Goal: Information Seeking & Learning: Understand process/instructions

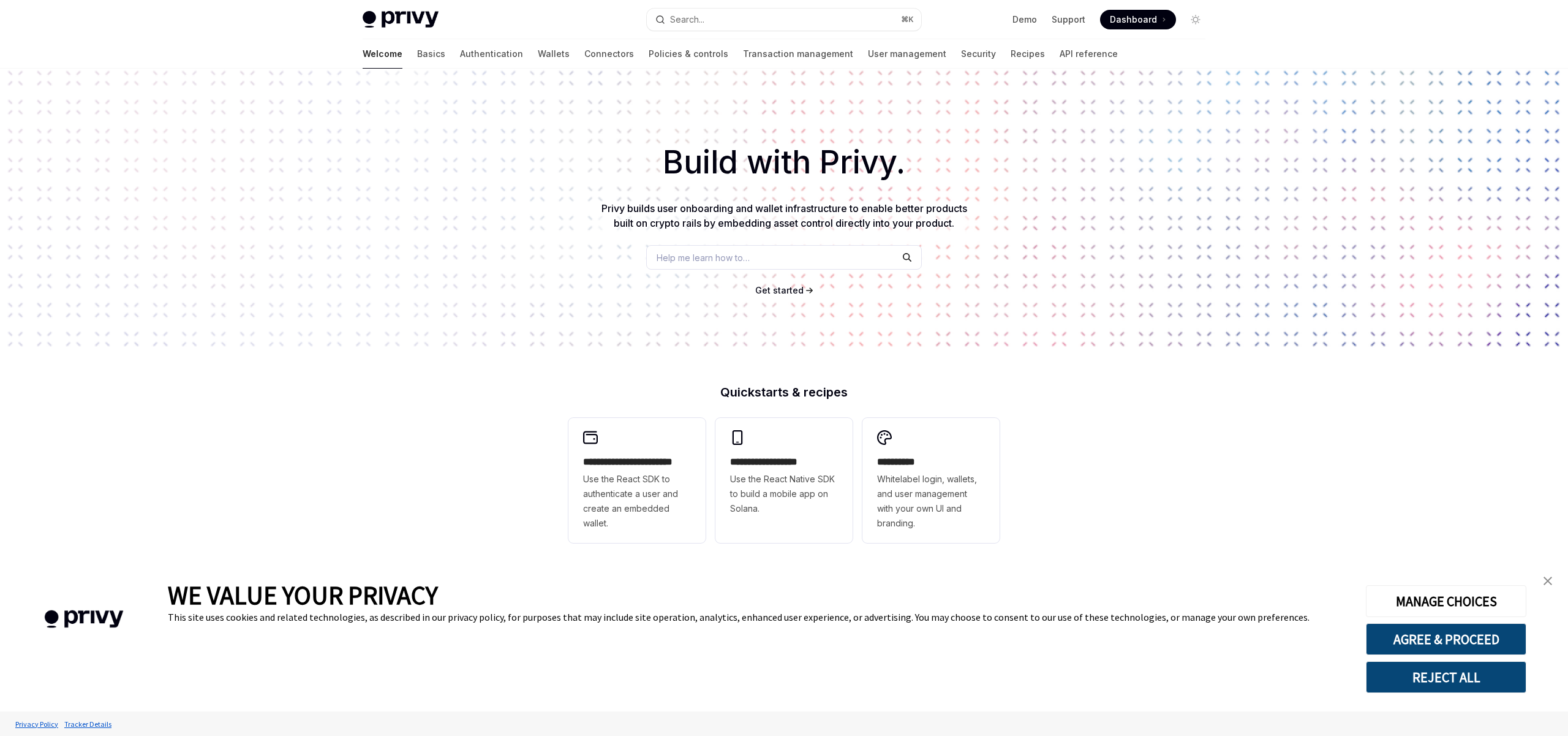
click at [706, 258] on span "Help me learn how to…" at bounding box center [703, 257] width 93 height 13
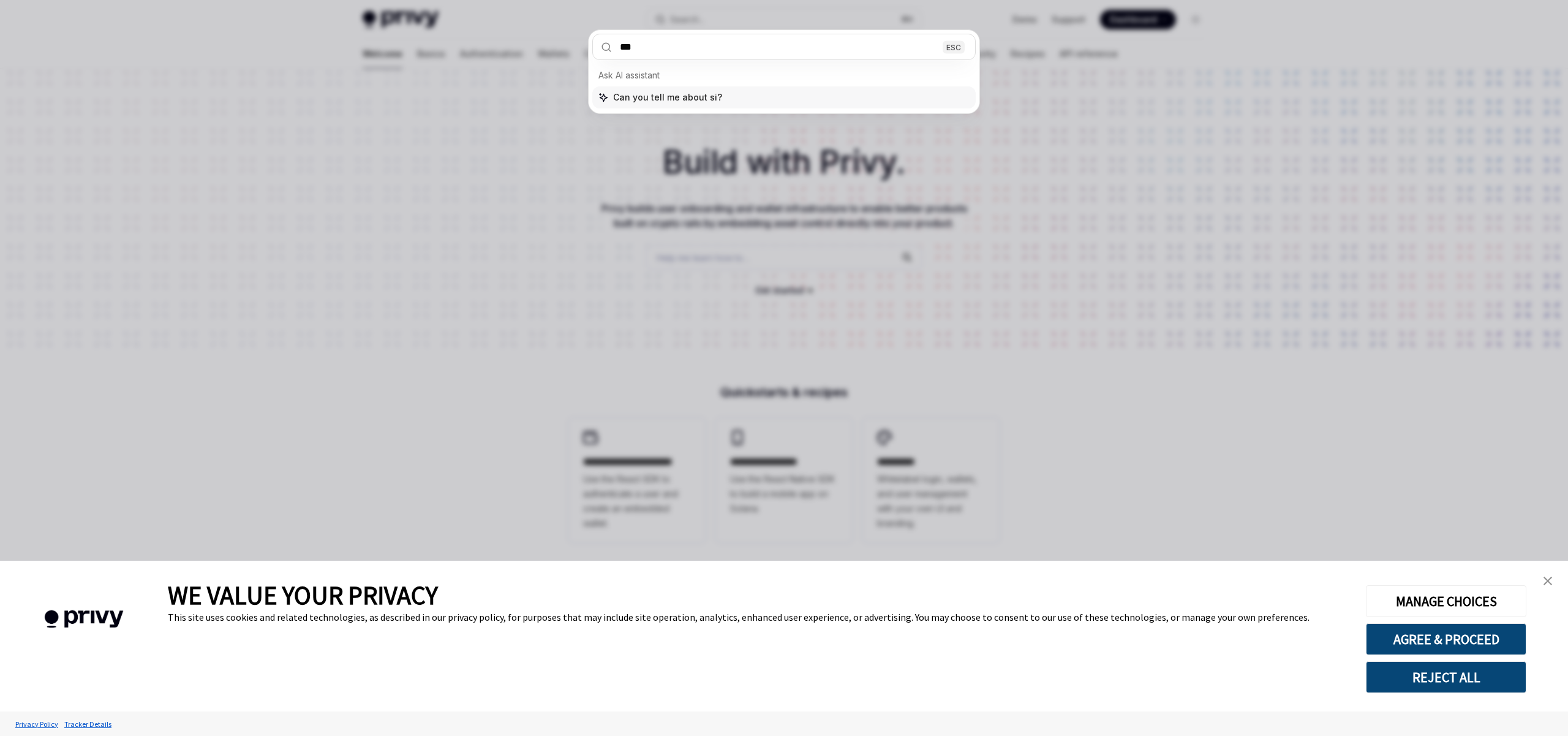
type input "****"
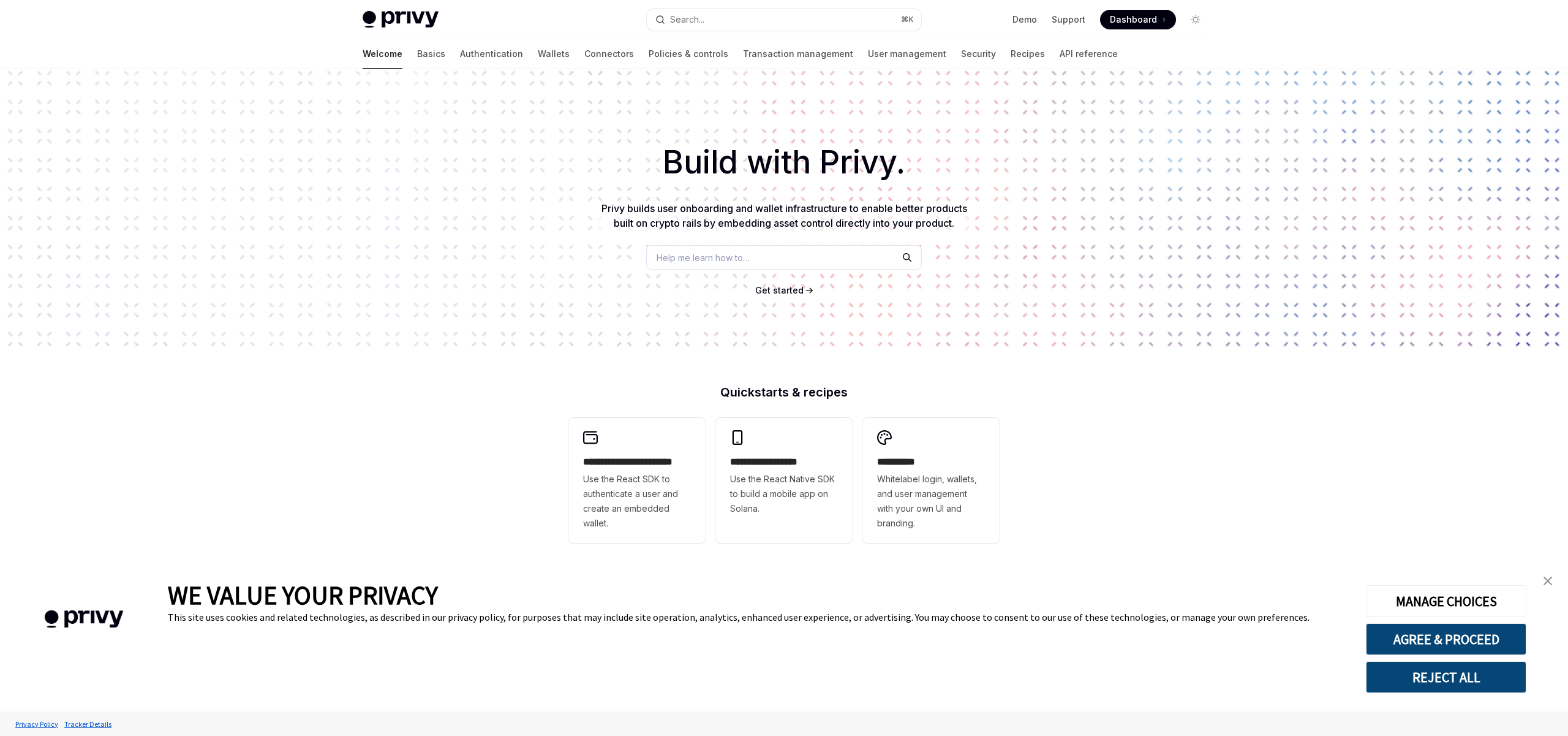
scroll to position [69, 0]
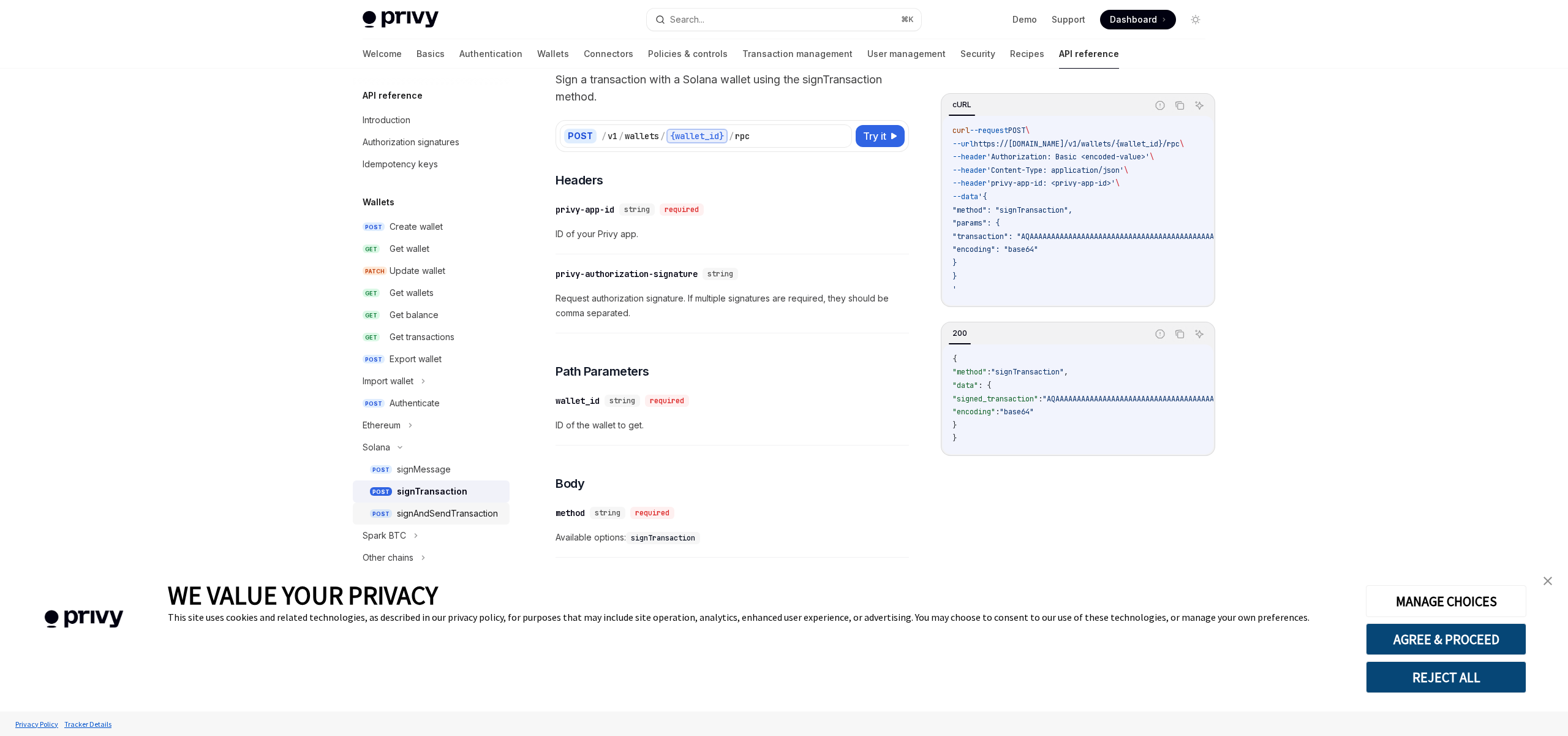
click at [460, 514] on div "signAndSendTransaction" at bounding box center [447, 513] width 101 height 15
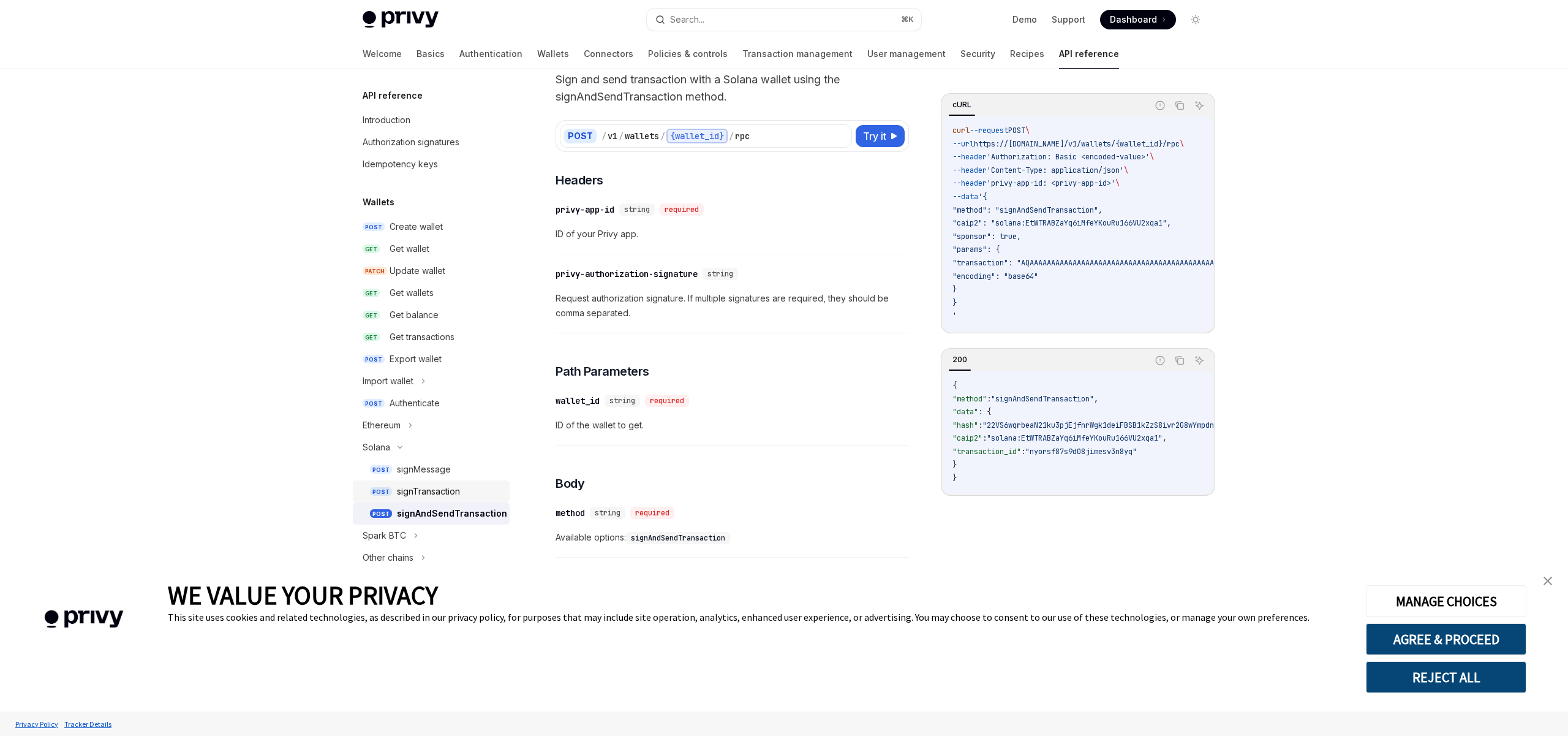
click at [442, 492] on div "signTransaction" at bounding box center [428, 491] width 63 height 15
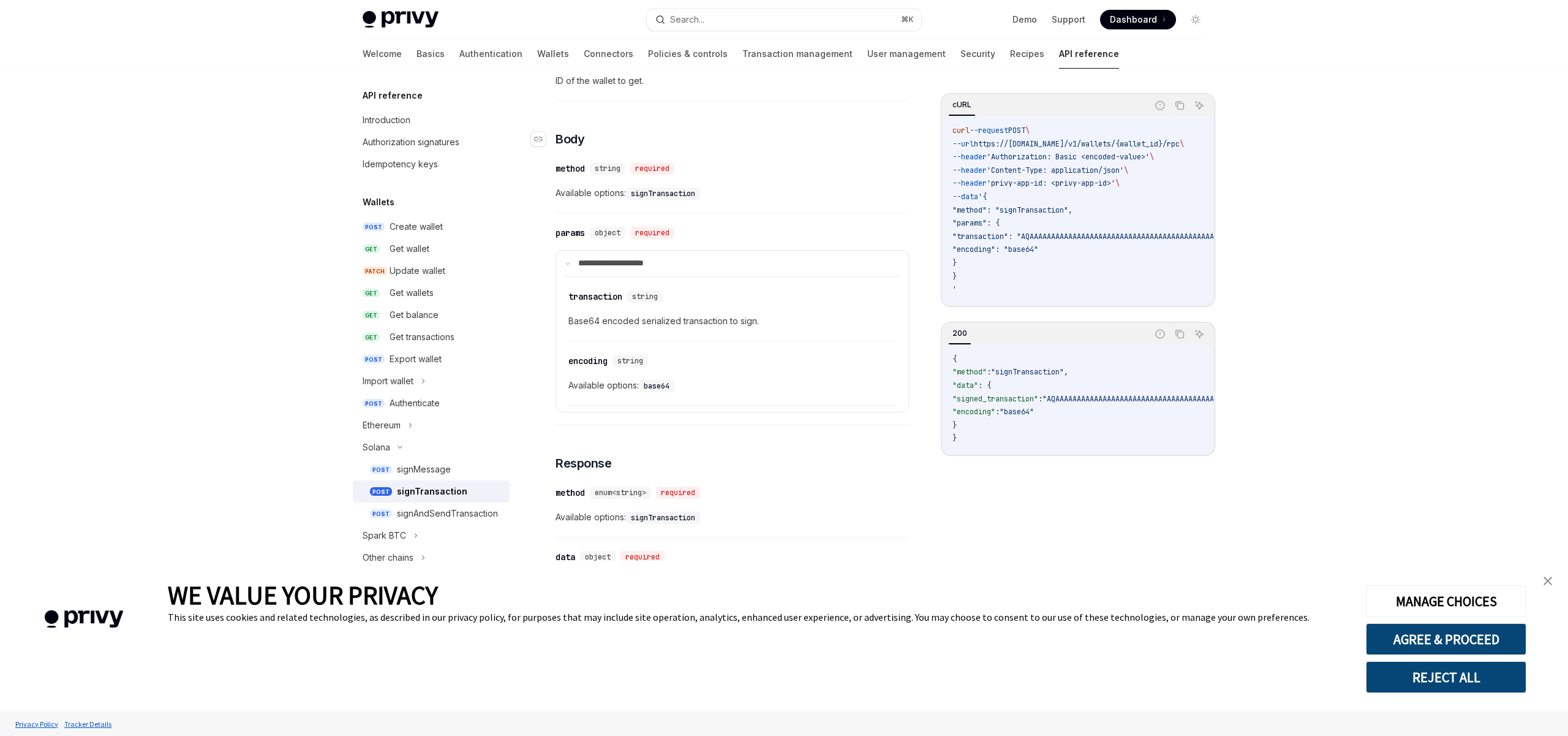
scroll to position [416, 0]
drag, startPoint x: 571, startPoint y: 319, endPoint x: 622, endPoint y: 319, distance: 51.0
click at [622, 319] on span "Base64 encoded serialized transaction to sign." at bounding box center [732, 318] width 328 height 15
click at [653, 320] on span "Base64 encoded serialized transaction to sign." at bounding box center [732, 318] width 328 height 15
drag, startPoint x: 640, startPoint y: 318, endPoint x: 725, endPoint y: 320, distance: 85.0
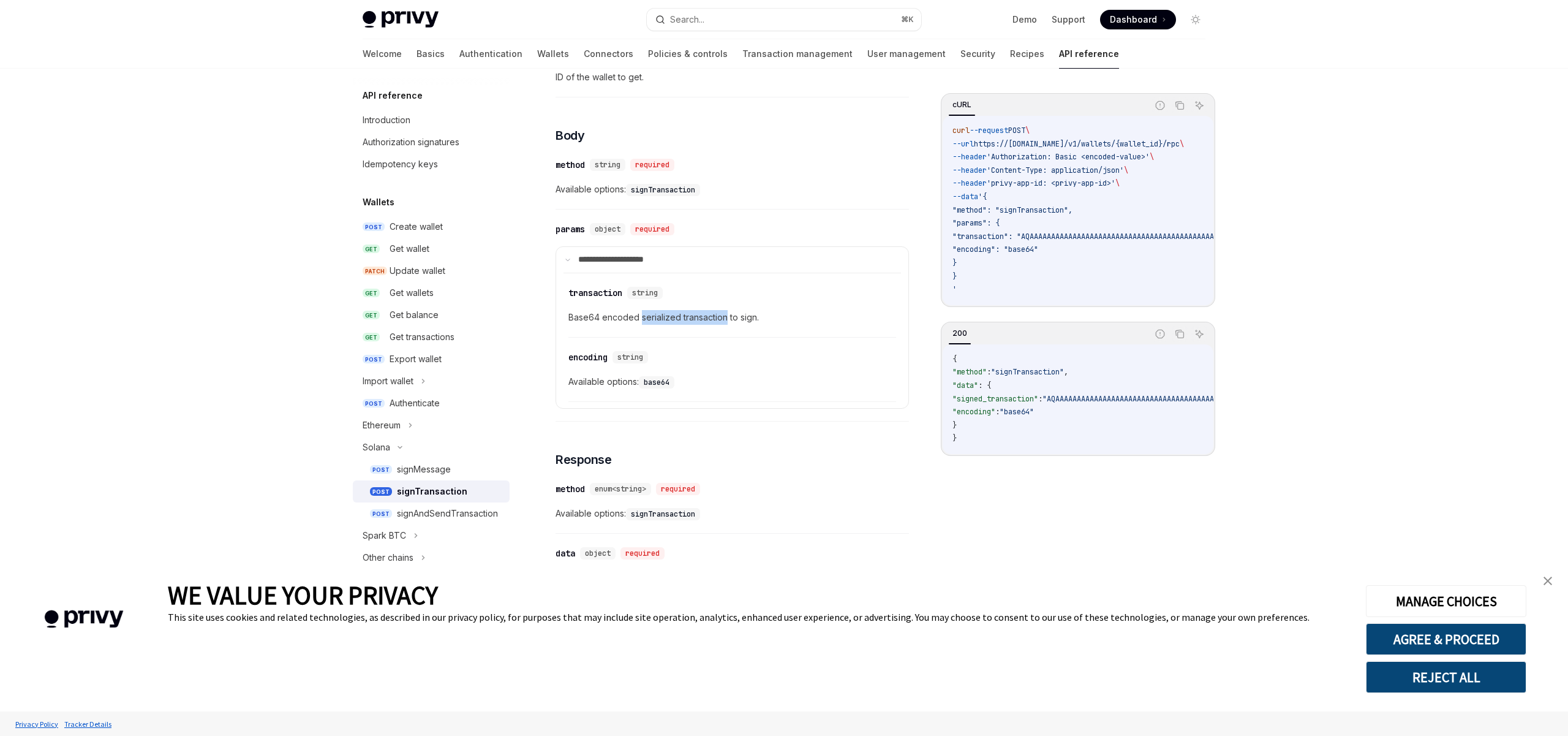
click at [725, 320] on span "Base64 encoded serialized transaction to sign." at bounding box center [732, 318] width 328 height 15
click at [691, 312] on span "Base64 encoded serialized transaction to sign." at bounding box center [732, 318] width 328 height 15
click at [711, 316] on span "Base64 encoded serialized transaction to sign." at bounding box center [732, 318] width 328 height 15
drag, startPoint x: 758, startPoint y: 317, endPoint x: 713, endPoint y: 317, distance: 45.0
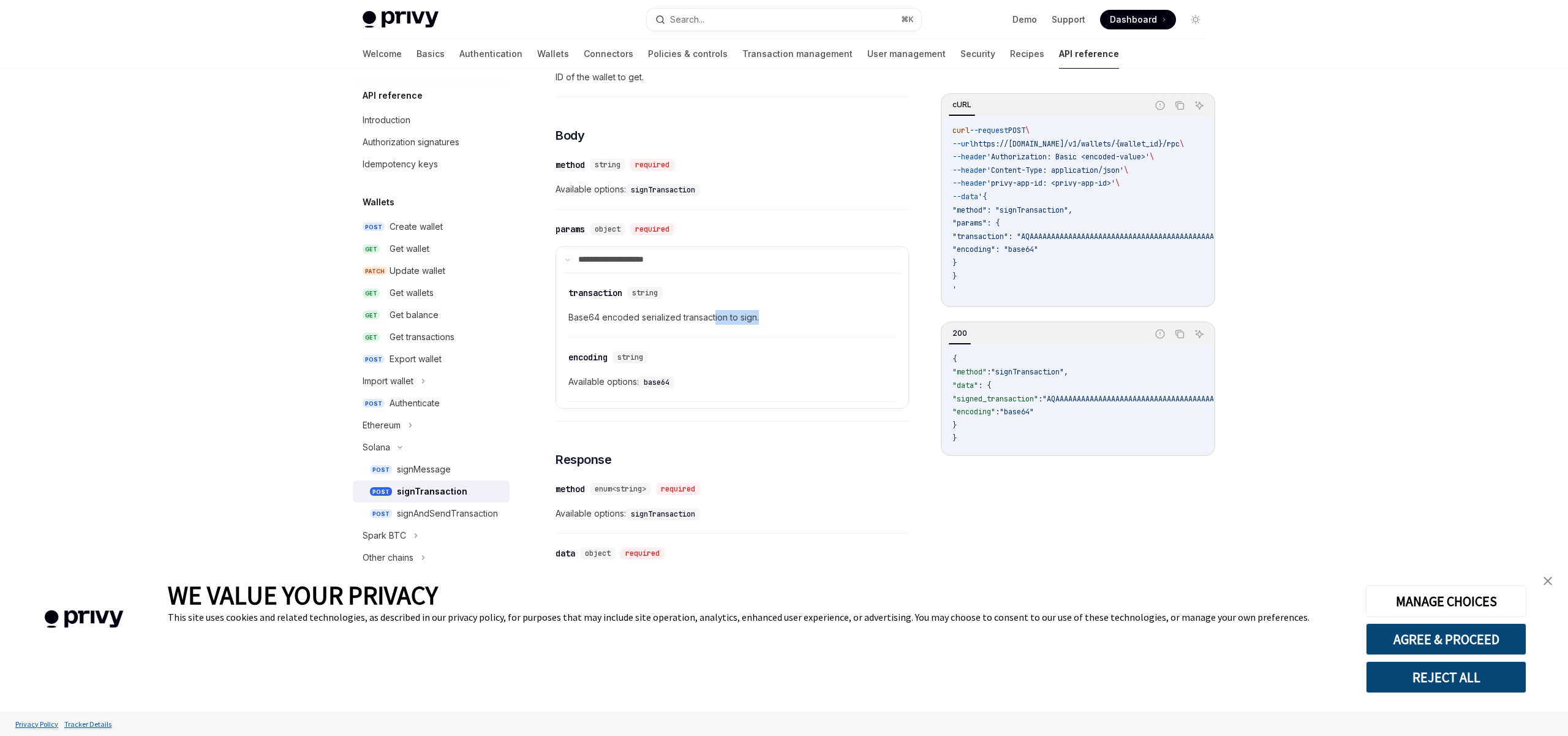
click at [714, 317] on span "Base64 encoded serialized transaction to sign." at bounding box center [732, 318] width 328 height 15
click at [681, 312] on span "Base64 encoded serialized transaction to sign." at bounding box center [732, 318] width 328 height 15
click at [689, 320] on span "Base64 encoded serialized transaction to sign." at bounding box center [732, 318] width 328 height 15
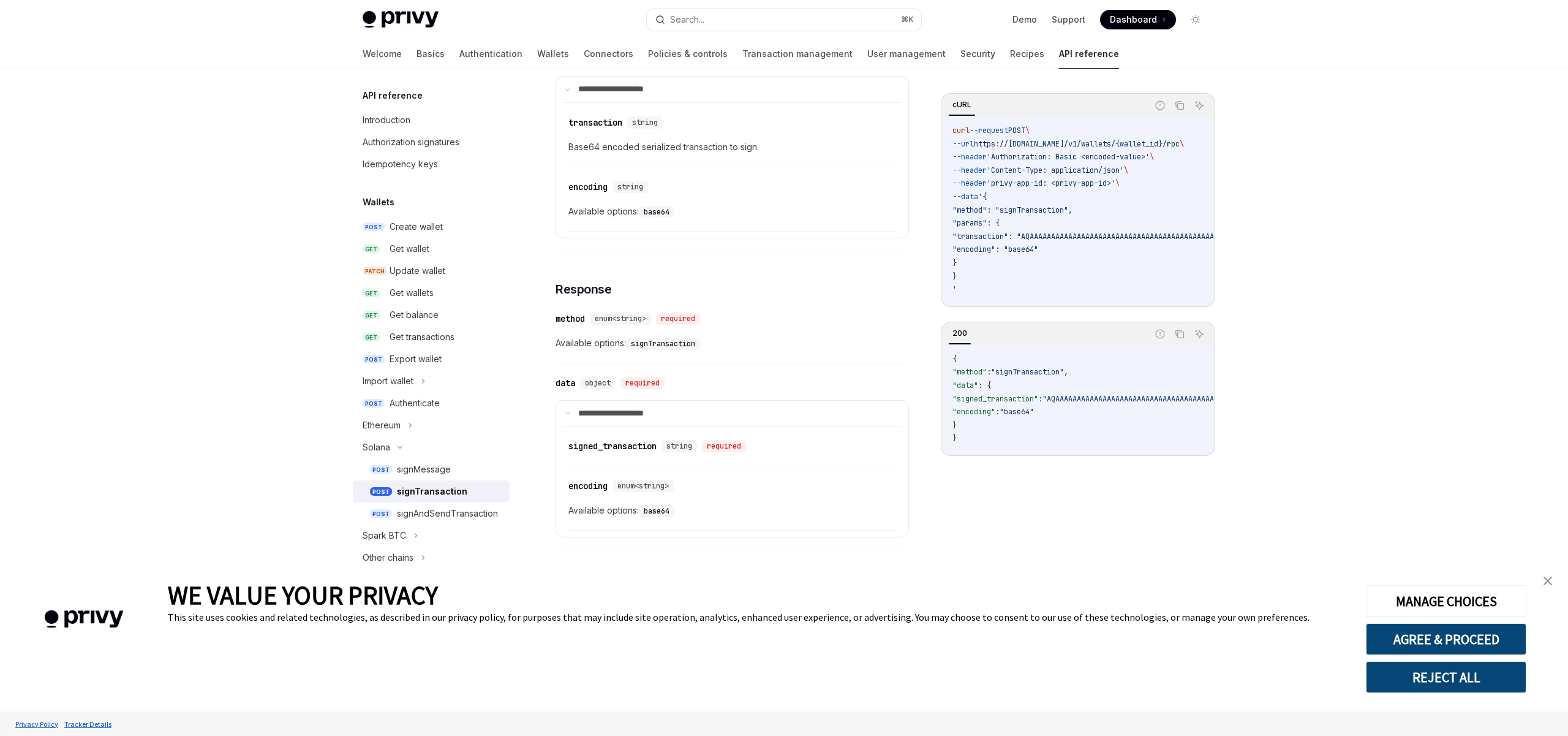
scroll to position [599, 0]
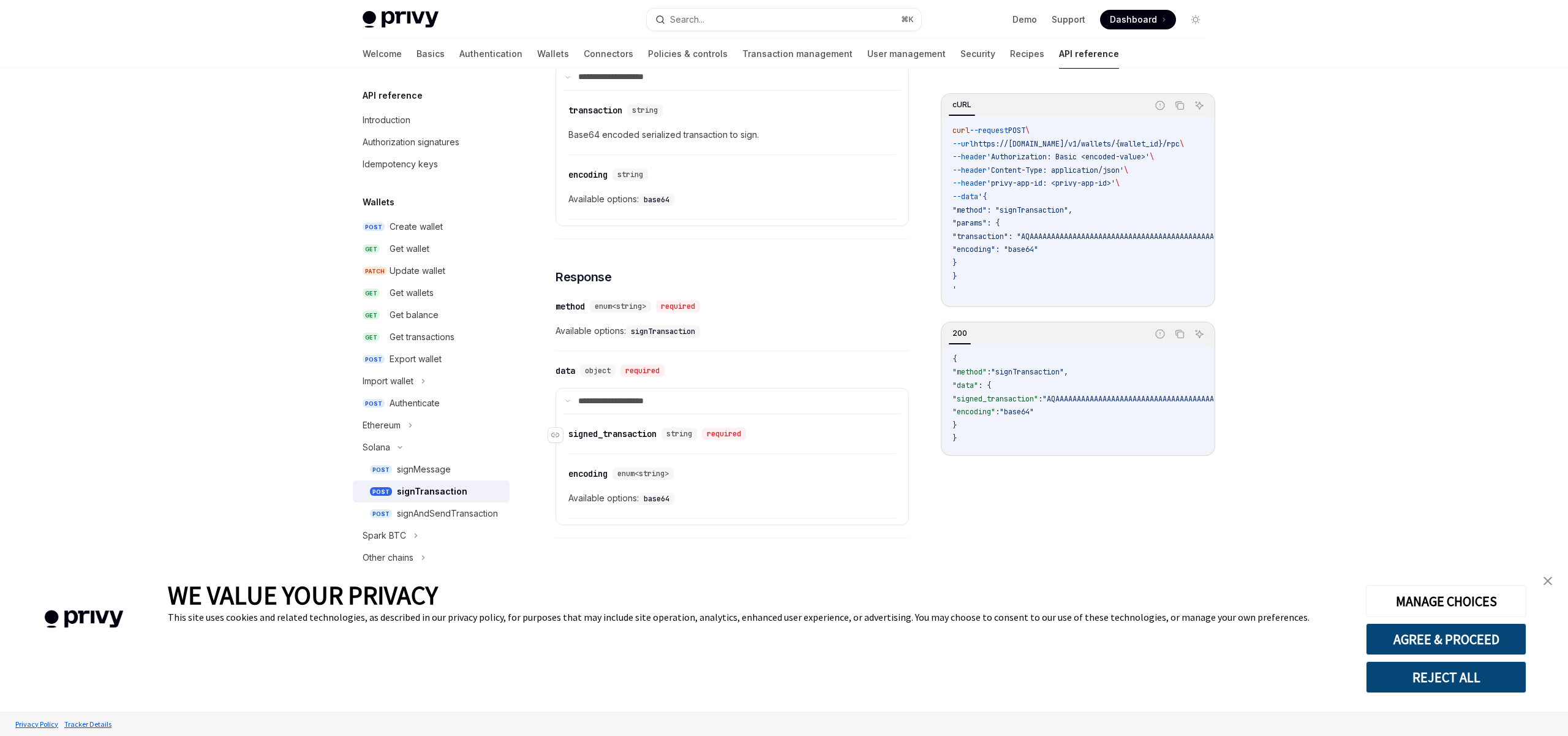
click at [689, 433] on span "string" at bounding box center [679, 434] width 26 height 10
click at [1015, 404] on span ""signed_transaction"" at bounding box center [995, 398] width 86 height 10
drag, startPoint x: 668, startPoint y: 433, endPoint x: 570, endPoint y: 436, distance: 98.0
click at [570, 436] on div "​ signed_transaction string required" at bounding box center [660, 434] width 183 height 12
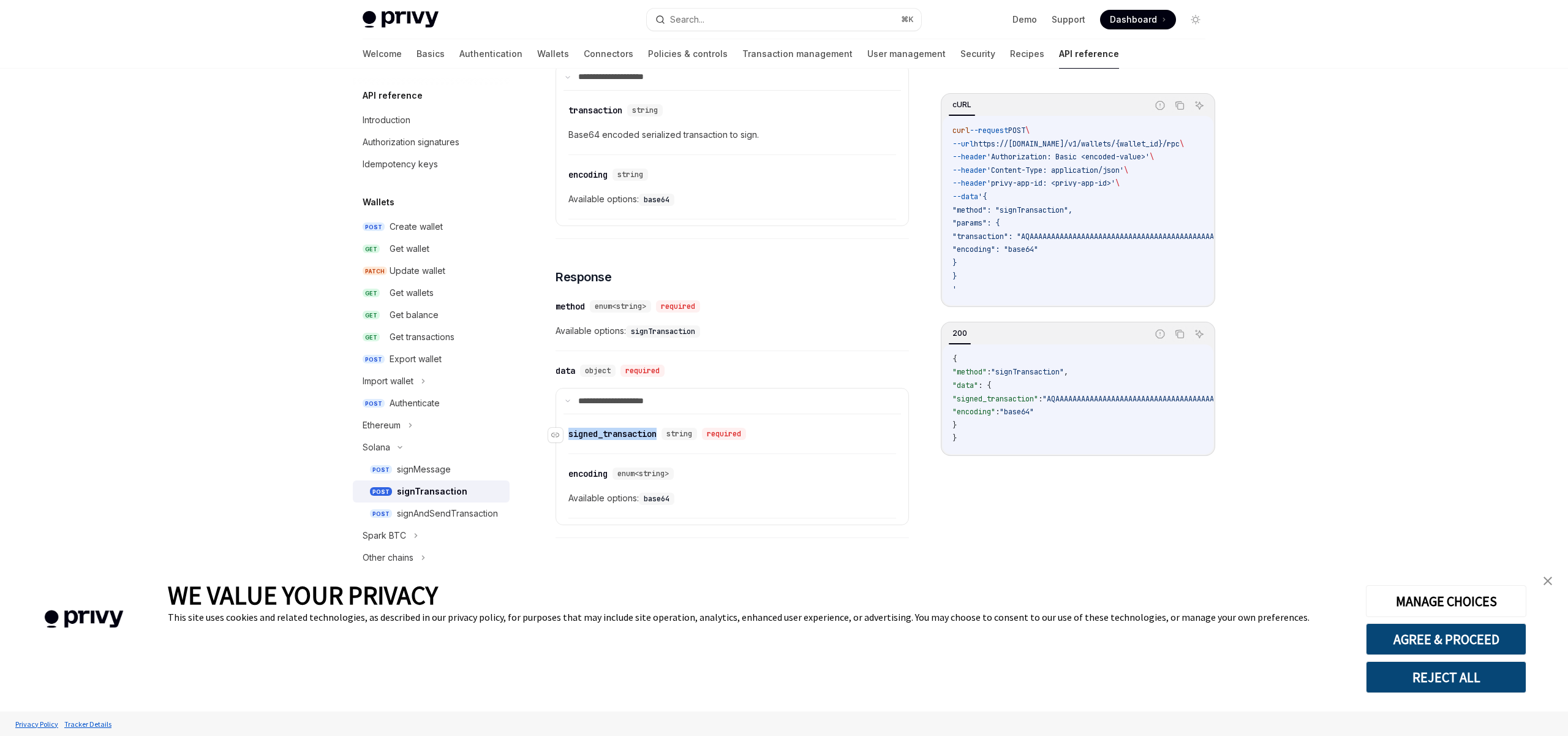
copy div "signed_transaction"
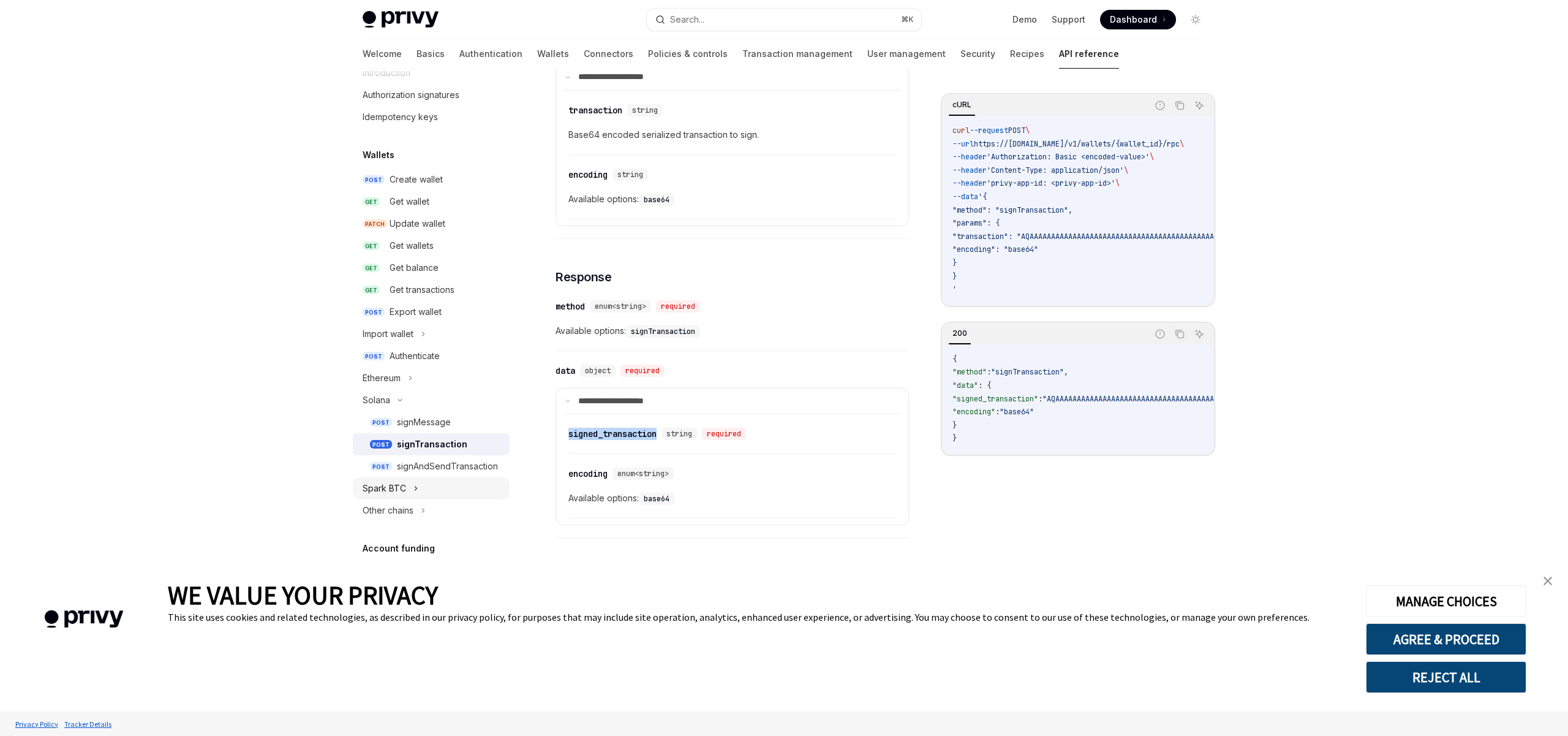
scroll to position [49, 0]
click at [401, 379] on div "Ethereum" at bounding box center [431, 375] width 157 height 22
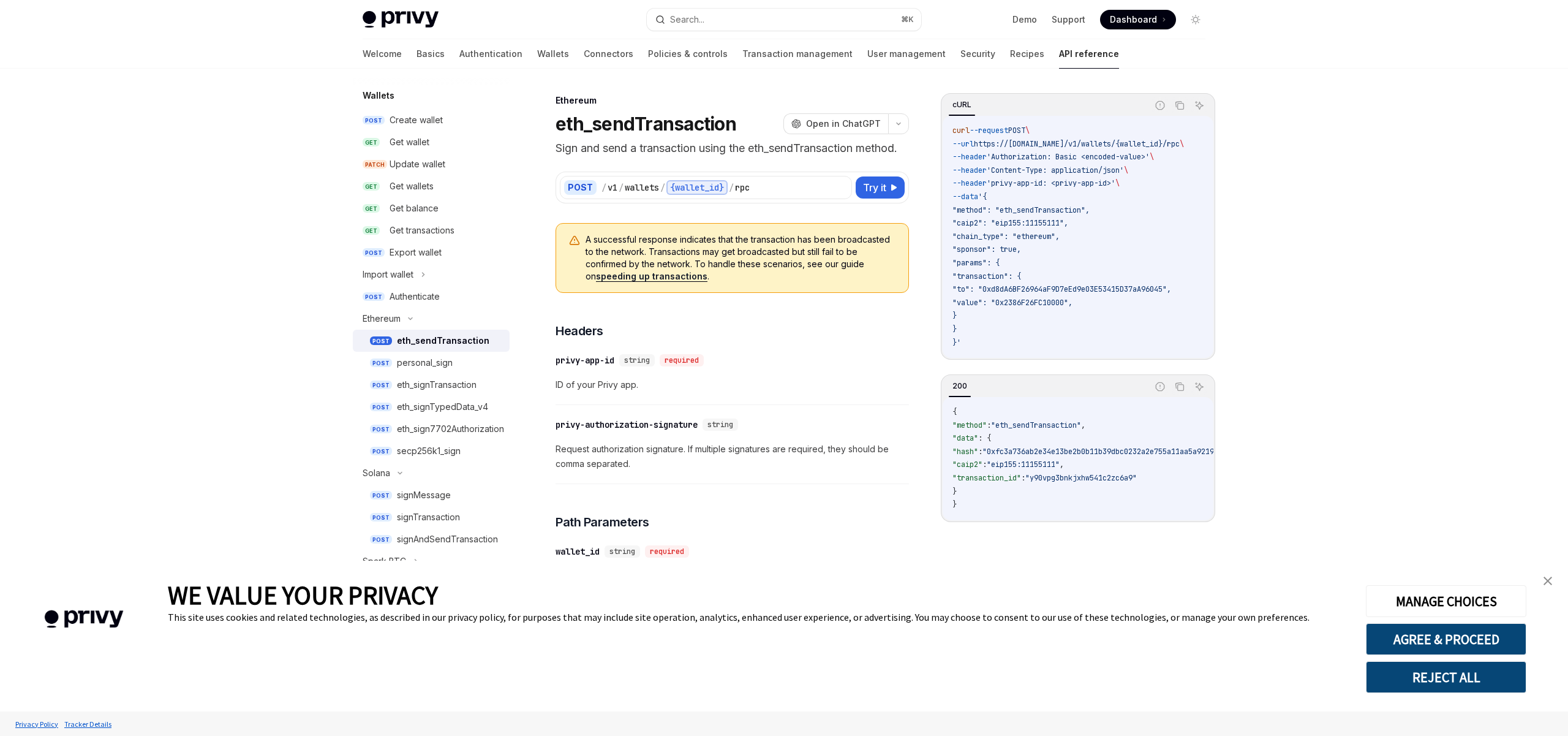
scroll to position [107, 0]
click at [440, 391] on div "eth_signTransaction" at bounding box center [436, 384] width 79 height 15
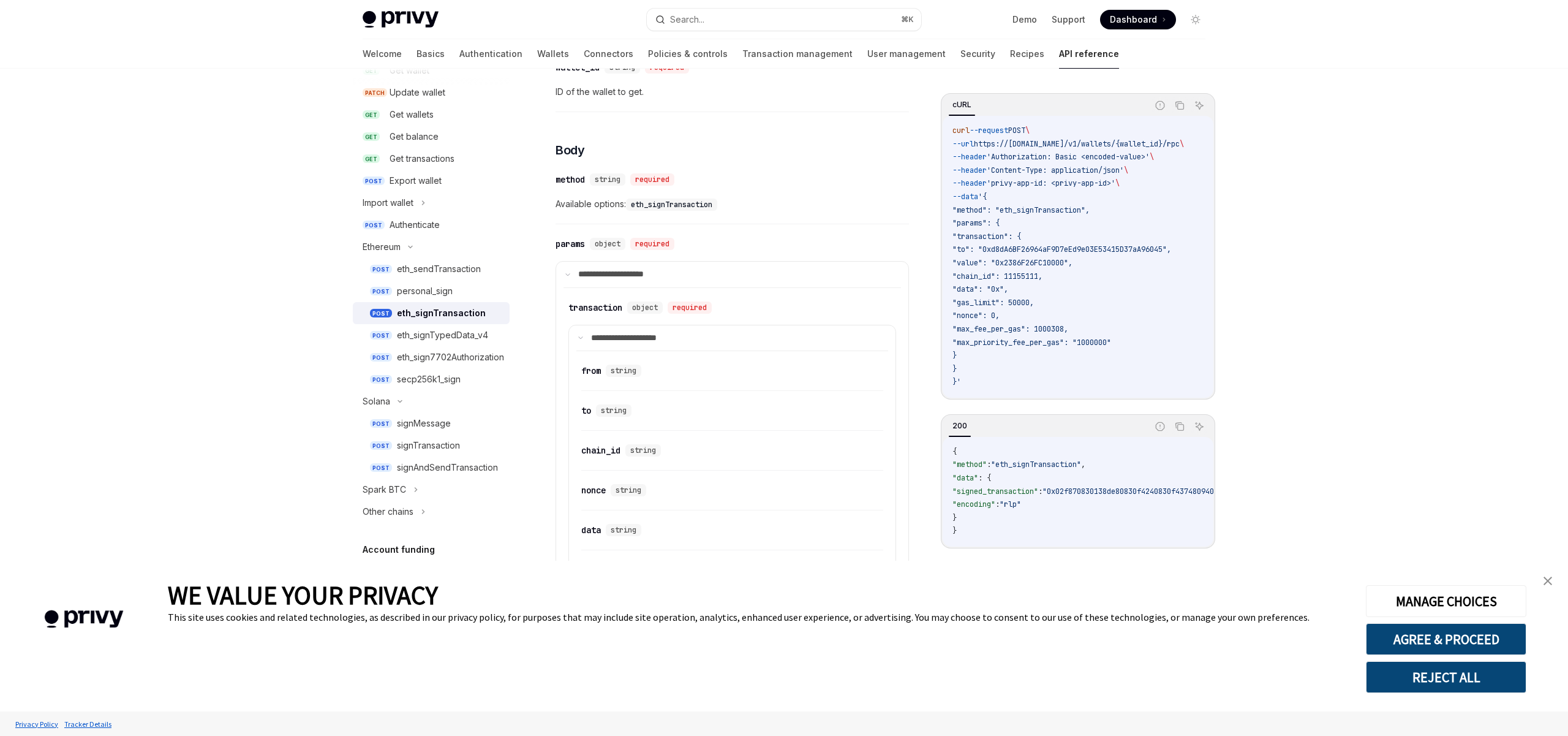
scroll to position [408, 0]
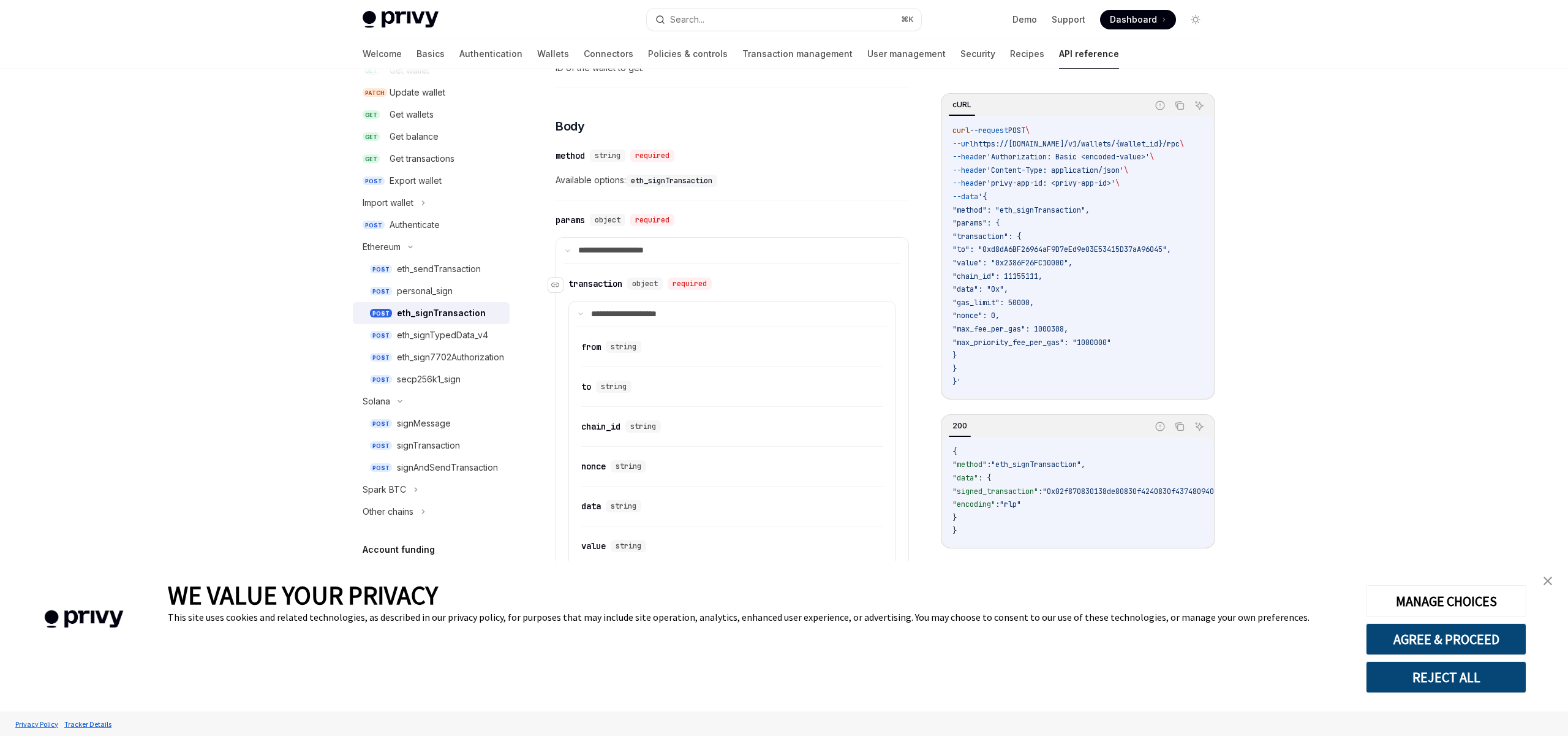
click at [651, 282] on span "object" at bounding box center [645, 284] width 26 height 10
click at [652, 282] on span "object" at bounding box center [645, 284] width 26 height 10
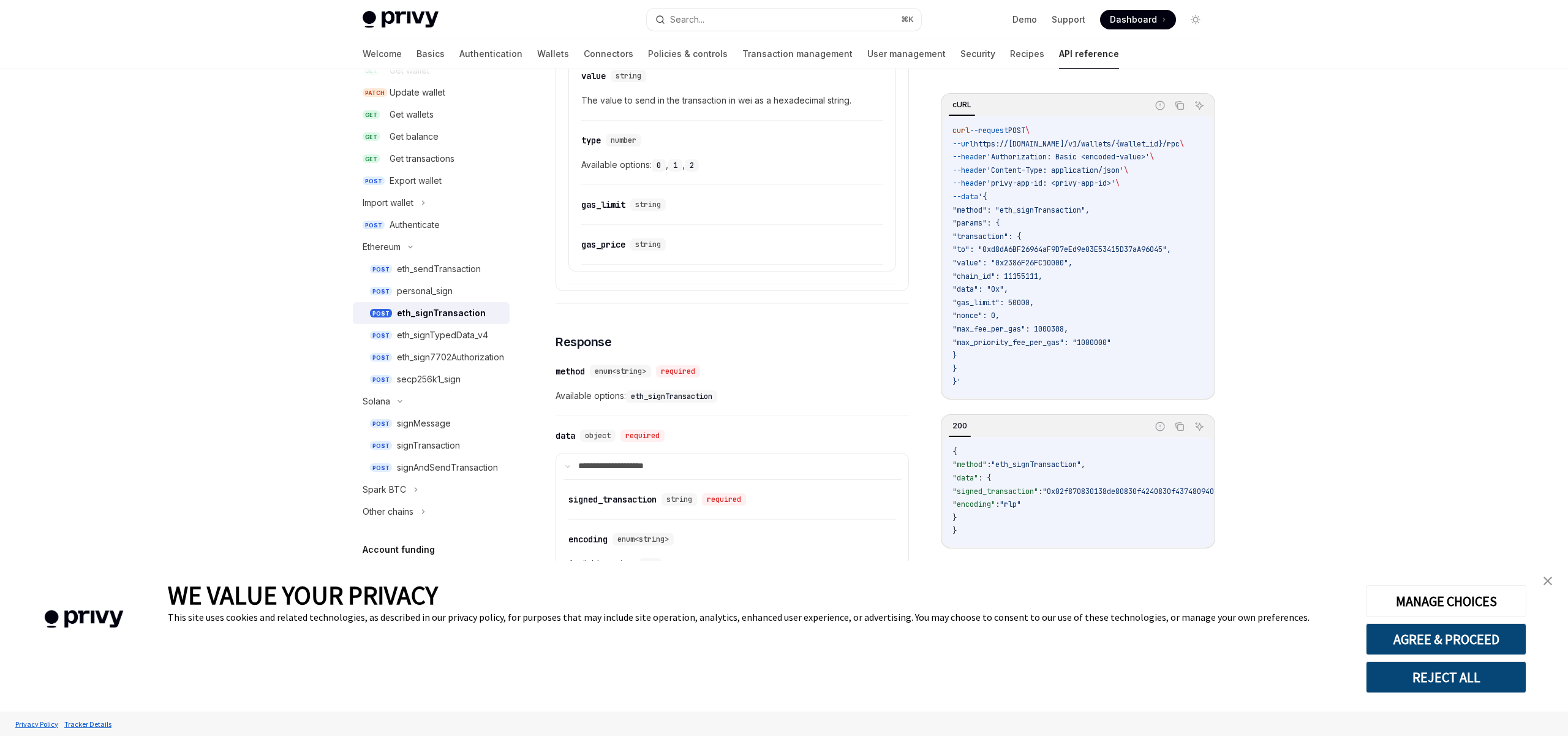
scroll to position [944, 0]
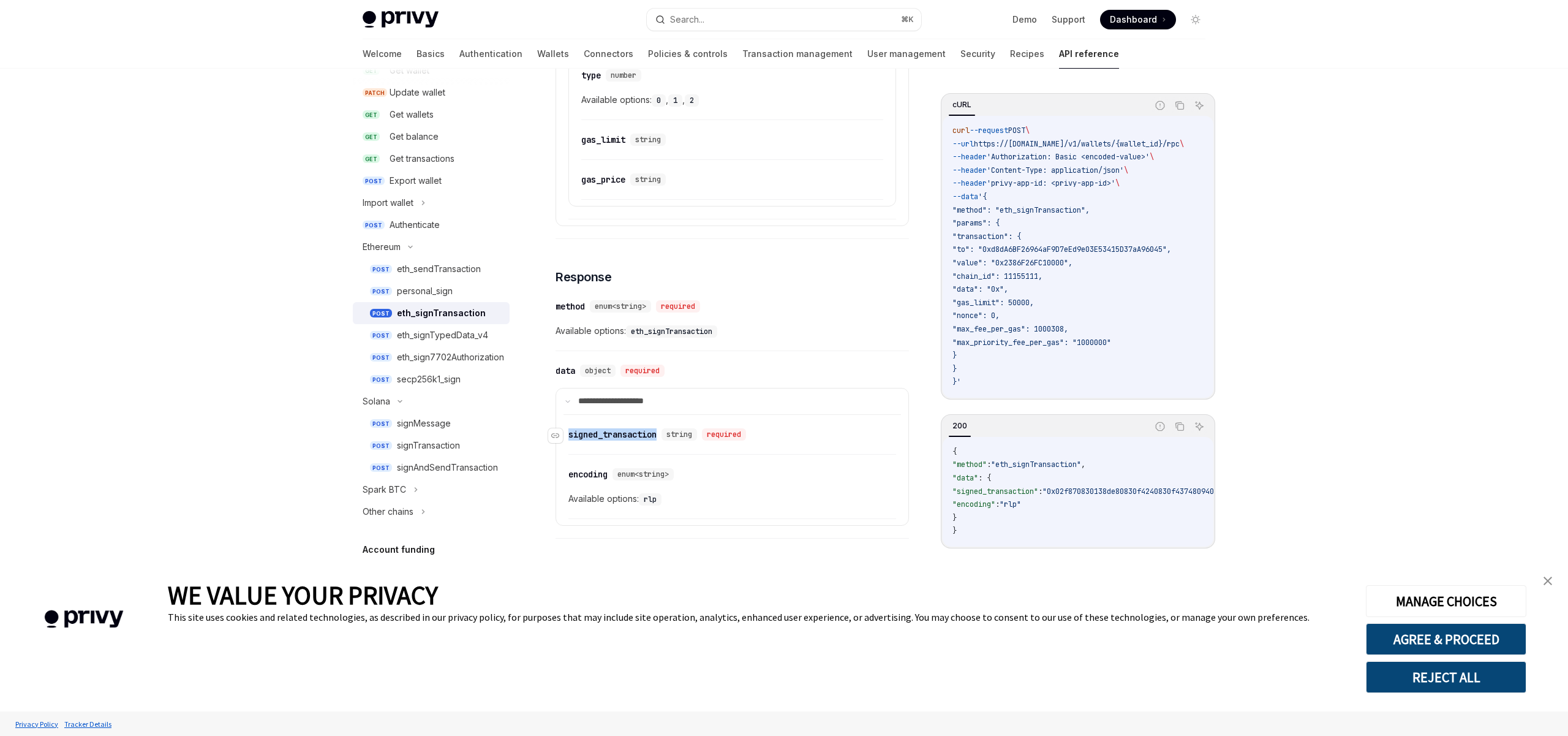
drag, startPoint x: 663, startPoint y: 434, endPoint x: 570, endPoint y: 434, distance: 93.0
click at [570, 434] on div "​ signed_transaction string required" at bounding box center [660, 434] width 183 height 12
copy div "signed_transaction"
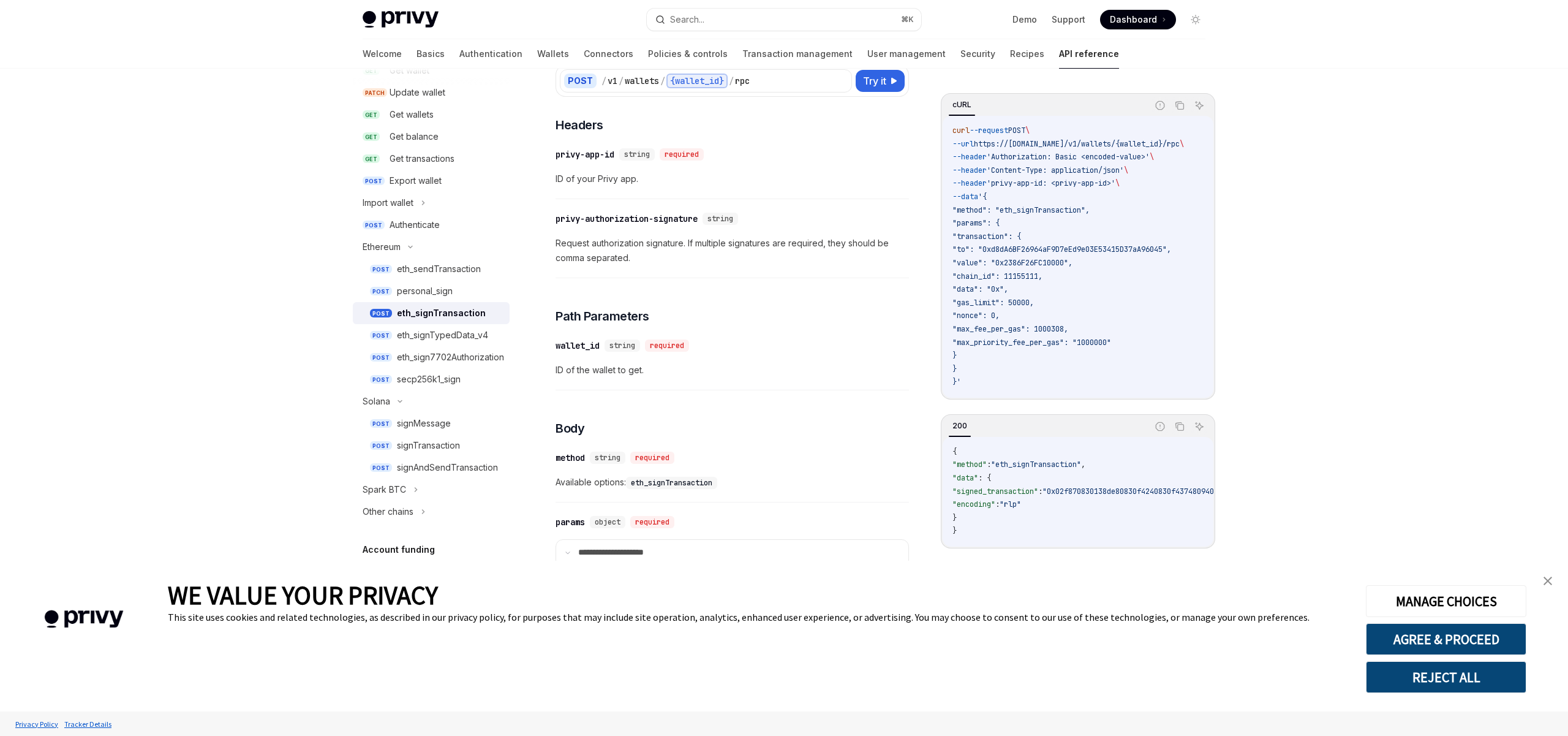
scroll to position [0, 0]
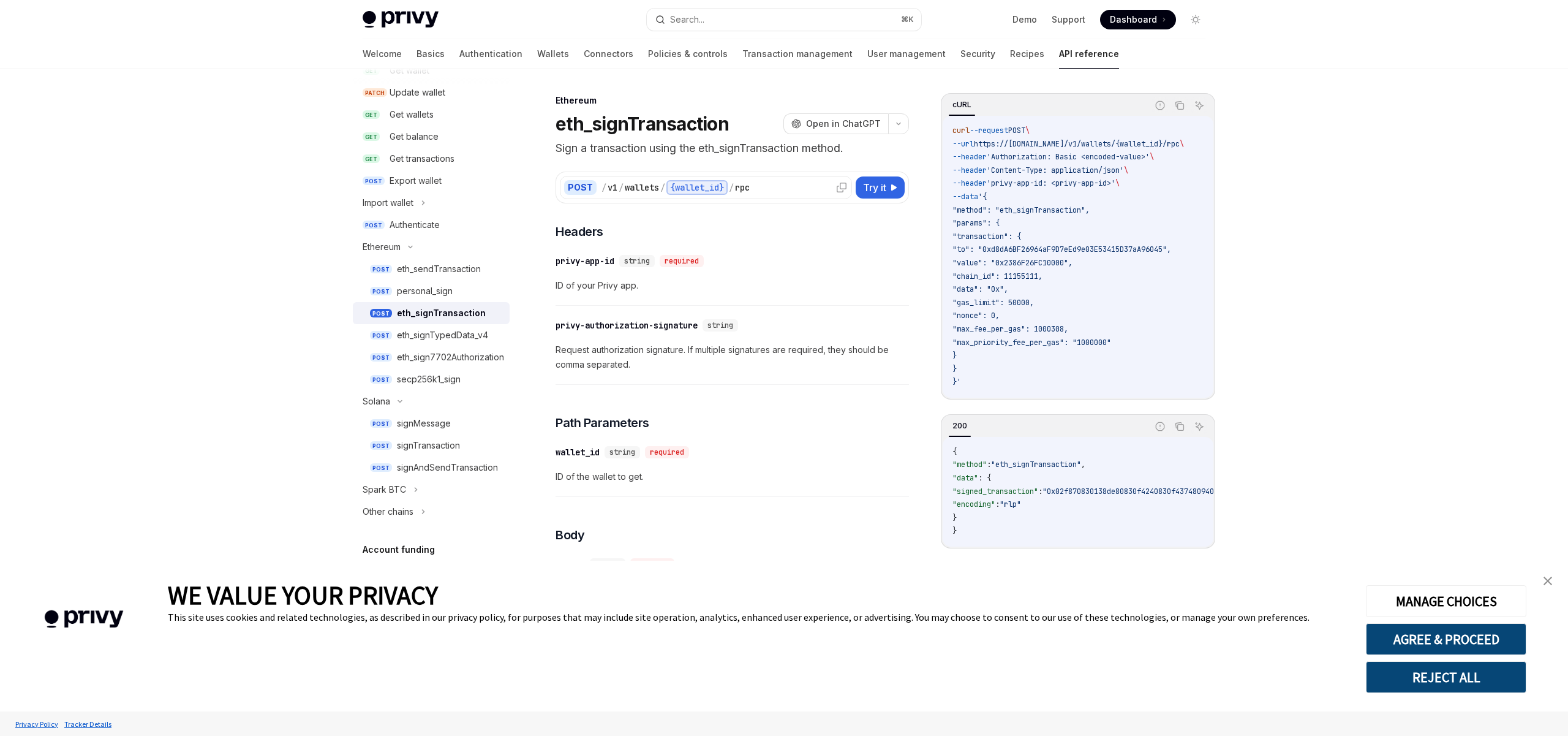
click at [845, 186] on icon at bounding box center [841, 188] width 10 height 10
click at [619, 123] on h1 "eth_signTransaction" at bounding box center [643, 123] width 173 height 22
click at [723, 155] on p "Sign a transaction using the eth_signTransaction method." at bounding box center [733, 148] width 354 height 17
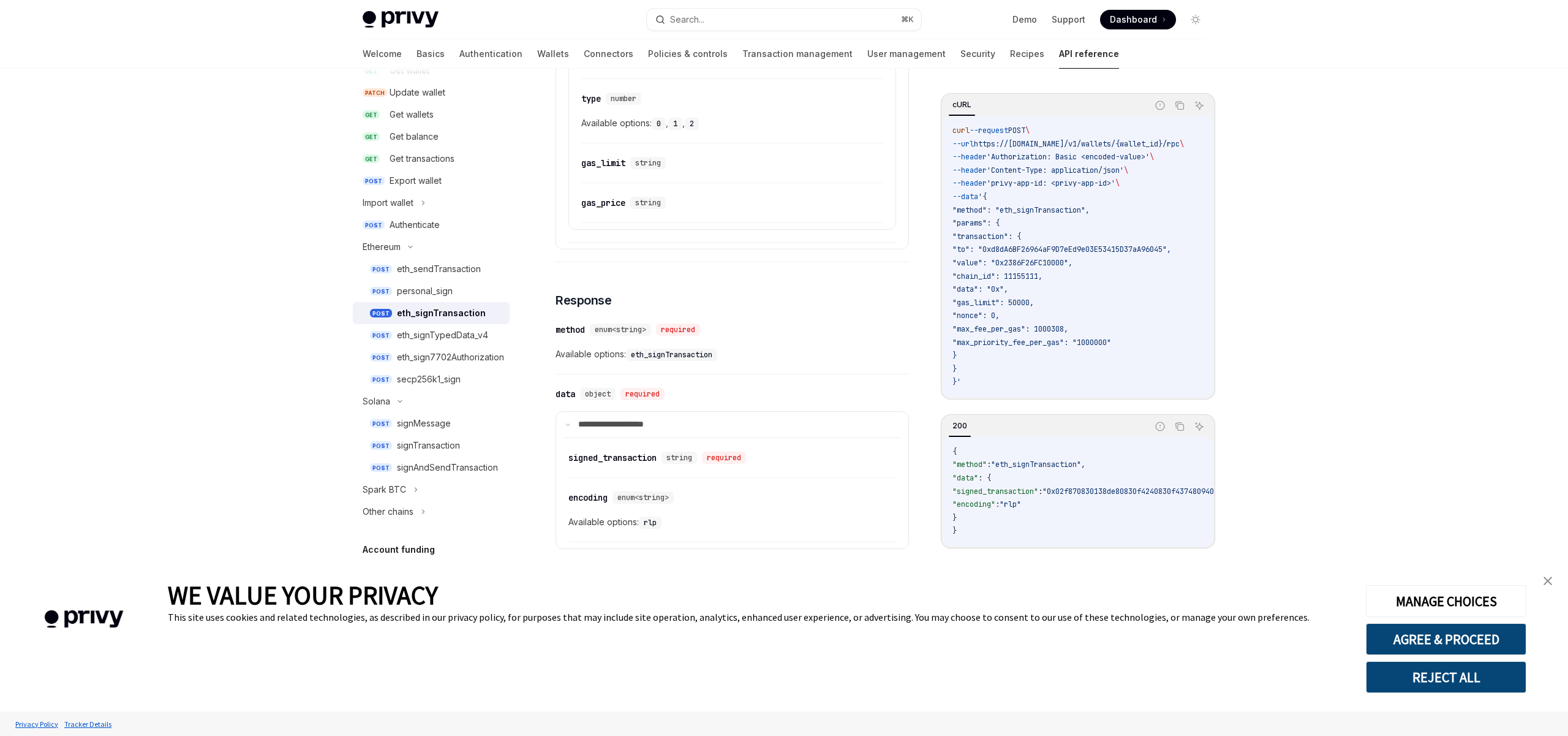
scroll to position [944, 0]
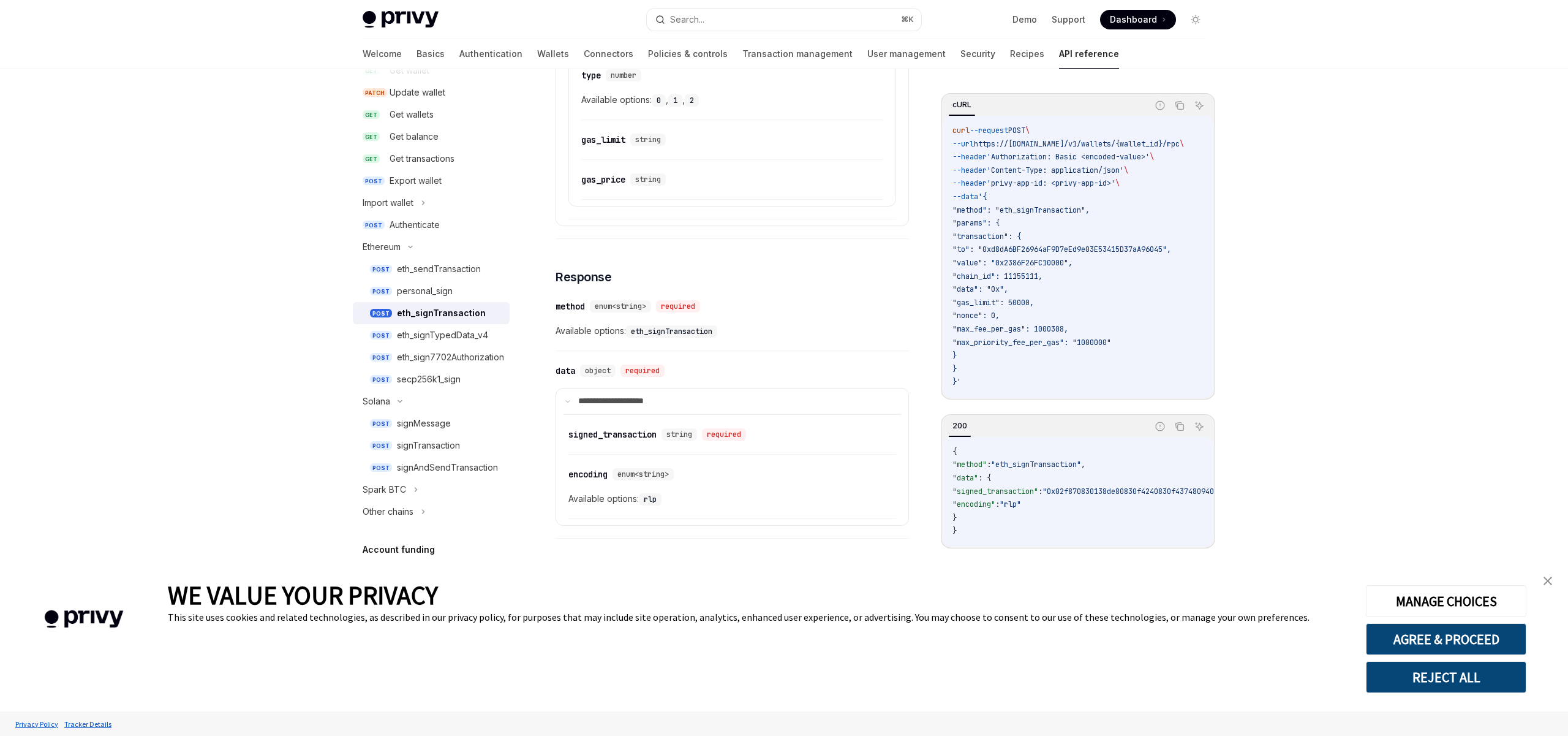
click at [704, 324] on span "Available options: eth_signTransaction" at bounding box center [733, 331] width 354 height 15
click at [781, 321] on div "​ method enum<string> required Available options: eth_signTransaction" at bounding box center [733, 322] width 354 height 58
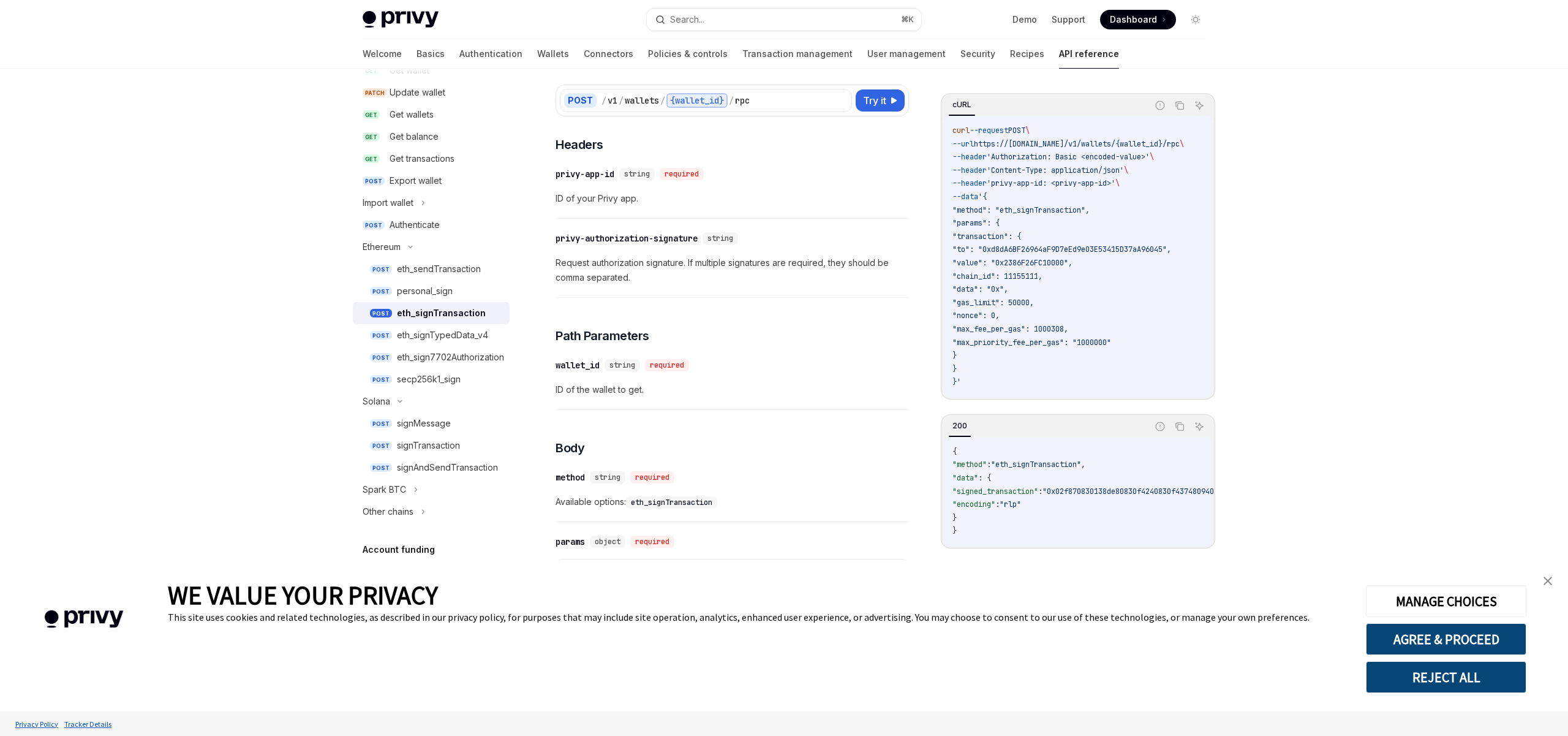
scroll to position [0, 0]
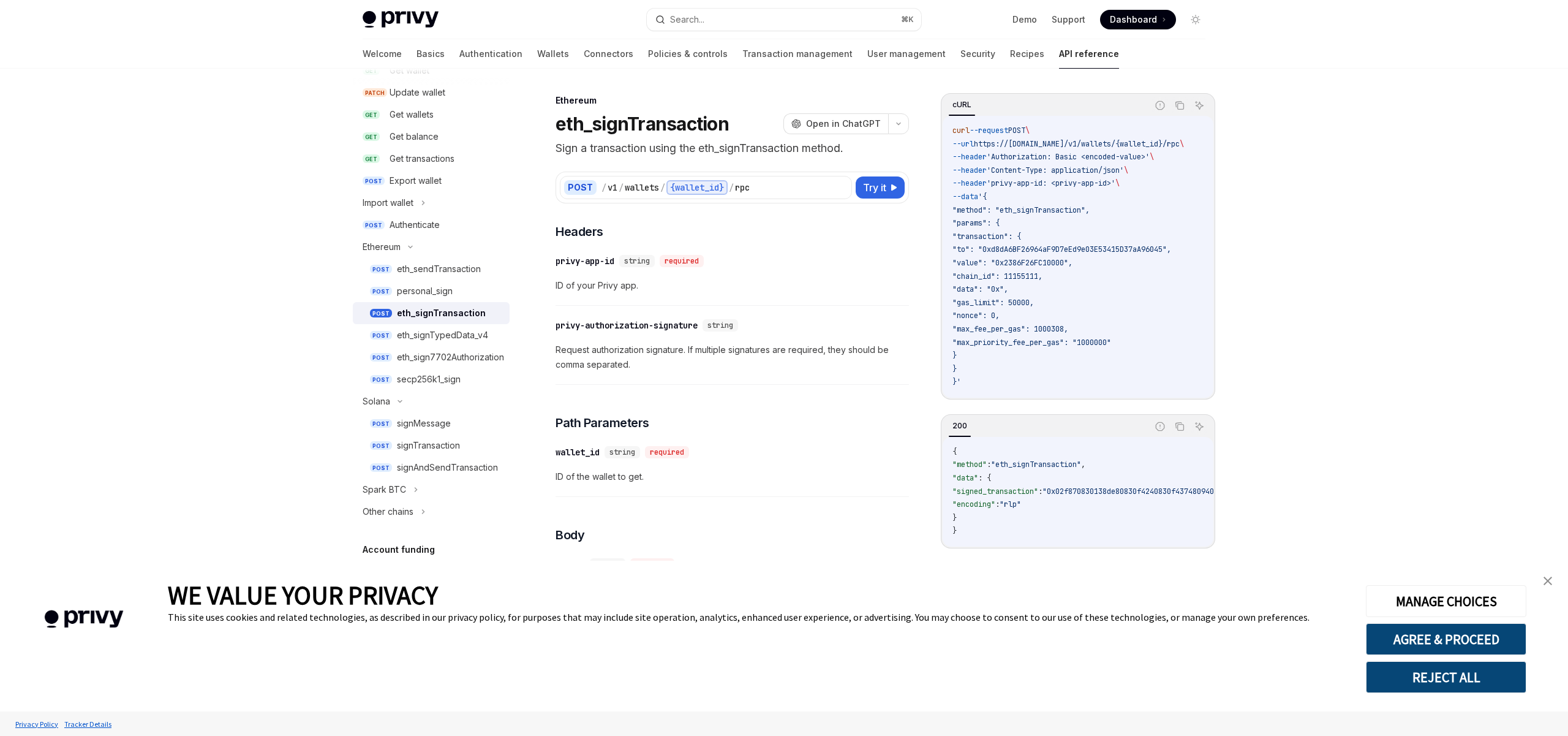
click at [646, 348] on span "Request authorization signature. If multiple signatures are required, they shou…" at bounding box center [733, 357] width 354 height 29
click at [645, 292] on span "ID of your Privy app." at bounding box center [733, 286] width 354 height 15
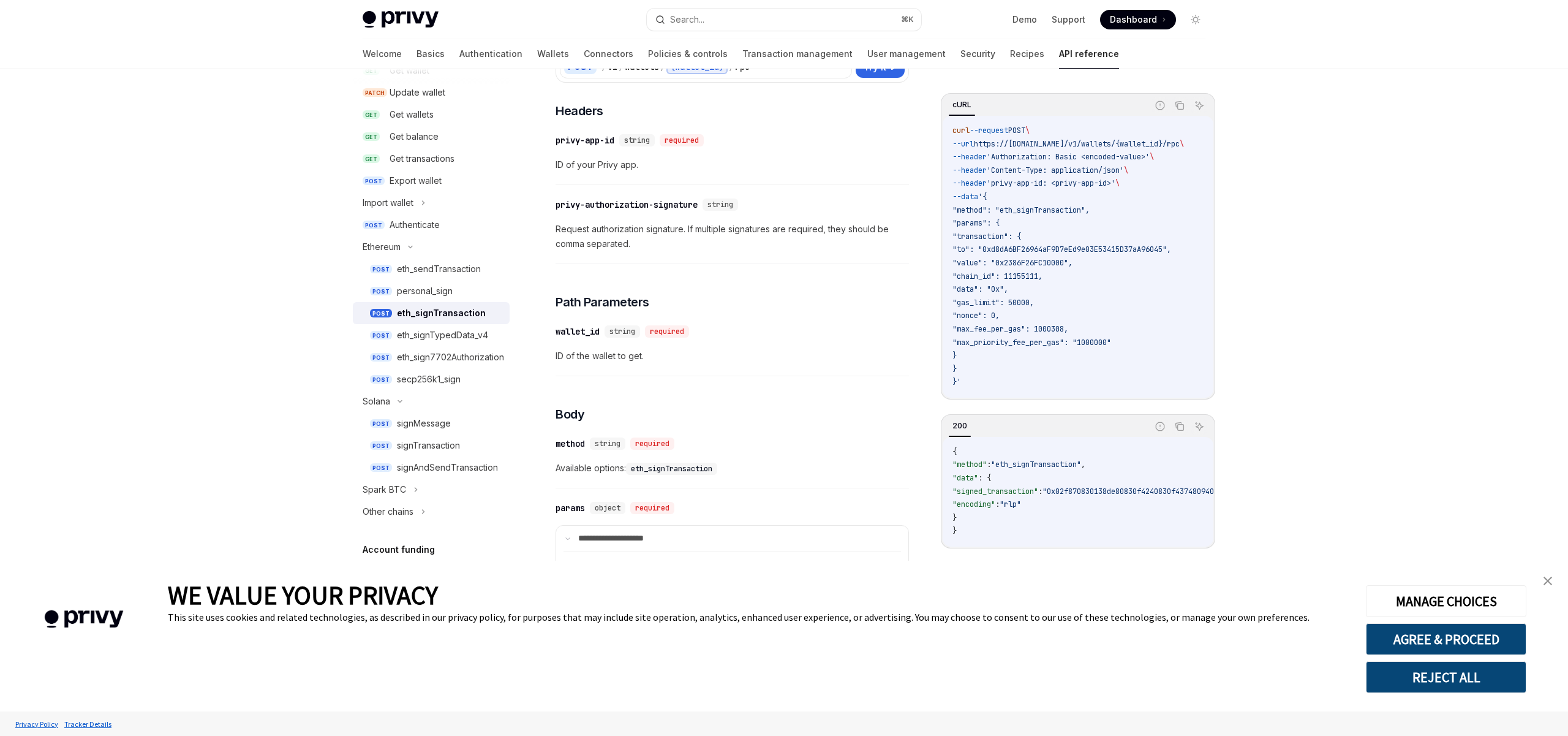
scroll to position [65, 0]
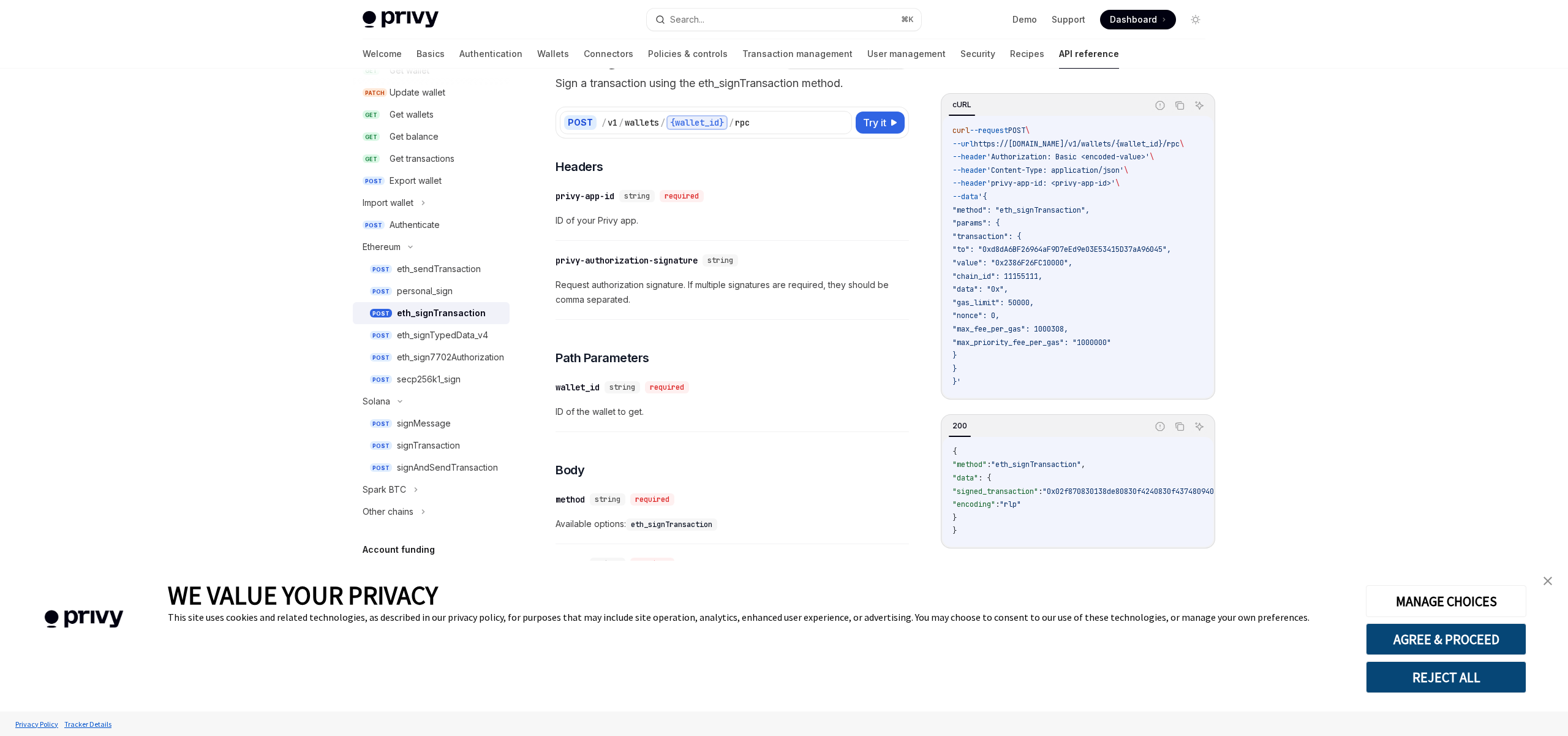
click at [641, 301] on span "Request authorization signature. If multiple signatures are required, they shou…" at bounding box center [733, 292] width 354 height 29
drag, startPoint x: 641, startPoint y: 301, endPoint x: 615, endPoint y: 279, distance: 34.1
click at [615, 279] on span "Request authorization signature. If multiple signatures are required, they shou…" at bounding box center [733, 292] width 354 height 29
click at [656, 298] on span "Request authorization signature. If multiple signatures are required, they shou…" at bounding box center [733, 292] width 354 height 29
click at [654, 230] on div "​ privy-app-id string required ID of your Privy app." at bounding box center [733, 212] width 354 height 58
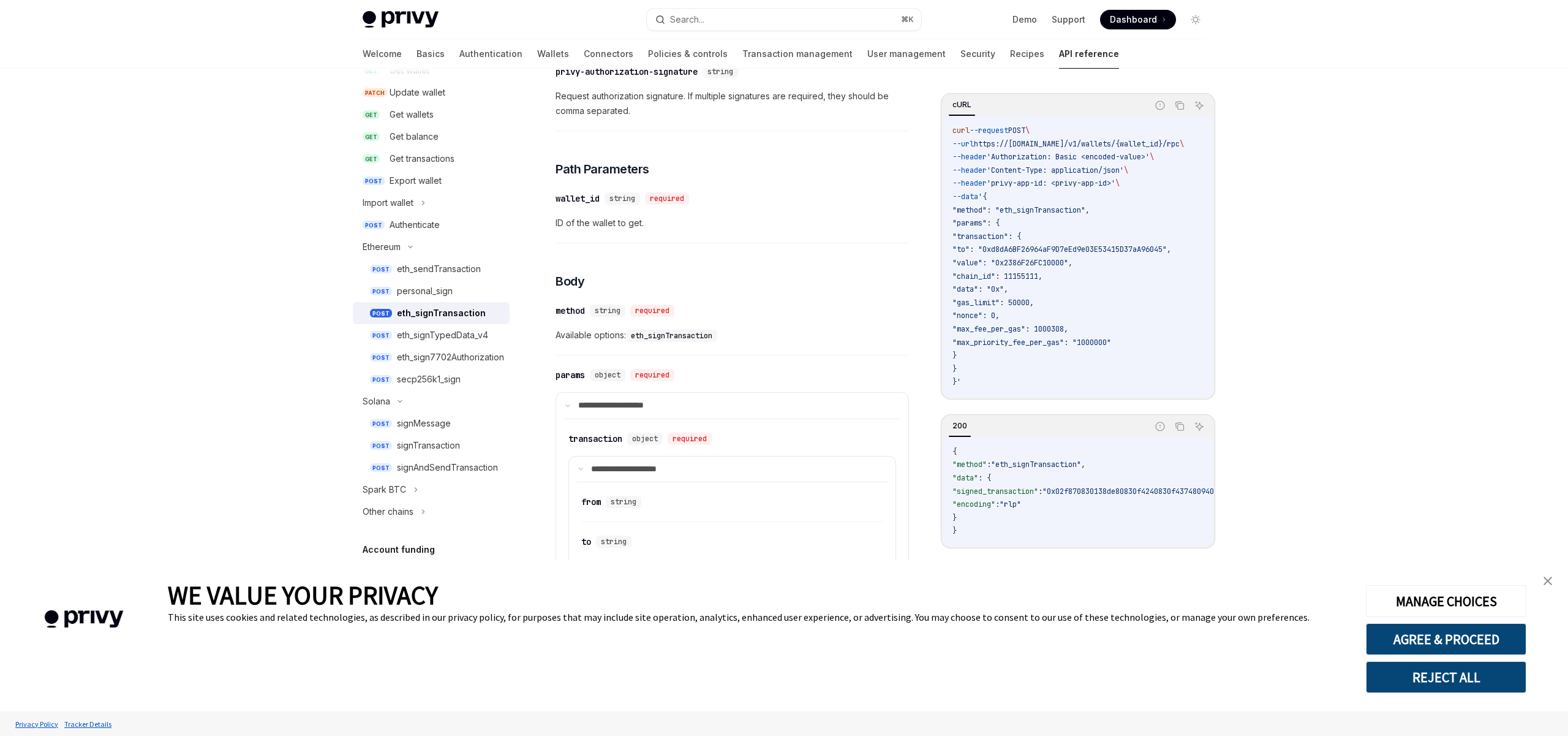
scroll to position [0, 0]
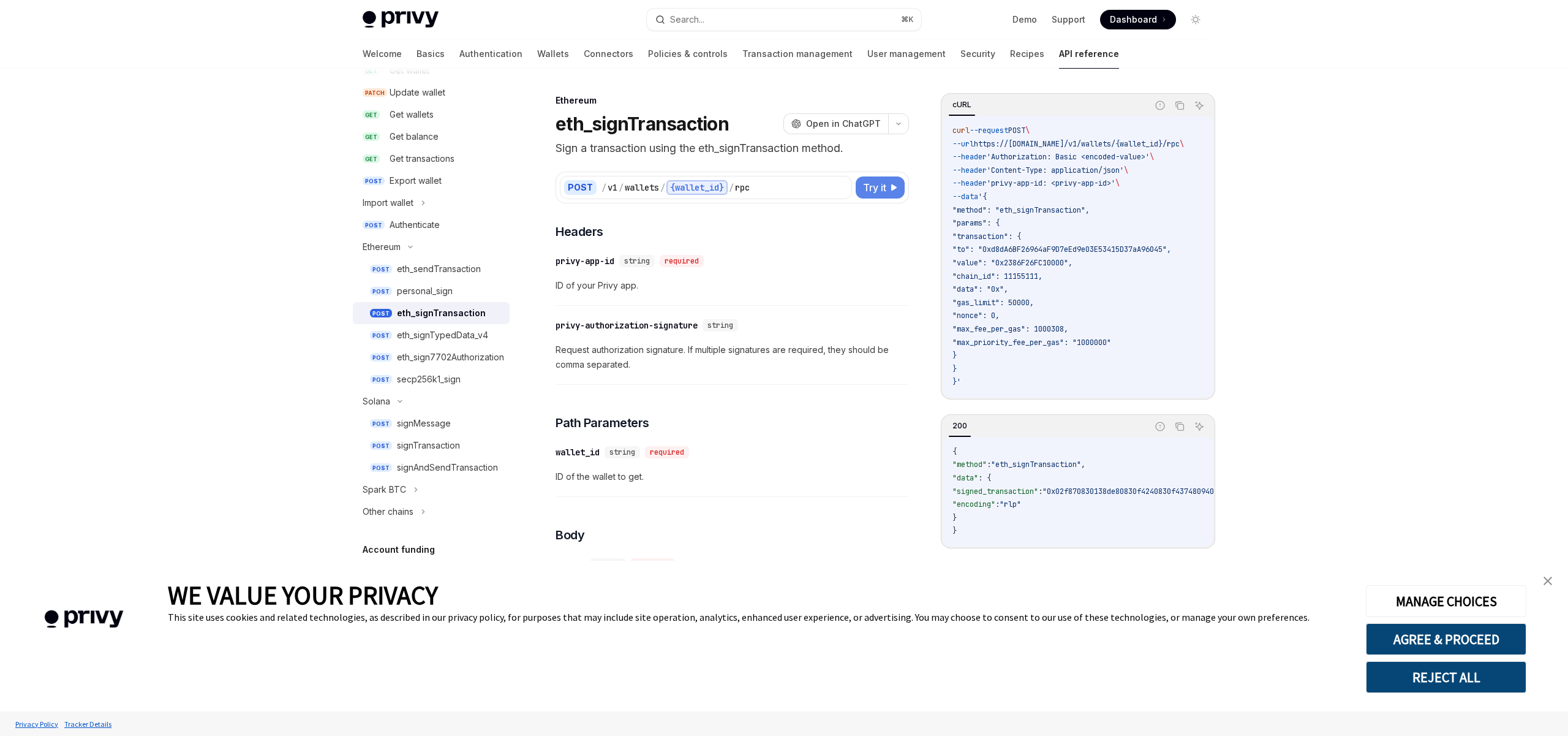
click at [875, 186] on span "Try it" at bounding box center [874, 188] width 23 height 15
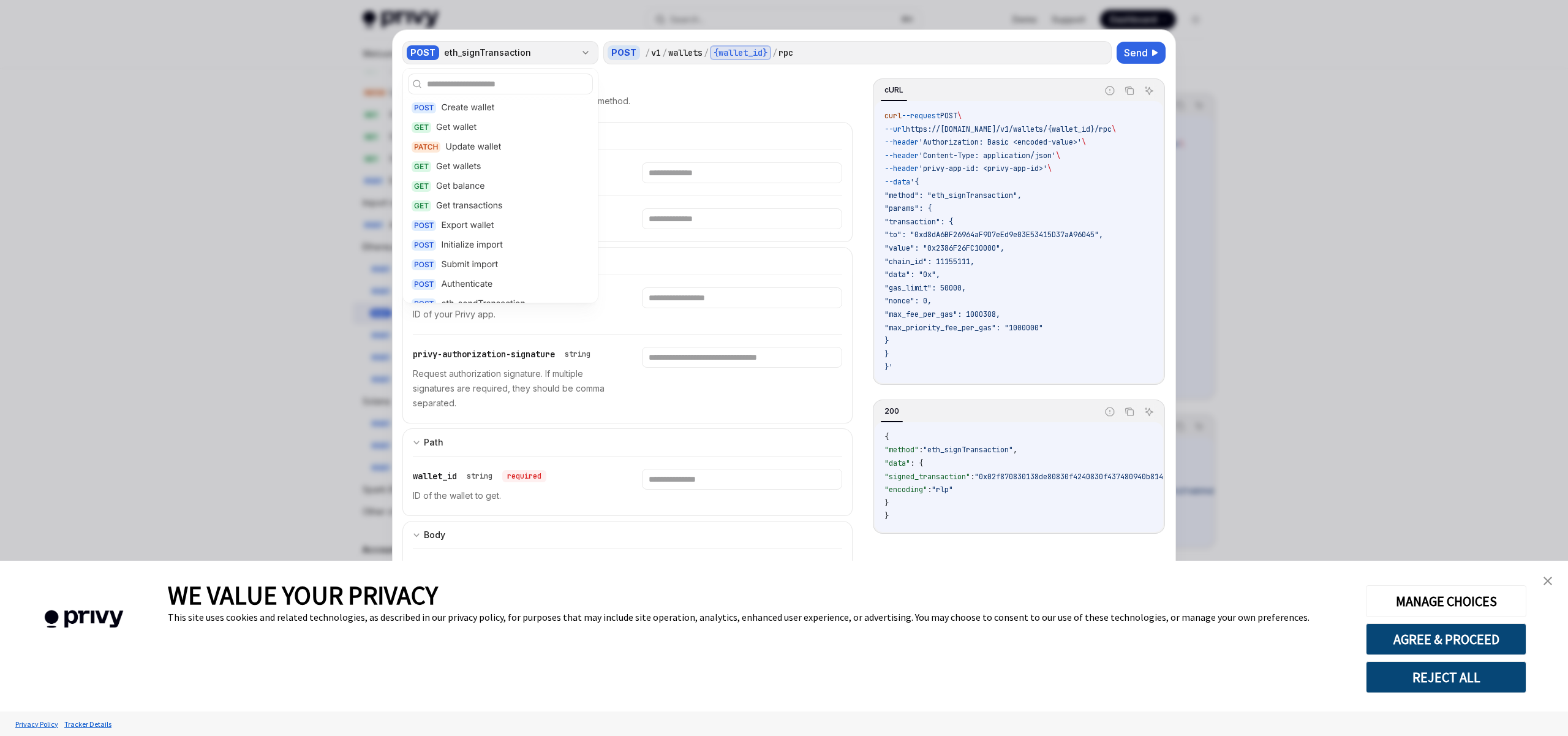
click at [488, 52] on div "eth_signTransaction" at bounding box center [510, 53] width 131 height 12
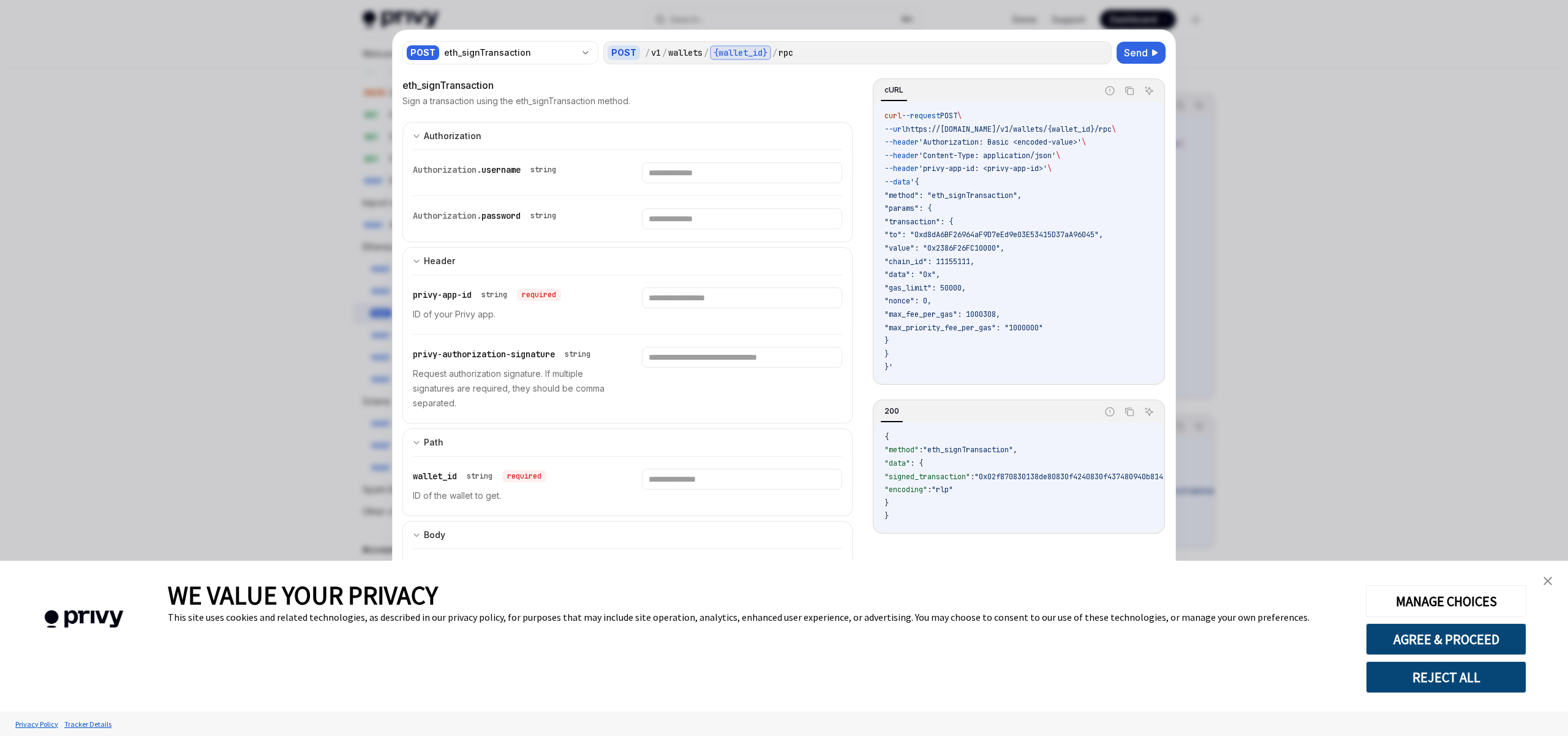
click at [513, 95] on p "Sign a transaction using the eth_signTransaction method." at bounding box center [516, 101] width 228 height 12
click at [680, 172] on input "text" at bounding box center [741, 172] width 200 height 21
click at [666, 220] on input "text" at bounding box center [741, 218] width 200 height 21
click at [675, 174] on input "text" at bounding box center [741, 172] width 200 height 21
click at [671, 230] on div "Authorization. password string" at bounding box center [628, 219] width 430 height 45
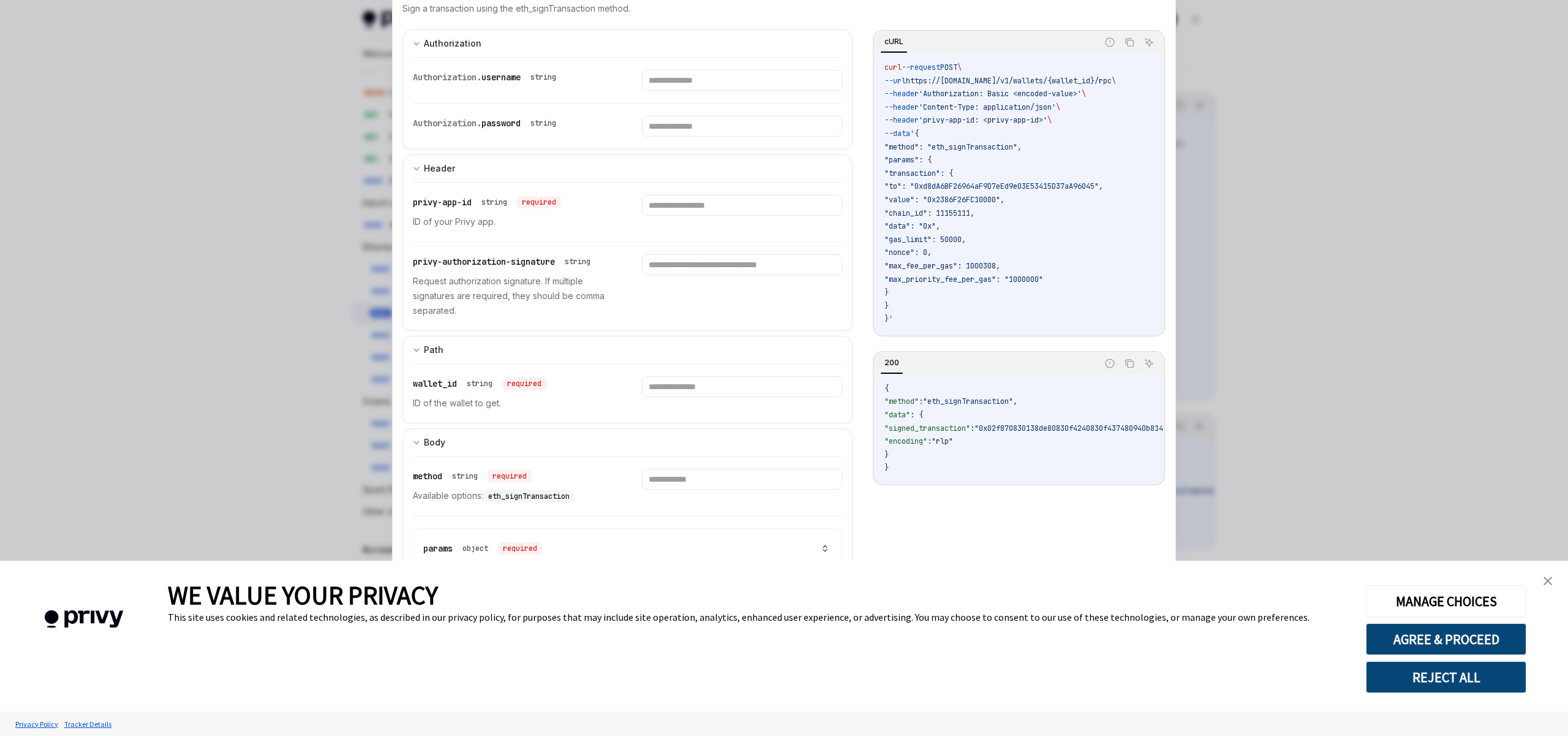
scroll to position [99, 0]
click at [685, 203] on input "text" at bounding box center [741, 199] width 200 height 21
click at [683, 258] on input "text" at bounding box center [741, 258] width 200 height 21
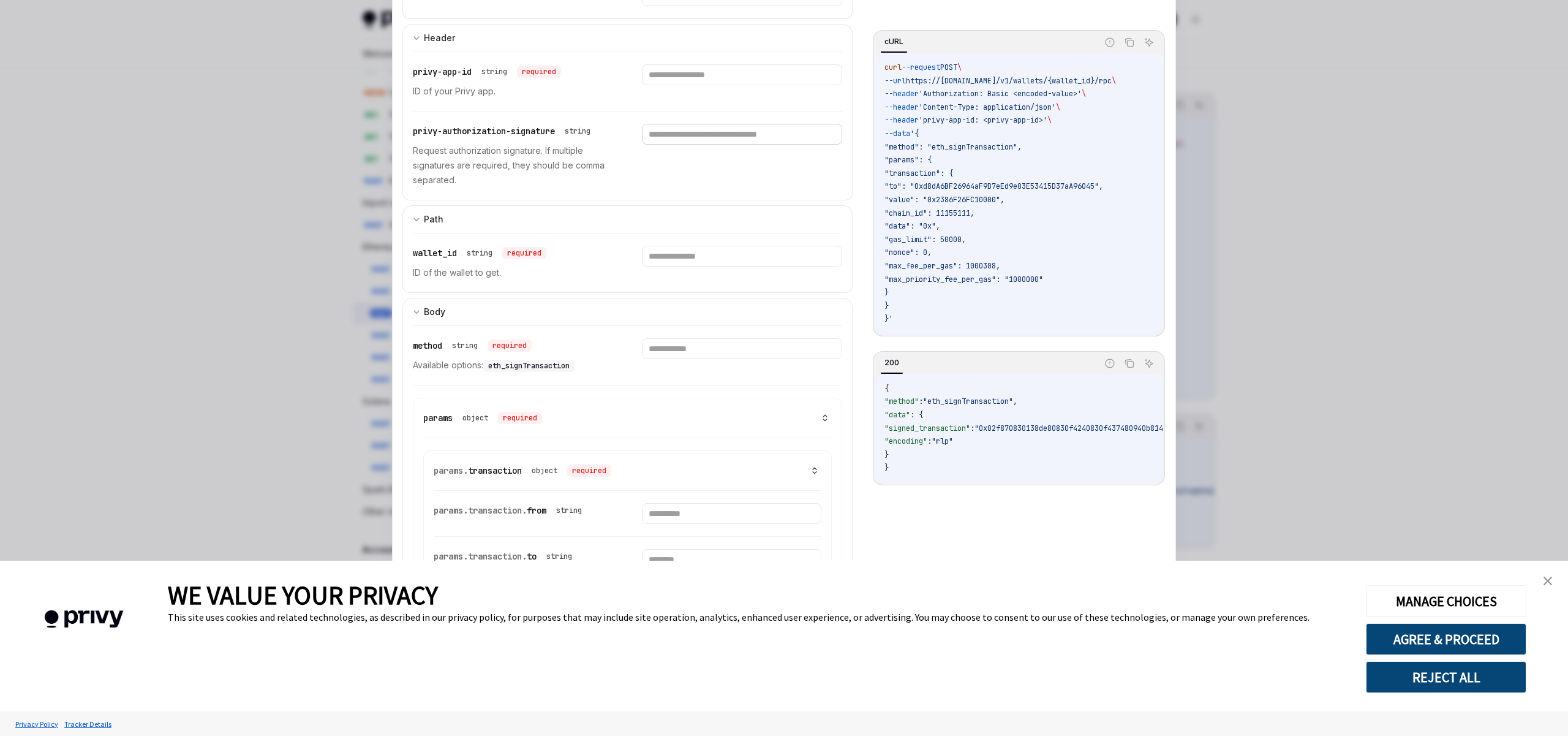
scroll to position [224, 0]
click at [691, 261] on input "text" at bounding box center [741, 254] width 200 height 21
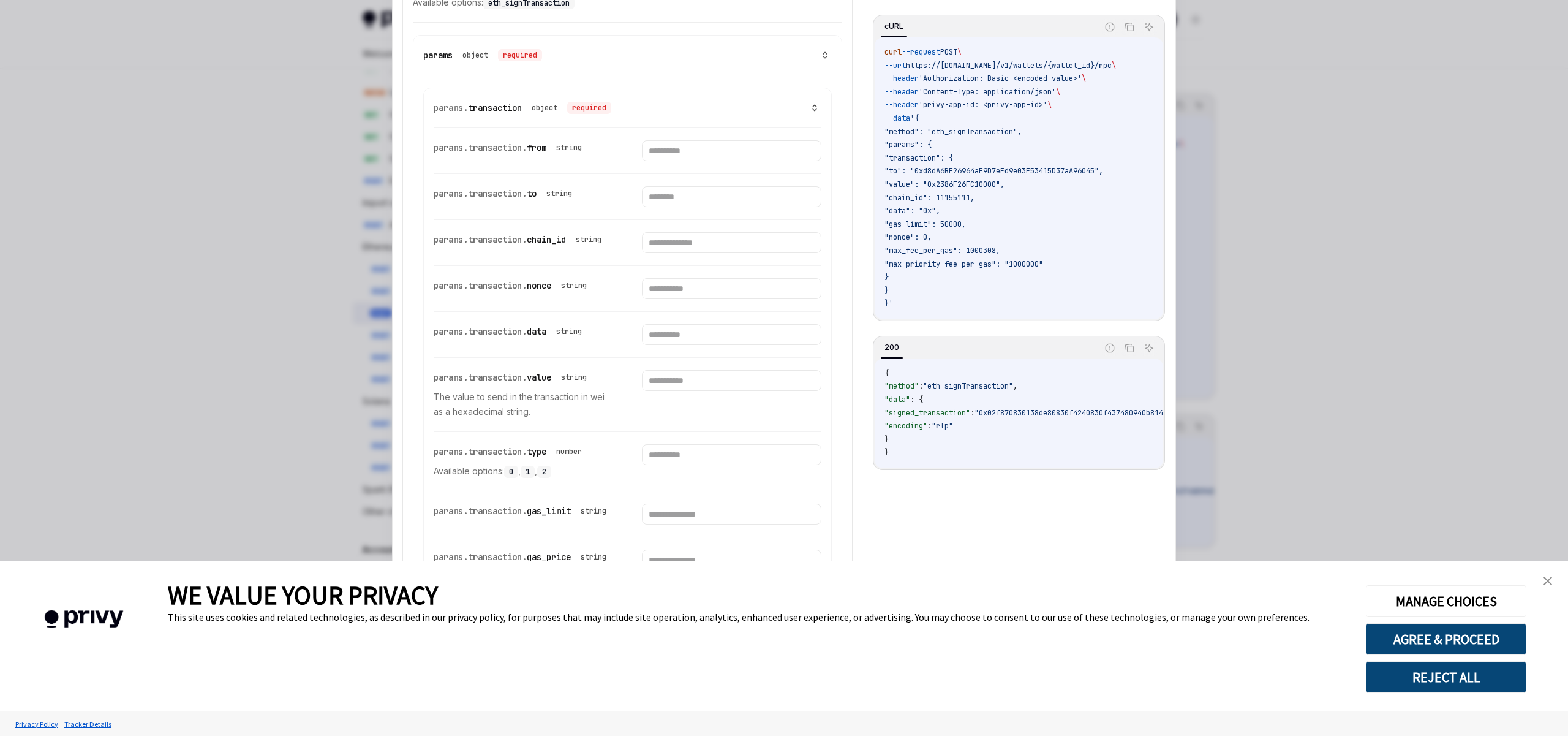
scroll to position [66, 0]
click at [1281, 242] on div at bounding box center [784, 368] width 1568 height 736
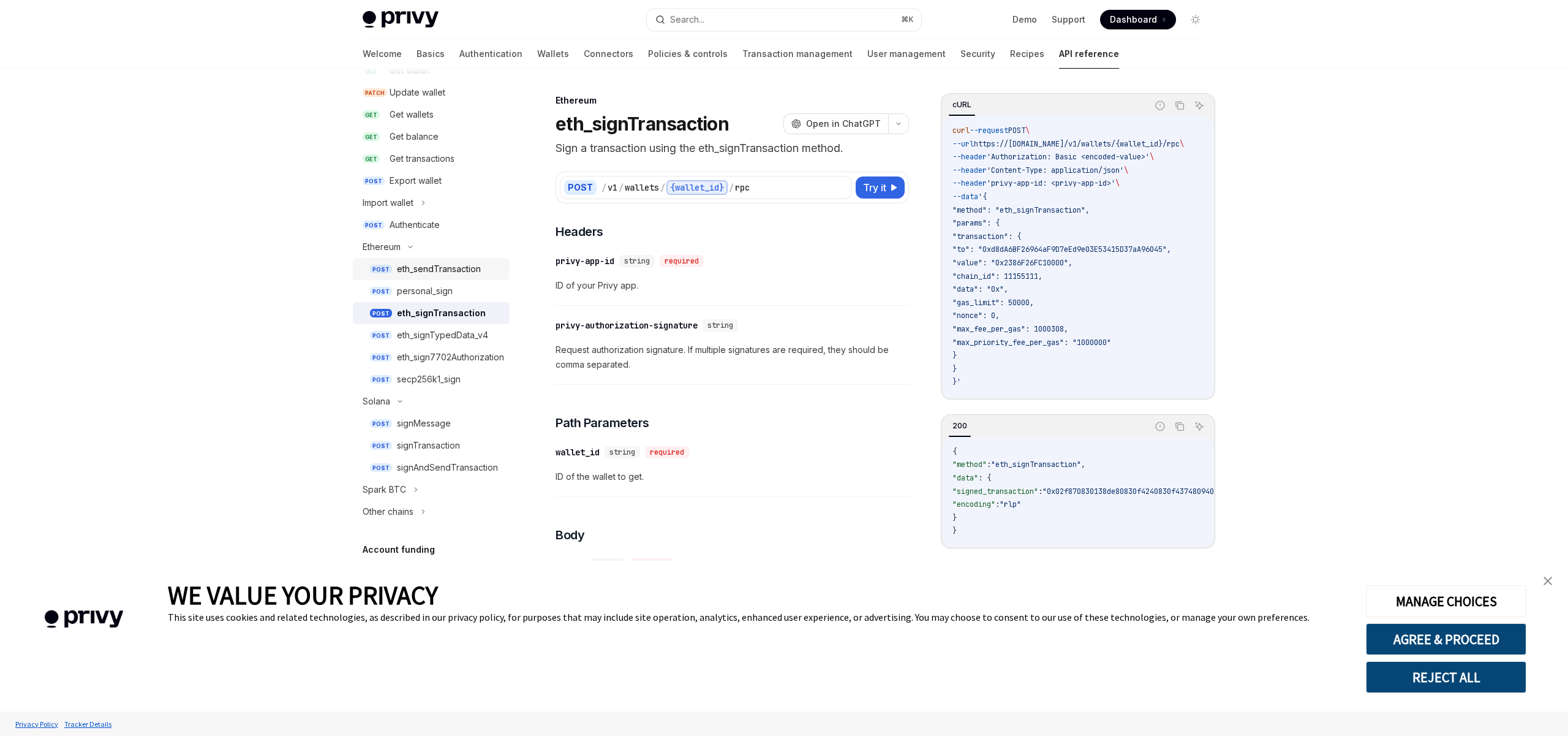
click at [455, 270] on div "eth_sendTransaction" at bounding box center [439, 269] width 84 height 15
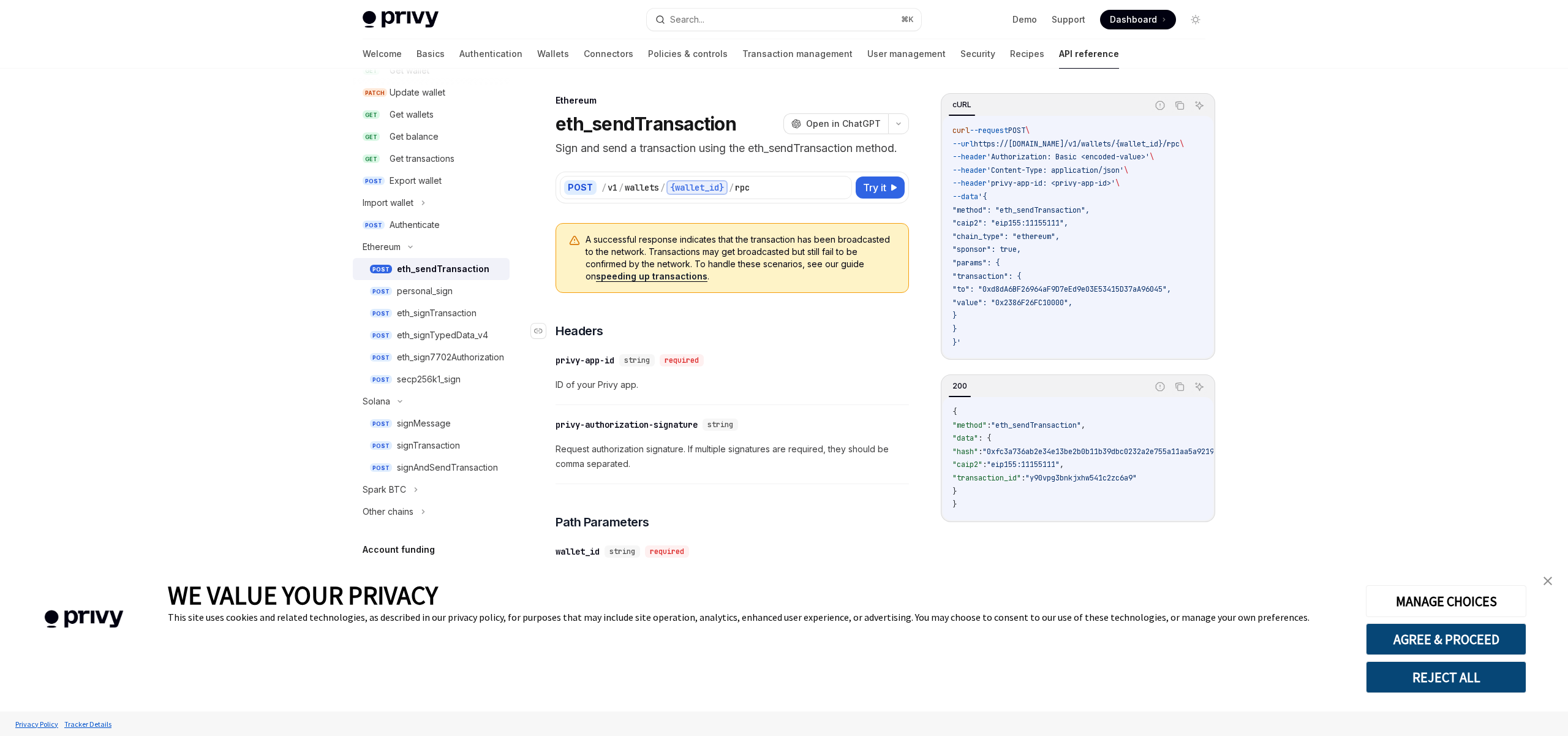
click at [713, 337] on h3 "​ Headers" at bounding box center [733, 331] width 354 height 17
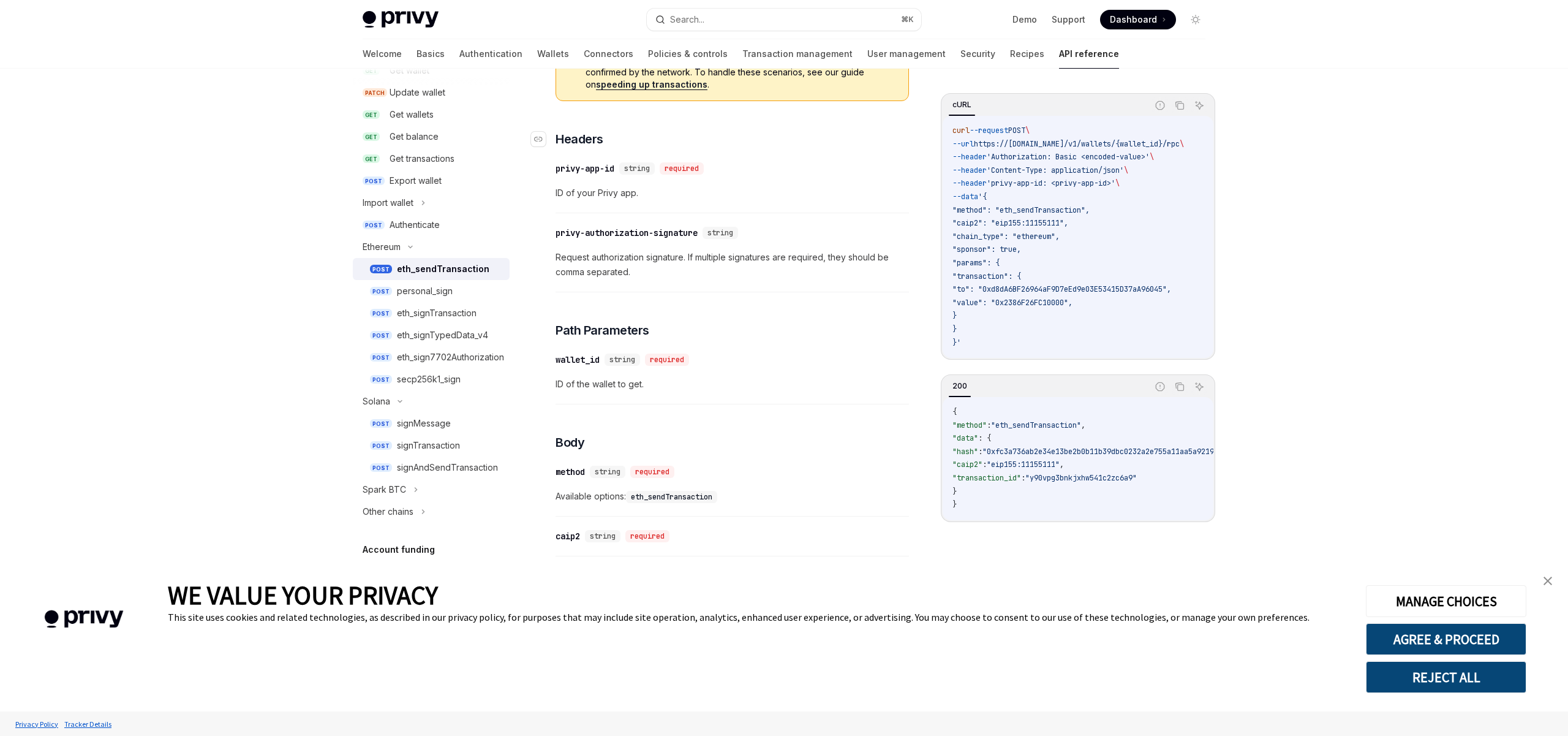
scroll to position [206, 0]
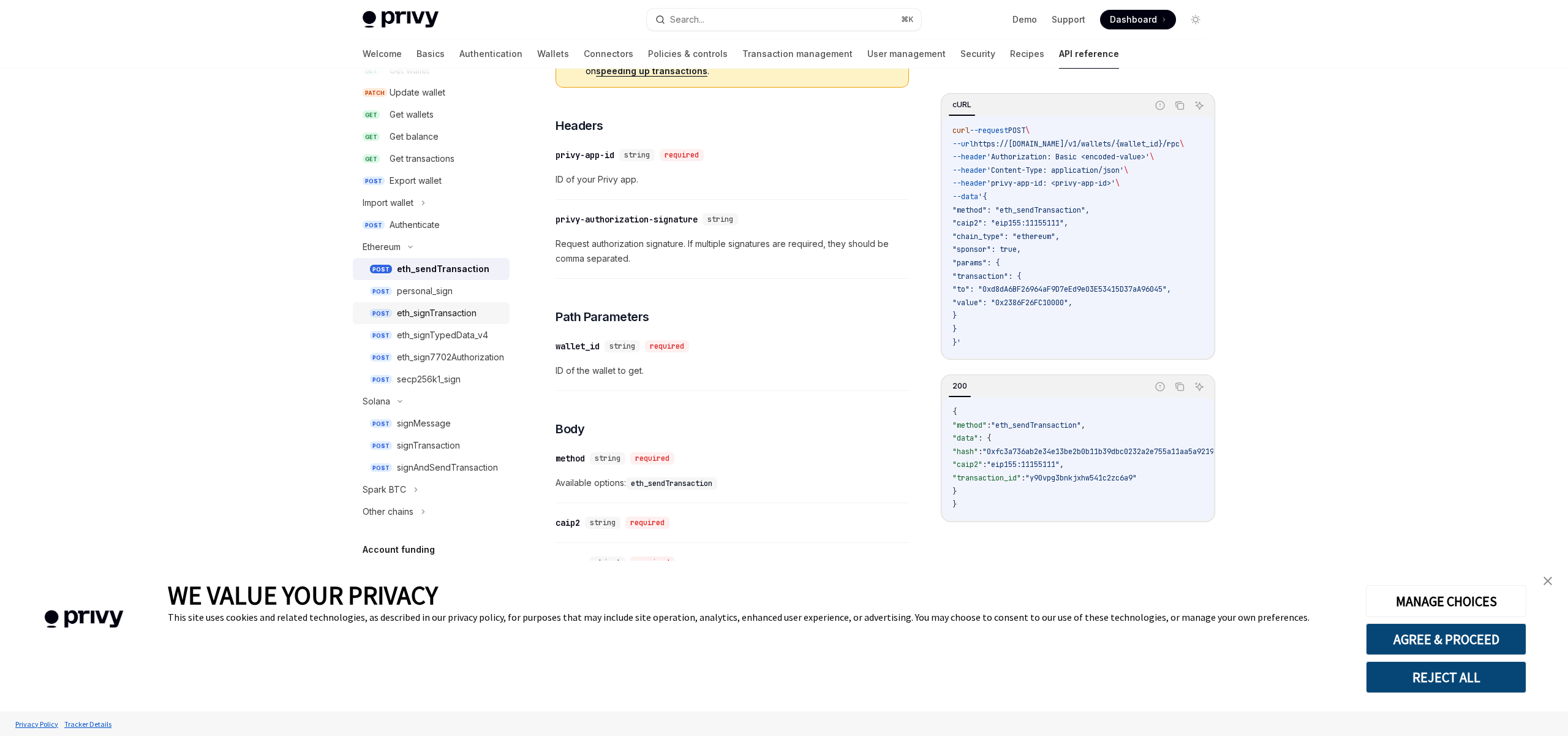
click at [472, 306] on div "eth_signTransaction" at bounding box center [436, 313] width 79 height 15
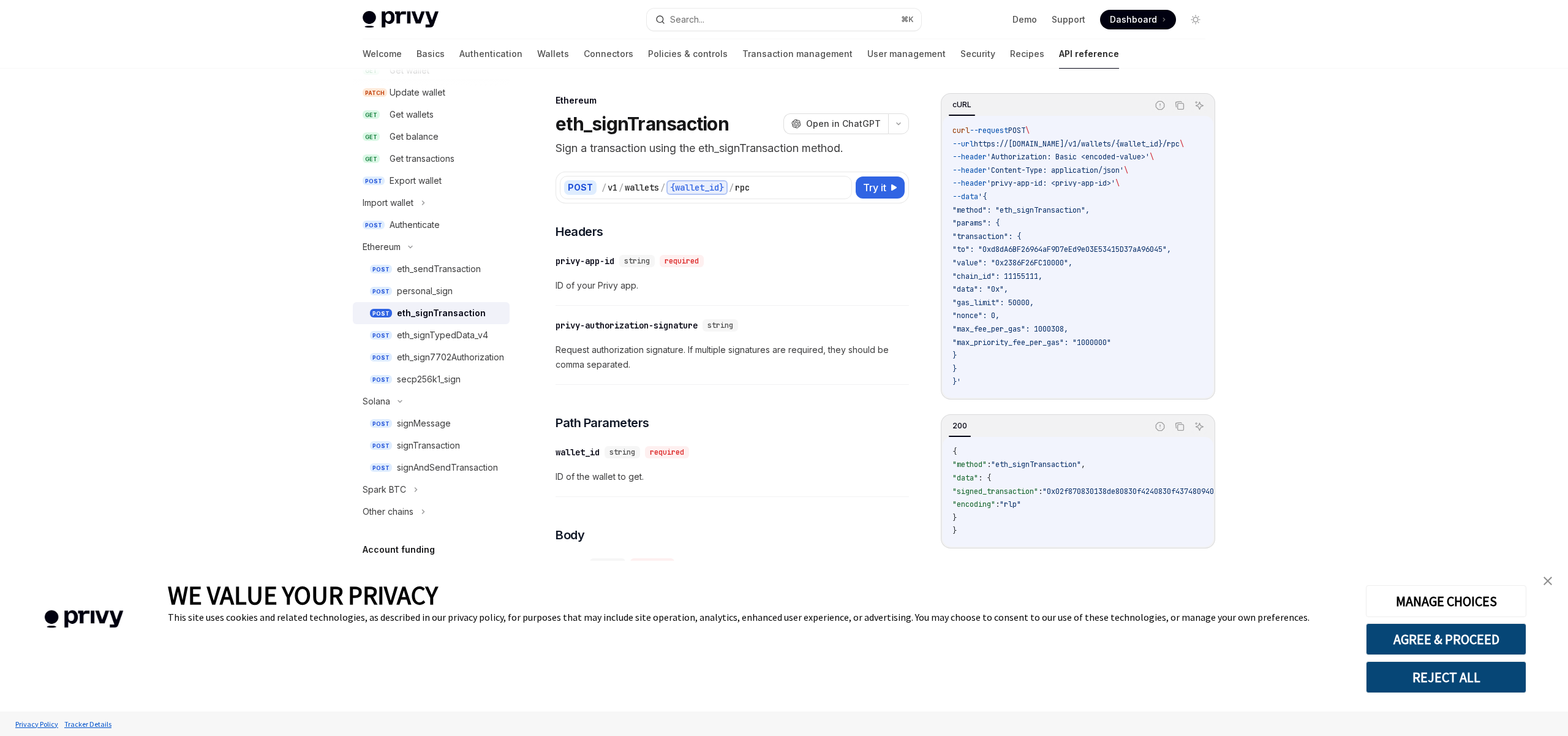
click at [793, 274] on div "​ privy-app-id string required ID of your Privy app." at bounding box center [733, 276] width 354 height 58
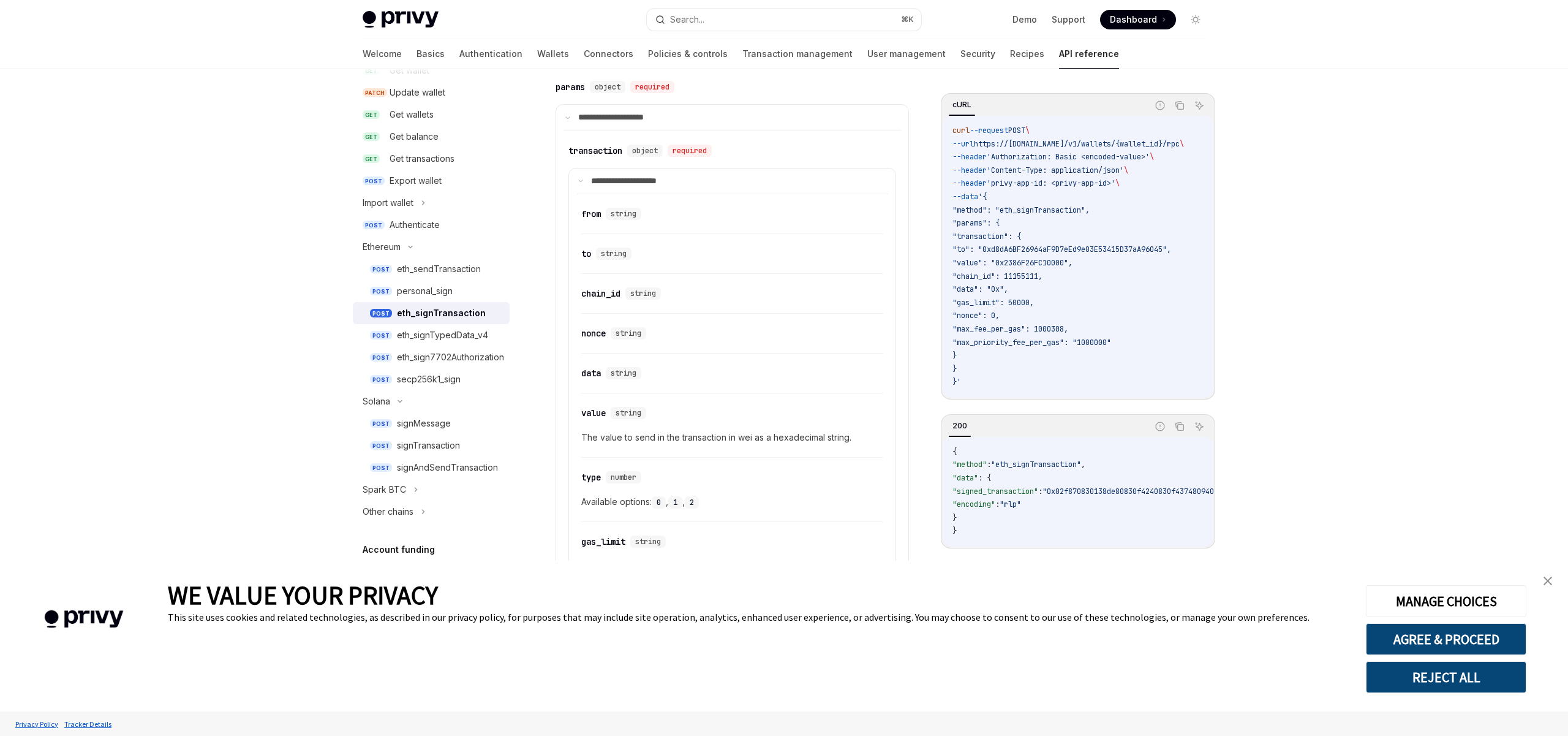
scroll to position [536, 0]
click at [705, 267] on div "​ to string" at bounding box center [732, 262] width 302 height 33
click at [714, 266] on div "​ to string" at bounding box center [726, 259] width 290 height 15
click at [721, 250] on div "​ to string" at bounding box center [732, 262] width 302 height 33
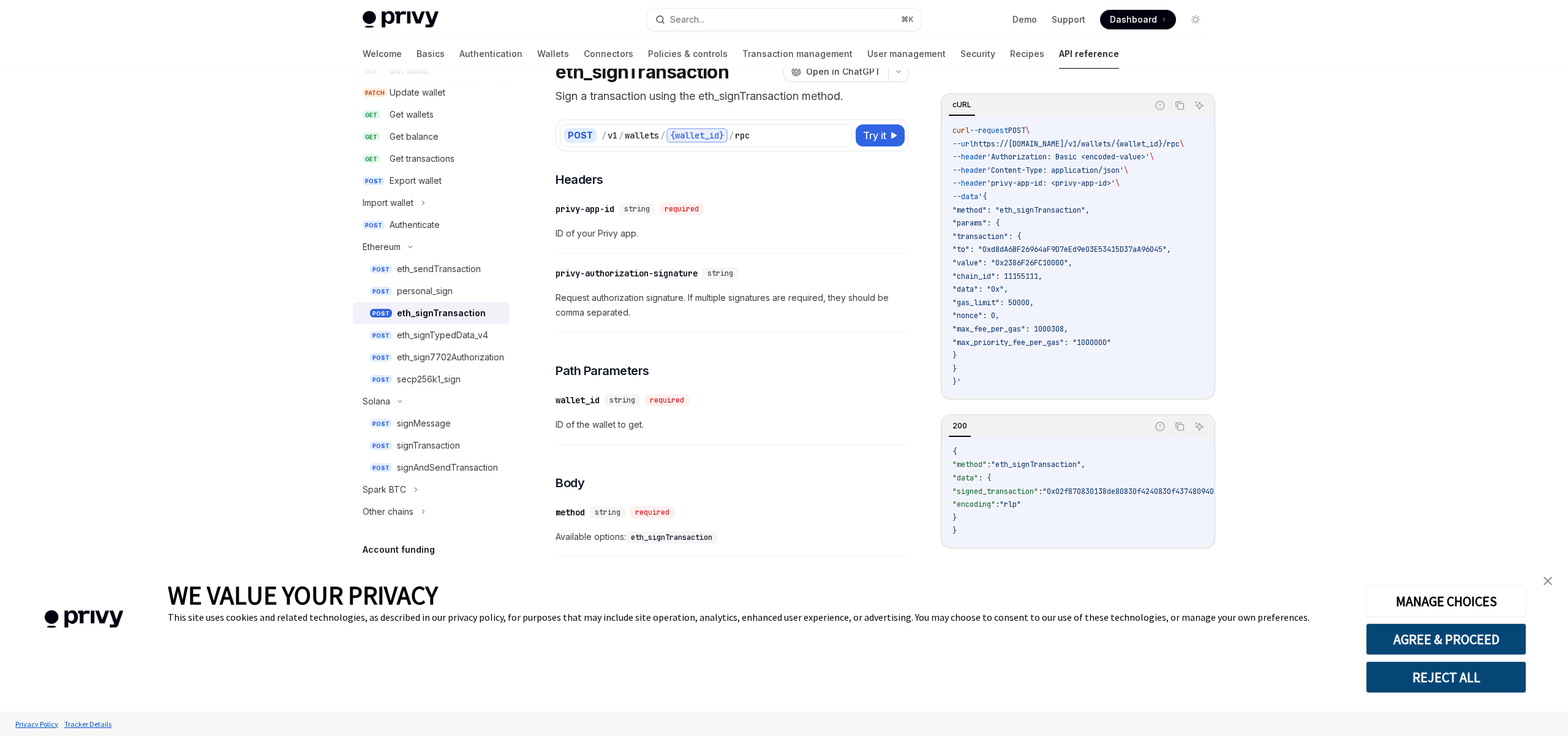
scroll to position [56, 0]
click at [1024, 496] on span ""signed_transaction"" at bounding box center [995, 491] width 86 height 10
click at [1102, 496] on span ""0x02f870830138de80830f4240830f437480940b81418147df37155d643b5cb65ba6c8cb7aba76…" at bounding box center [1544, 491] width 1004 height 10
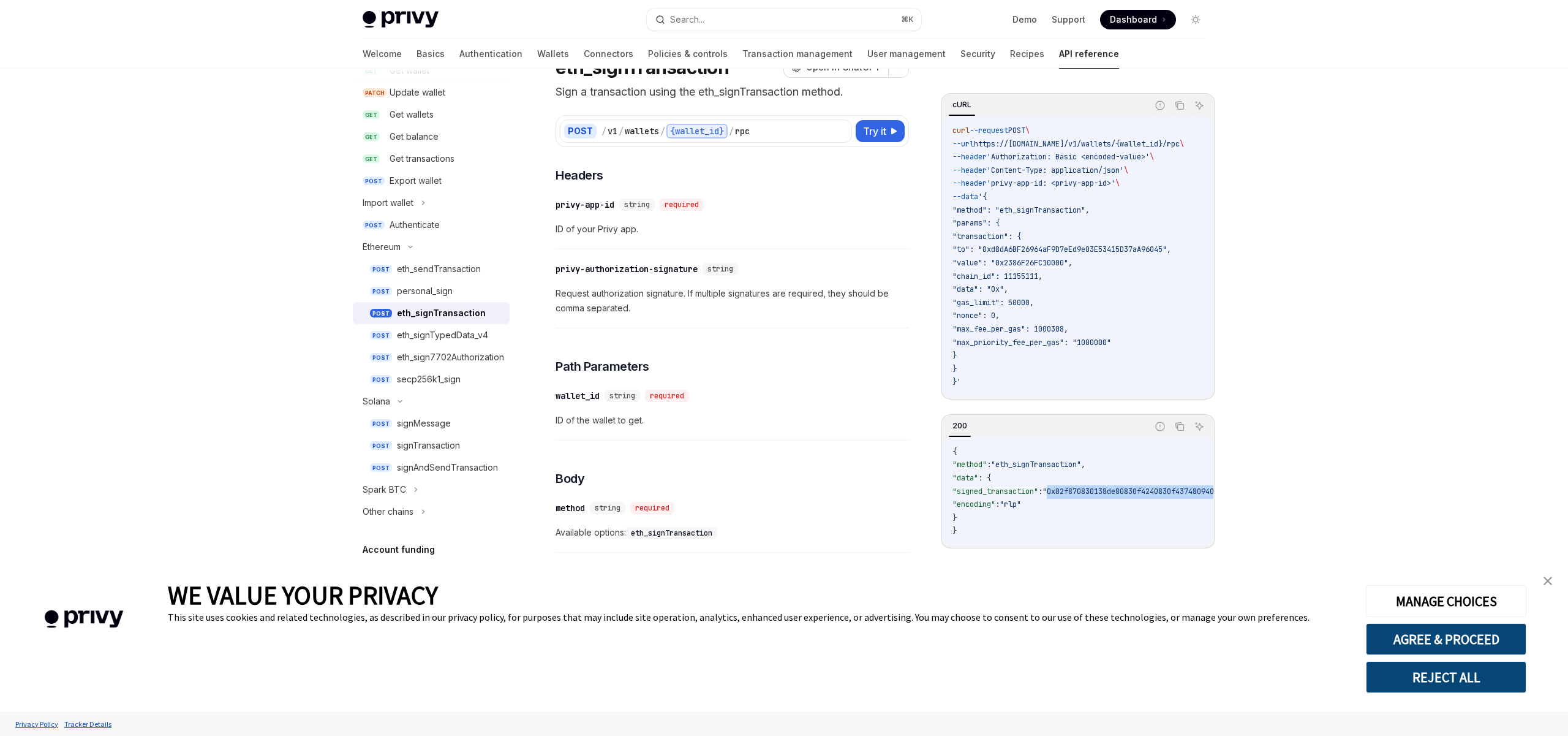
click at [1102, 496] on span ""0x02f870830138de80830f4240830f437480940b81418147df37155d643b5cb65ba6c8cb7aba76…" at bounding box center [1544, 491] width 1004 height 10
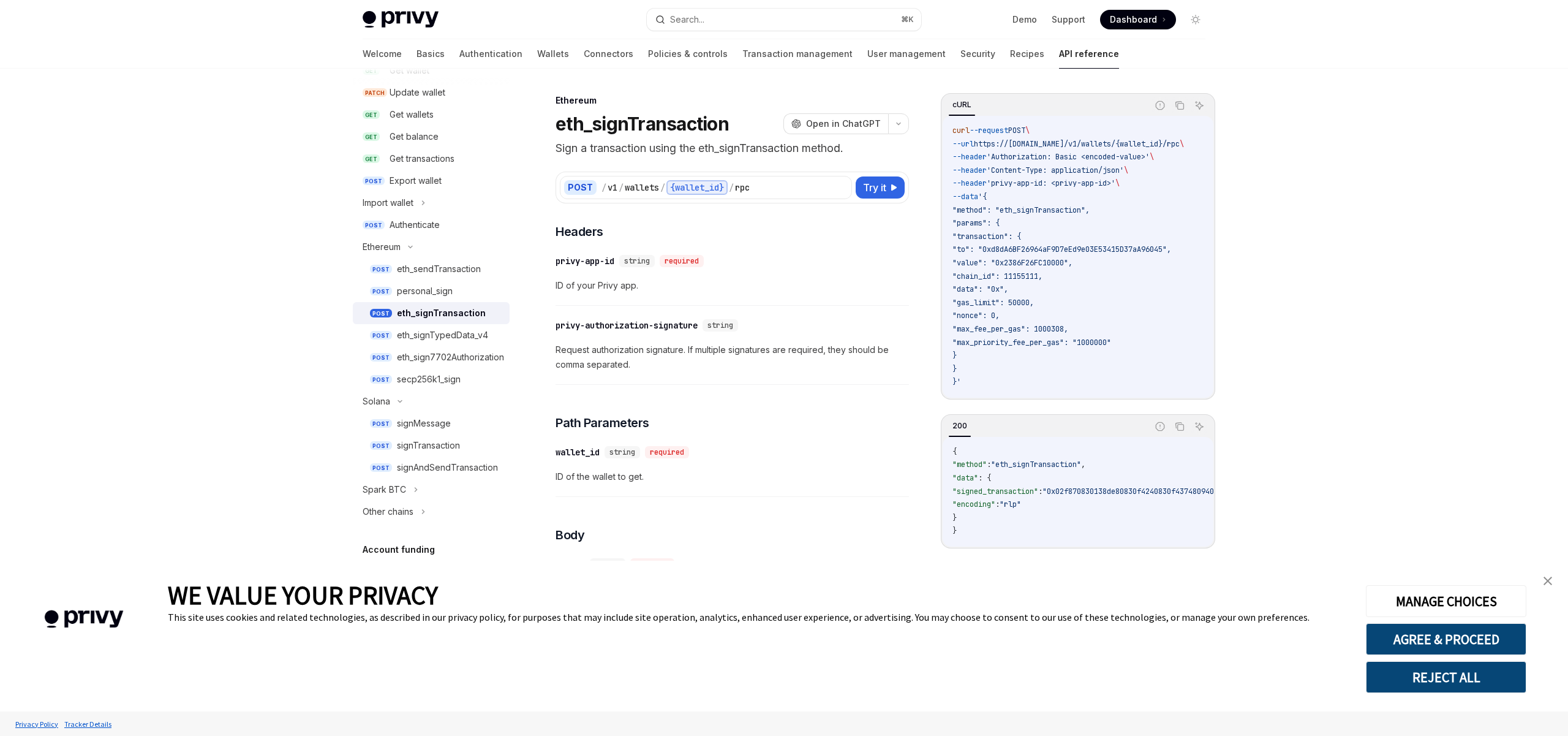
click at [758, 356] on span "Request authorization signature. If multiple signatures are required, they shou…" at bounding box center [733, 357] width 354 height 29
click at [758, 350] on span "Request authorization signature. If multiple signatures are required, they shou…" at bounding box center [733, 357] width 354 height 29
click at [758, 379] on div "​ privy-authorization-signature string Request authorization signature. If mult…" at bounding box center [733, 348] width 354 height 73
click at [645, 351] on span "Request authorization signature. If multiple signatures are required, they shou…" at bounding box center [733, 357] width 354 height 29
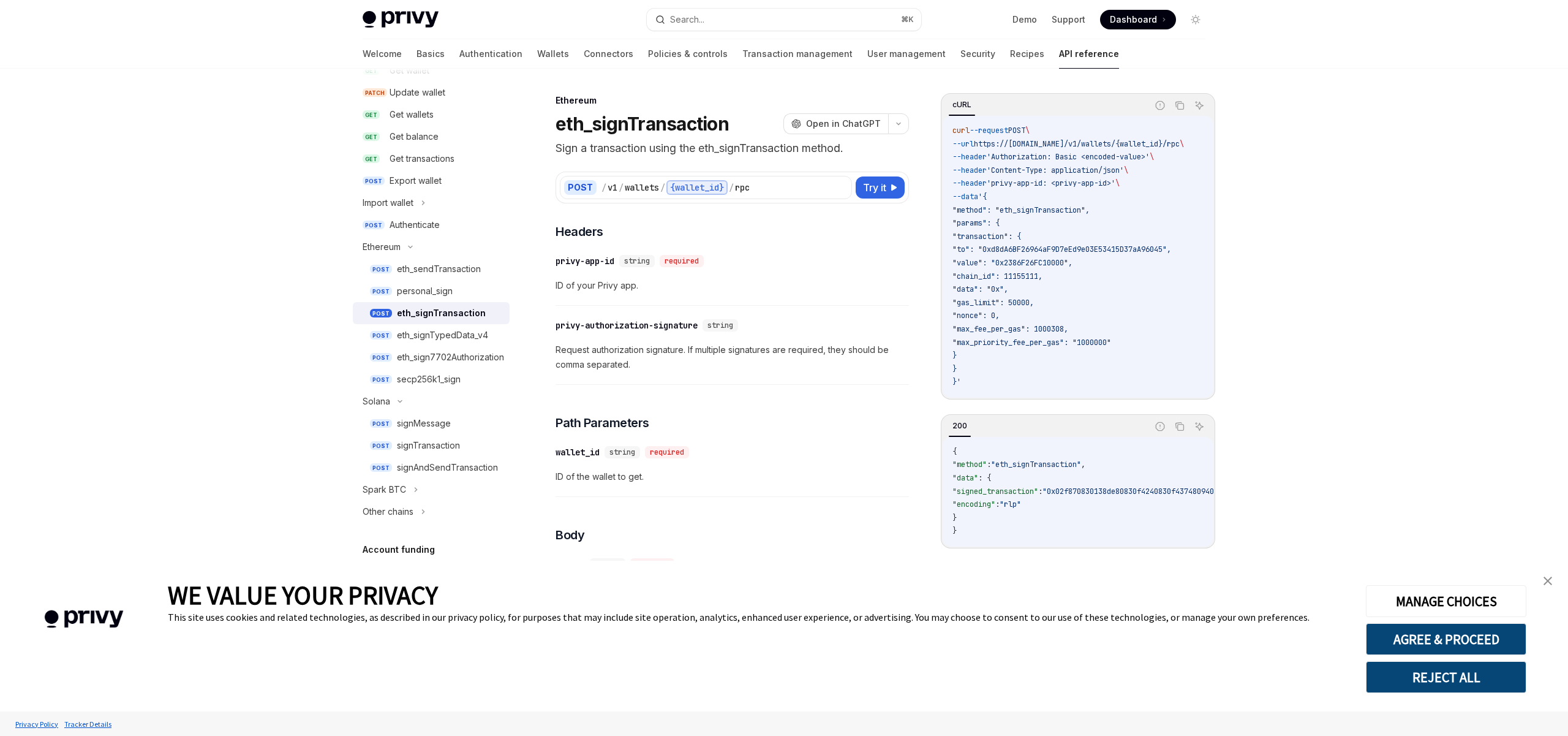
click at [669, 356] on span "Request authorization signature. If multiple signatures are required, they shou…" at bounding box center [733, 357] width 354 height 29
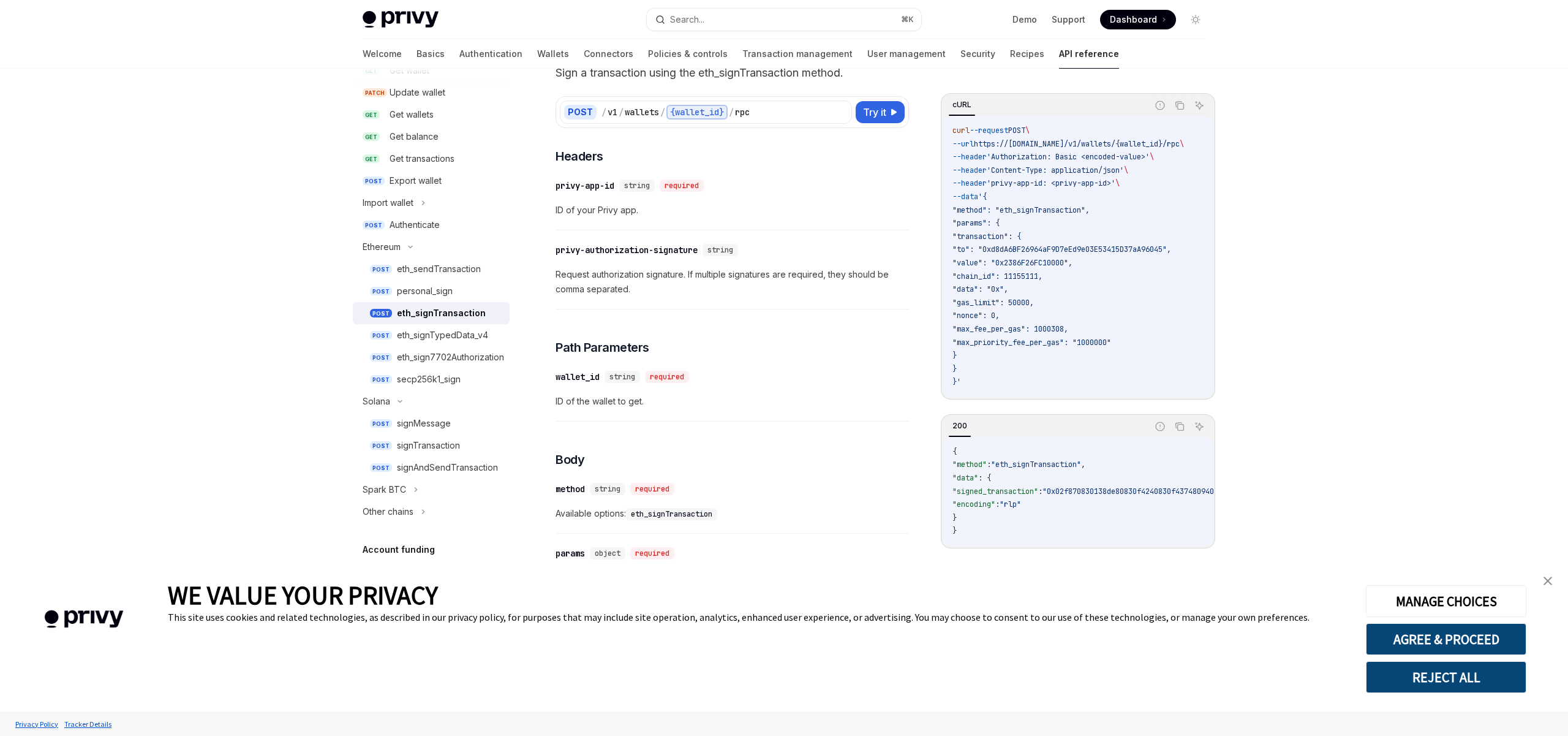
scroll to position [75, 0]
click at [793, 295] on span "Request authorization signature. If multiple signatures are required, they shou…" at bounding box center [733, 282] width 354 height 29
click at [618, 211] on span "ID of your Privy app." at bounding box center [733, 211] width 354 height 15
click at [676, 212] on span "ID of your Privy app." at bounding box center [733, 211] width 354 height 15
click at [674, 221] on div "​ privy-app-id string required ID of your Privy app." at bounding box center [733, 202] width 354 height 58
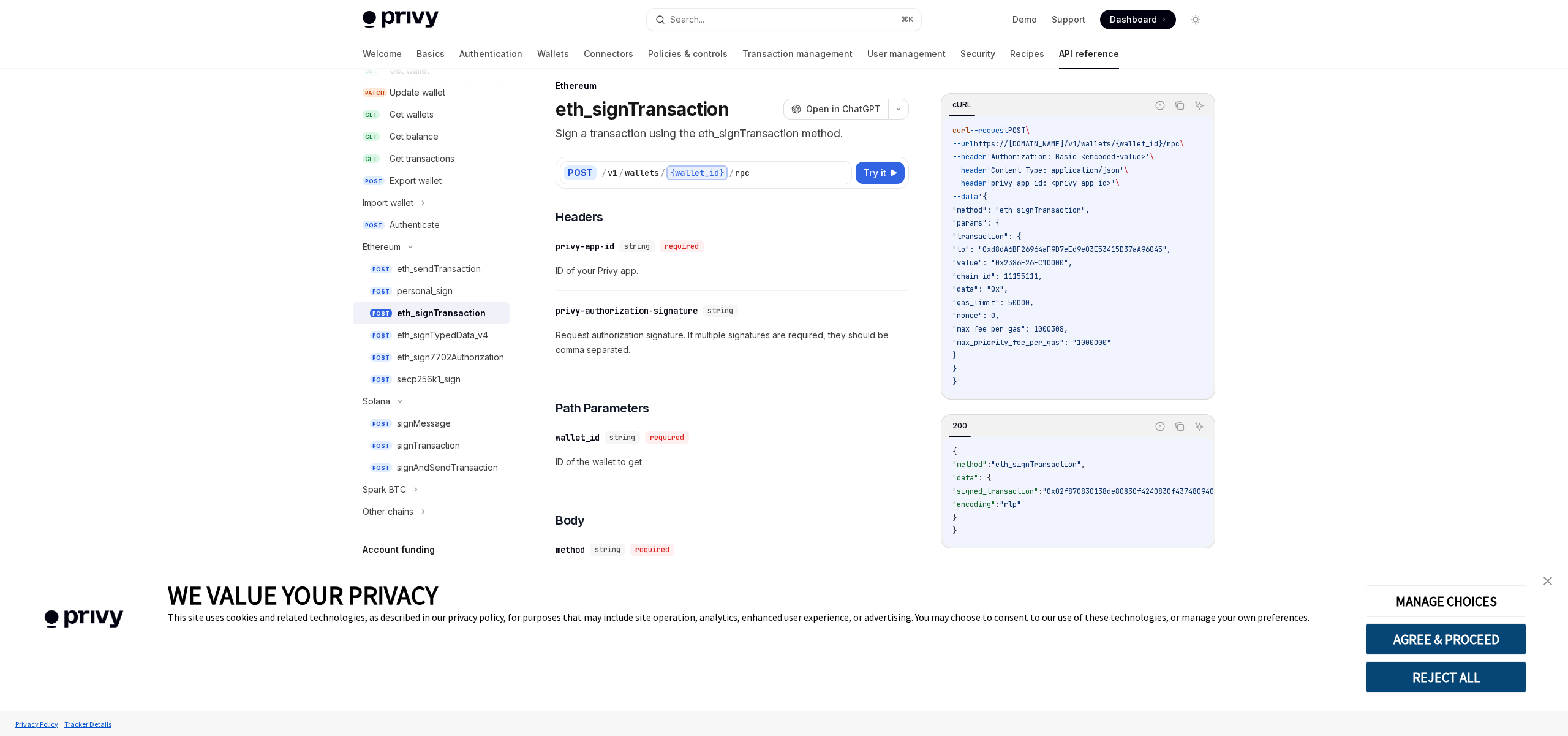
scroll to position [0, 0]
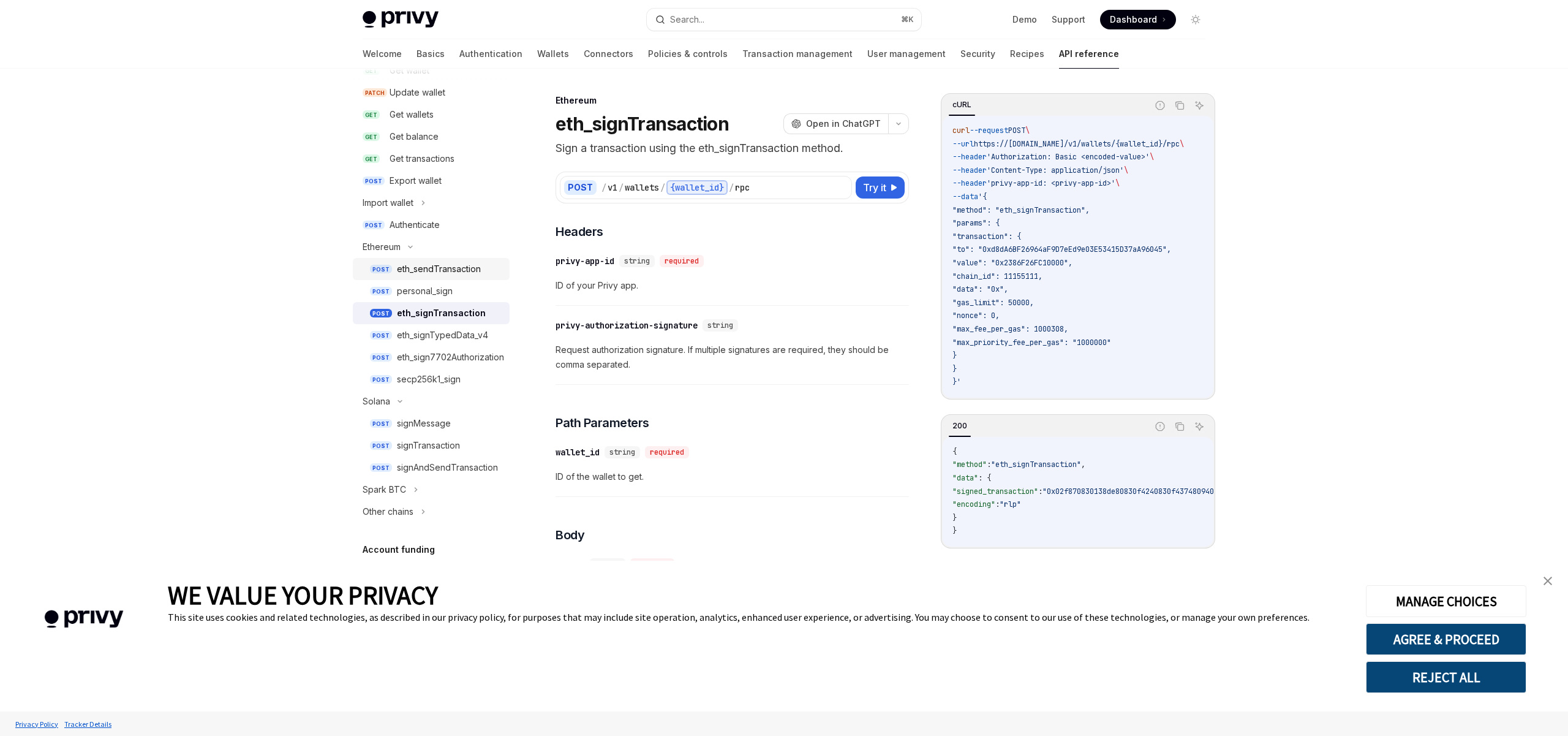
click at [441, 274] on div "eth_sendTransaction" at bounding box center [439, 269] width 84 height 15
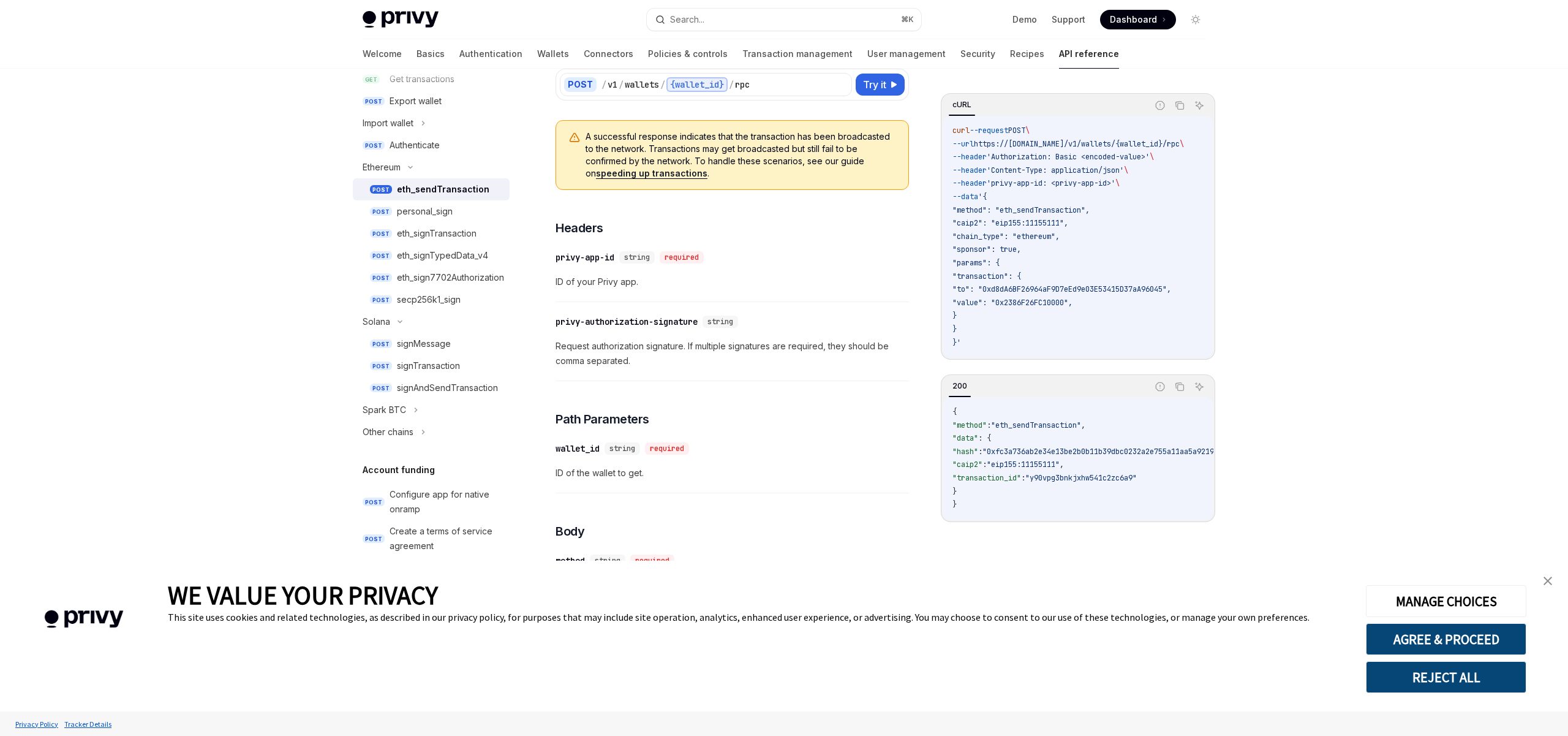
scroll to position [277, 0]
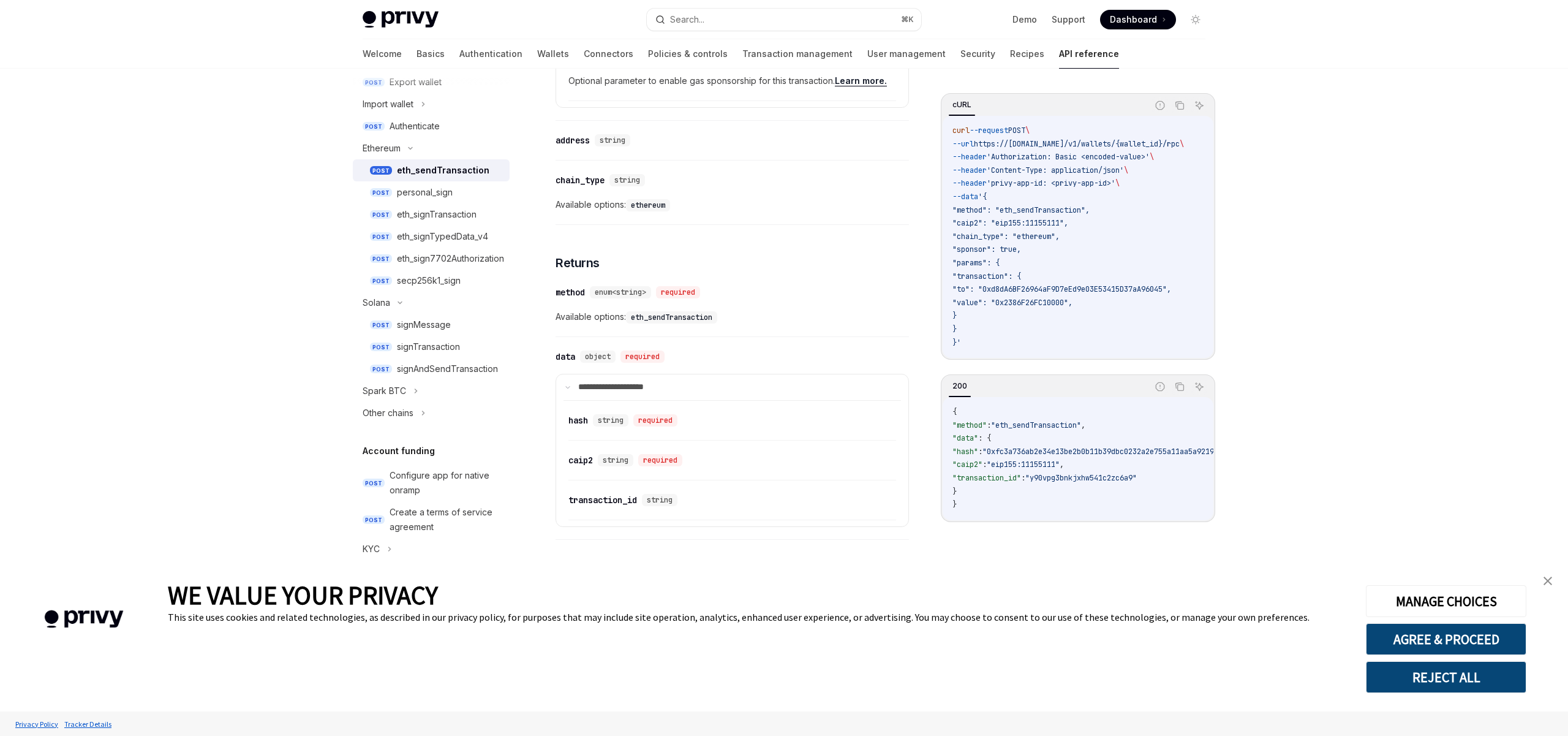
scroll to position [1266, 0]
click at [430, 212] on div "eth_signTransaction" at bounding box center [436, 214] width 79 height 15
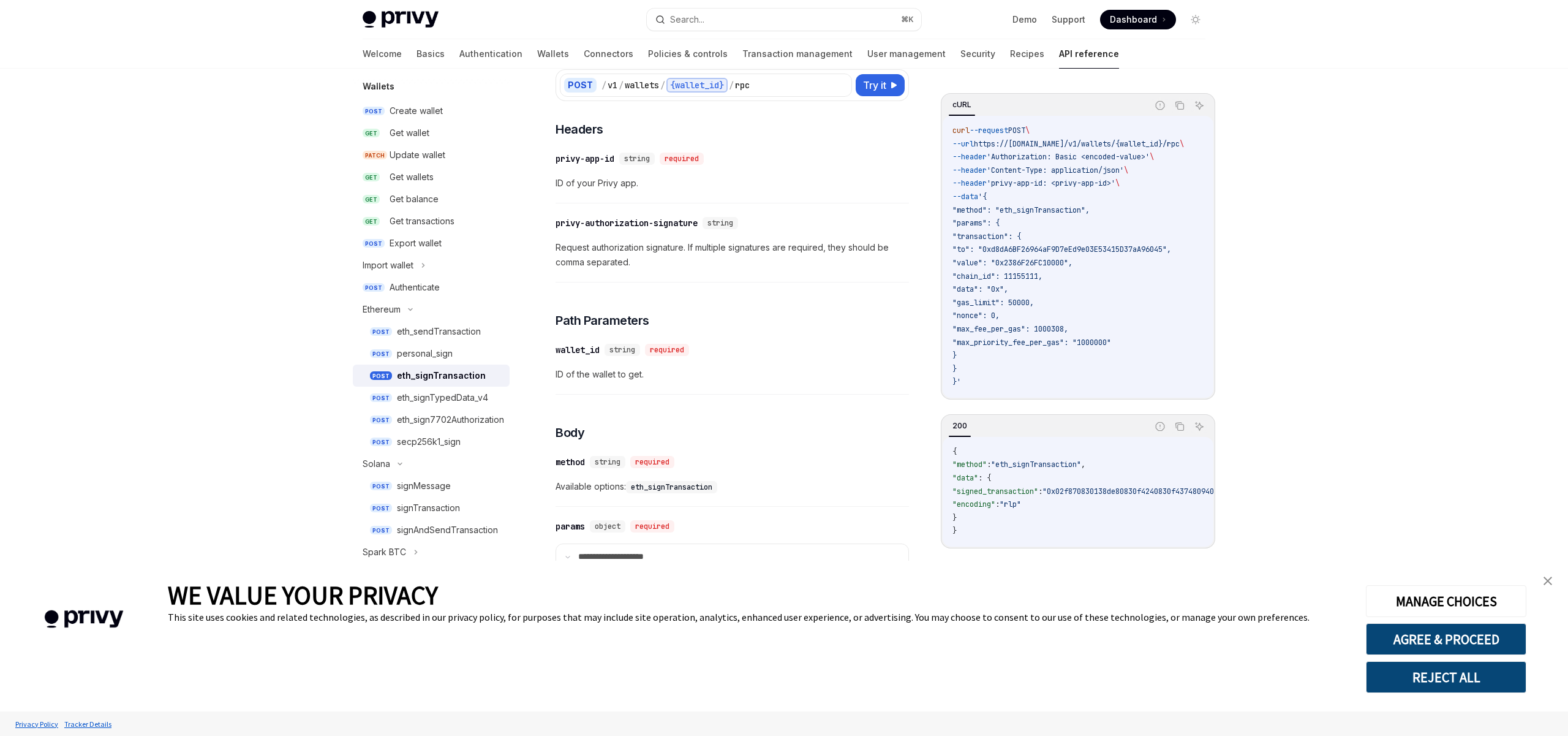
scroll to position [79, 0]
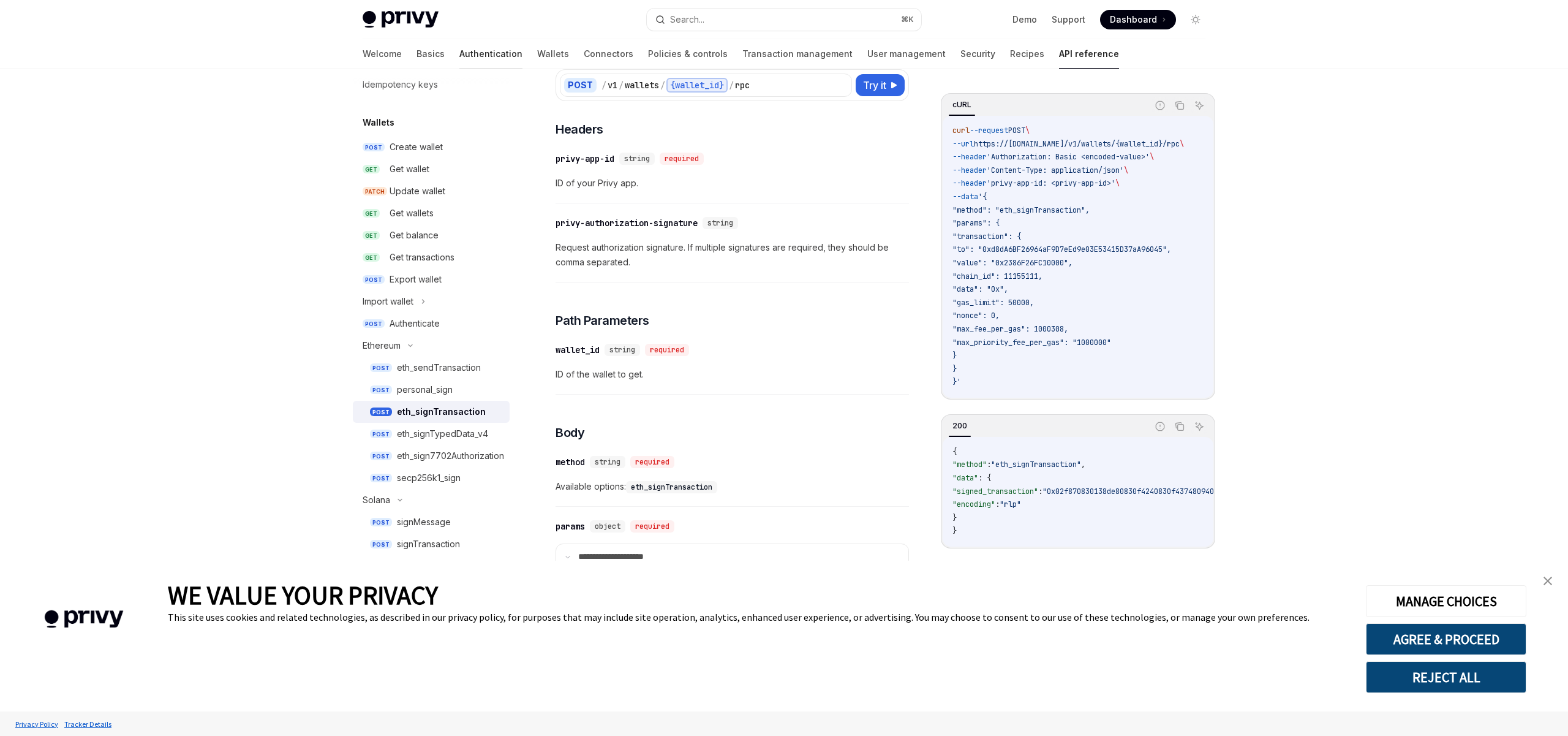
click at [460, 53] on link "Authentication" at bounding box center [491, 54] width 63 height 29
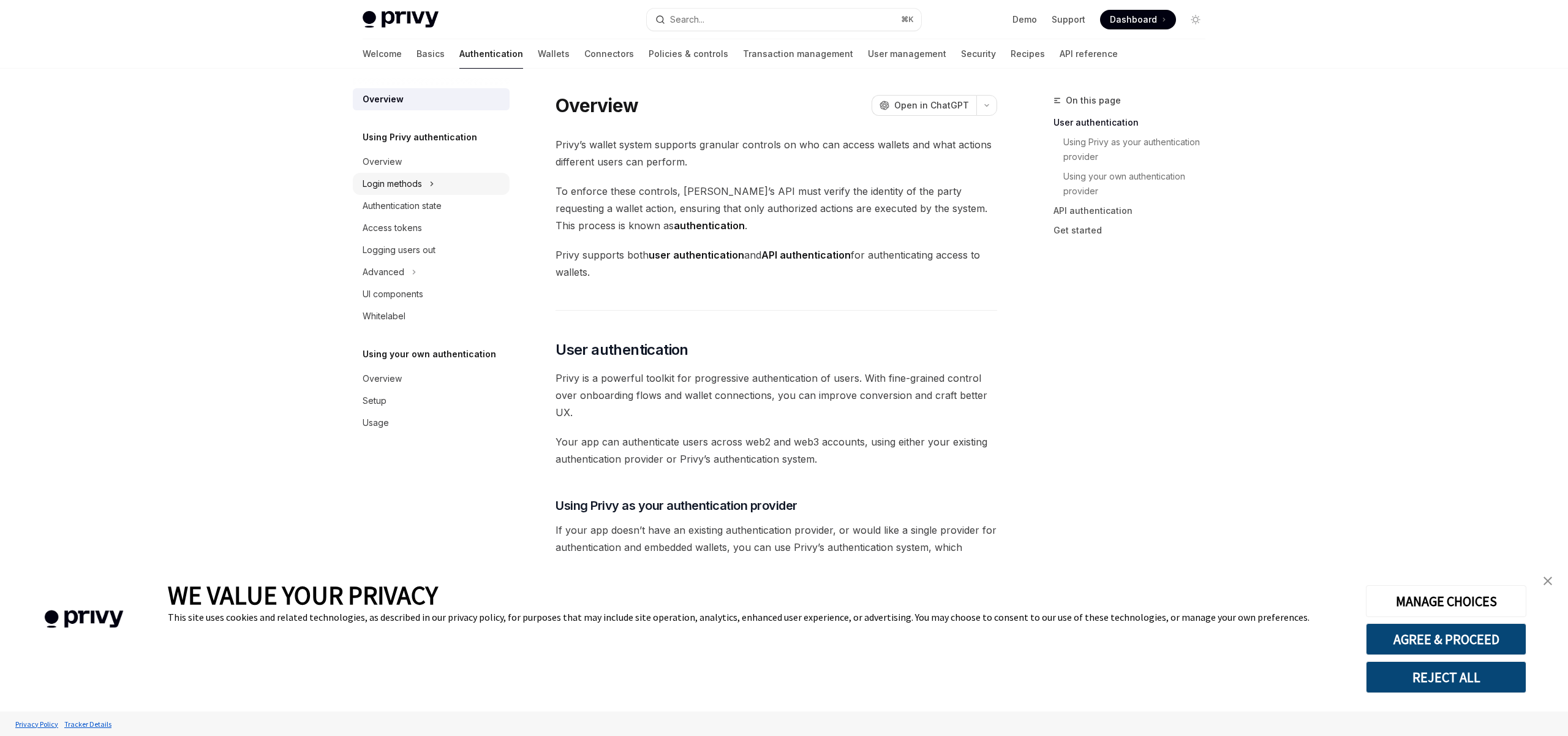
click at [396, 183] on div "Login methods" at bounding box center [392, 183] width 59 height 15
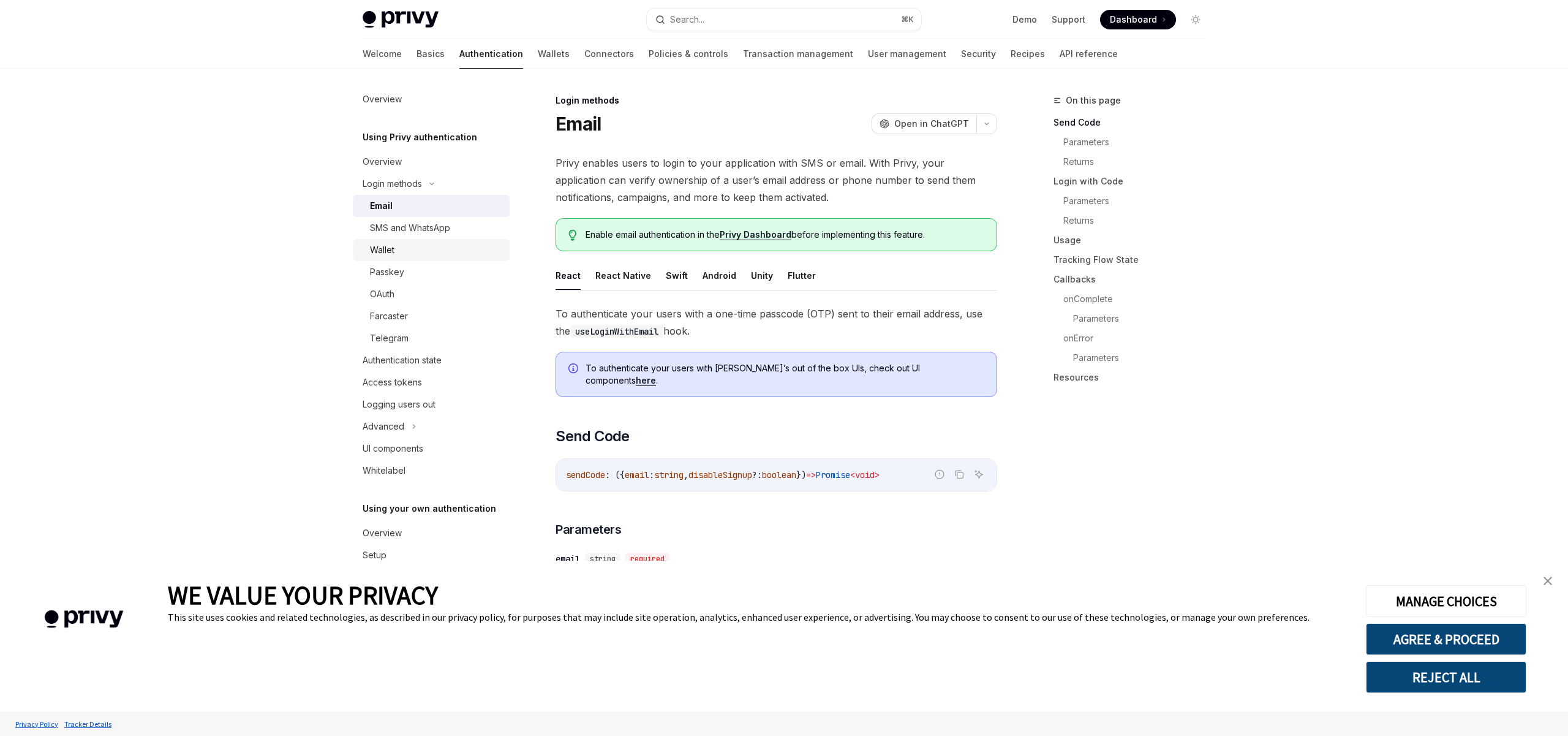
click at [414, 249] on div "Wallet" at bounding box center [436, 250] width 132 height 15
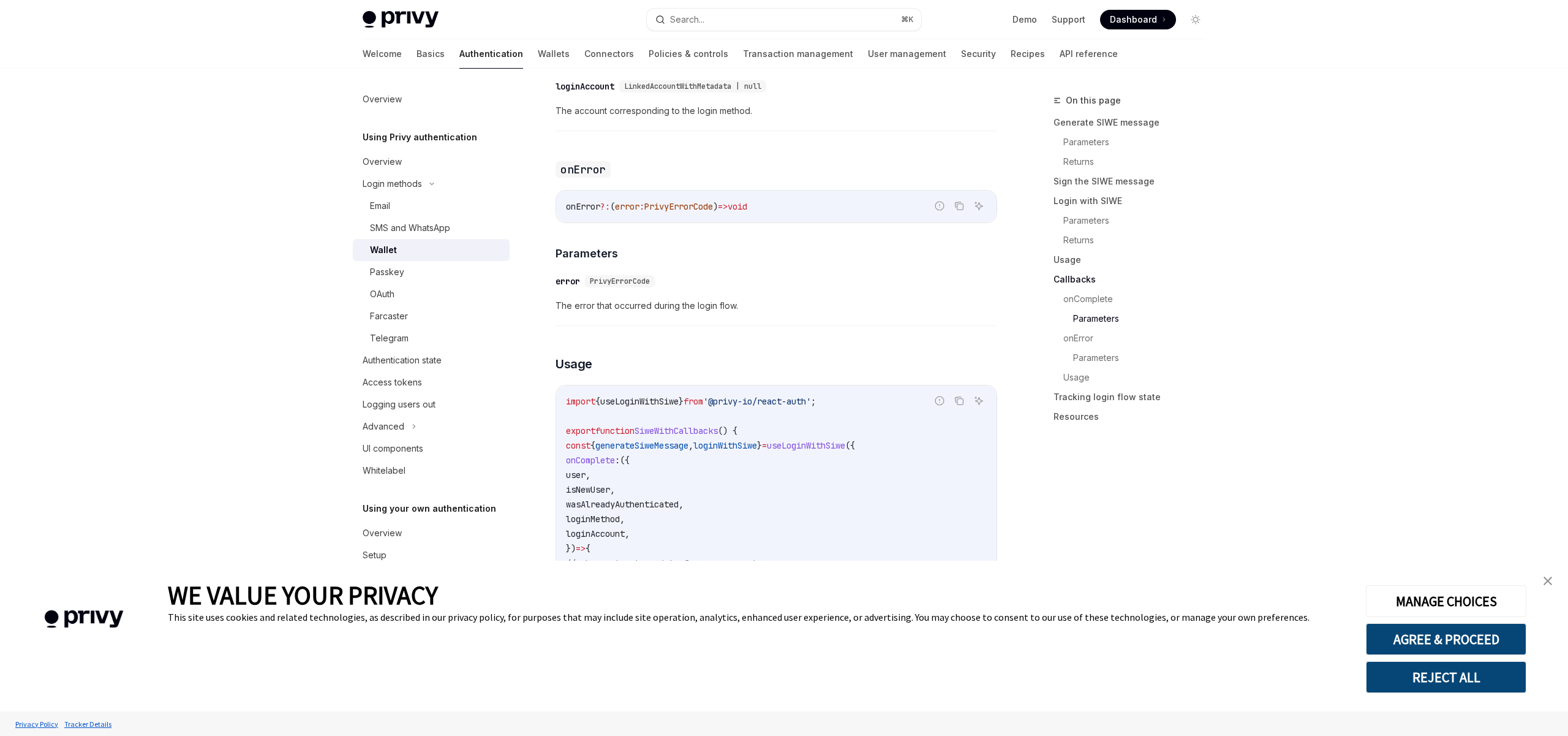
scroll to position [2456, 0]
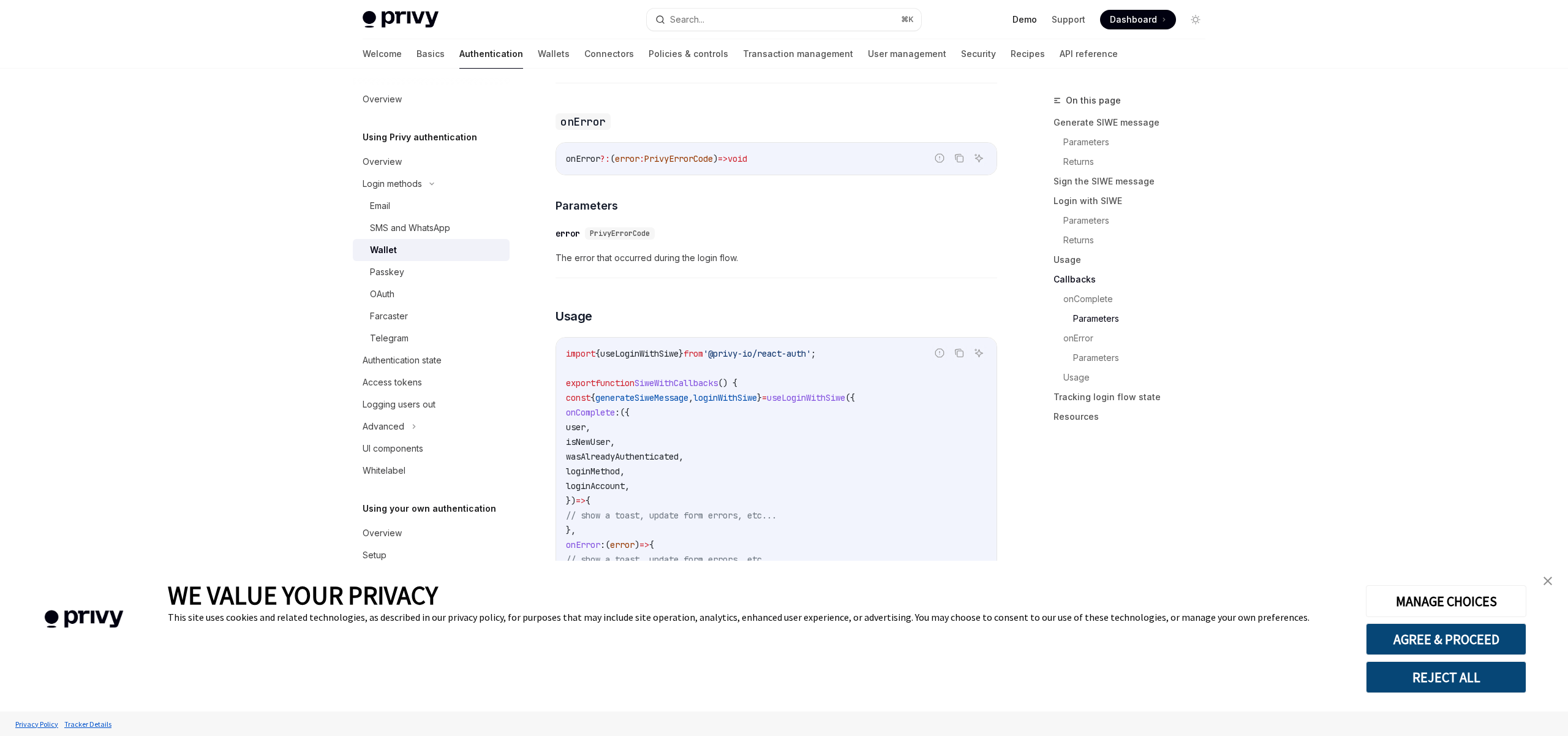
click at [1027, 19] on link "Demo" at bounding box center [1024, 19] width 25 height 12
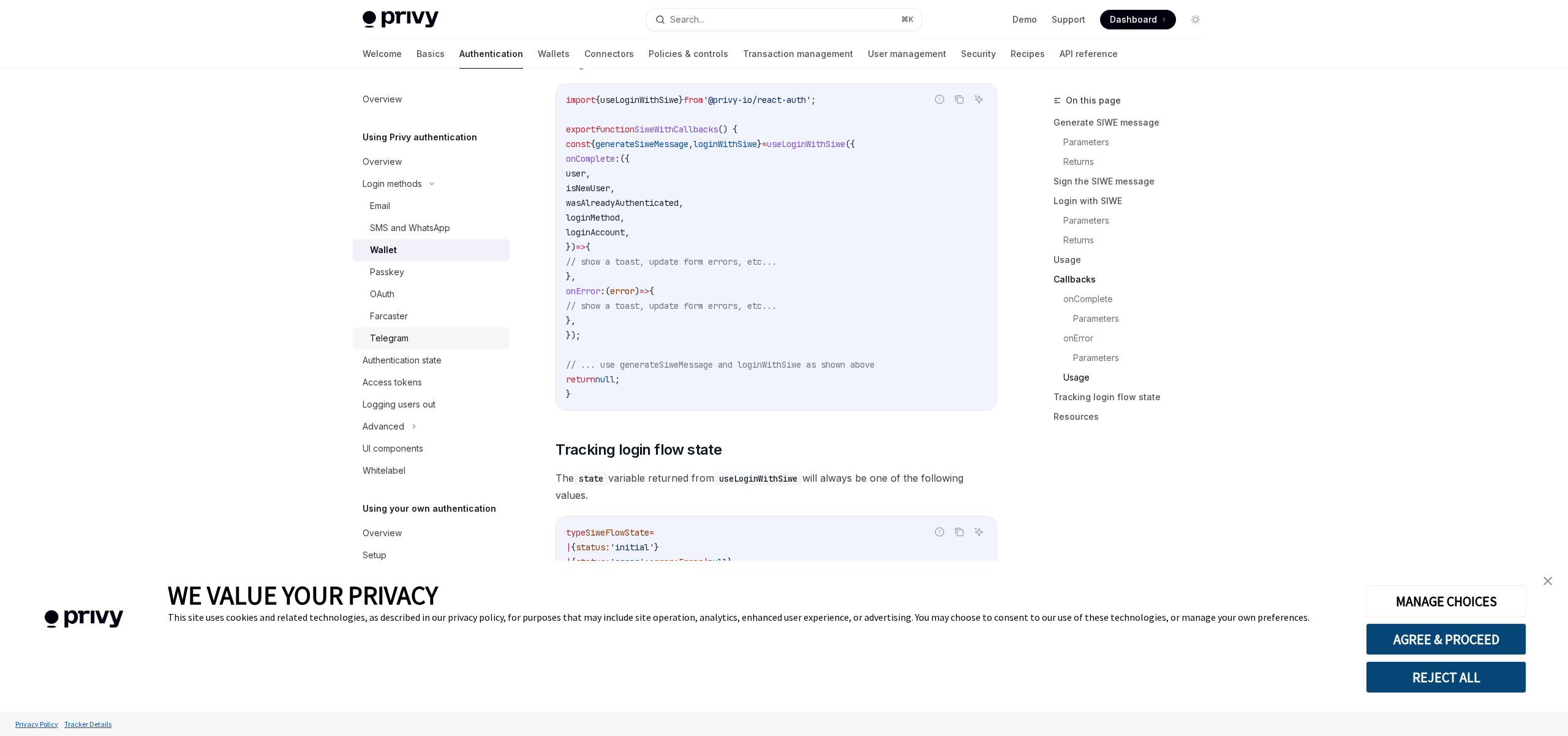
scroll to position [2722, 0]
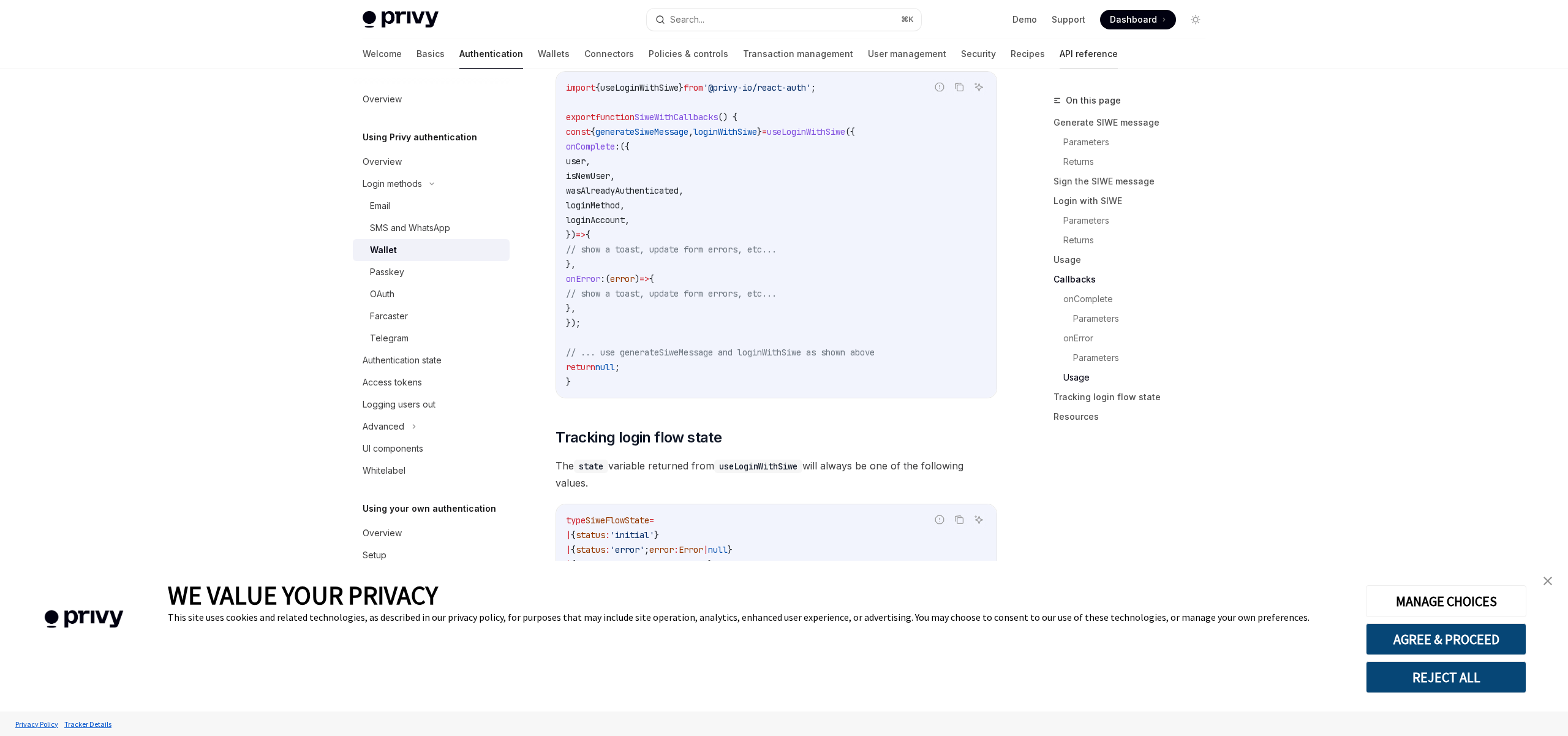
click at [1060, 63] on link "API reference" at bounding box center [1088, 54] width 58 height 29
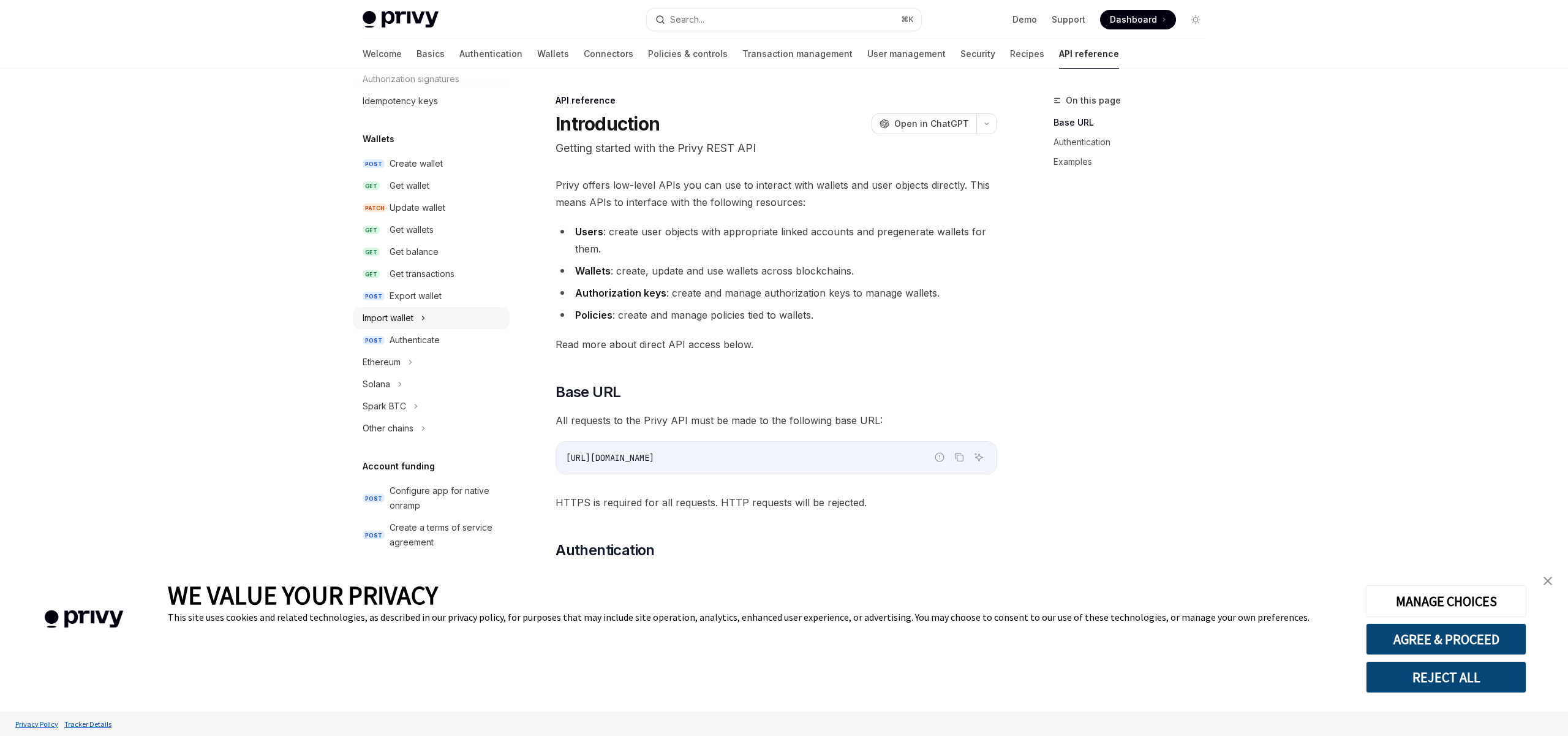
scroll to position [73, 0]
click at [401, 352] on div "Ethereum" at bounding box center [431, 351] width 157 height 22
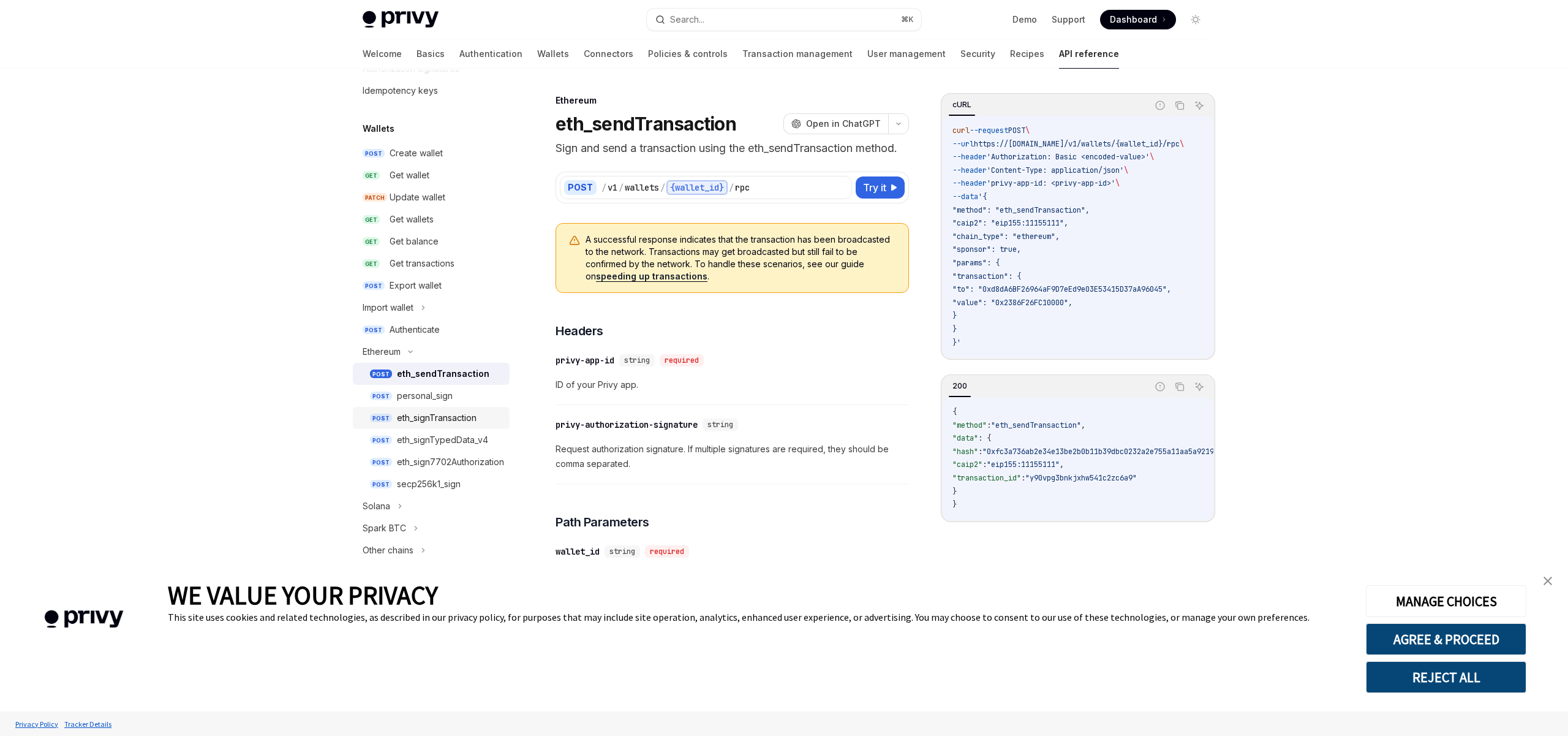
click at [437, 418] on div "eth_signTransaction" at bounding box center [436, 418] width 79 height 15
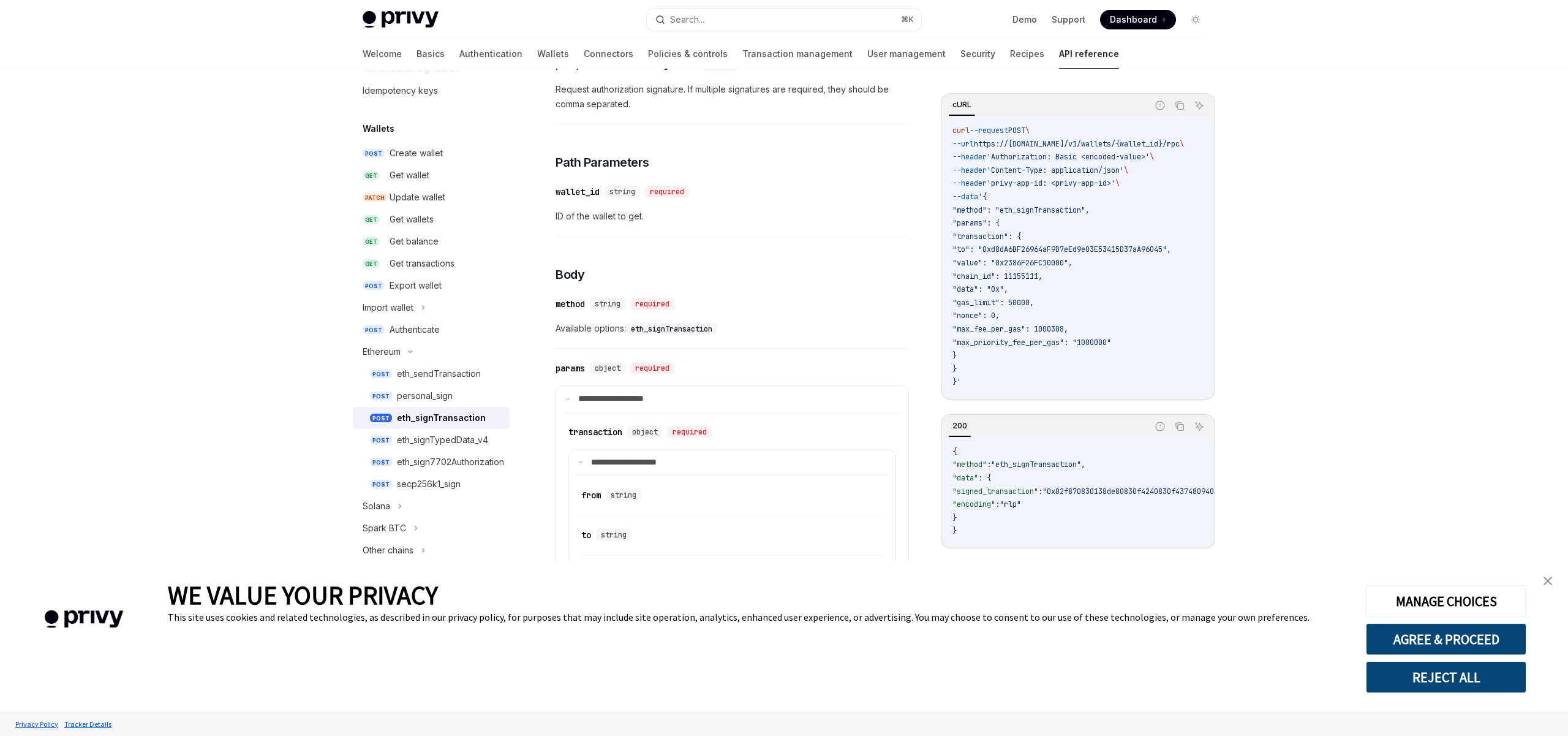
scroll to position [262, 0]
click at [731, 300] on div "​ method string required" at bounding box center [726, 302] width 341 height 15
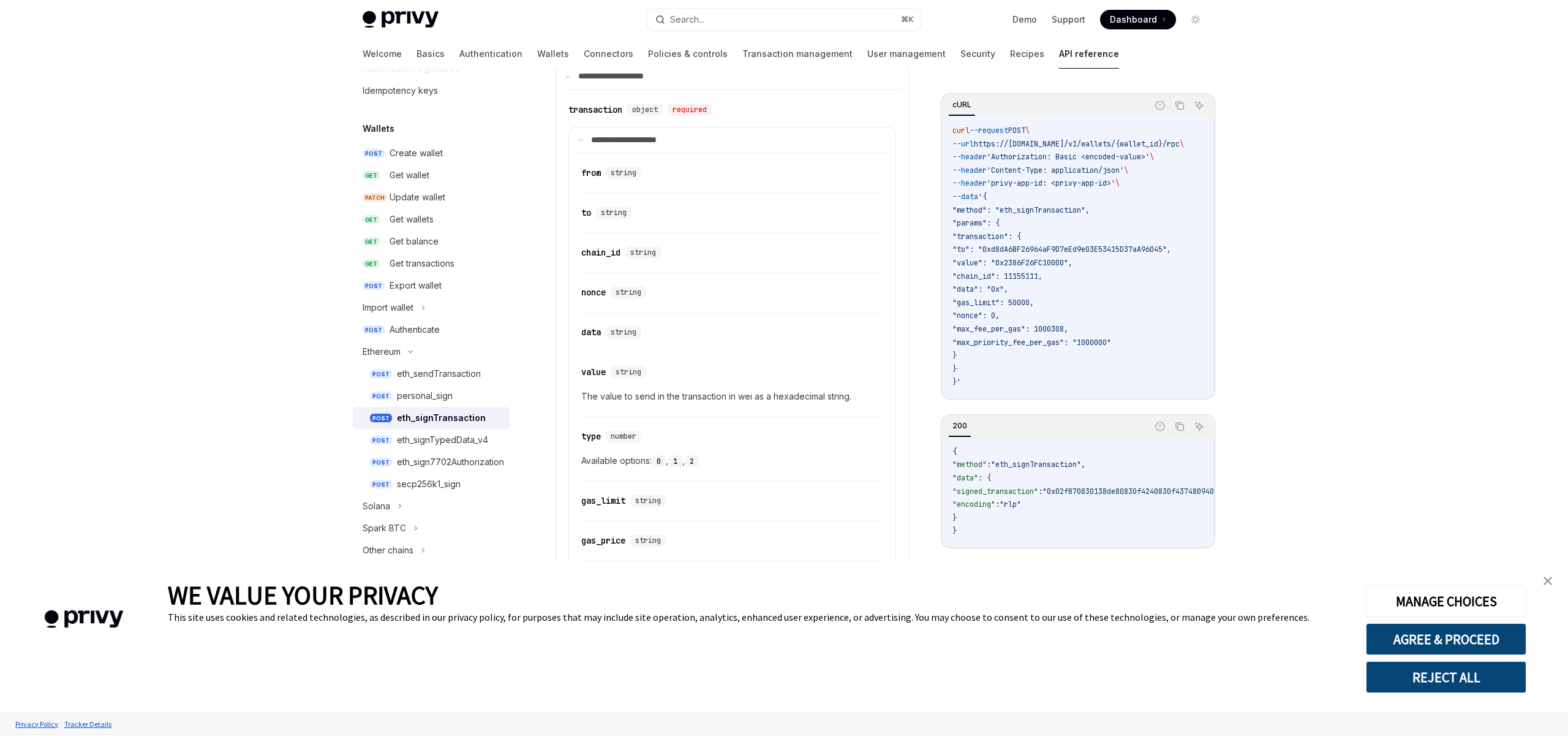
scroll to position [602, 0]
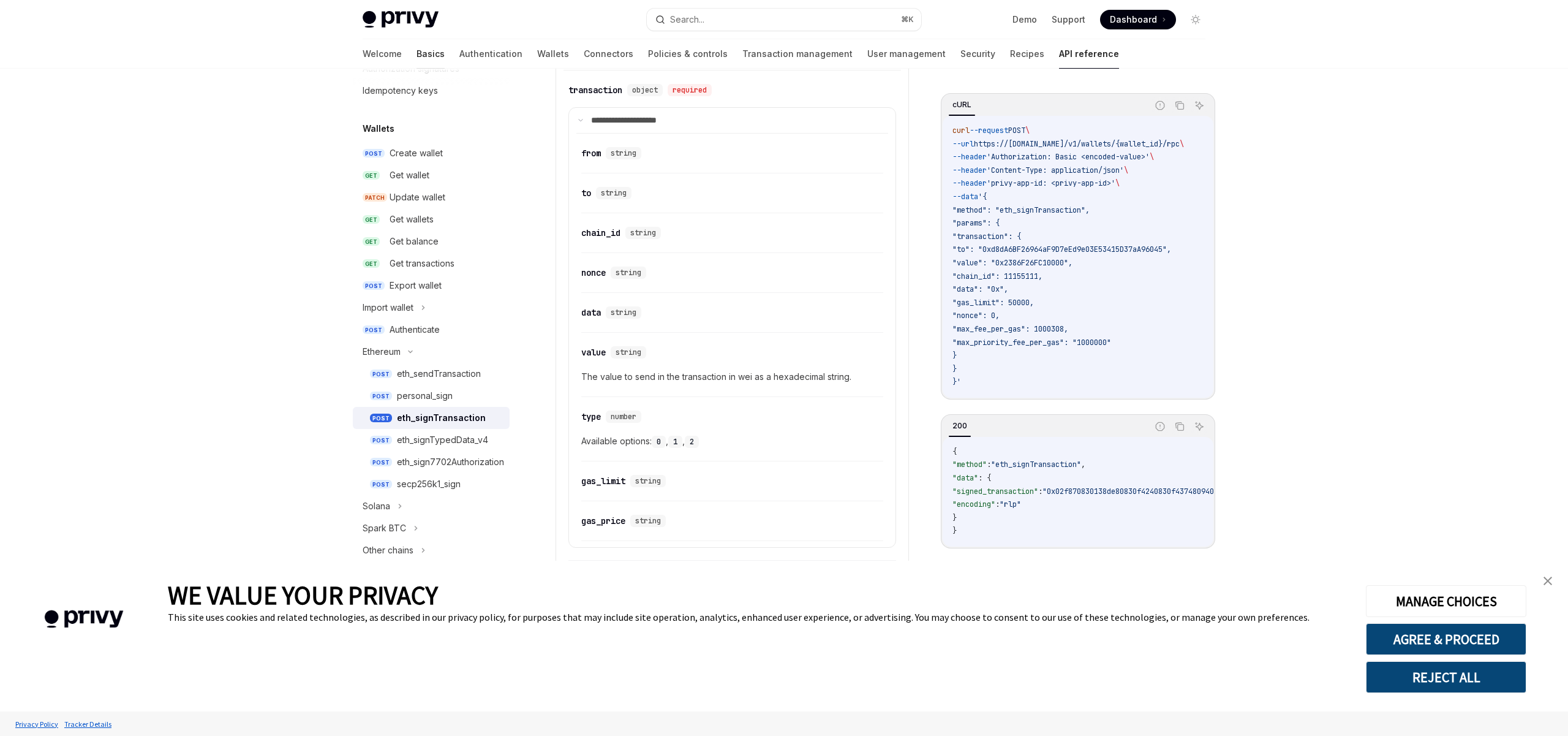
click at [416, 56] on link "Basics" at bounding box center [430, 54] width 28 height 29
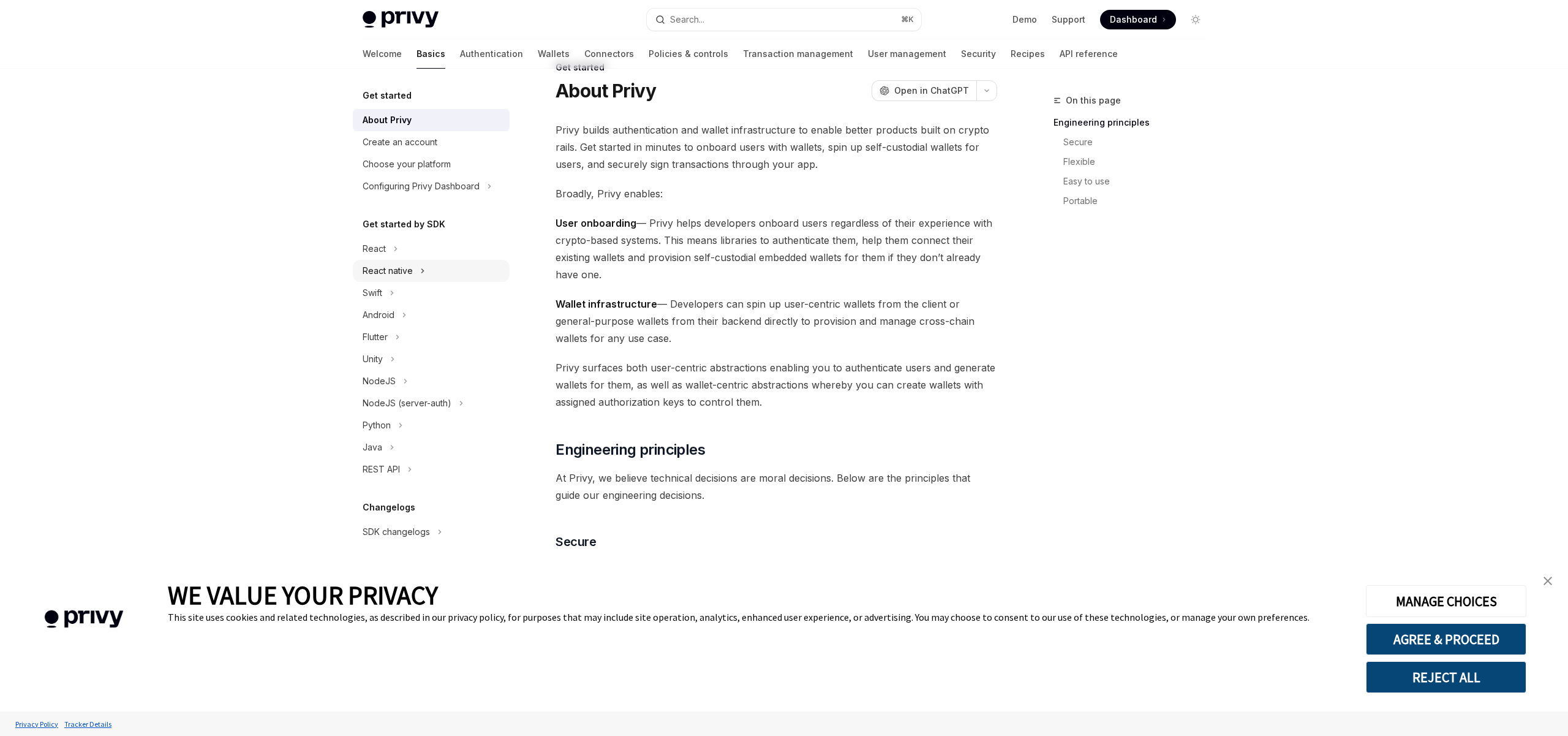
scroll to position [33, 0]
click at [386, 243] on div "React" at bounding box center [431, 248] width 157 height 22
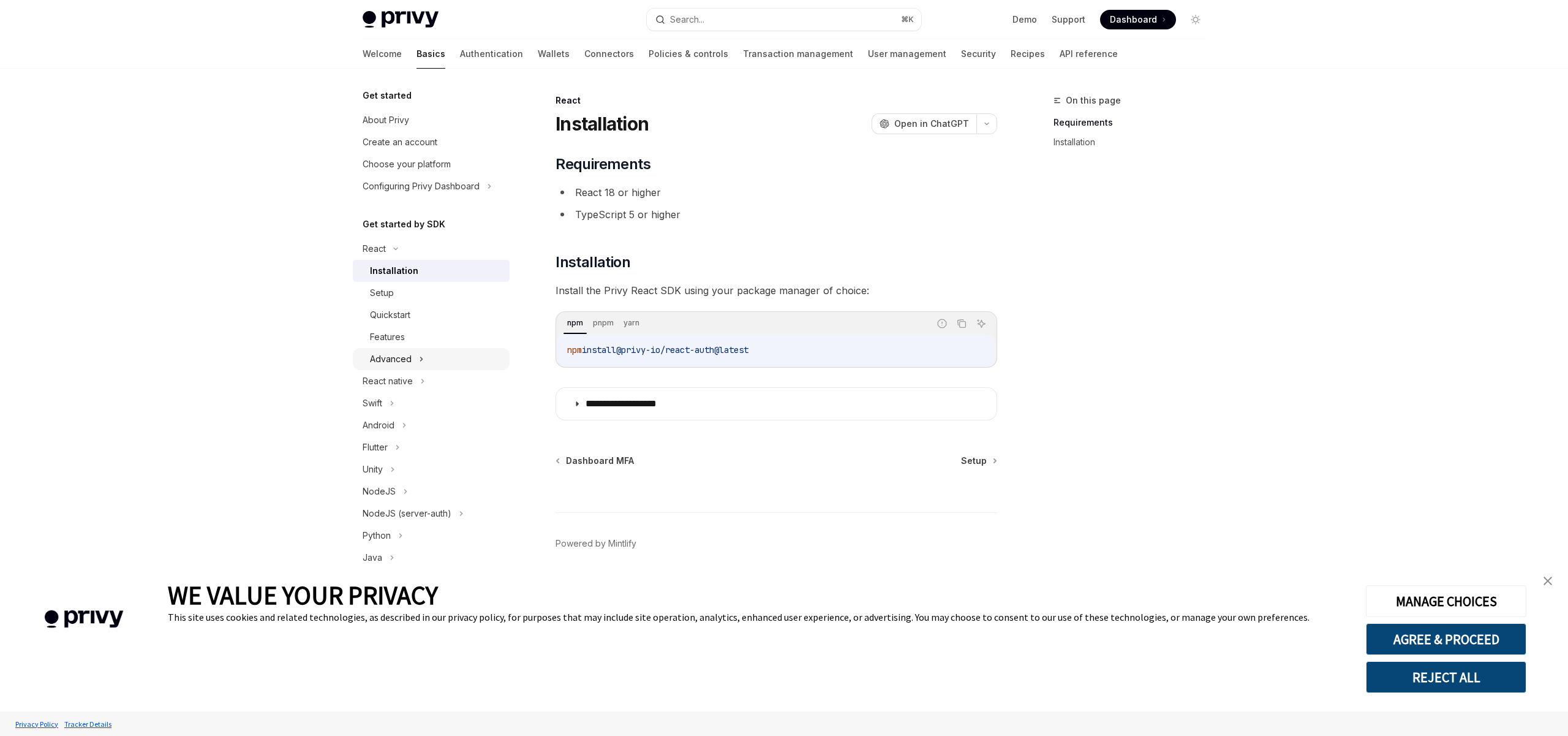
click at [407, 361] on div "Advanced" at bounding box center [390, 359] width 41 height 15
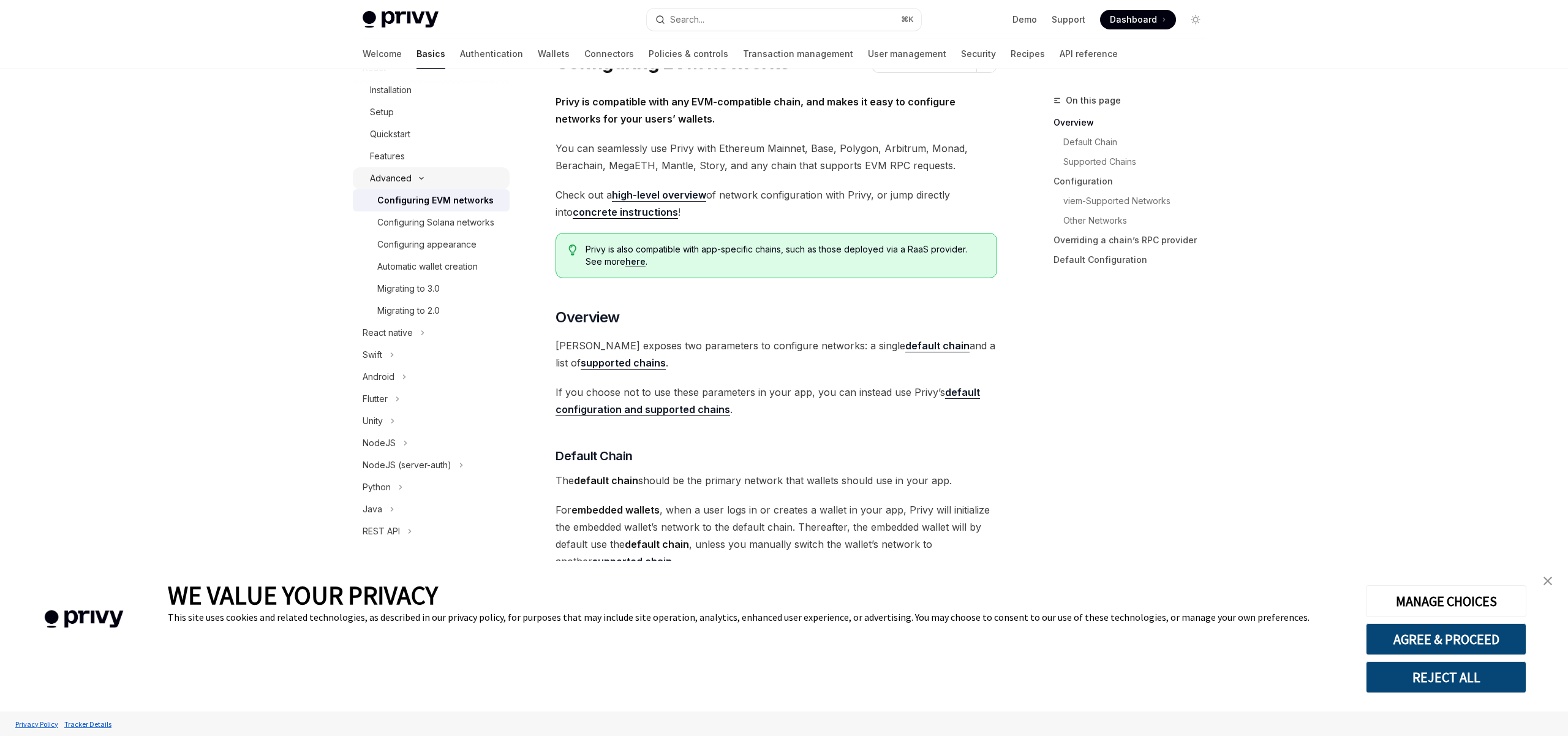
scroll to position [68, 0]
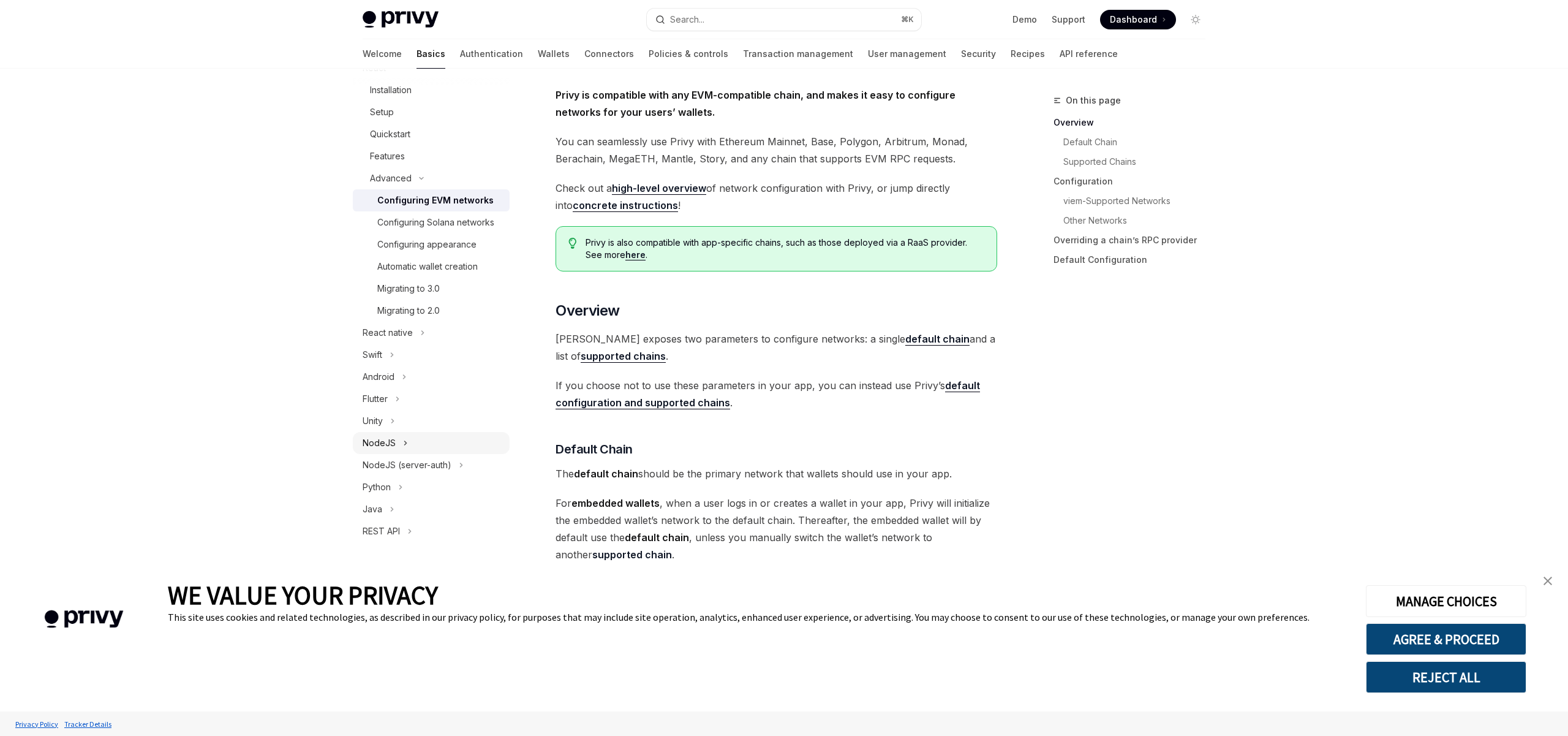
click at [398, 446] on div "NodeJS" at bounding box center [431, 442] width 157 height 22
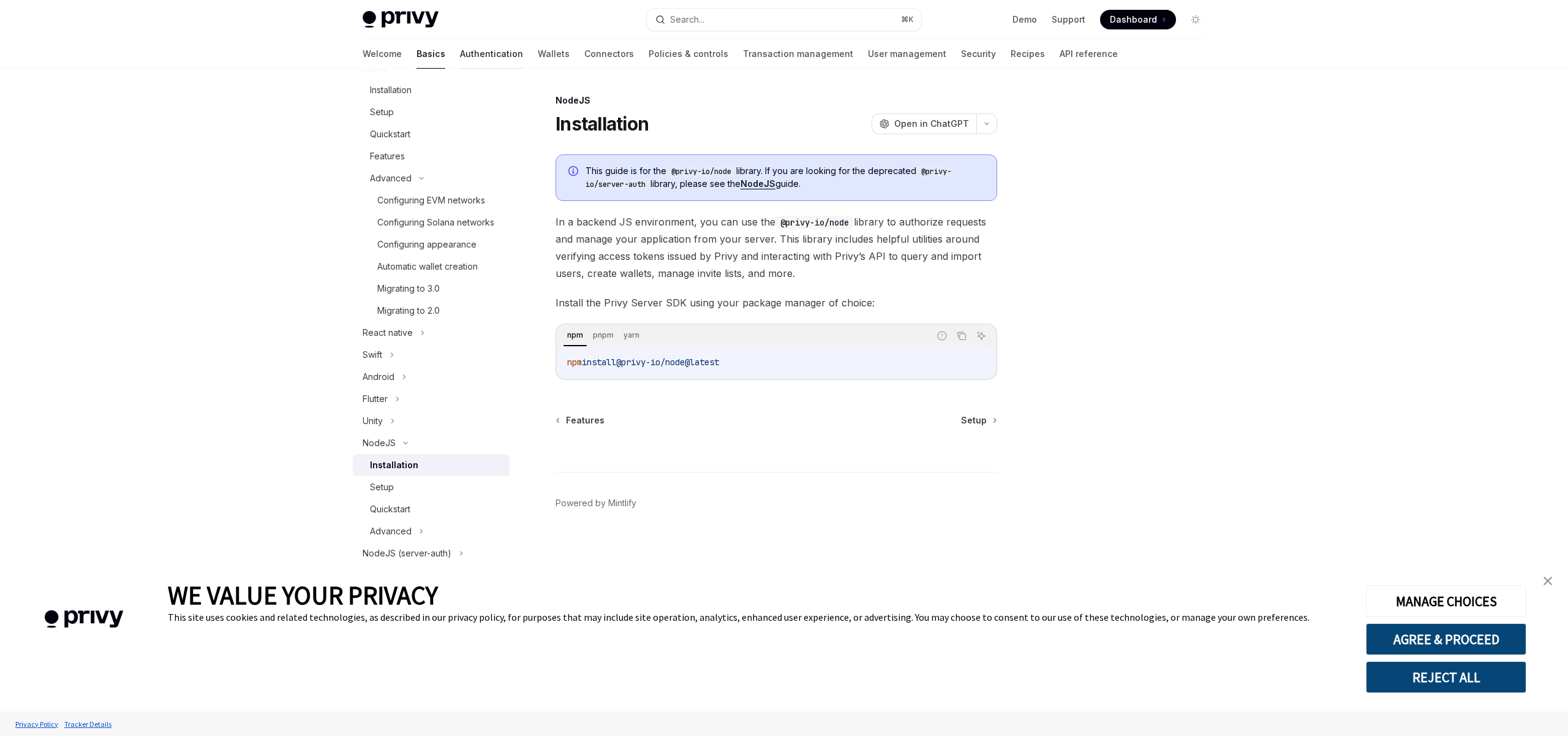
click at [460, 55] on link "Authentication" at bounding box center [491, 54] width 63 height 29
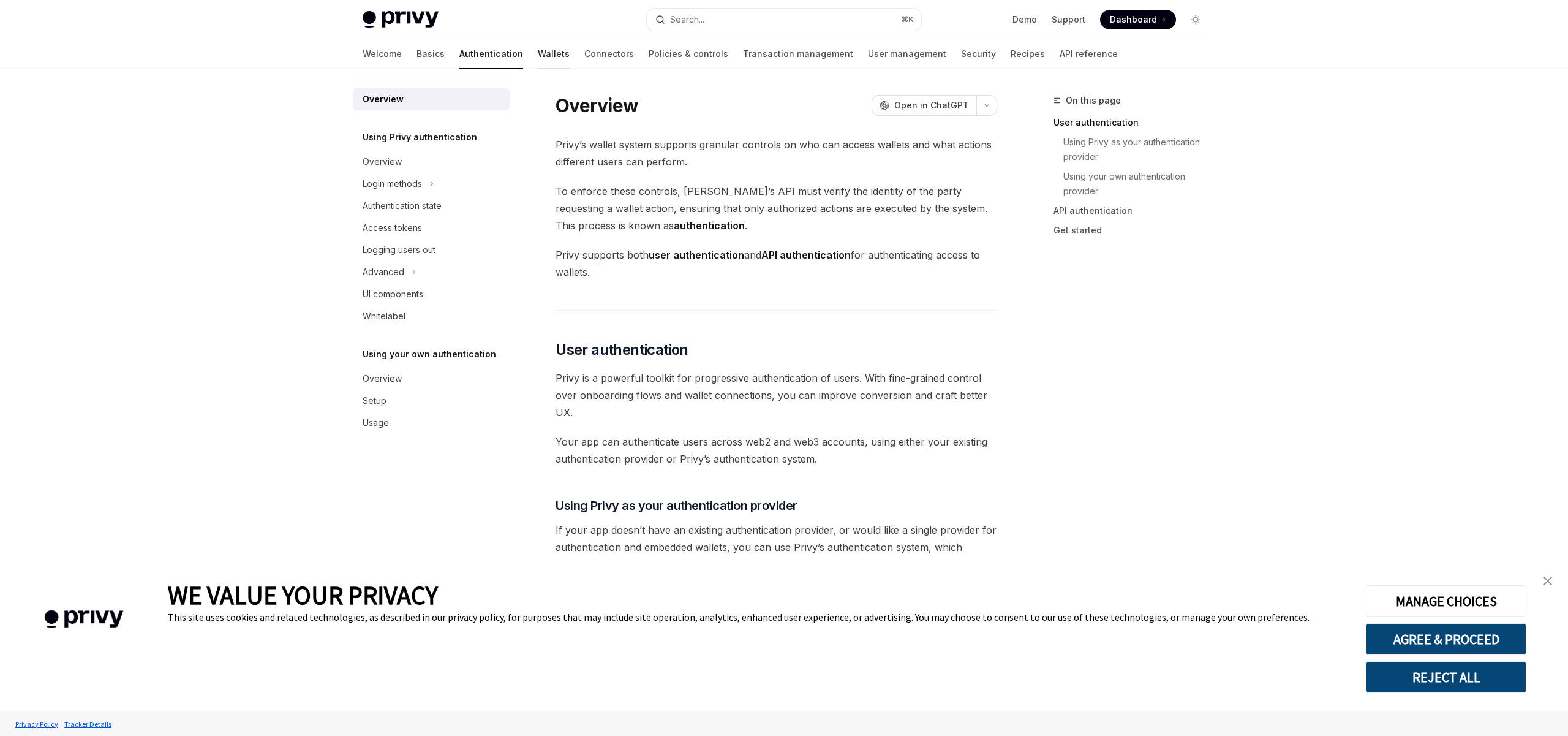
click at [538, 56] on link "Wallets" at bounding box center [554, 54] width 32 height 29
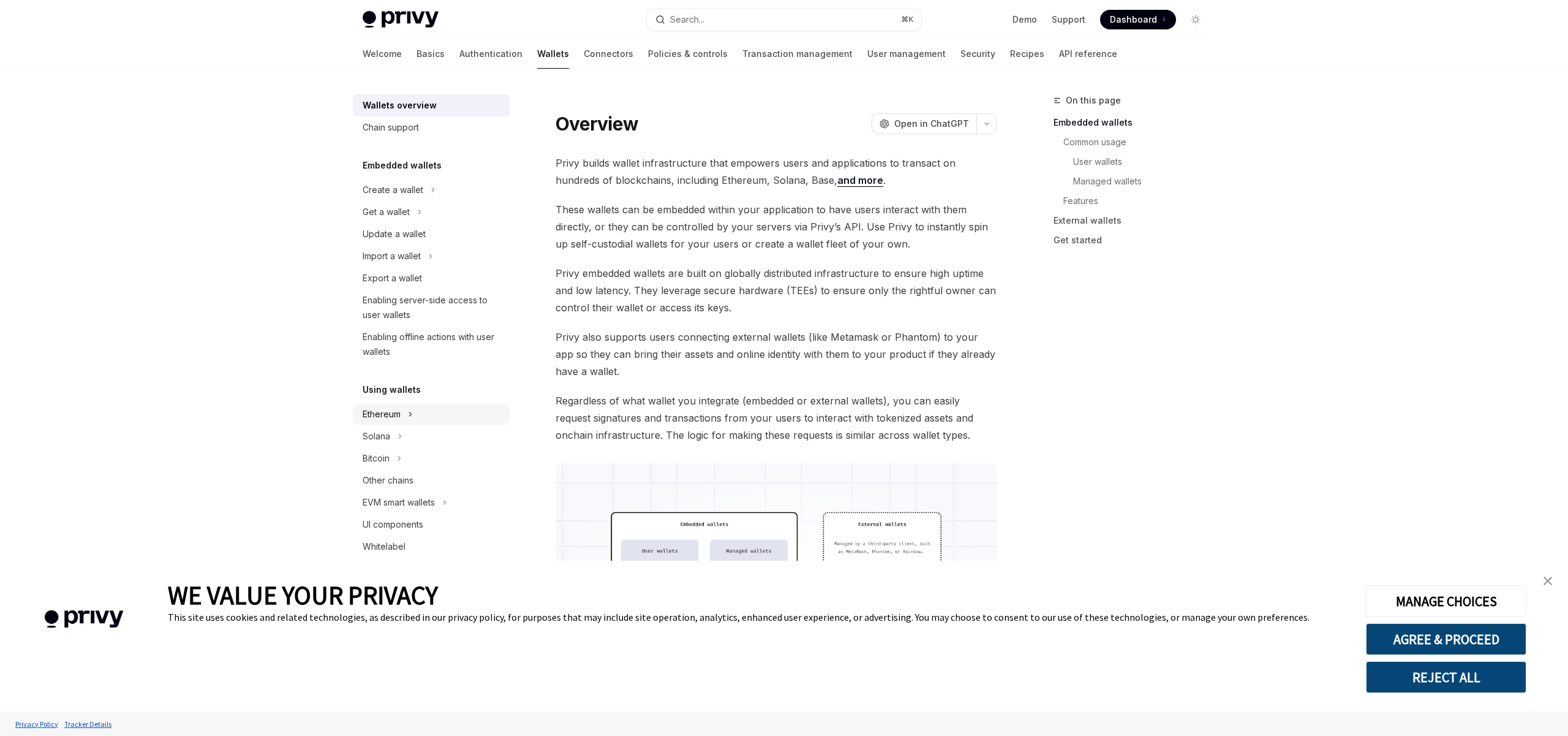
click at [395, 412] on div "Ethereum" at bounding box center [381, 414] width 38 height 15
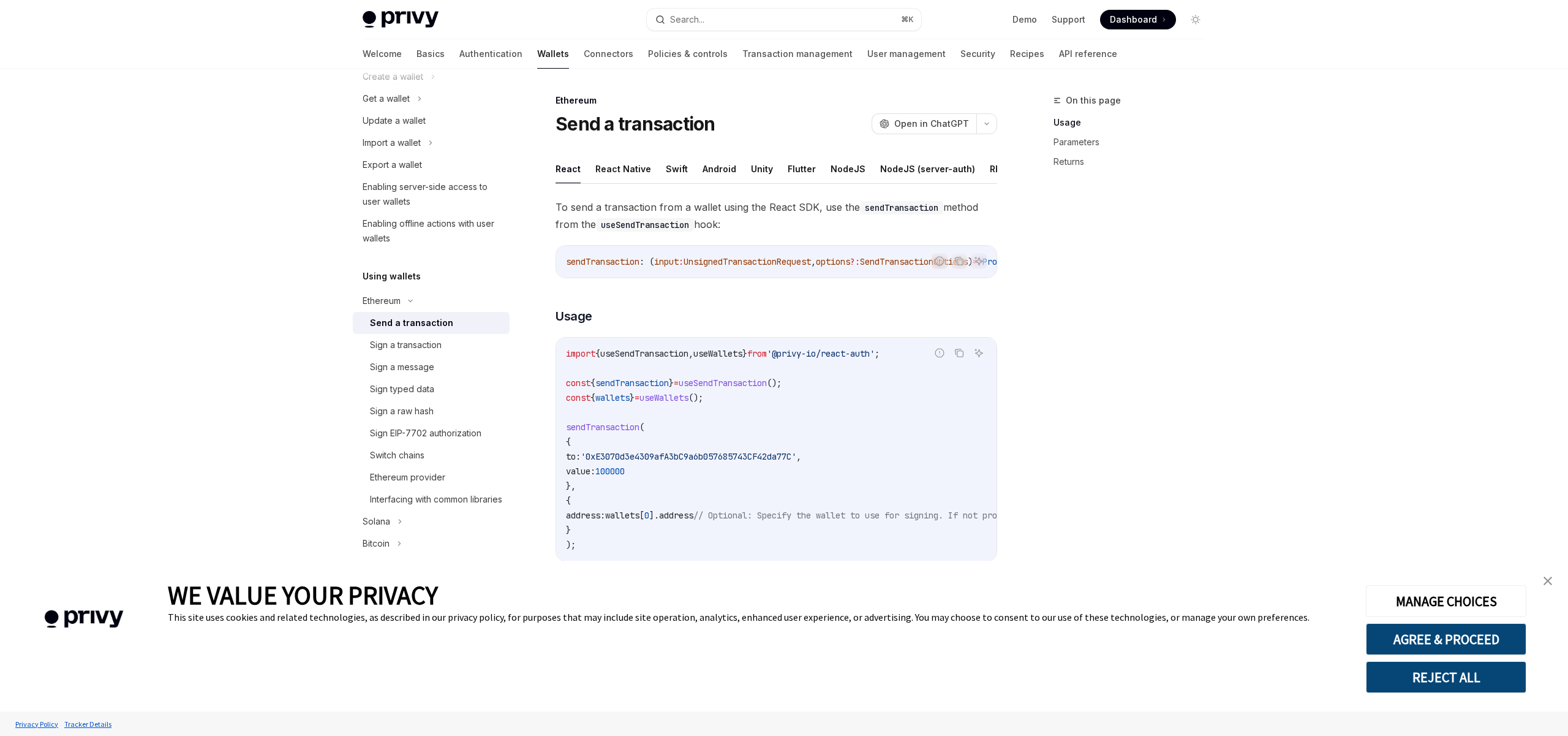
scroll to position [123, 0]
click at [418, 355] on div "Sign a message" at bounding box center [402, 357] width 64 height 15
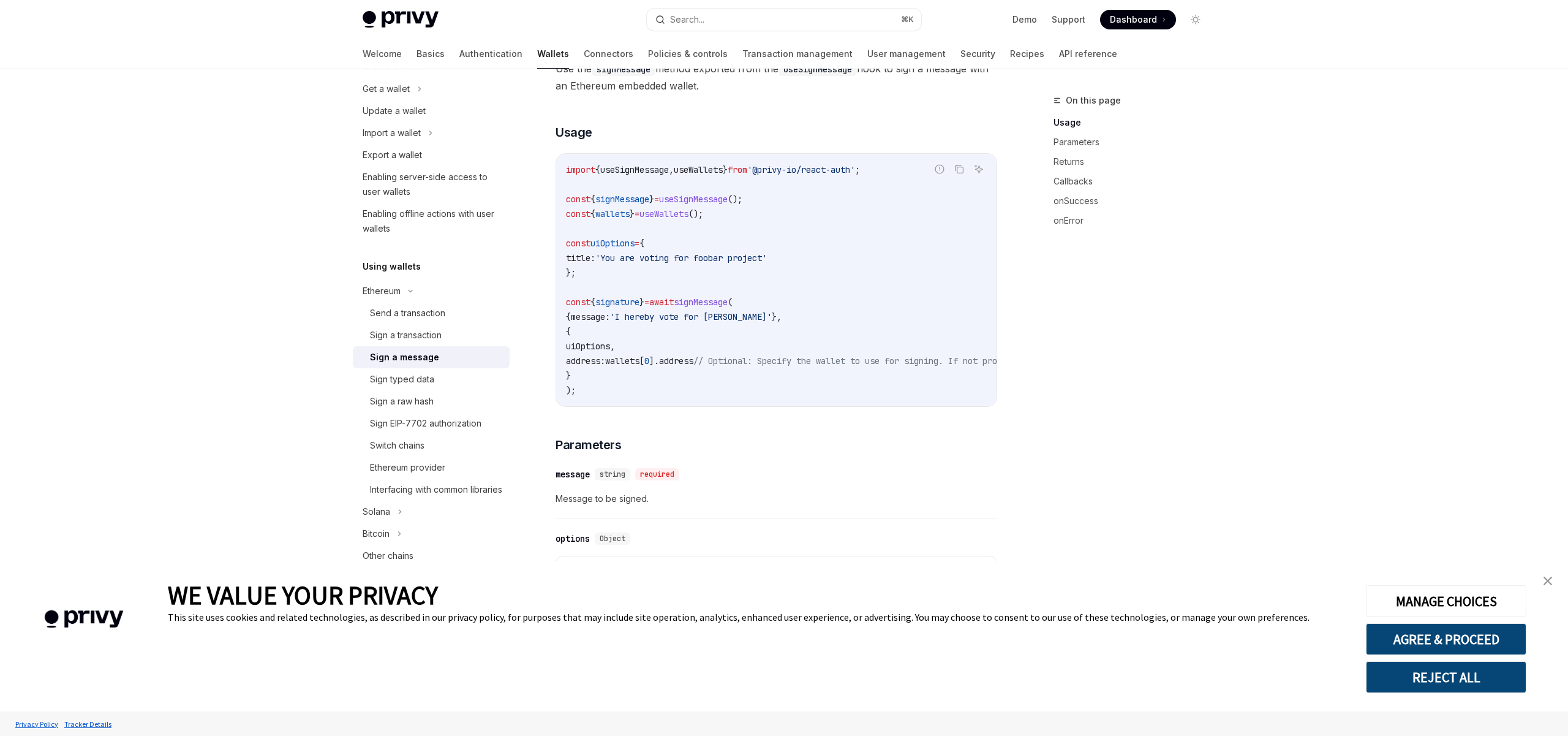
scroll to position [195, 0]
click at [610, 346] on span "uiOptions" at bounding box center [588, 345] width 44 height 11
click at [628, 361] on span "wallets" at bounding box center [622, 360] width 34 height 11
click at [629, 300] on span "signature" at bounding box center [617, 301] width 44 height 11
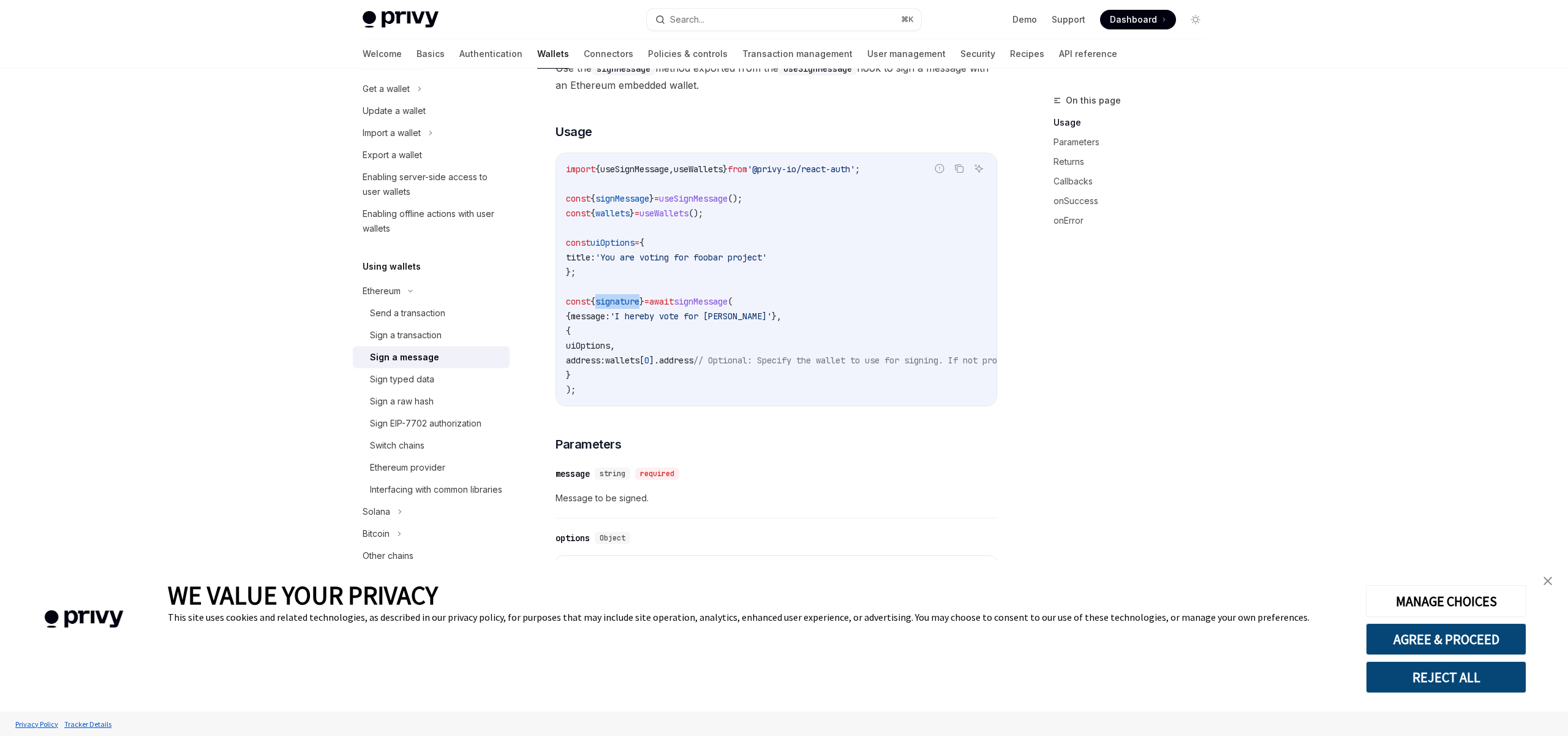
click at [629, 300] on span "signature" at bounding box center [617, 301] width 44 height 11
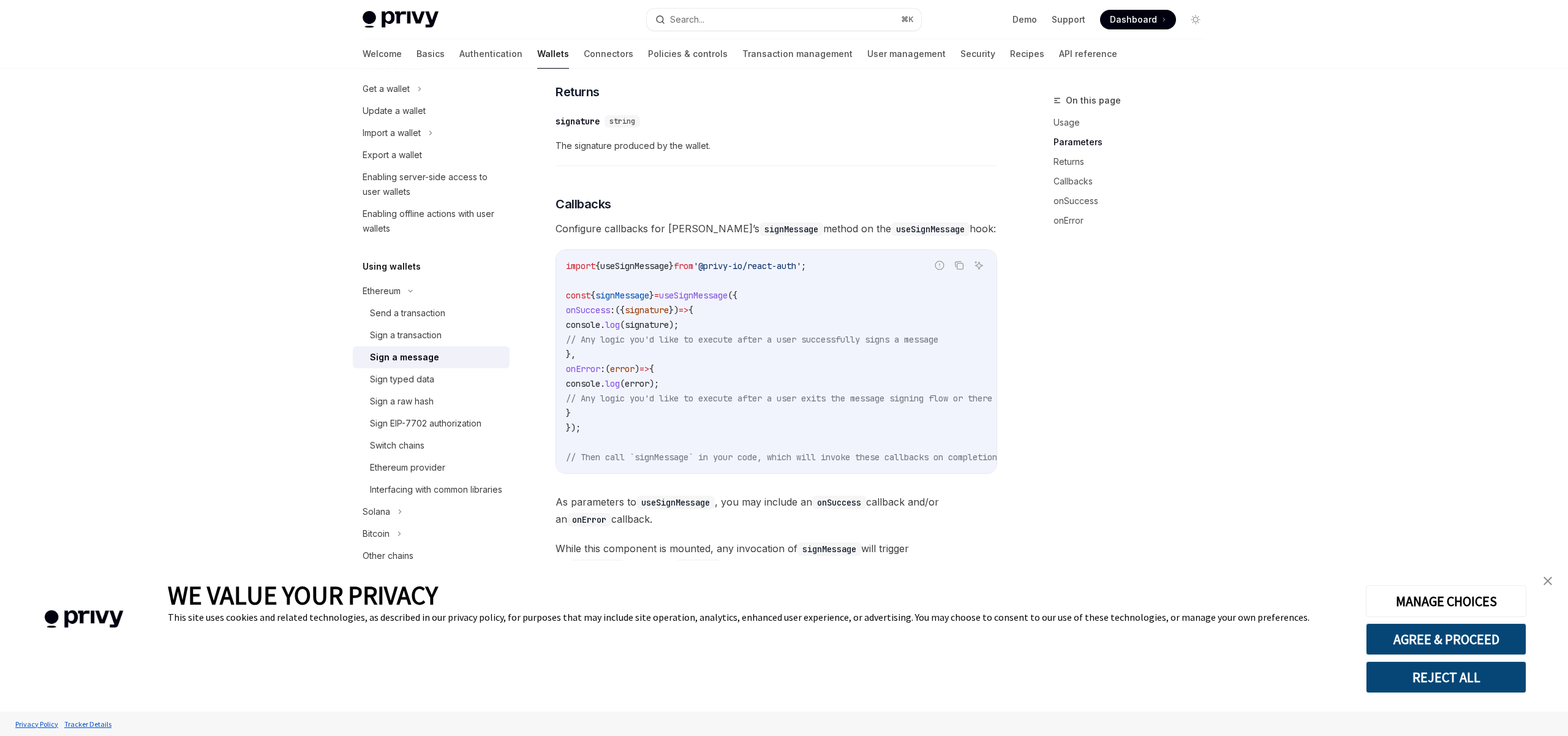
scroll to position [953, 0]
click at [669, 328] on span "signature" at bounding box center [647, 323] width 44 height 11
click at [721, 321] on code "import { useSignMessage } from '@privy-io/react-auth' ; const { signMessage } =…" at bounding box center [823, 360] width 514 height 206
click at [669, 327] on span "signature" at bounding box center [647, 323] width 44 height 11
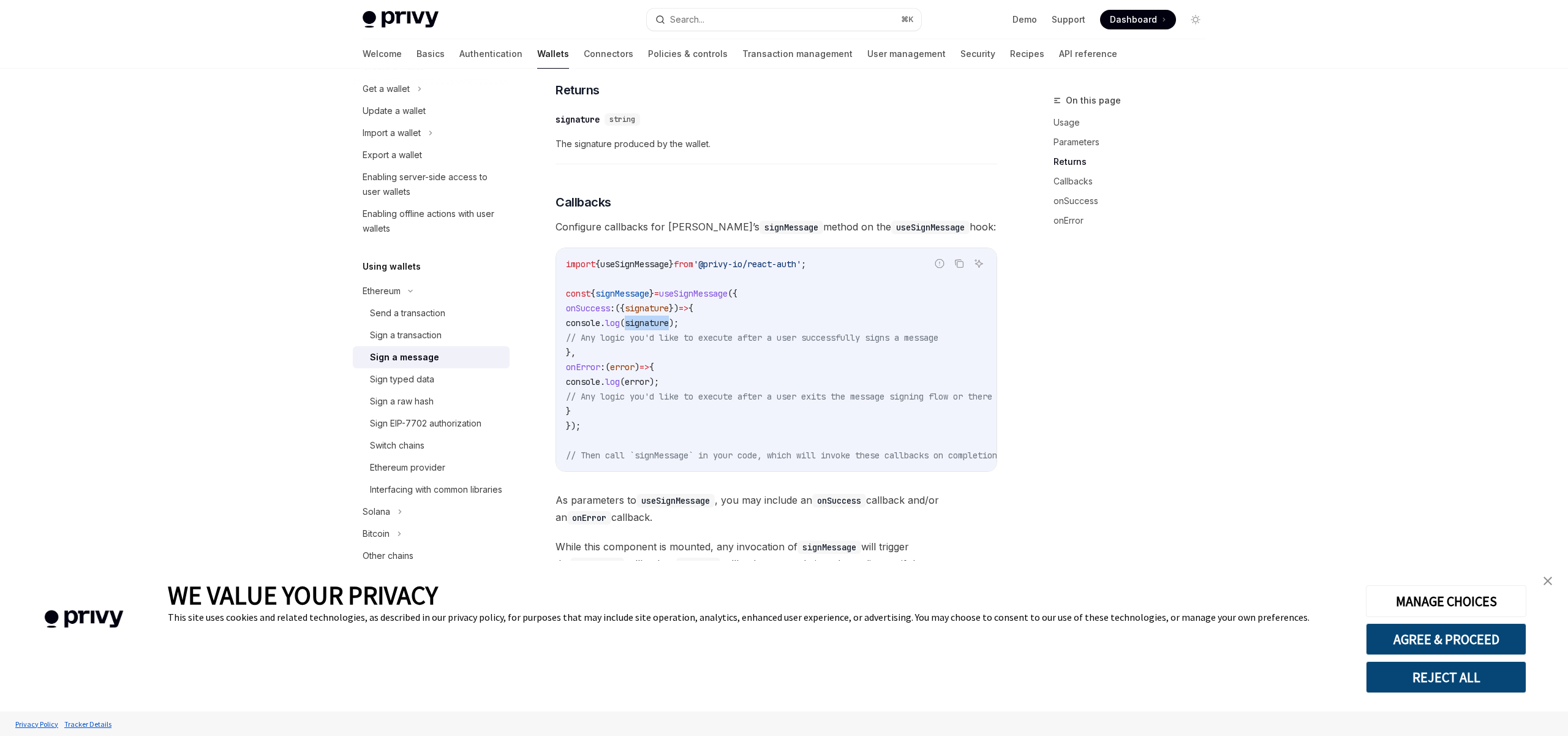
click at [669, 327] on span "signature" at bounding box center [647, 323] width 44 height 11
click at [660, 356] on code "import { useSignMessage } from '@privy-io/react-auth' ; const { signMessage } =…" at bounding box center [823, 360] width 514 height 206
click at [635, 372] on span "error" at bounding box center [622, 367] width 25 height 11
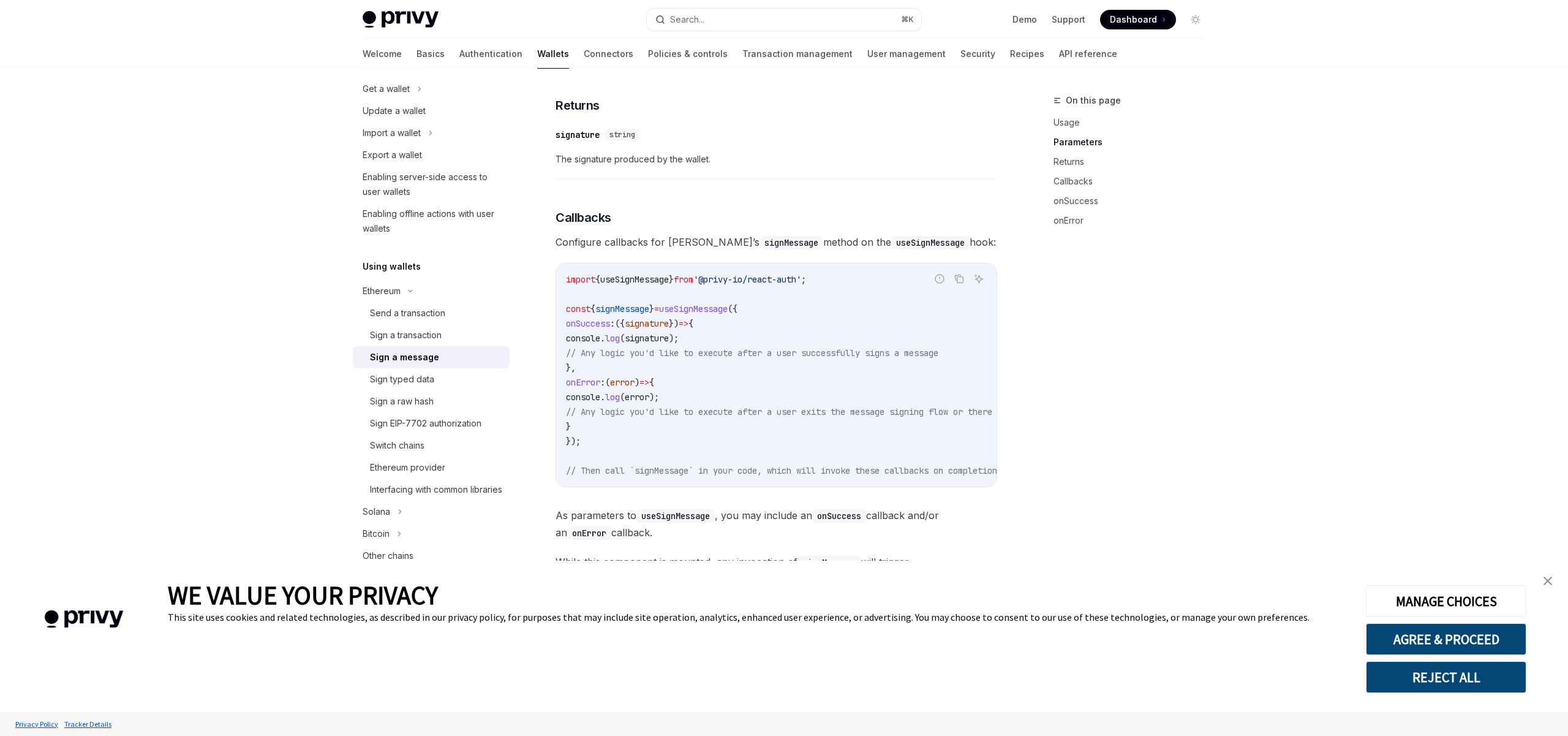
scroll to position [934, 0]
click at [694, 368] on code "import { useSignMessage } from '@privy-io/react-auth' ; const { signMessage } =…" at bounding box center [823, 378] width 514 height 206
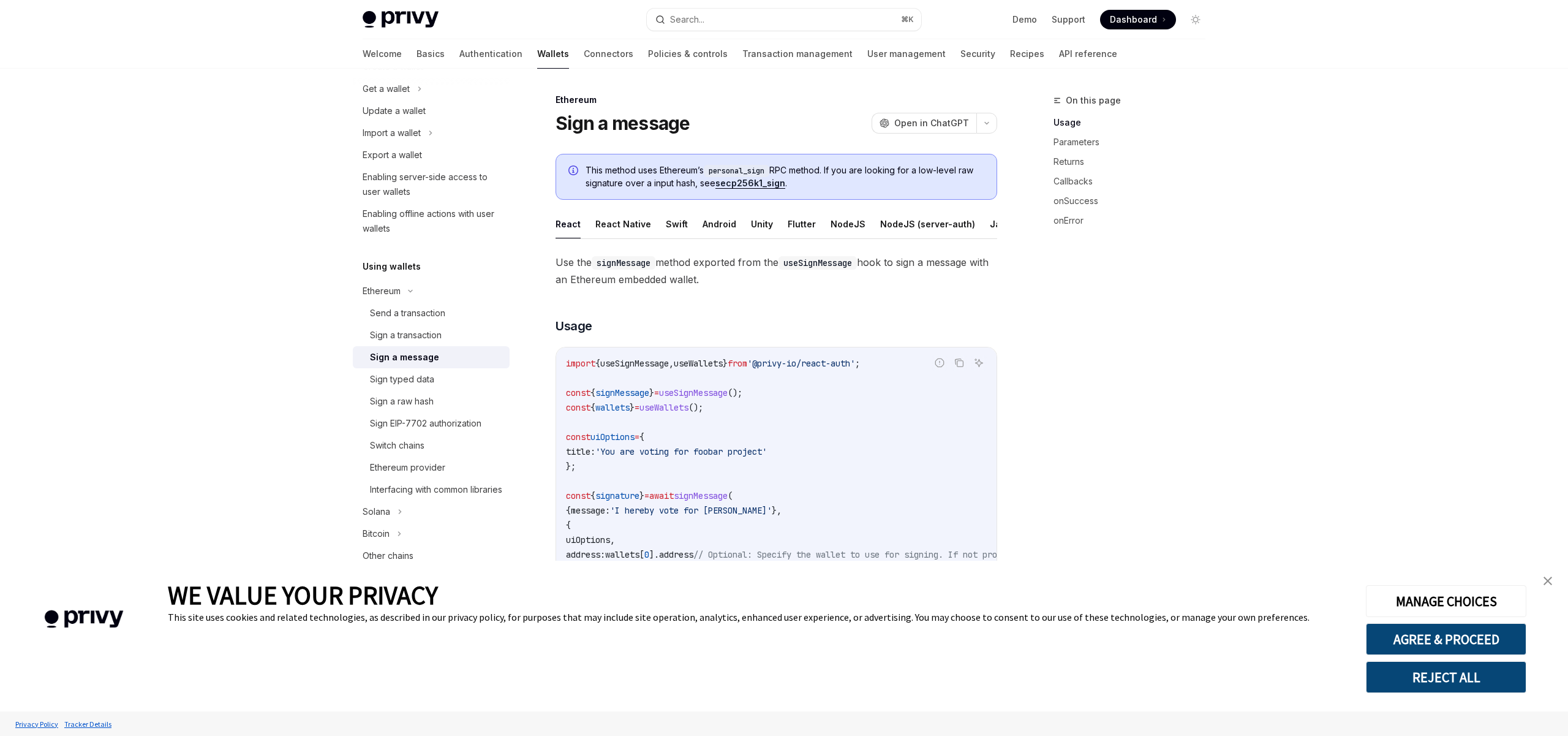
scroll to position [0, 0]
click at [676, 282] on span "Use the signMessage method exported from the useSignMessage hook to sign a mess…" at bounding box center [777, 271] width 442 height 34
click at [636, 277] on span "Use the signMessage method exported from the useSignMessage hook to sign a mess…" at bounding box center [777, 271] width 442 height 34
click at [617, 265] on code "signMessage" at bounding box center [623, 264] width 63 height 13
click at [625, 262] on code "signMessage" at bounding box center [623, 264] width 63 height 13
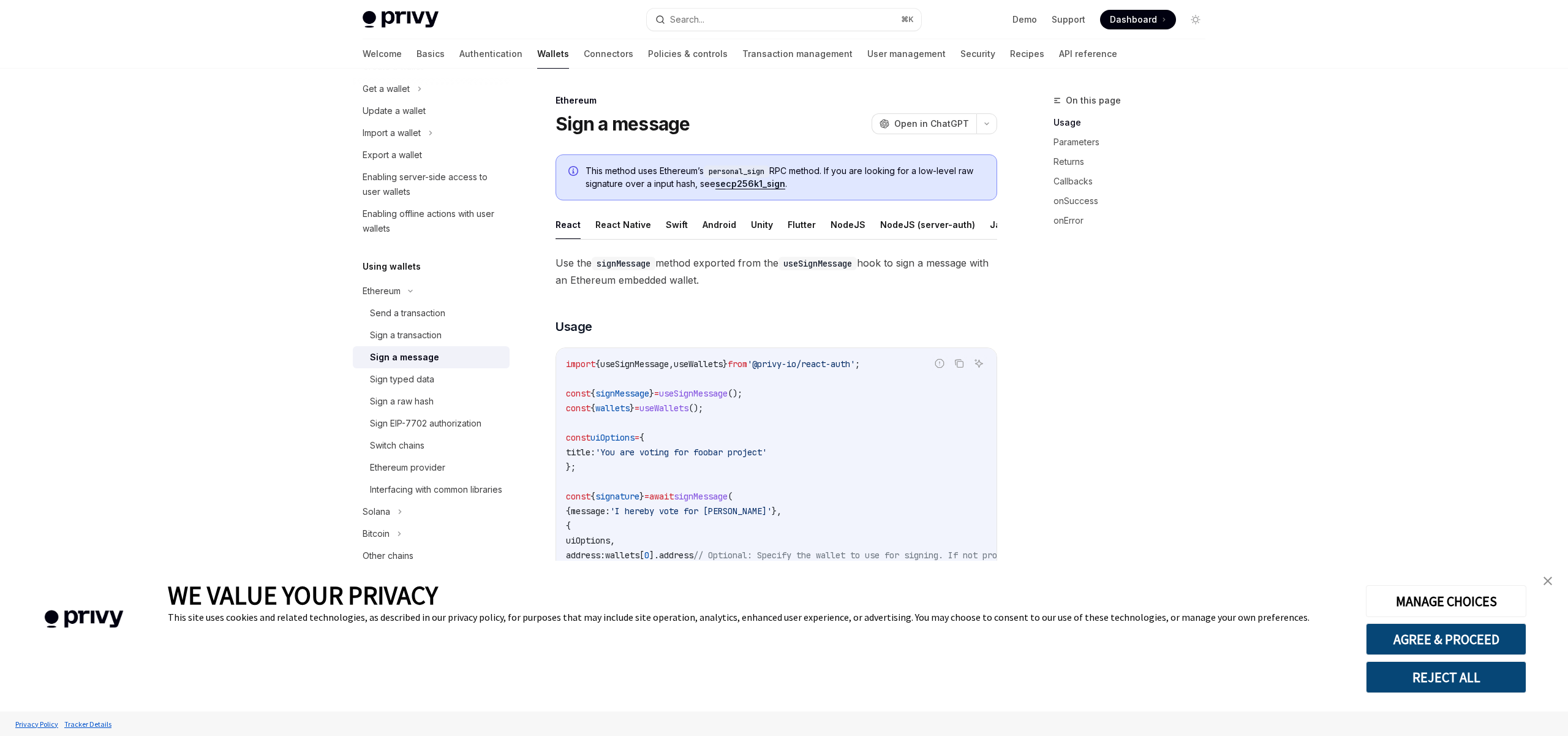
click at [705, 263] on span "Use the signMessage method exported from the useSignMessage hook to sign a mess…" at bounding box center [777, 271] width 442 height 34
click at [839, 228] on button "NodeJS" at bounding box center [848, 224] width 35 height 29
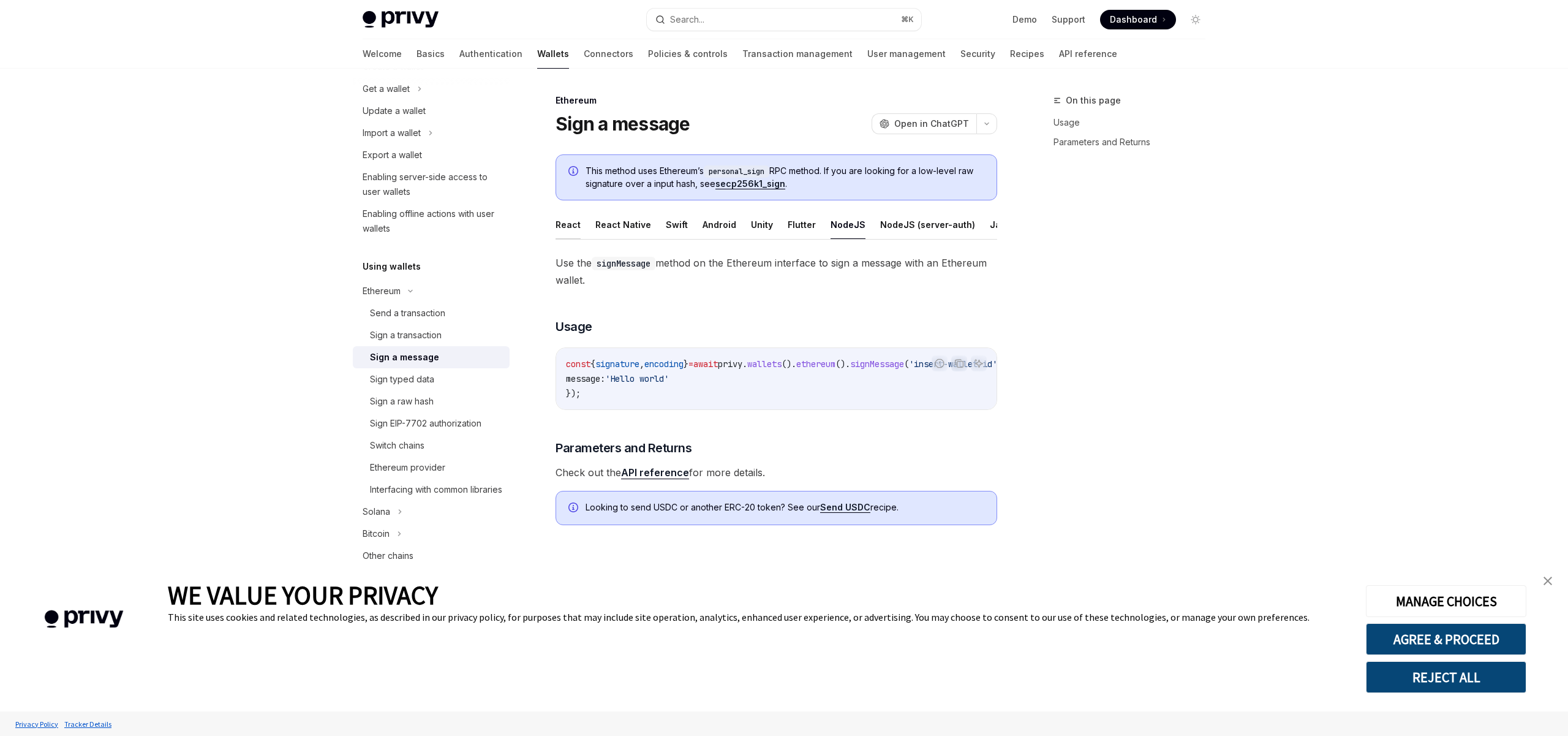
click at [564, 220] on button "React" at bounding box center [568, 224] width 25 height 29
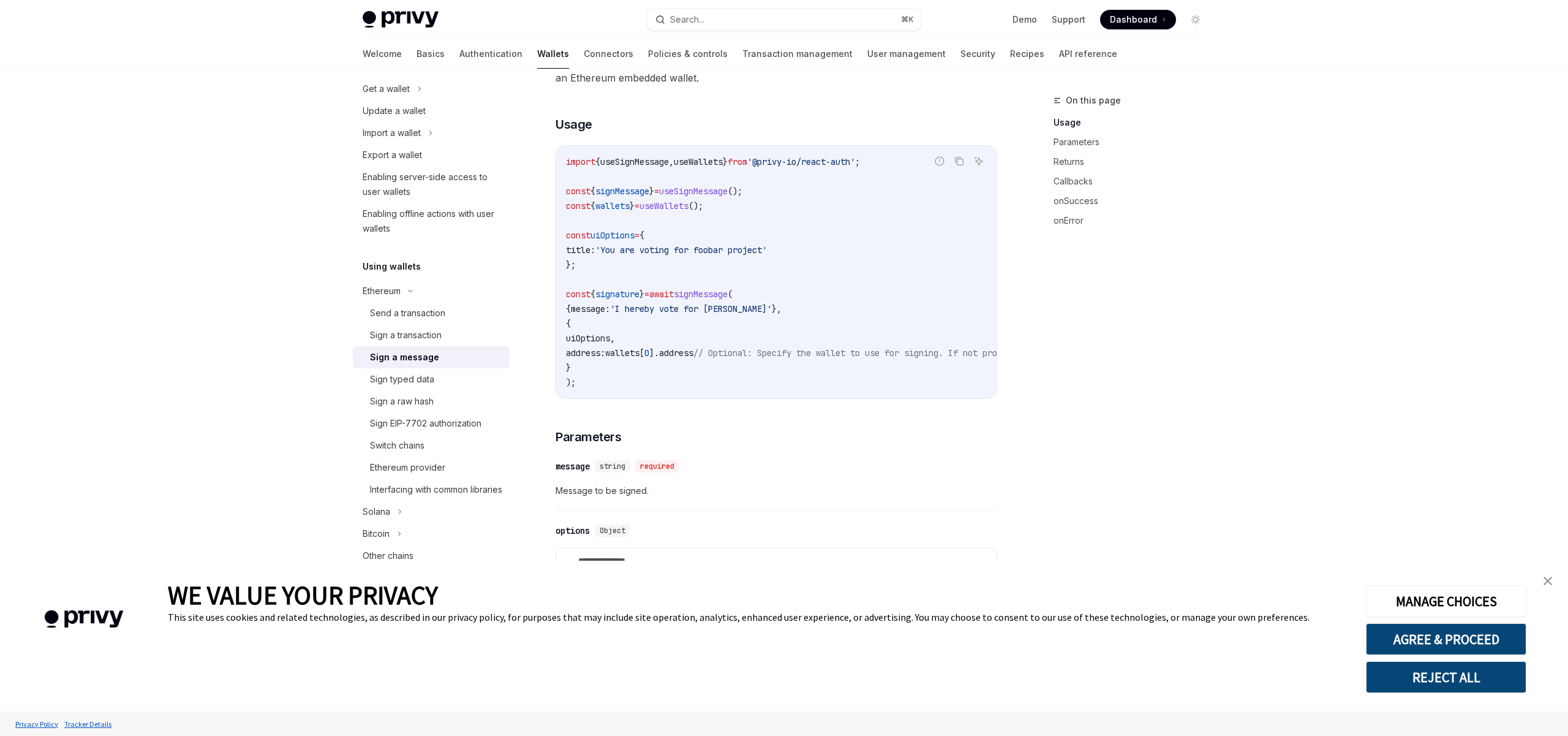
scroll to position [206, 0]
click at [728, 292] on span "signMessage" at bounding box center [701, 291] width 54 height 11
click at [631, 290] on span "signature" at bounding box center [617, 291] width 44 height 11
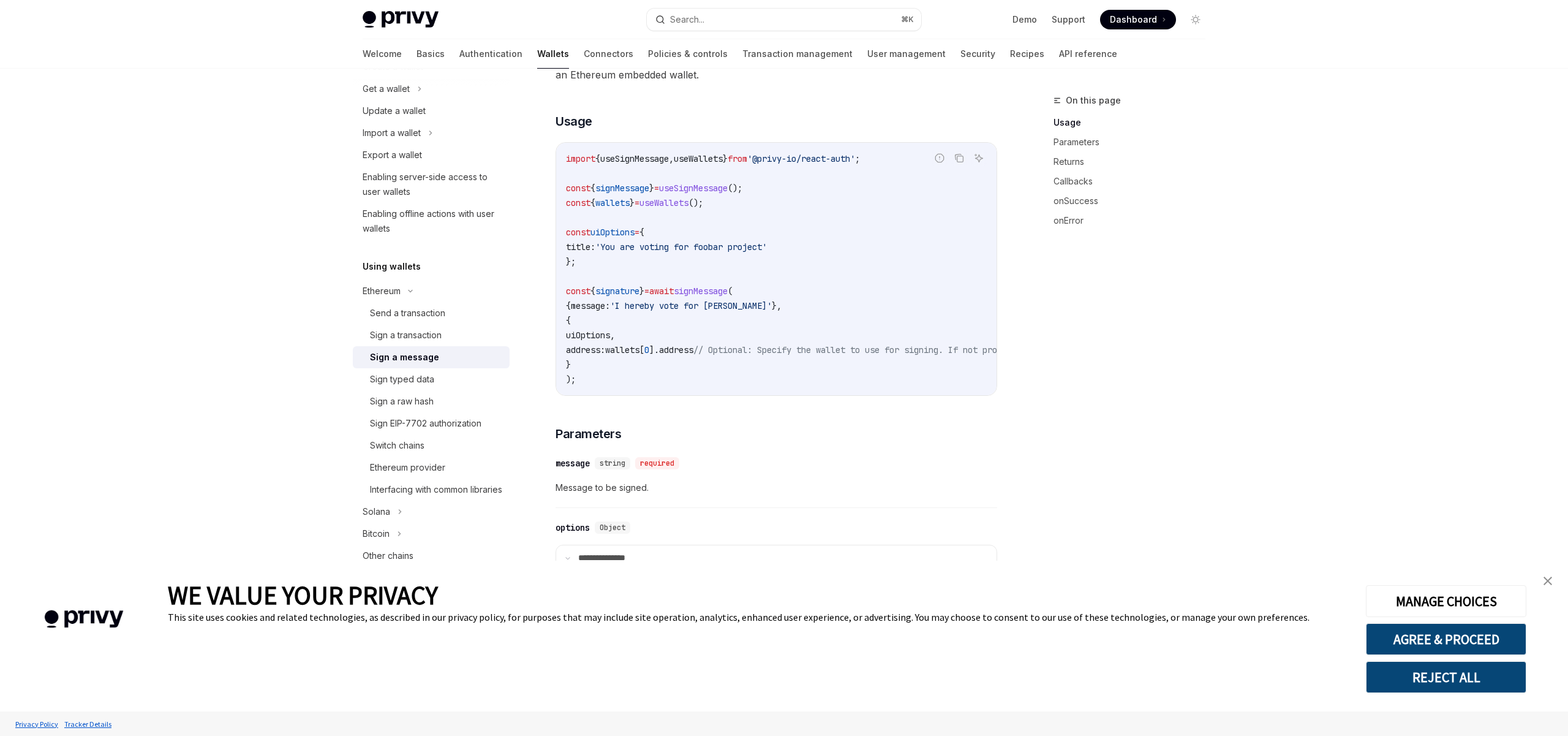
click at [728, 291] on span "signMessage" at bounding box center [701, 291] width 54 height 11
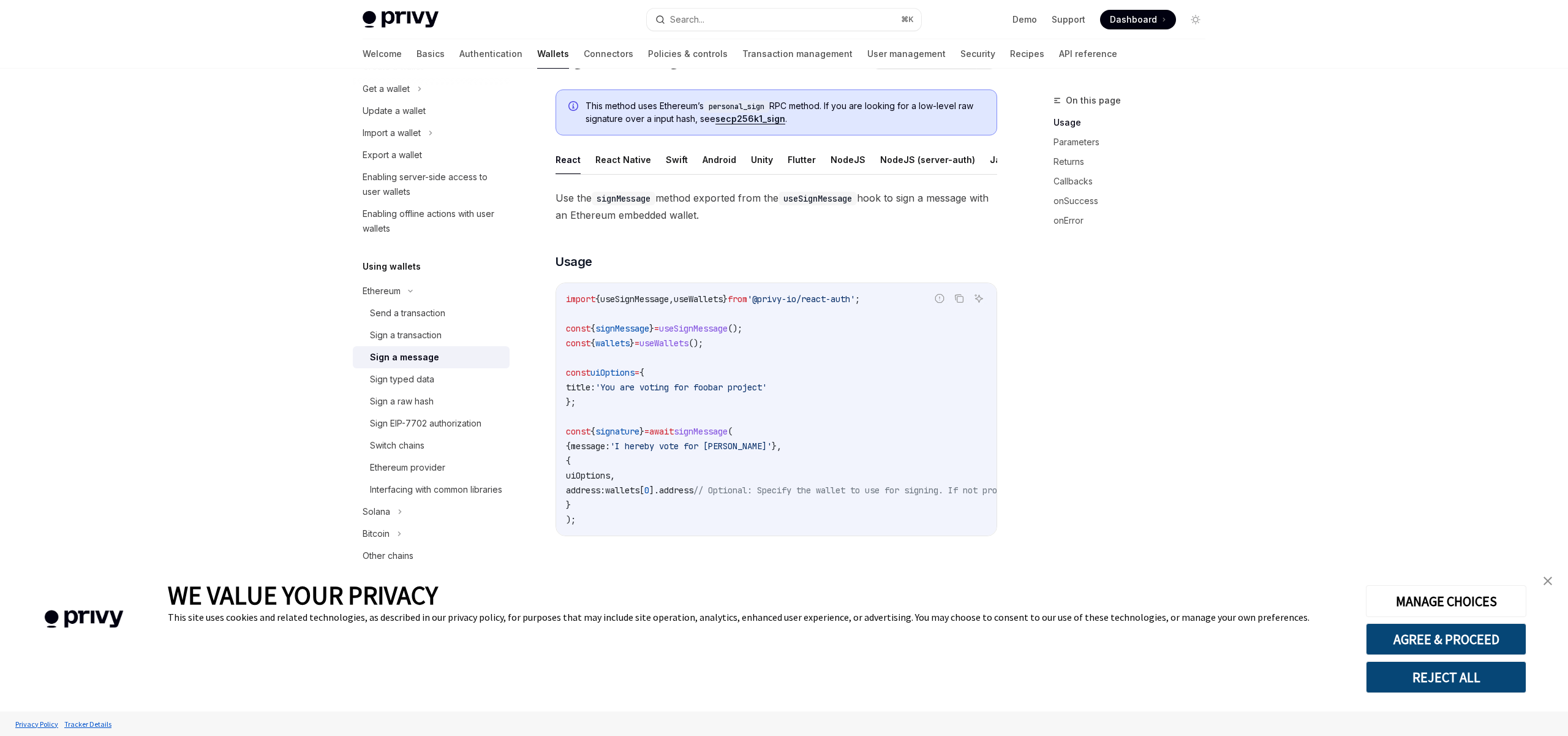
scroll to position [77, 0]
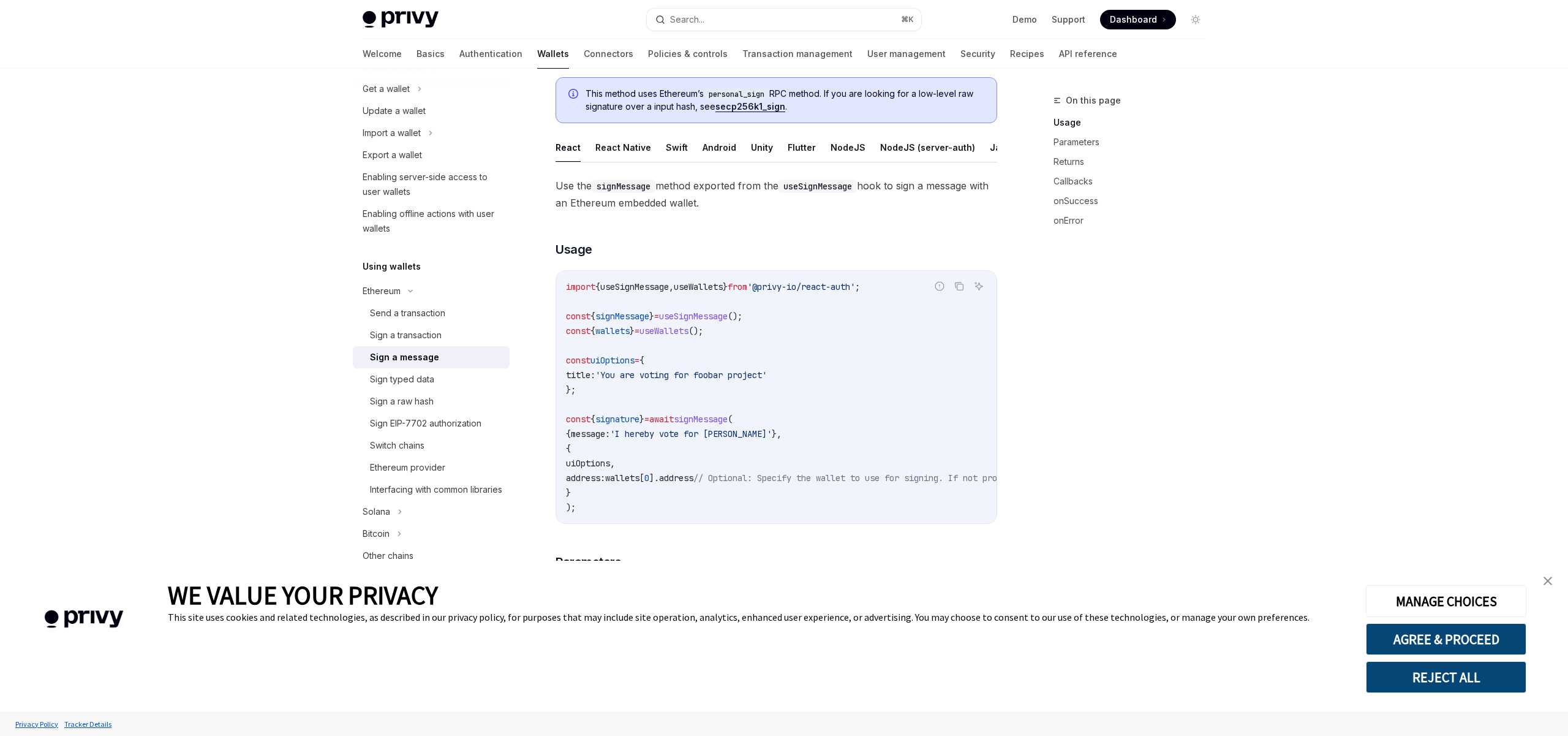
click at [679, 334] on span "useWallets" at bounding box center [663, 330] width 49 height 11
click at [721, 351] on code "import { useSignMessage , useWallets } from '@privy-io/react-auth' ; const { si…" at bounding box center [887, 397] width 642 height 236
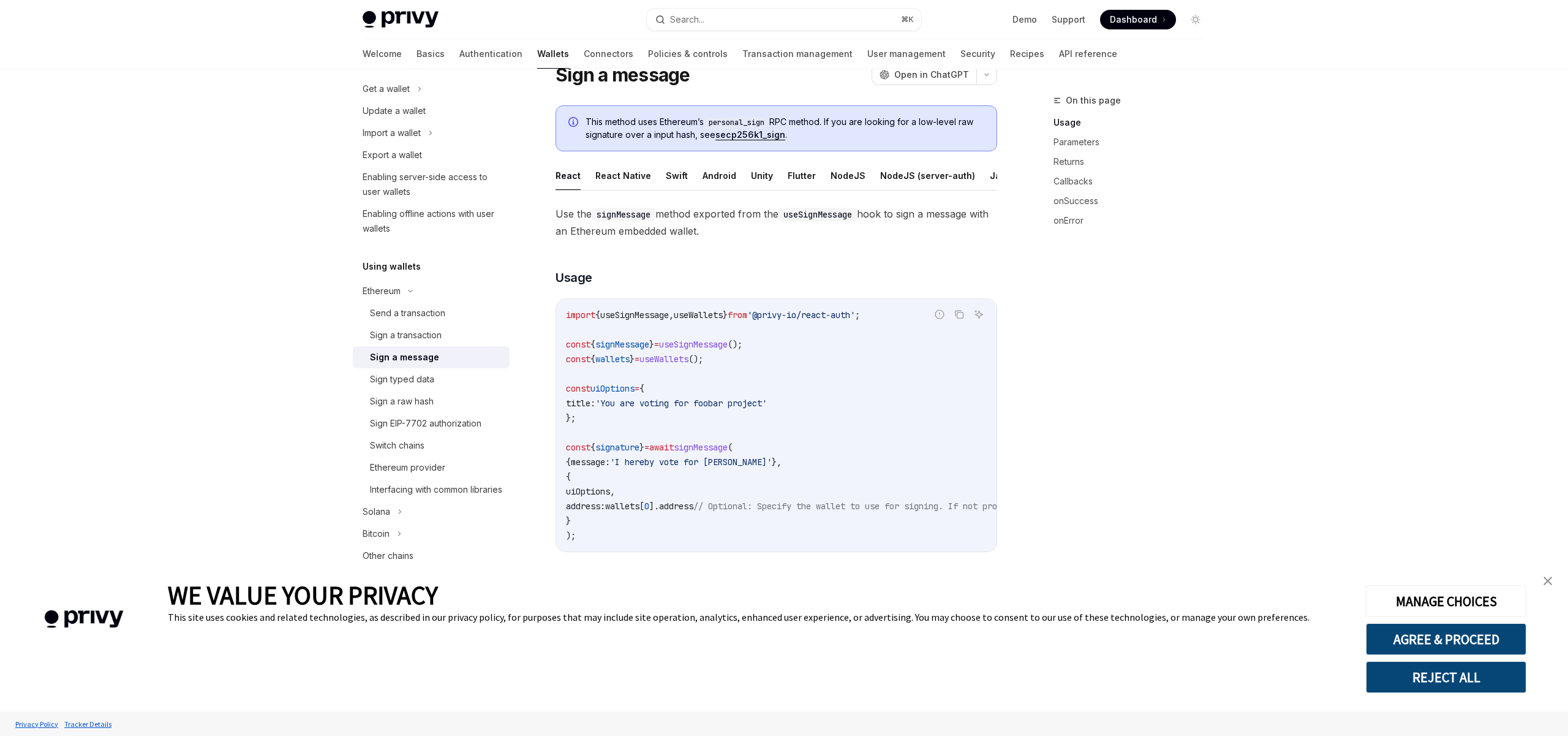
scroll to position [43, 0]
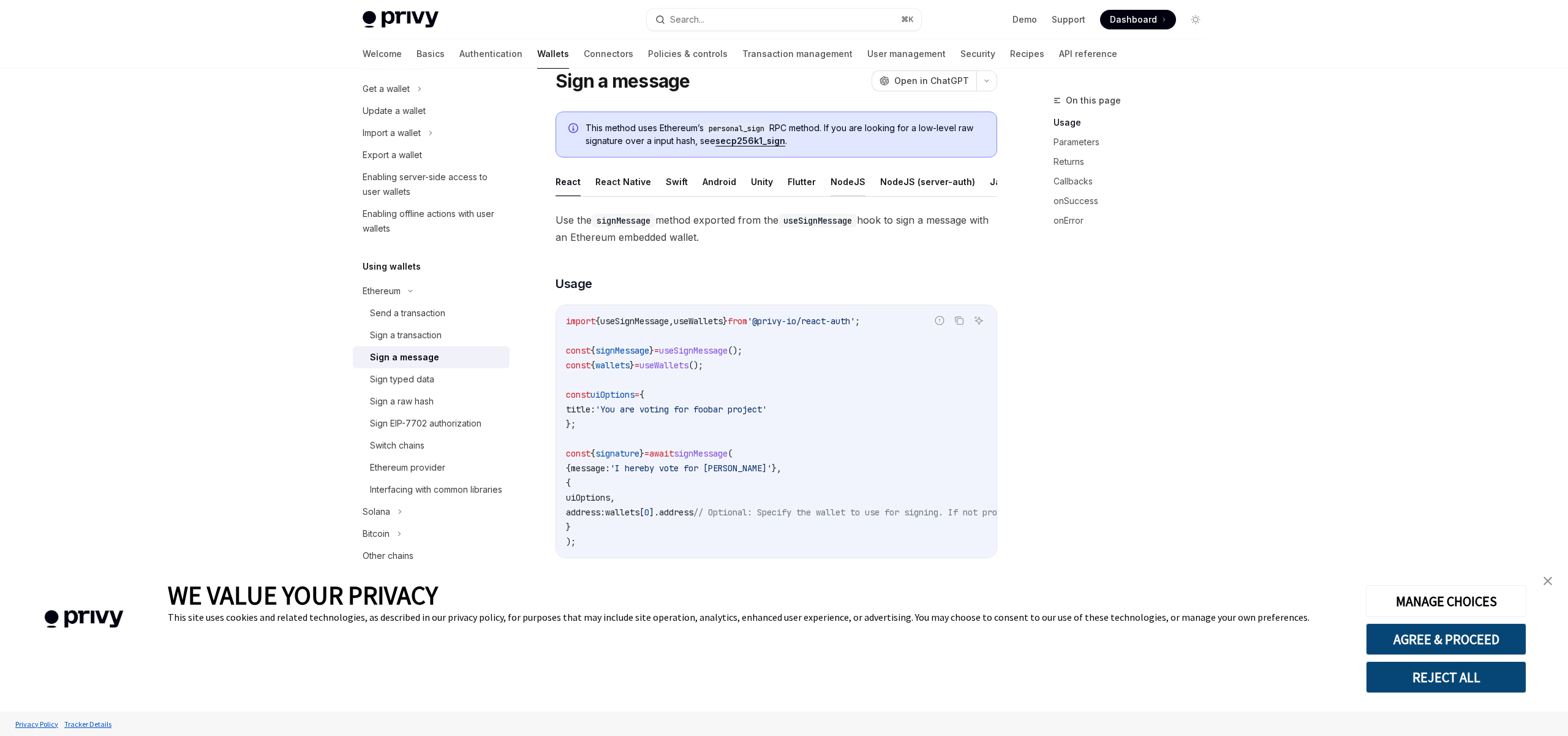
click at [835, 184] on button "NodeJS" at bounding box center [848, 181] width 35 height 29
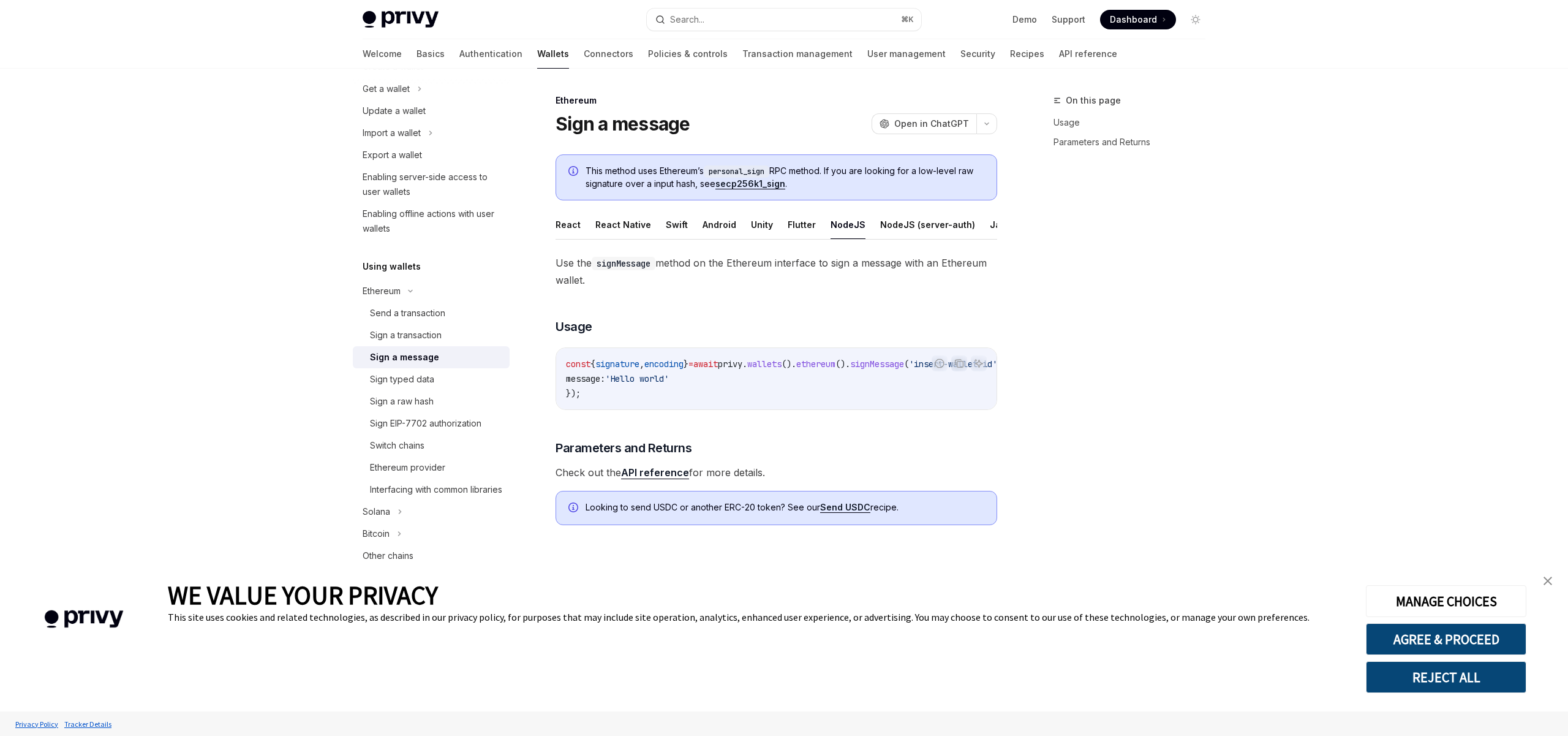
click at [743, 477] on span "Check out the API reference for more details." at bounding box center [777, 472] width 442 height 17
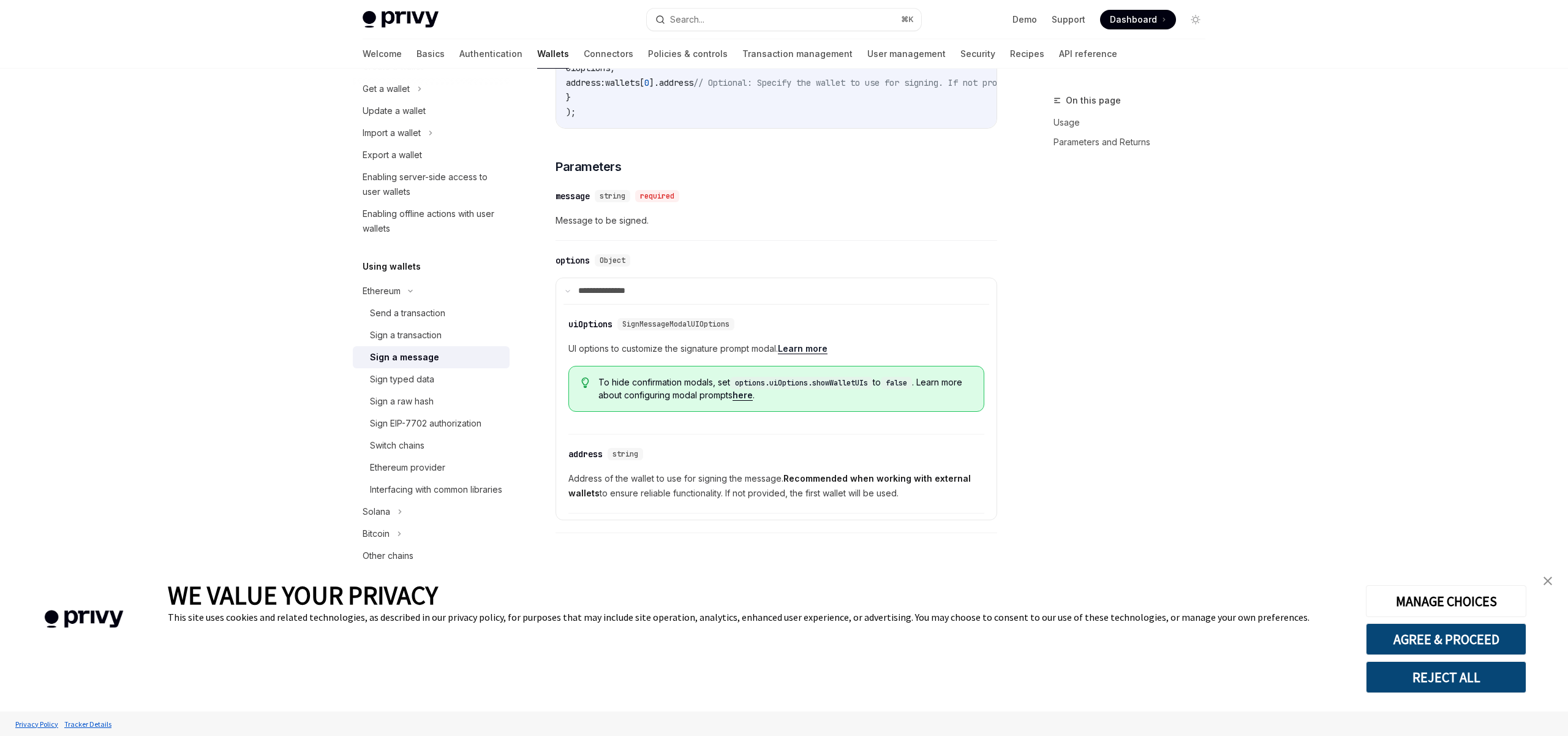
scroll to position [476, 0]
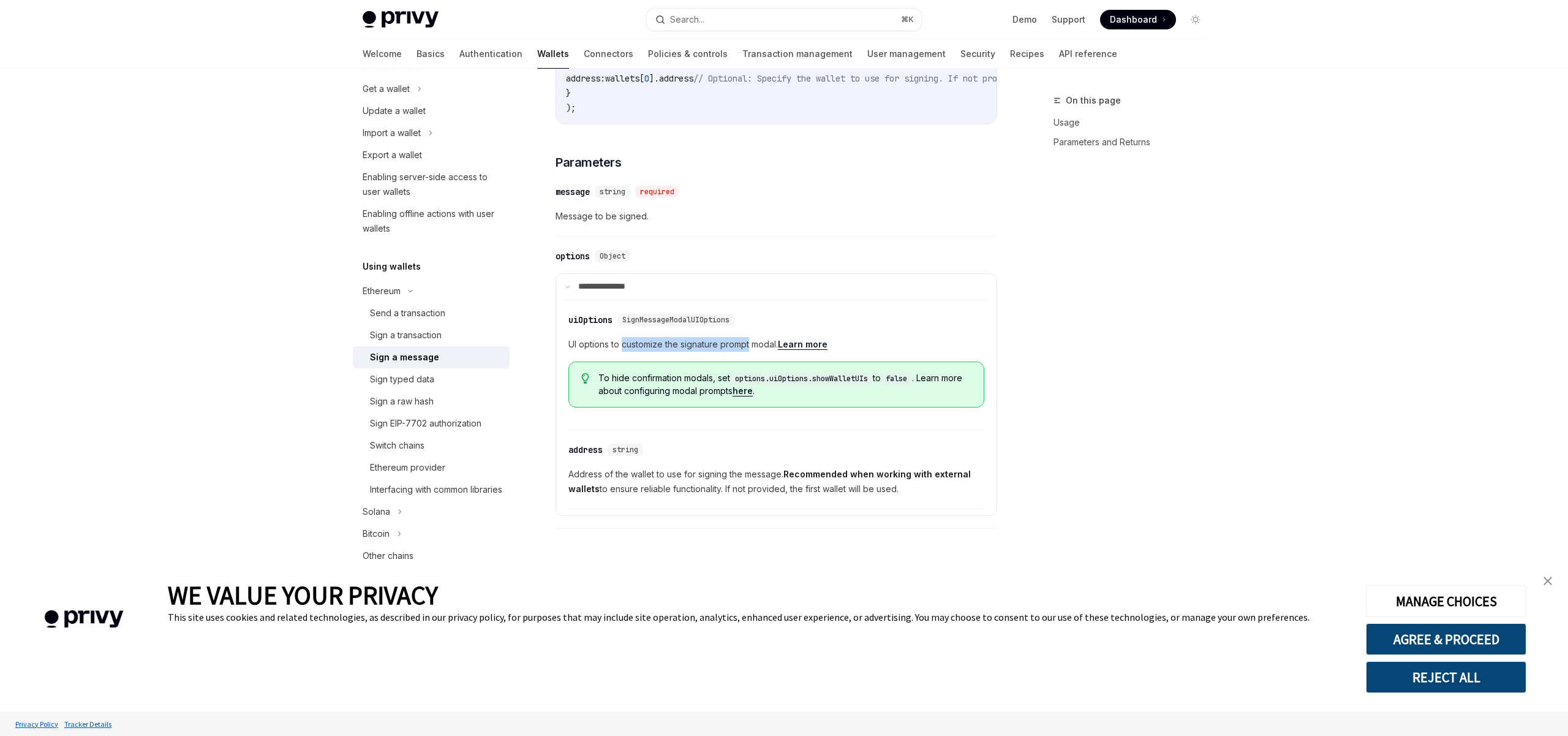
drag, startPoint x: 622, startPoint y: 350, endPoint x: 752, endPoint y: 347, distance: 130.0
click at [752, 347] on span "UI options to customize the signature prompt modal. Learn more" at bounding box center [776, 344] width 416 height 15
click at [761, 347] on span "UI options to customize the signature prompt modal. Learn more" at bounding box center [776, 344] width 416 height 15
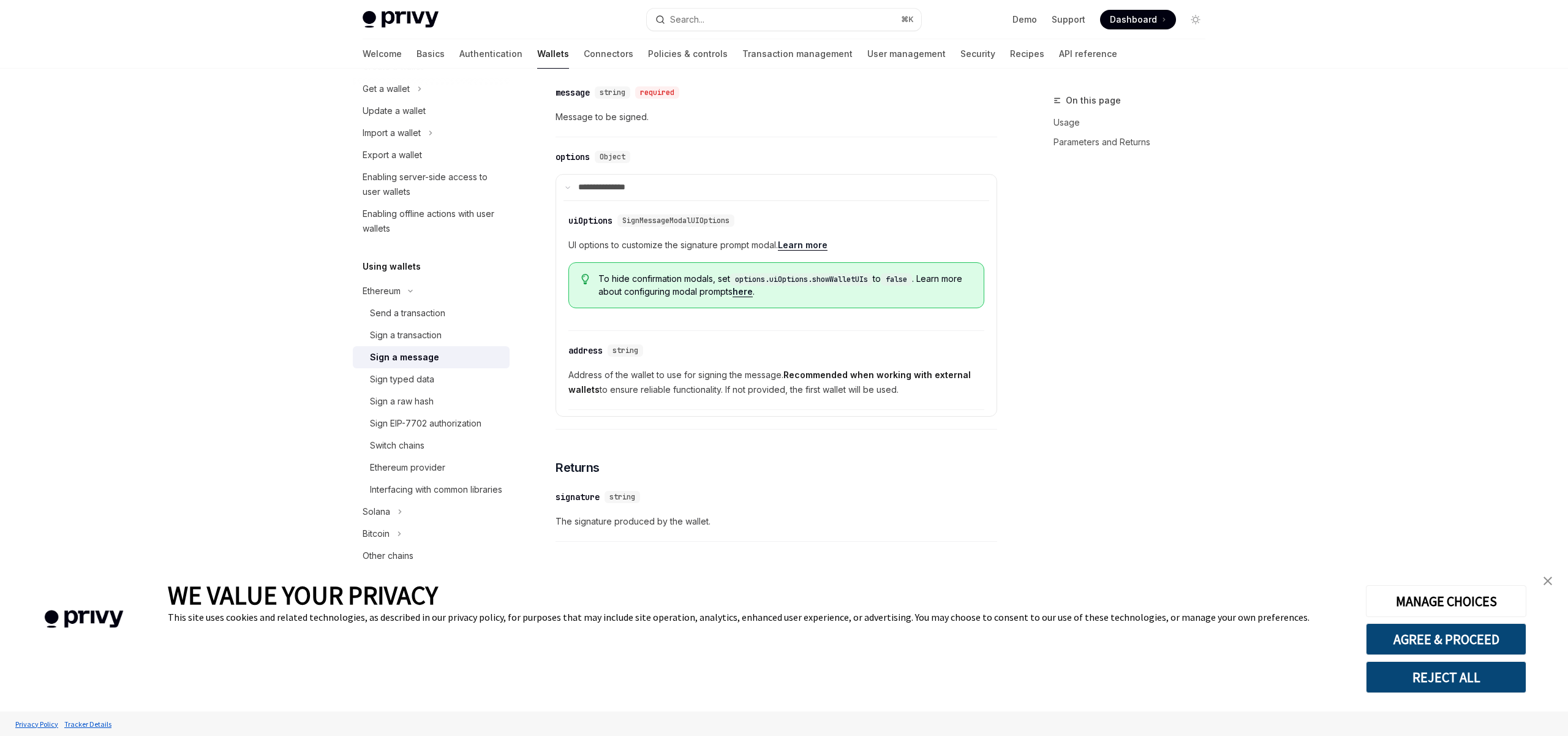
scroll to position [589, 0]
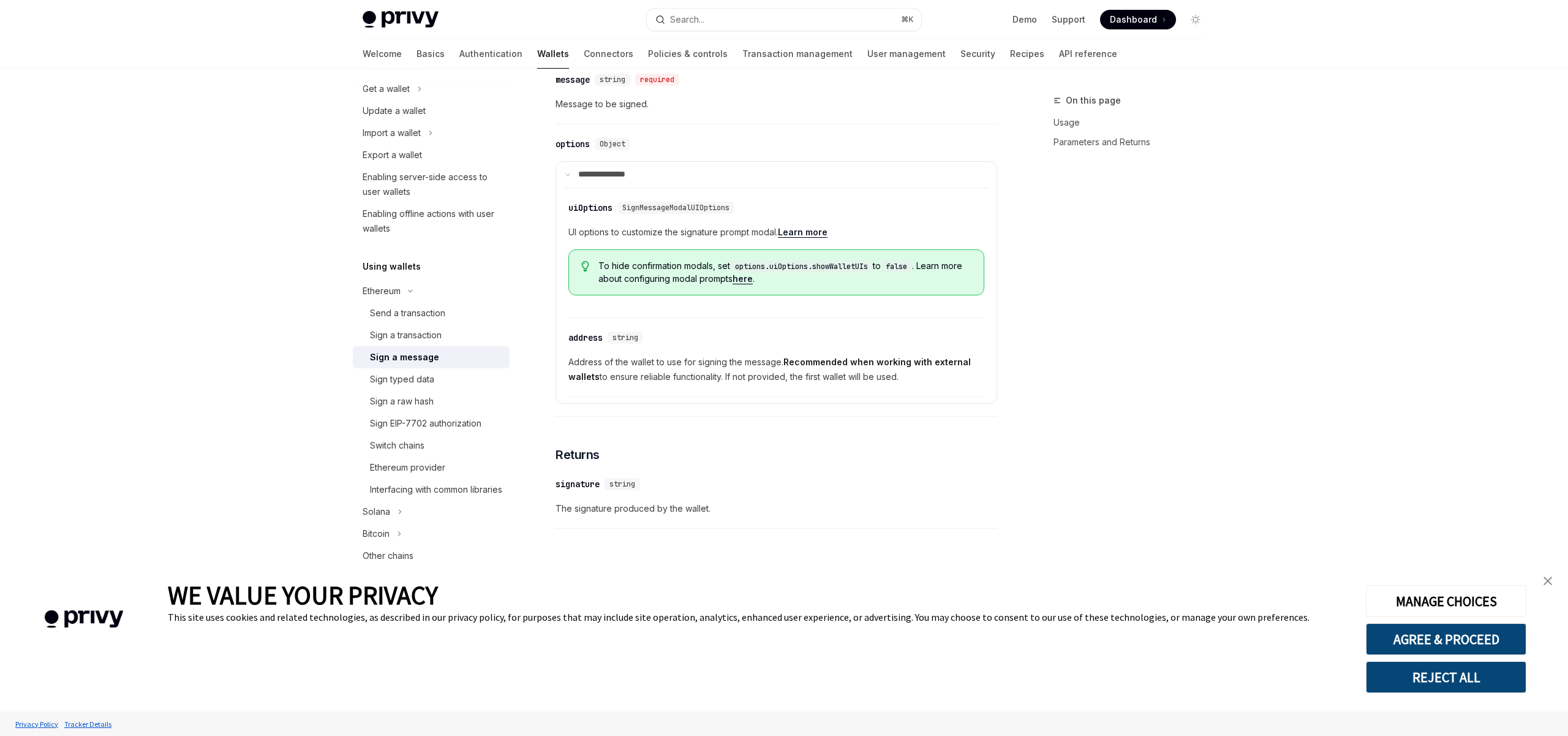
click at [811, 234] on link "Learn more" at bounding box center [803, 232] width 49 height 11
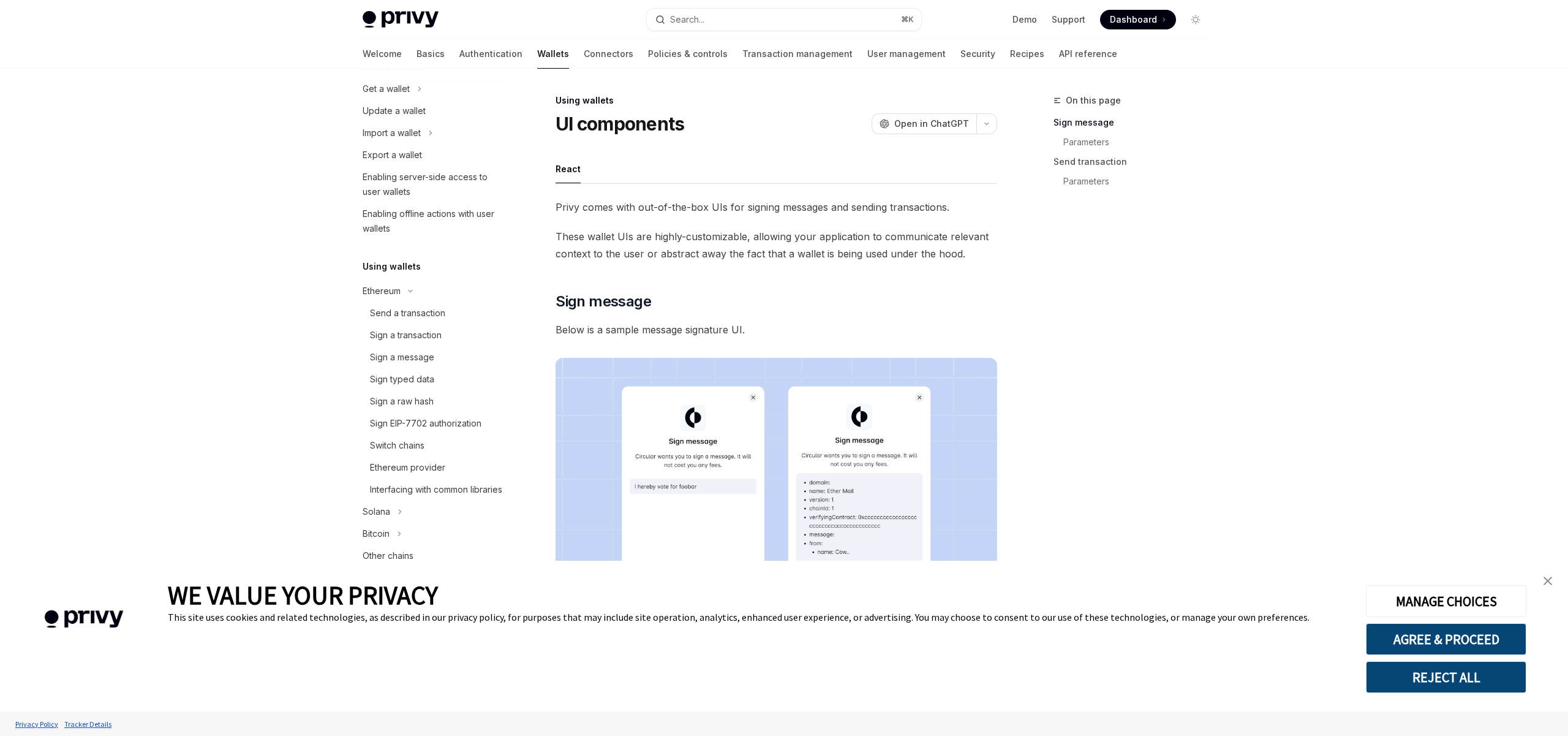
click at [678, 206] on span "Privy comes with out-of-the-box UIs for signing messages and sending transactio…" at bounding box center [777, 207] width 442 height 17
drag, startPoint x: 722, startPoint y: 206, endPoint x: 654, endPoint y: 206, distance: 68.0
click at [654, 206] on span "Privy comes with out-of-the-box UIs for signing messages and sending transactio…" at bounding box center [777, 207] width 442 height 17
click at [621, 208] on span "Privy comes with out-of-the-box UIs for signing messages and sending transactio…" at bounding box center [777, 207] width 442 height 17
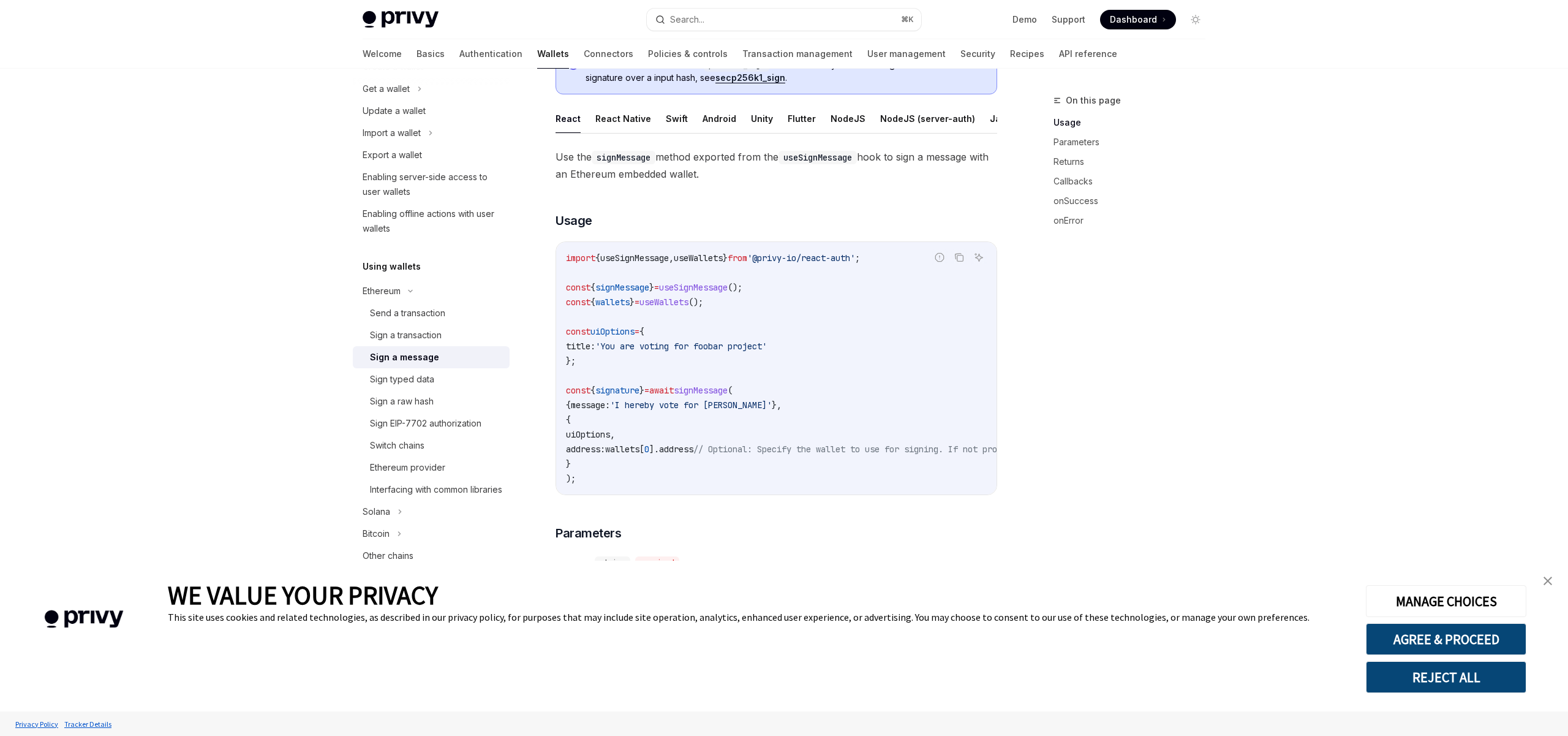
scroll to position [107, 0]
click at [958, 258] on icon "Copy the contents from the code block" at bounding box center [959, 256] width 10 height 10
click at [977, 253] on icon "Ask AI" at bounding box center [979, 256] width 10 height 10
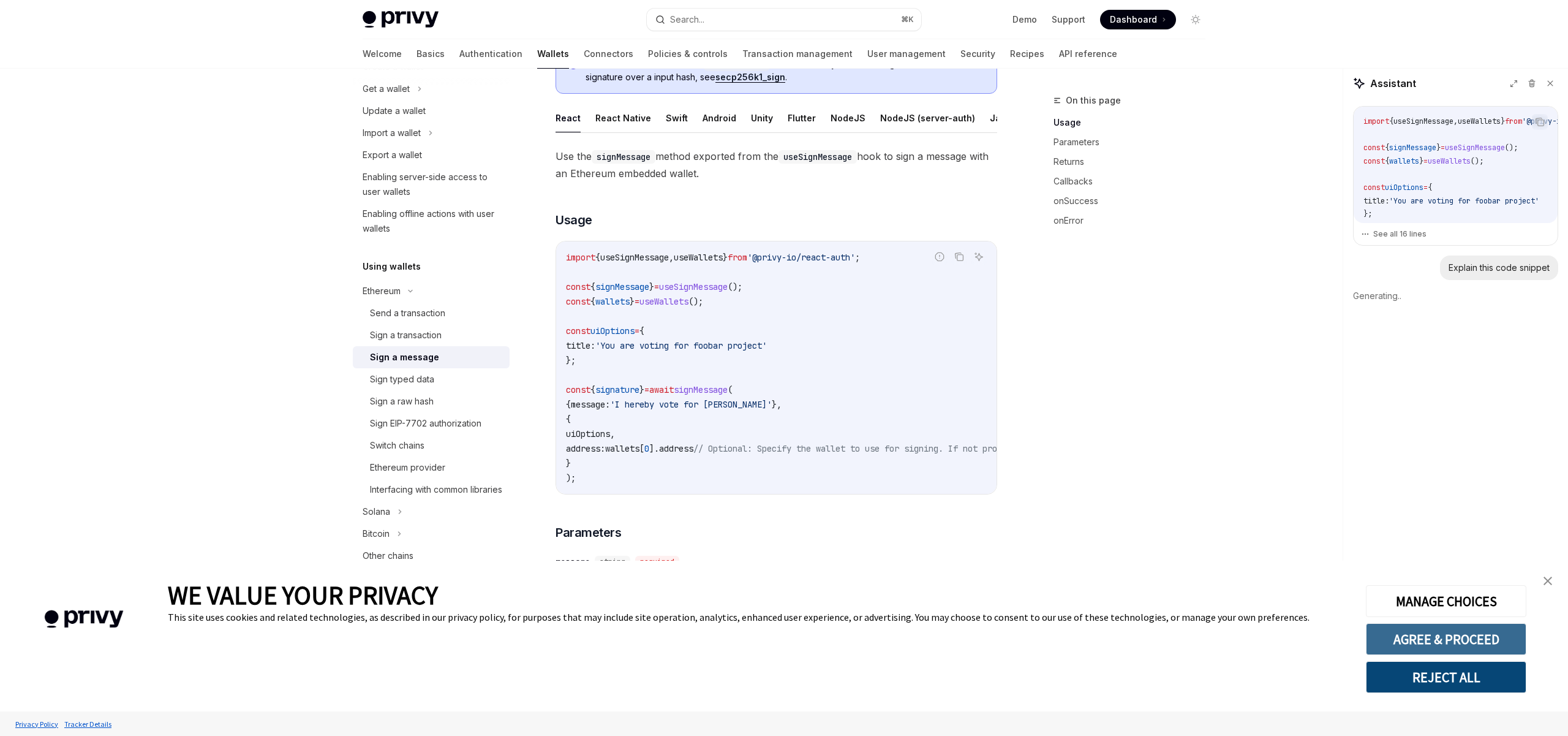
click at [1449, 646] on button "AGREE & PROCEED" at bounding box center [1446, 639] width 161 height 32
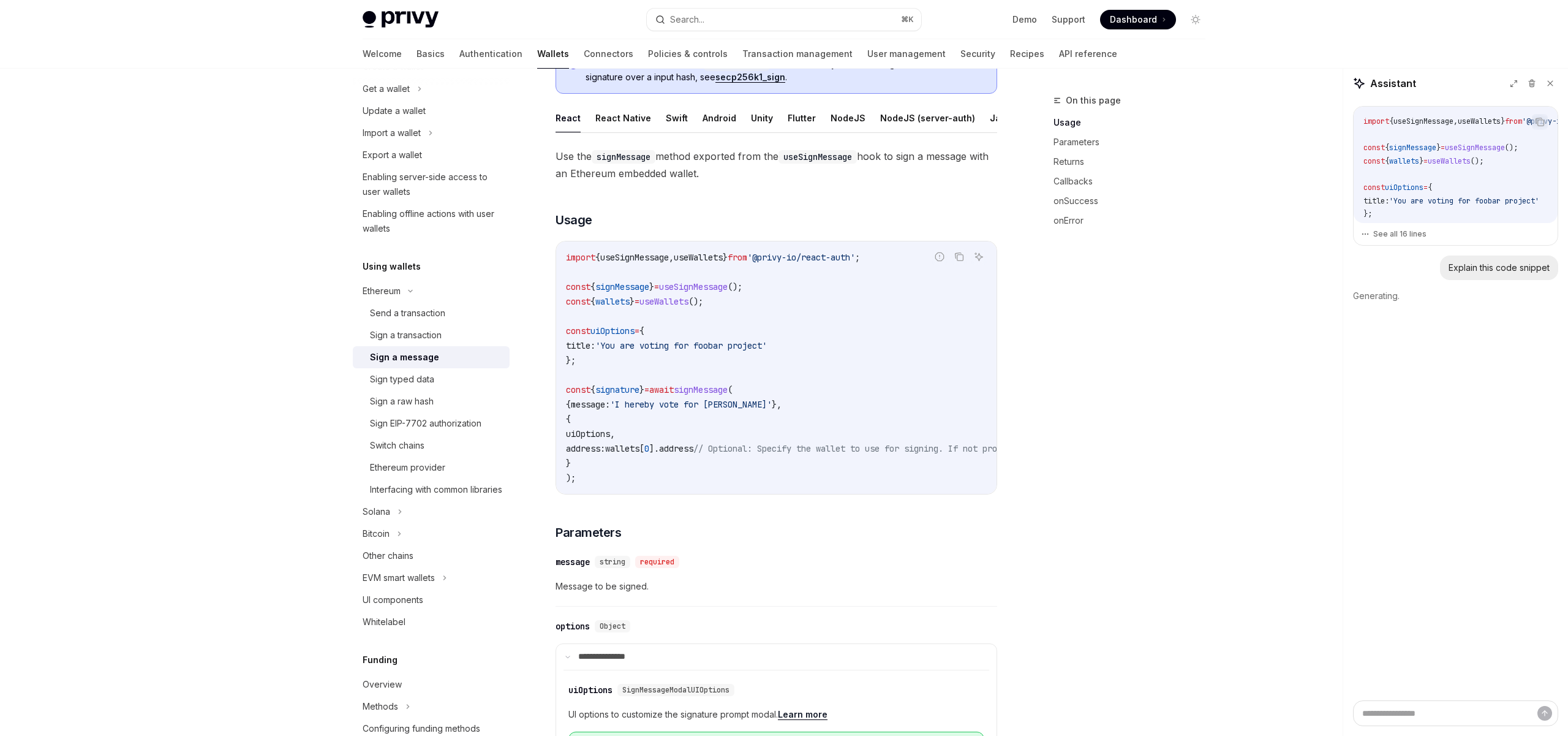
type textarea "*"
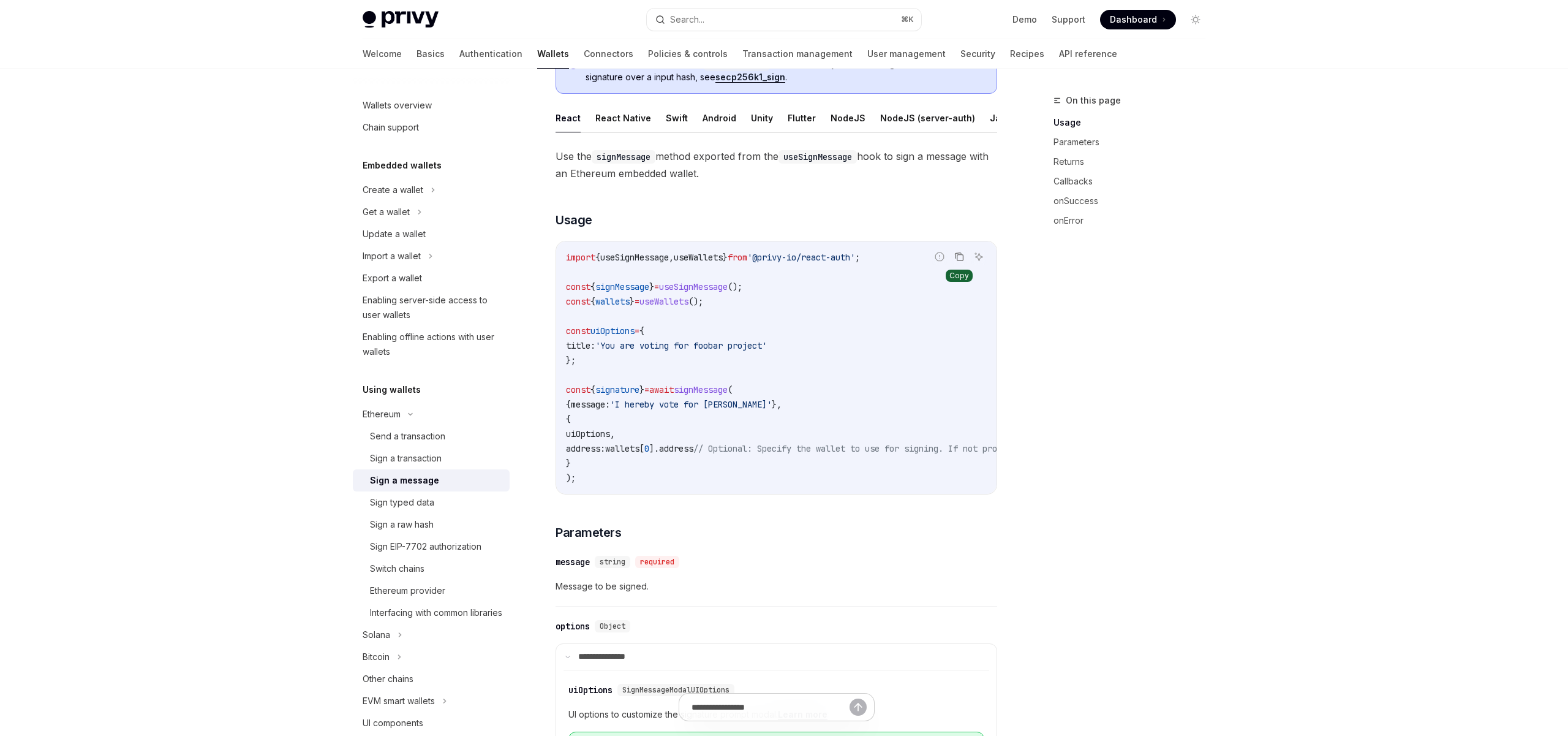
click at [959, 258] on icon "Copy the contents from the code block" at bounding box center [959, 256] width 10 height 10
click at [1114, 419] on div "On this page Usage Parameters Returns Callbacks onSuccess onError" at bounding box center [1122, 414] width 186 height 643
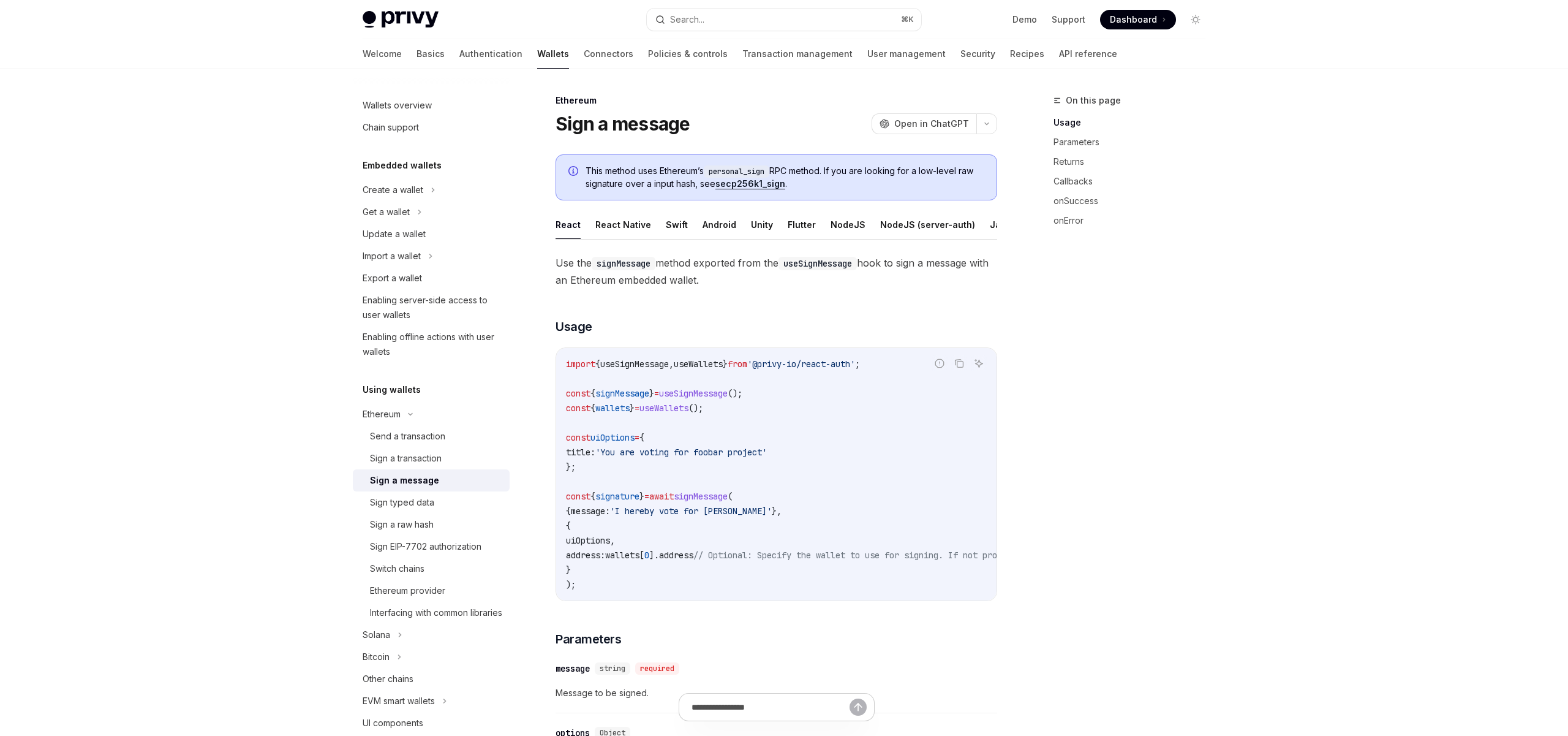
click at [640, 178] on span "This method uses Ethereum’s personal_sign RPC method. If you are looking for a …" at bounding box center [785, 177] width 399 height 25
click at [651, 183] on span "This method uses Ethereum’s personal_sign RPC method. If you are looking for a …" at bounding box center [785, 177] width 399 height 25
click at [743, 171] on code "personal_sign" at bounding box center [737, 171] width 65 height 12
click at [680, 171] on span "This method uses Ethereum’s personal_sign RPC method. If you are looking for a …" at bounding box center [785, 177] width 399 height 25
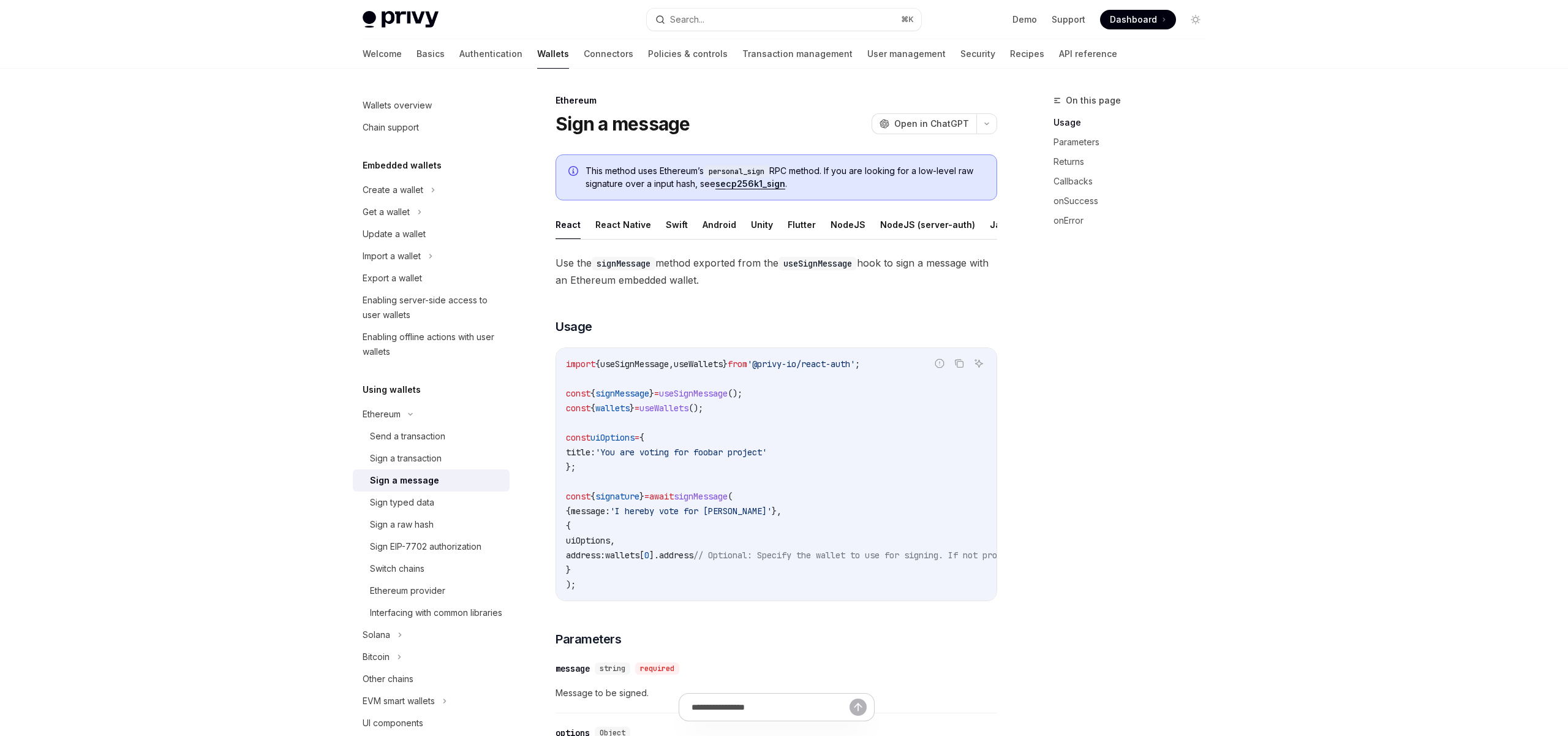
click at [806, 169] on span "This method uses Ethereum’s personal_sign RPC method. If you are looking for a …" at bounding box center [785, 177] width 399 height 25
click at [737, 169] on code "personal_sign" at bounding box center [737, 171] width 65 height 12
click at [800, 168] on span "This method uses Ethereum’s personal_sign RPC method. If you are looking for a …" at bounding box center [785, 177] width 399 height 25
click at [869, 168] on span "This method uses Ethereum’s personal_sign RPC method. If you are looking for a …" at bounding box center [785, 177] width 399 height 25
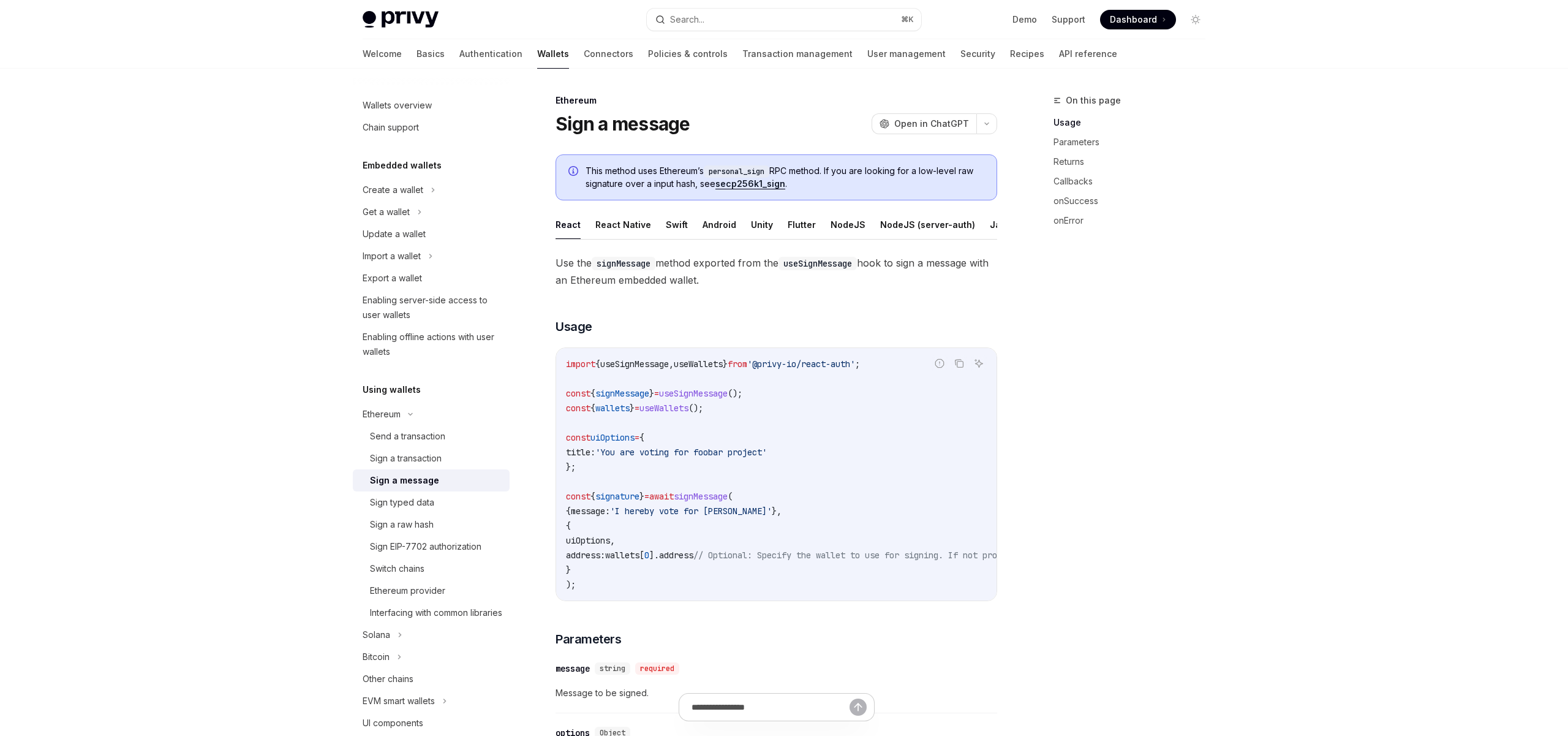
click at [647, 189] on span "This method uses Ethereum’s personal_sign RPC method. If you are looking for a …" at bounding box center [785, 177] width 399 height 25
click at [654, 183] on span "This method uses Ethereum’s personal_sign RPC method. If you are looking for a …" at bounding box center [785, 177] width 399 height 25
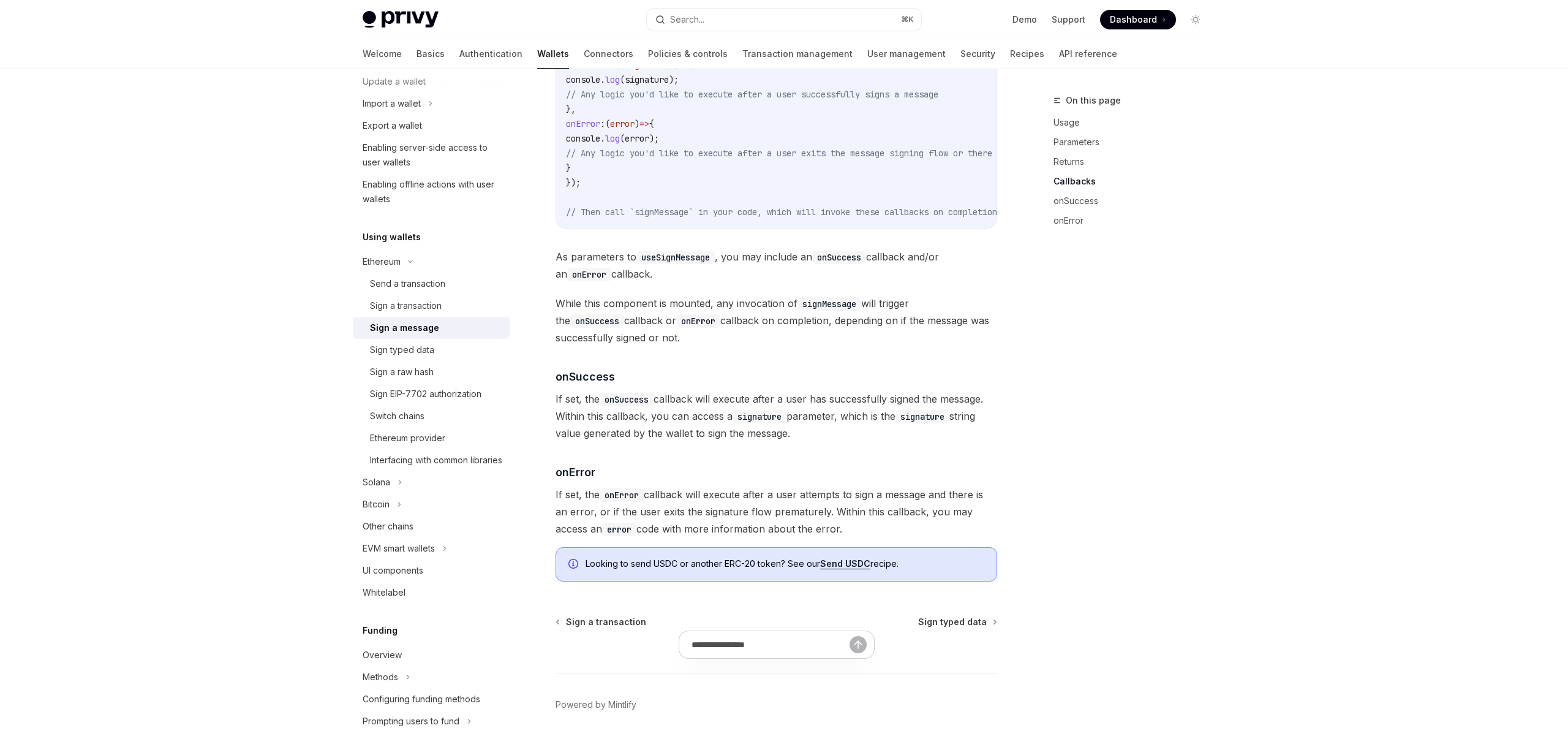
scroll to position [1249, 0]
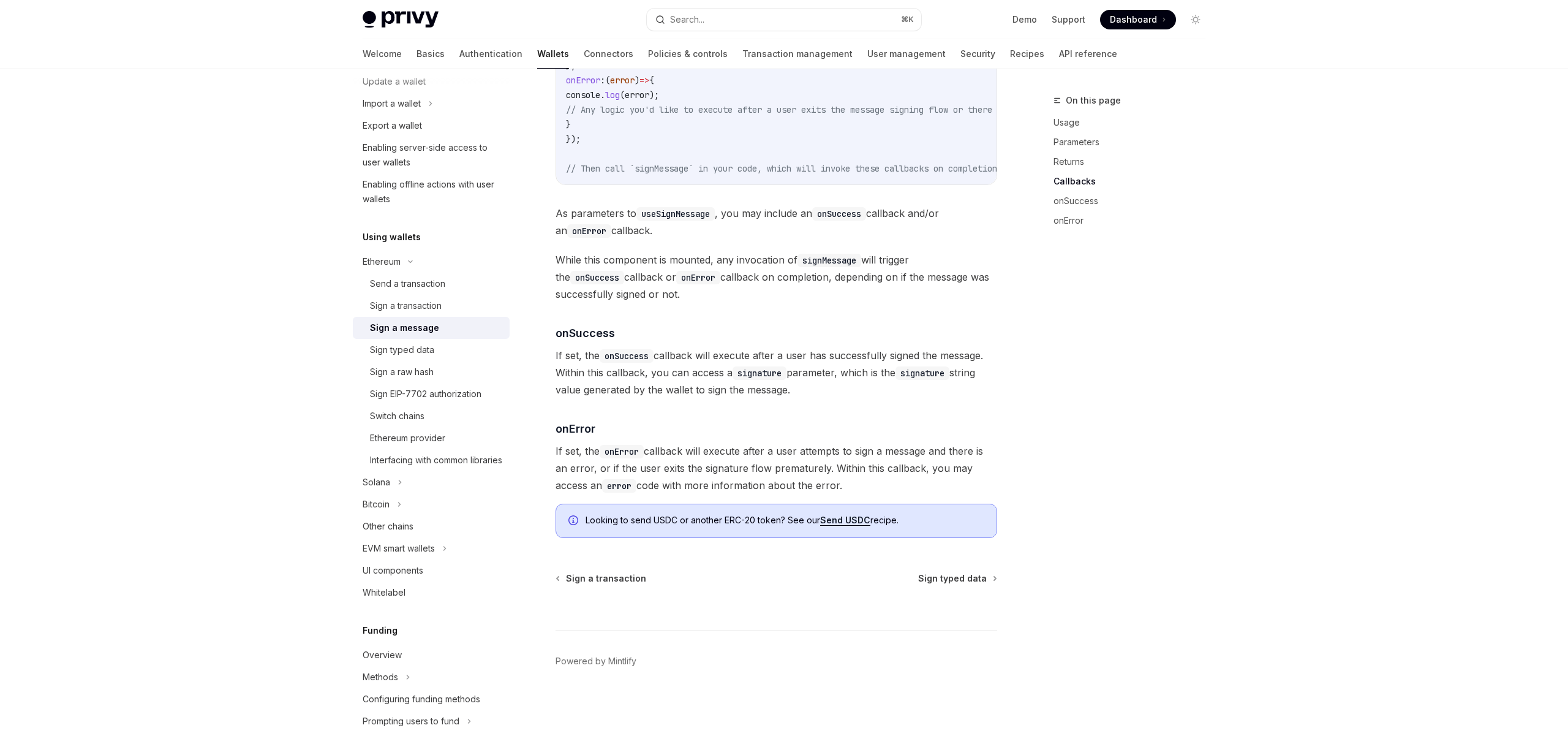
click at [735, 264] on span "While this component is mounted, any invocation of signMessage will trigger the…" at bounding box center [777, 276] width 442 height 51
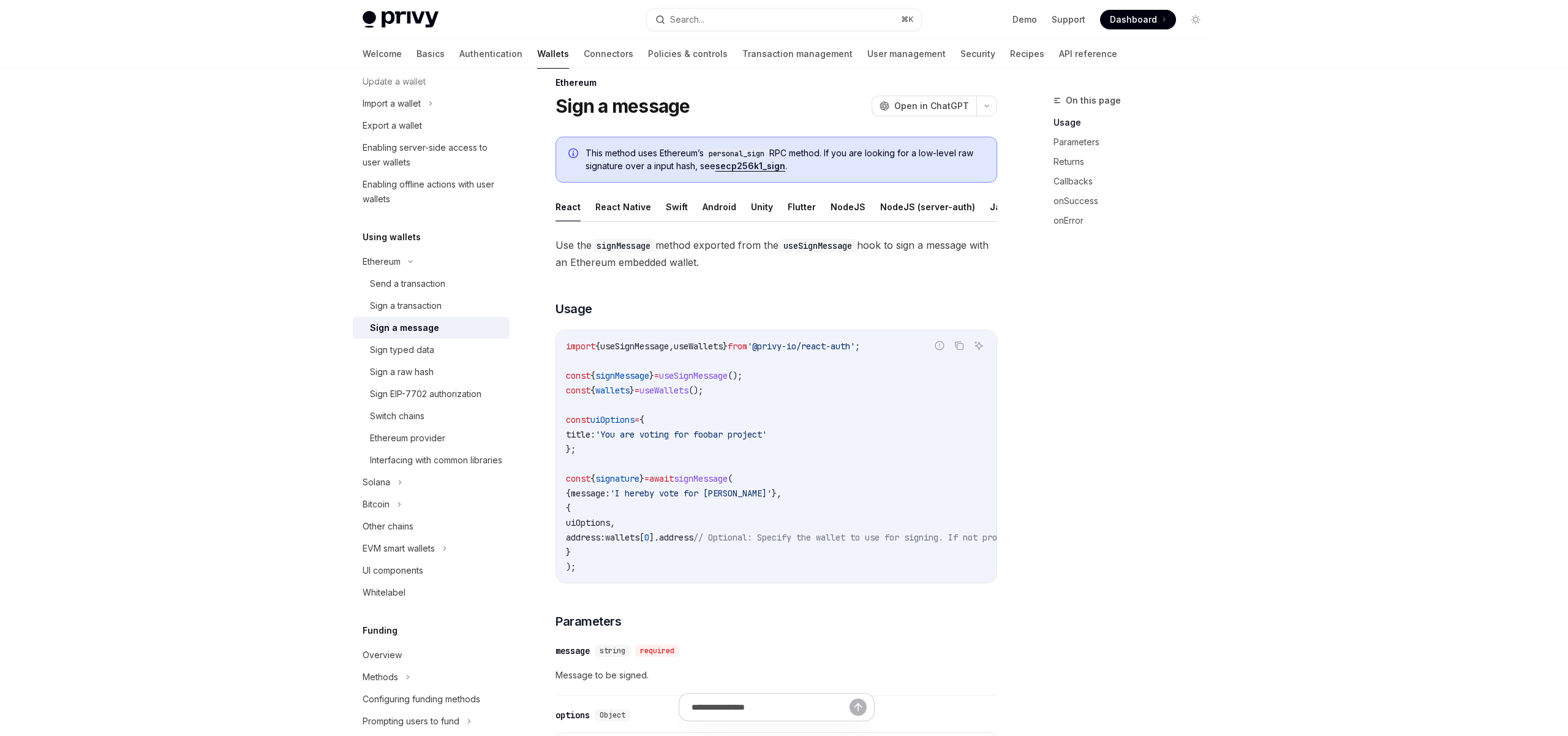
scroll to position [0, 0]
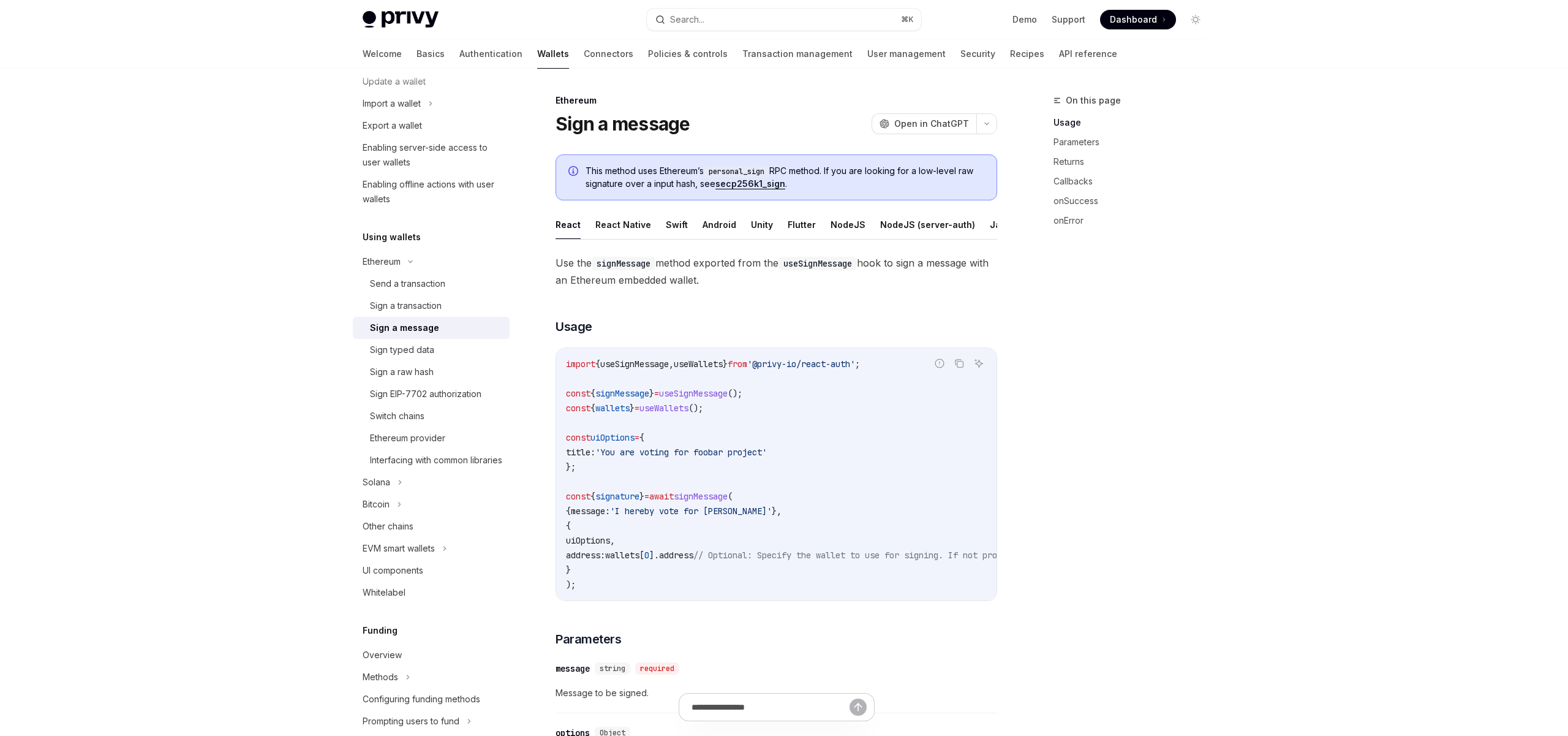
click at [703, 266] on span "Use the signMessage method exported from the useSignMessage hook to sign a mess…" at bounding box center [777, 271] width 442 height 34
click at [672, 280] on span "Use the signMessage method exported from the useSignMessage hook to sign a mess…" at bounding box center [777, 271] width 442 height 34
drag, startPoint x: 721, startPoint y: 280, endPoint x: 684, endPoint y: 258, distance: 43.0
click at [684, 258] on span "Use the signMessage method exported from the useSignMessage hook to sign a mess…" at bounding box center [777, 271] width 442 height 34
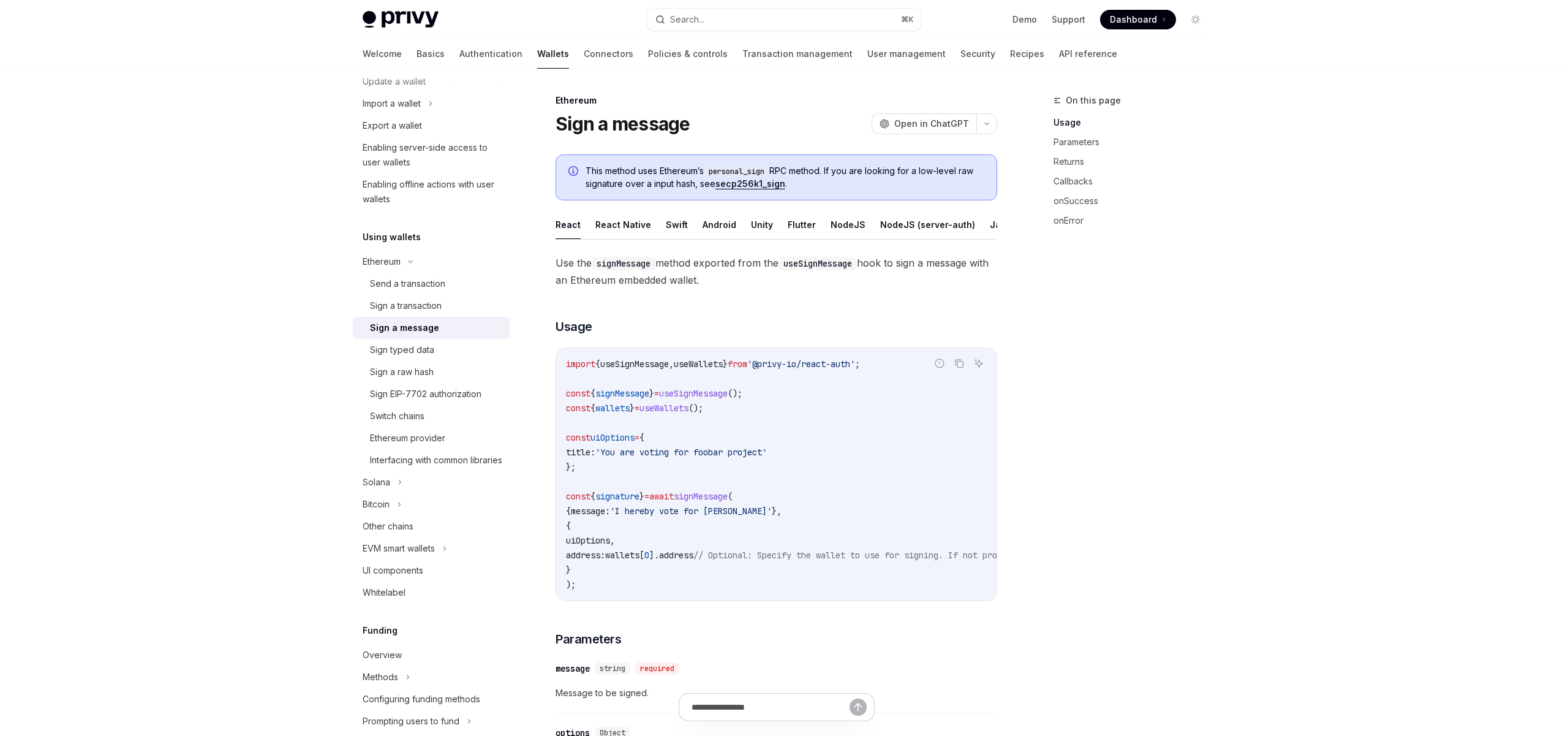
click at [911, 227] on button "NodeJS (server-auth)" at bounding box center [927, 224] width 95 height 29
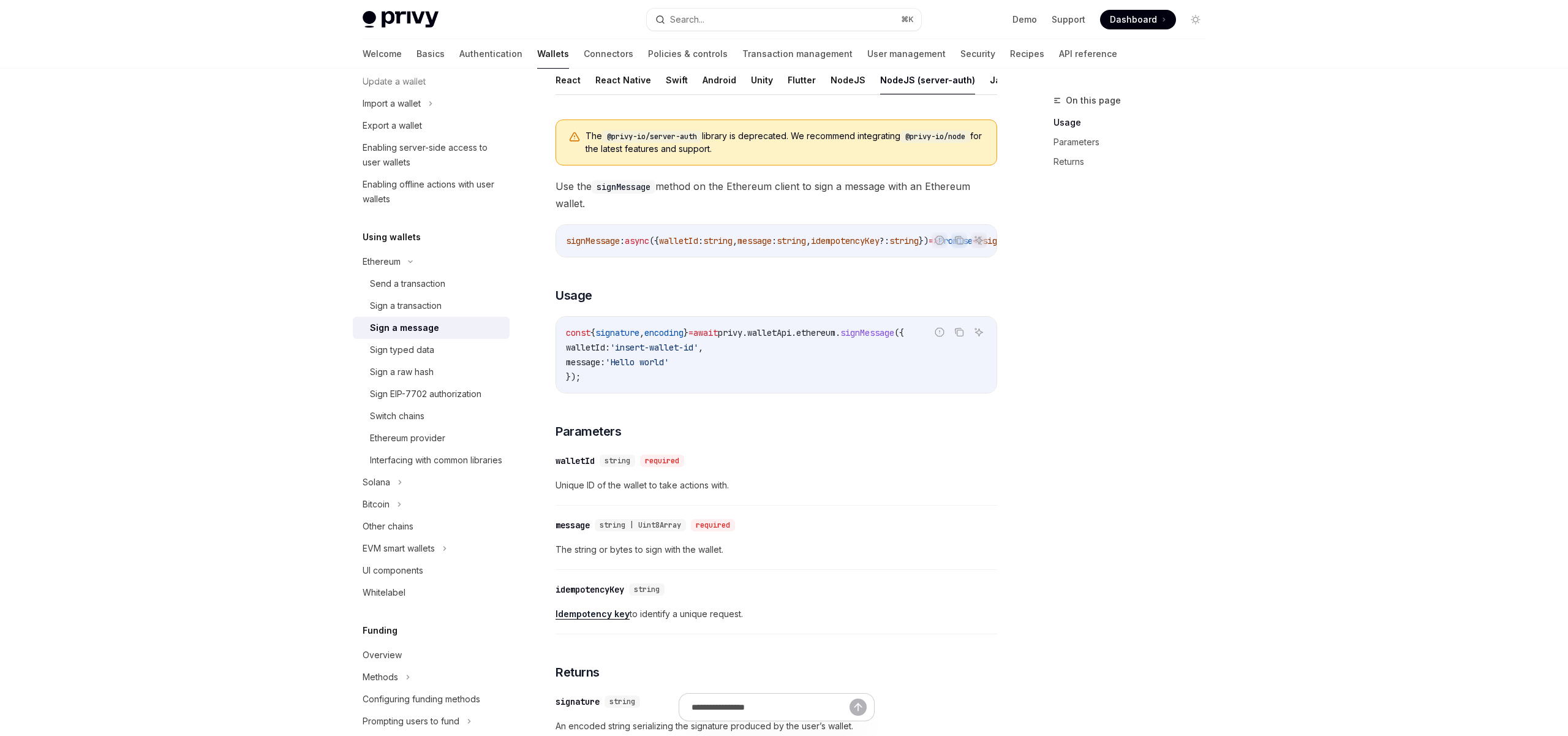
scroll to position [145, 0]
drag, startPoint x: 607, startPoint y: 376, endPoint x: 574, endPoint y: 329, distance: 57.4
click at [573, 329] on code "const { signature , encoding } = await privy . walletApi . ethereum . signMessa…" at bounding box center [776, 354] width 421 height 59
click at [638, 381] on code "const { signature , encoding } = await privy . walletApi . ethereum . signMessa…" at bounding box center [776, 354] width 421 height 59
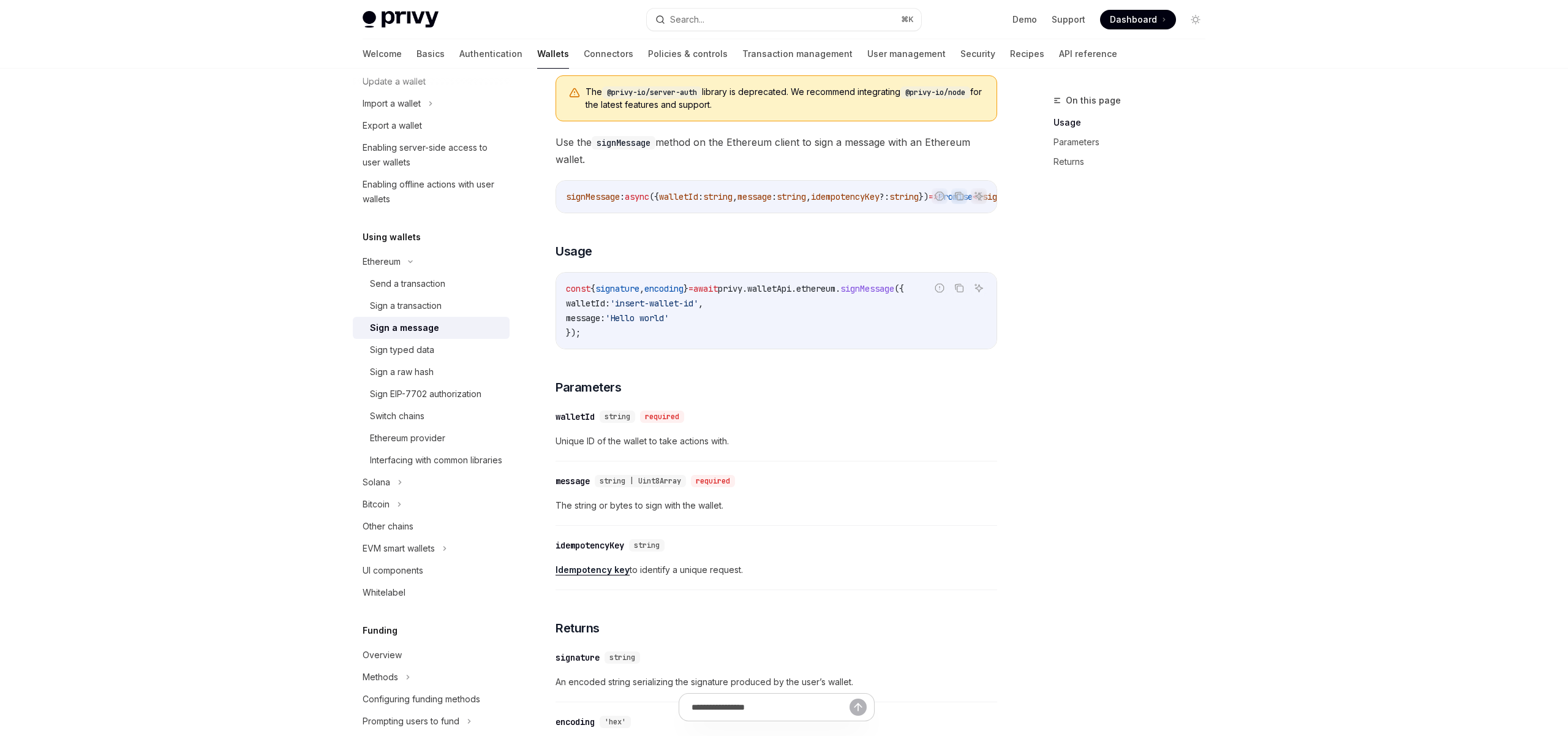
scroll to position [198, 0]
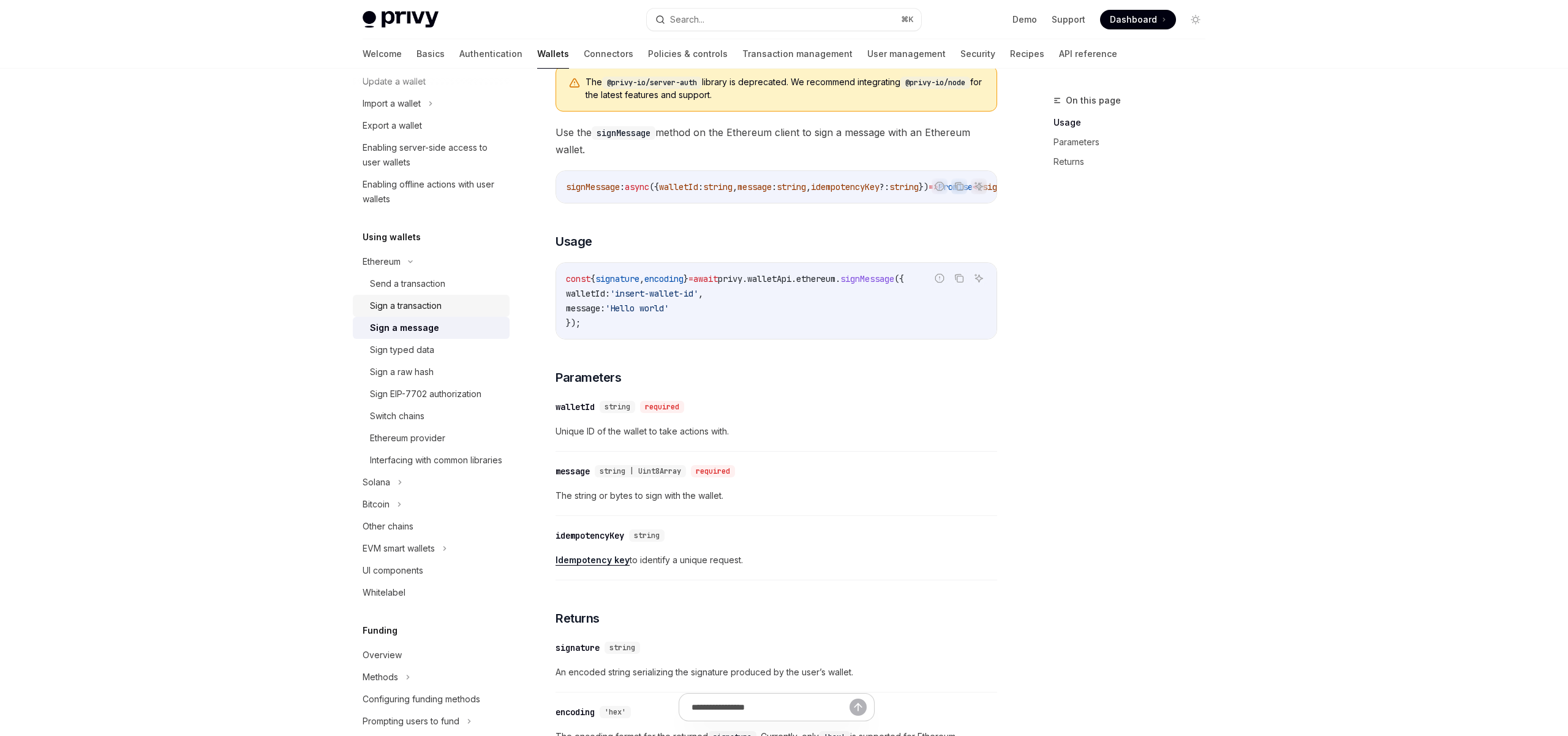
click at [415, 310] on div "Sign a transaction" at bounding box center [405, 306] width 71 height 15
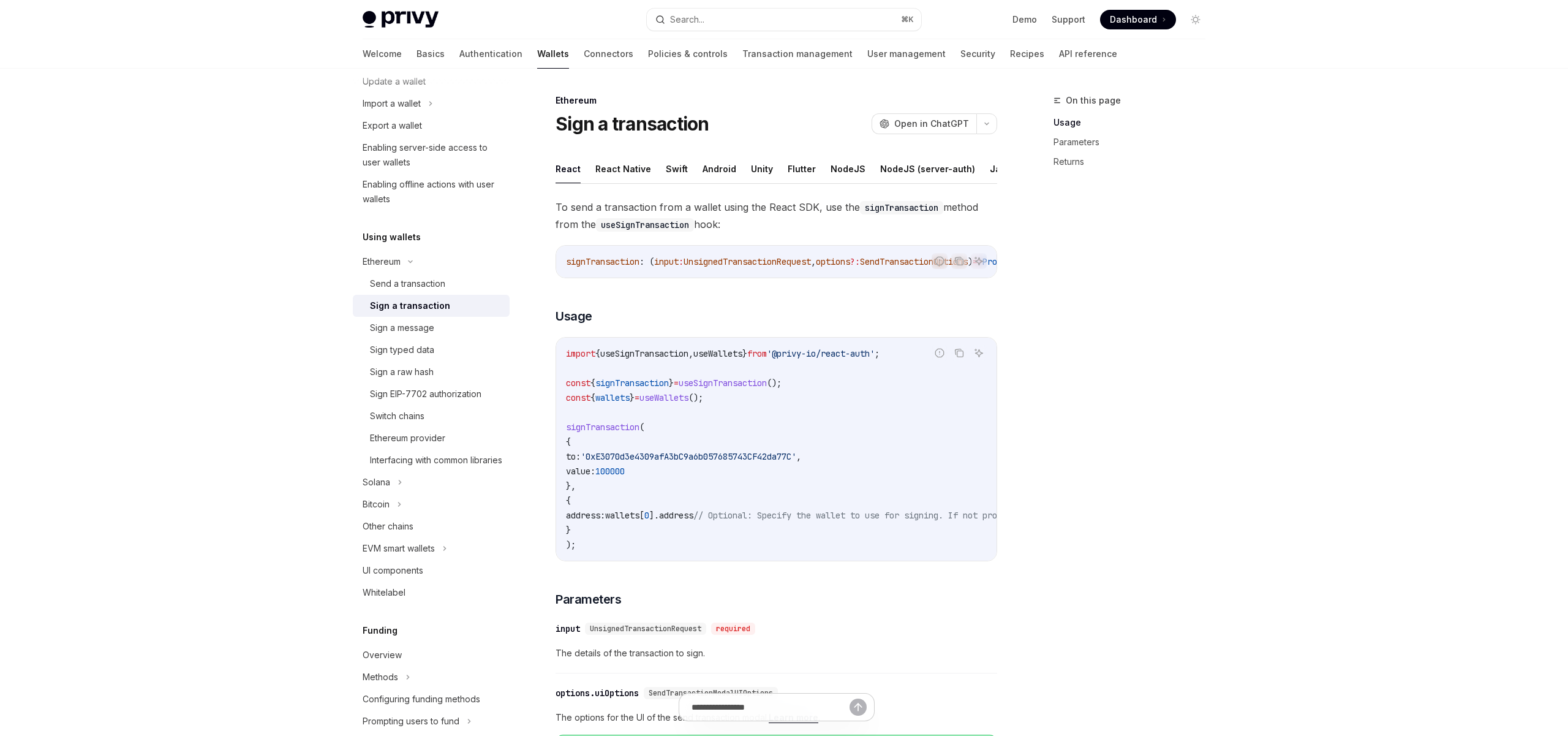
click at [588, 430] on span "signTransaction" at bounding box center [603, 427] width 73 height 11
click at [646, 454] on code "import { useSignTransaction , useWallets } from '@privy-io/react-auth' ; const …" at bounding box center [887, 449] width 642 height 206
click at [610, 505] on code "import { useSignTransaction , useWallets } from '@privy-io/react-auth' ; const …" at bounding box center [887, 449] width 642 height 206
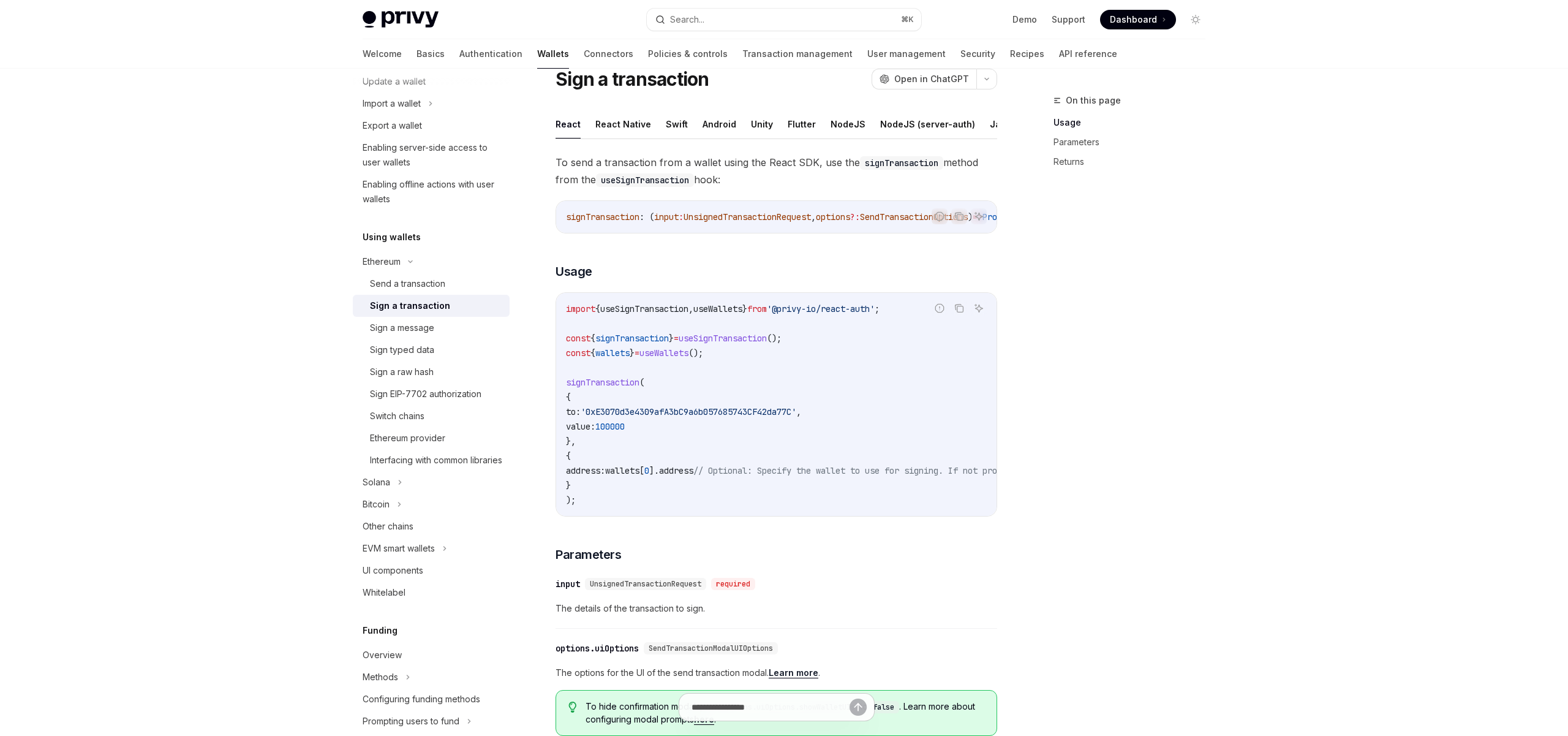
scroll to position [47, 0]
drag, startPoint x: 578, startPoint y: 398, endPoint x: 603, endPoint y: 439, distance: 48.0
click at [603, 439] on code "import { useSignTransaction , useWallets } from '@privy-io/react-auth' ; const …" at bounding box center [887, 402] width 642 height 206
click at [623, 438] on code "import { useSignTransaction , useWallets } from '@privy-io/react-auth' ; const …" at bounding box center [887, 402] width 642 height 206
drag, startPoint x: 574, startPoint y: 395, endPoint x: 599, endPoint y: 494, distance: 102.1
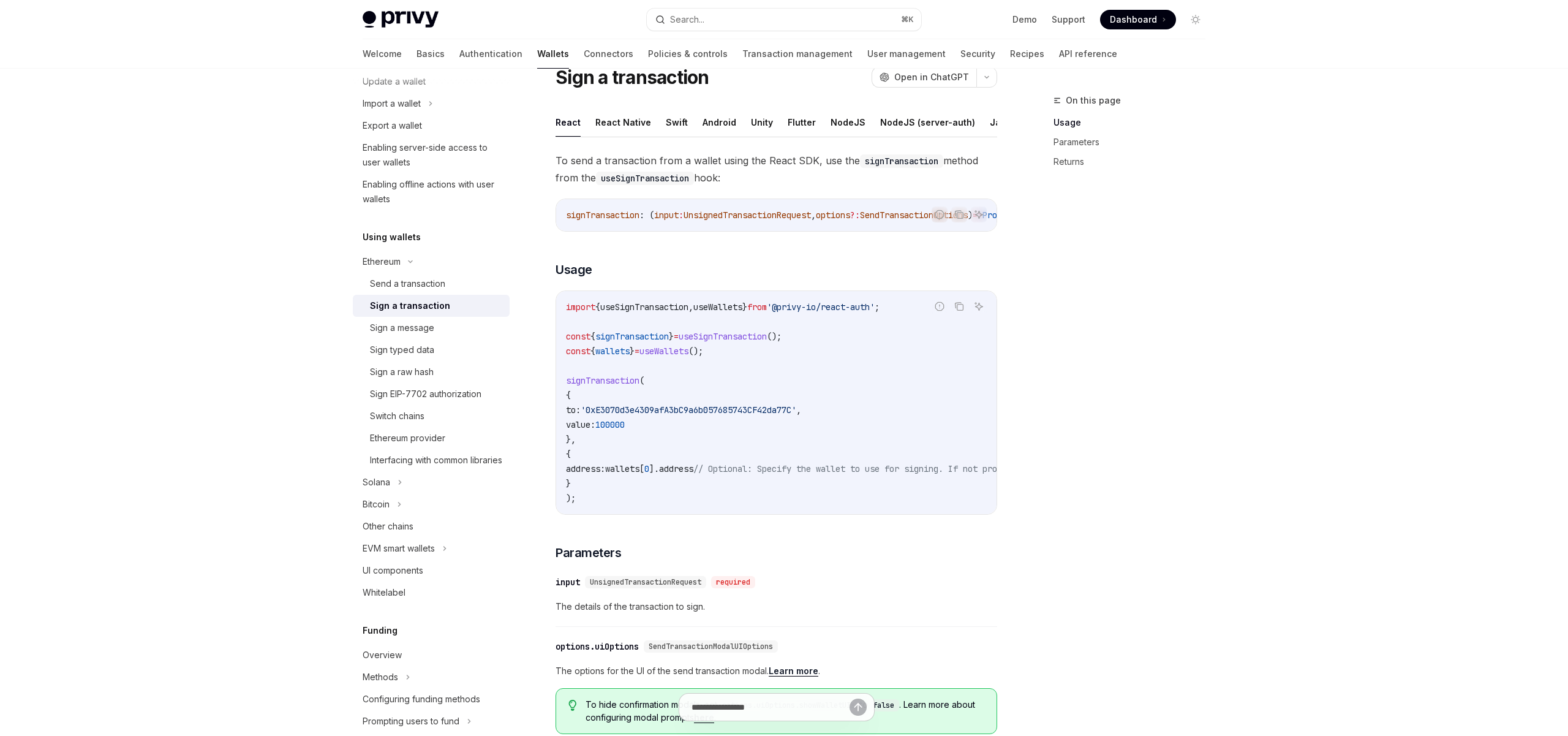
click at [599, 494] on code "import { useSignTransaction , useWallets } from '@privy-io/react-auth' ; const …" at bounding box center [887, 402] width 642 height 206
click at [611, 421] on code "import { useSignTransaction , useWallets } from '@privy-io/react-auth' ; const …" at bounding box center [887, 402] width 642 height 206
drag, startPoint x: 578, startPoint y: 398, endPoint x: 604, endPoint y: 487, distance: 92.7
click at [604, 487] on code "import { useSignTransaction , useWallets } from '@privy-io/react-auth' ; const …" at bounding box center [887, 402] width 642 height 206
click at [605, 474] on span "address:" at bounding box center [585, 468] width 39 height 11
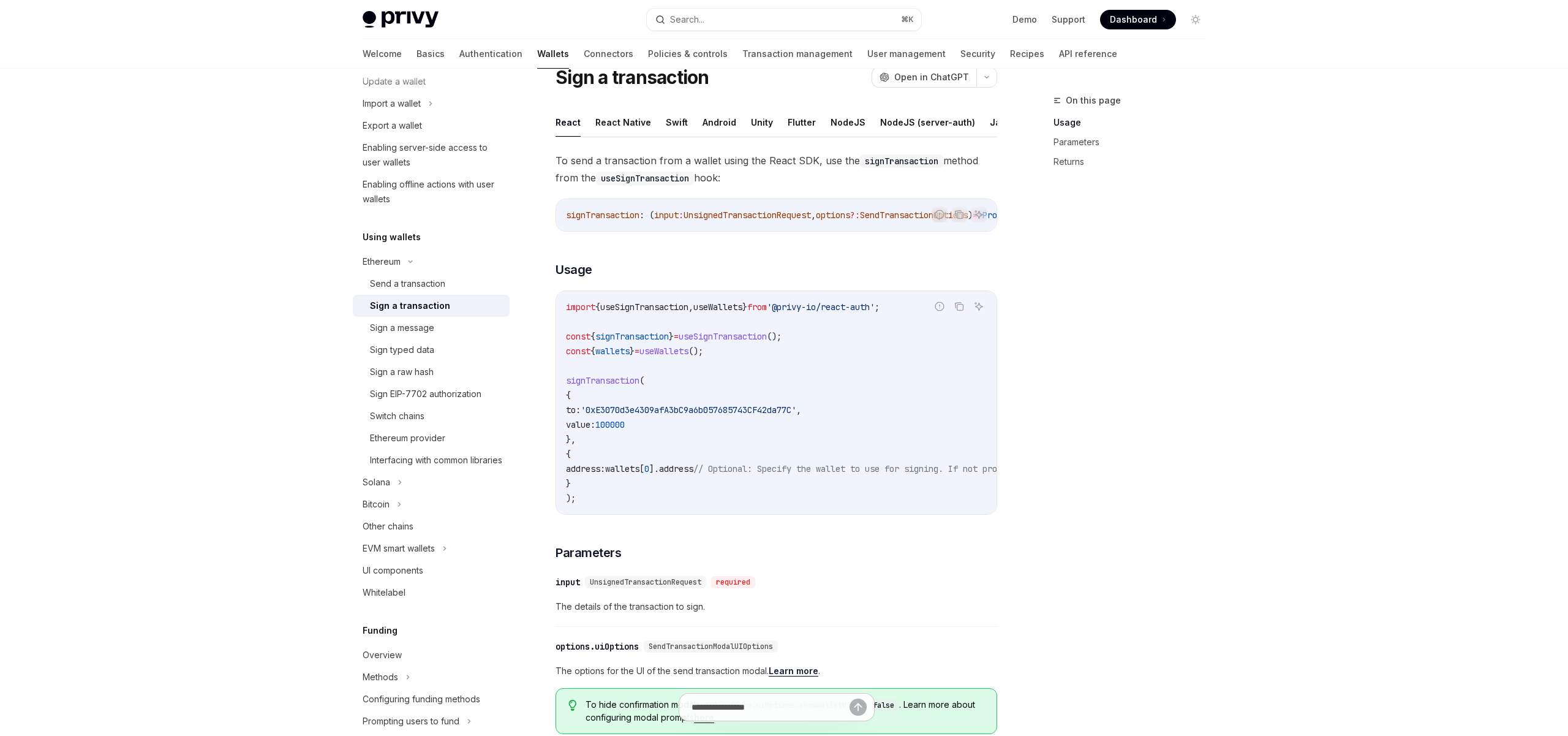
click at [594, 491] on code "import { useSignTransaction , useWallets } from '@privy-io/react-auth' ; const …" at bounding box center [887, 402] width 642 height 206
drag, startPoint x: 594, startPoint y: 486, endPoint x: 578, endPoint y: 399, distance: 88.5
click at [579, 398] on code "import { useSignTransaction , useWallets } from '@privy-io/react-auth' ; const …" at bounding box center [887, 402] width 642 height 206
click at [621, 454] on code "import { useSignTransaction , useWallets } from '@privy-io/react-auth' ; const …" at bounding box center [887, 402] width 642 height 206
drag, startPoint x: 579, startPoint y: 400, endPoint x: 597, endPoint y: 472, distance: 74.2
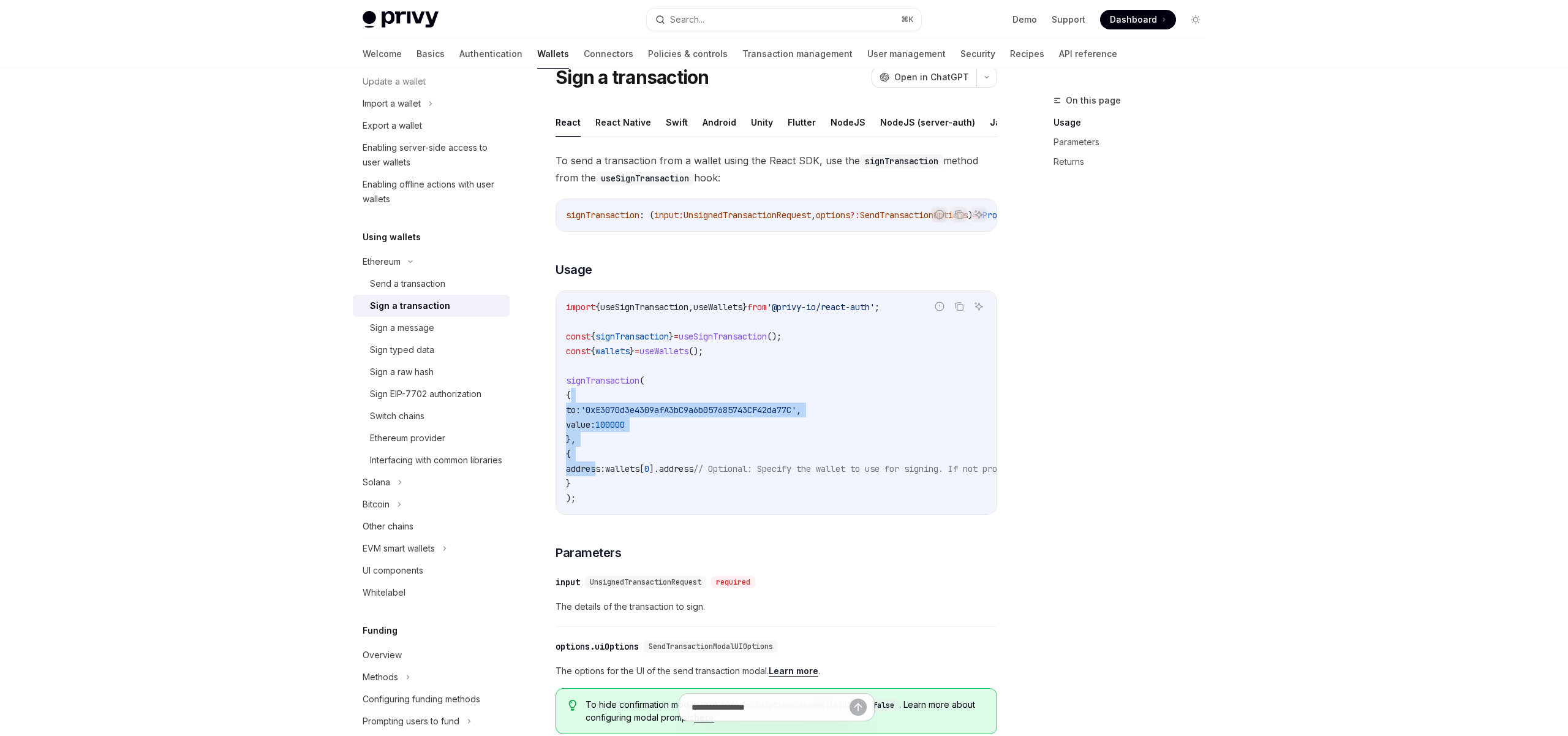
click at [597, 472] on code "import { useSignTransaction , useWallets } from '@privy-io/react-auth' ; const …" at bounding box center [887, 402] width 642 height 206
click at [599, 487] on code "import { useSignTransaction , useWallets } from '@privy-io/react-auth' ; const …" at bounding box center [887, 402] width 642 height 206
drag, startPoint x: 595, startPoint y: 486, endPoint x: 573, endPoint y: 404, distance: 84.9
click at [573, 404] on code "import { useSignTransaction , useWallets } from '@privy-io/react-auth' ; const …" at bounding box center [887, 402] width 642 height 206
click at [619, 448] on code "import { useSignTransaction , useWallets } from '@privy-io/react-auth' ; const …" at bounding box center [887, 402] width 642 height 206
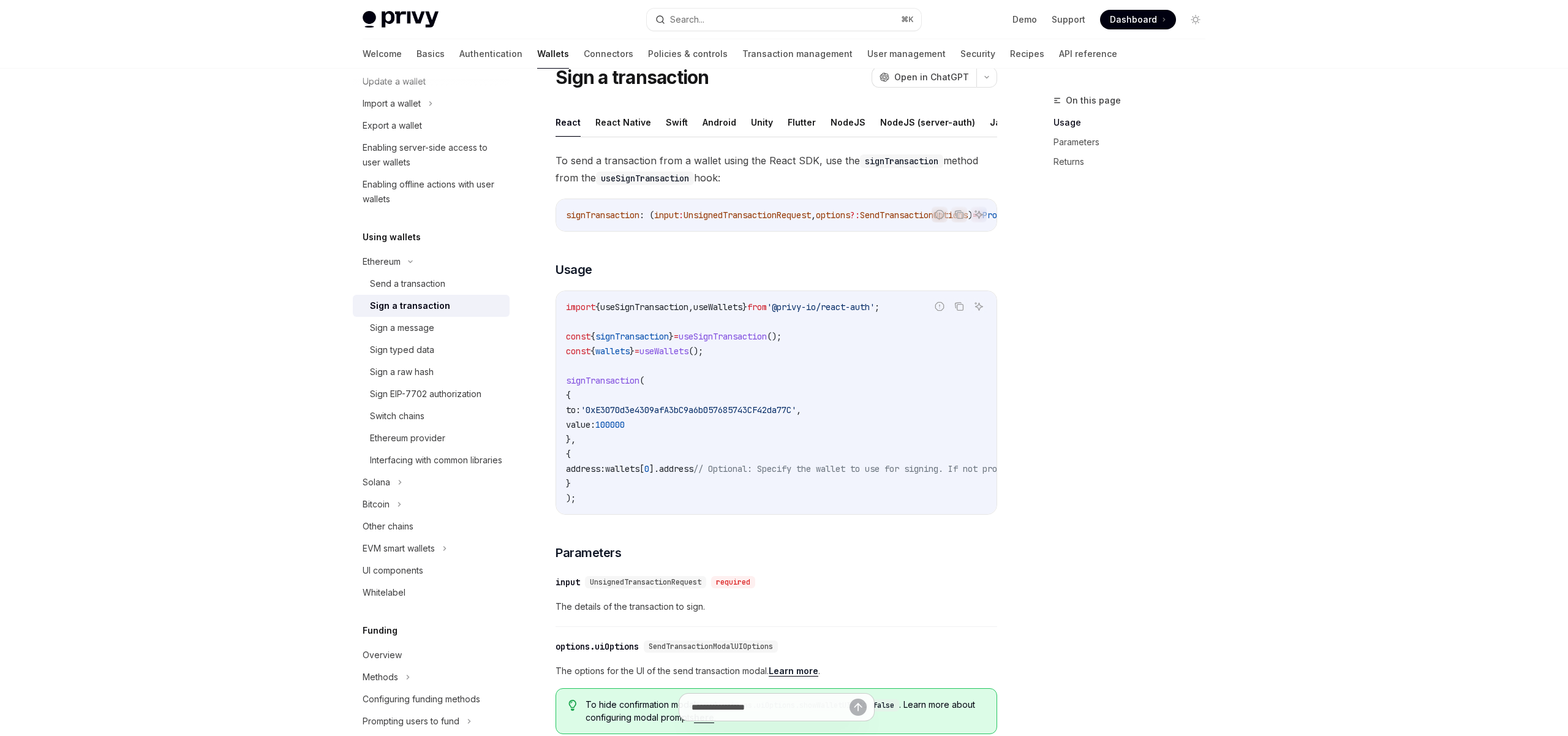
click at [735, 366] on code "import { useSignTransaction , useWallets } from '@privy-io/react-auth' ; const …" at bounding box center [887, 402] width 642 height 206
click at [751, 342] on span "useSignTransaction" at bounding box center [723, 336] width 88 height 11
click at [732, 355] on code "import { useSignTransaction , useWallets } from '@privy-io/react-auth' ; const …" at bounding box center [887, 402] width 642 height 206
click at [723, 376] on code "import { useSignTransaction , useWallets } from '@privy-io/react-auth' ; const …" at bounding box center [887, 402] width 642 height 206
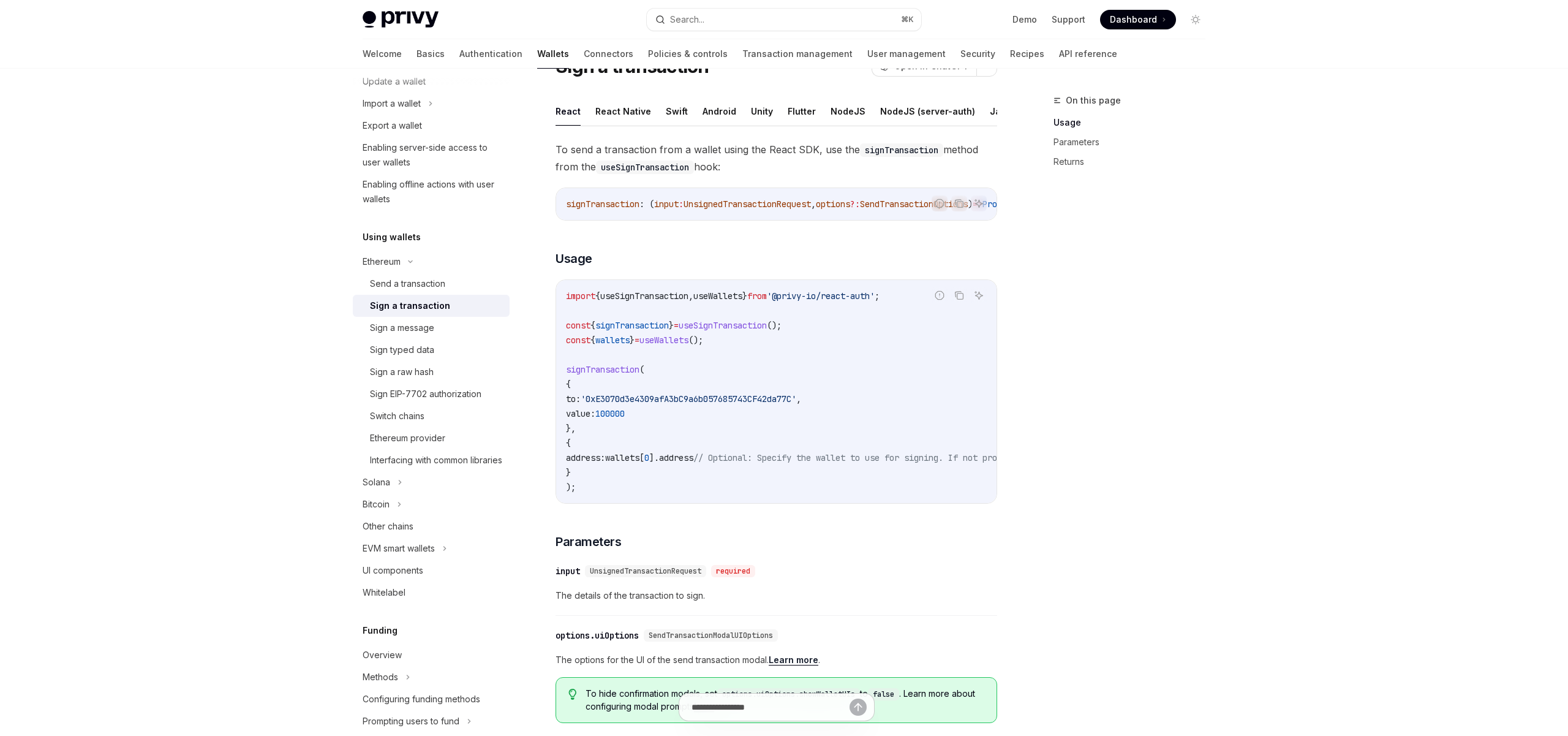
scroll to position [63, 0]
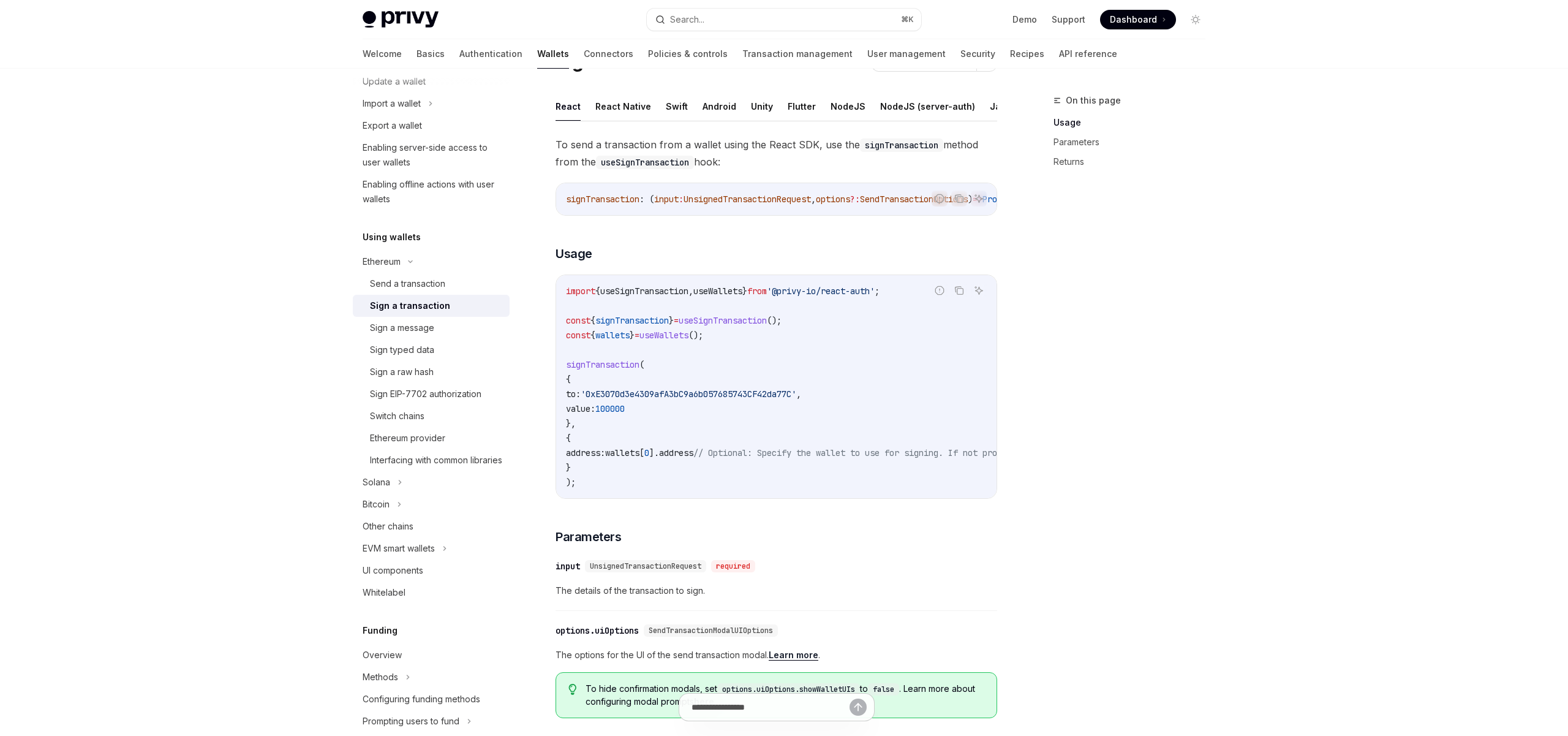
click at [608, 370] on span "signTransaction" at bounding box center [603, 364] width 73 height 11
click at [636, 324] on span "signTransaction" at bounding box center [632, 320] width 73 height 11
click at [736, 320] on span "useSignTransaction" at bounding box center [723, 320] width 88 height 11
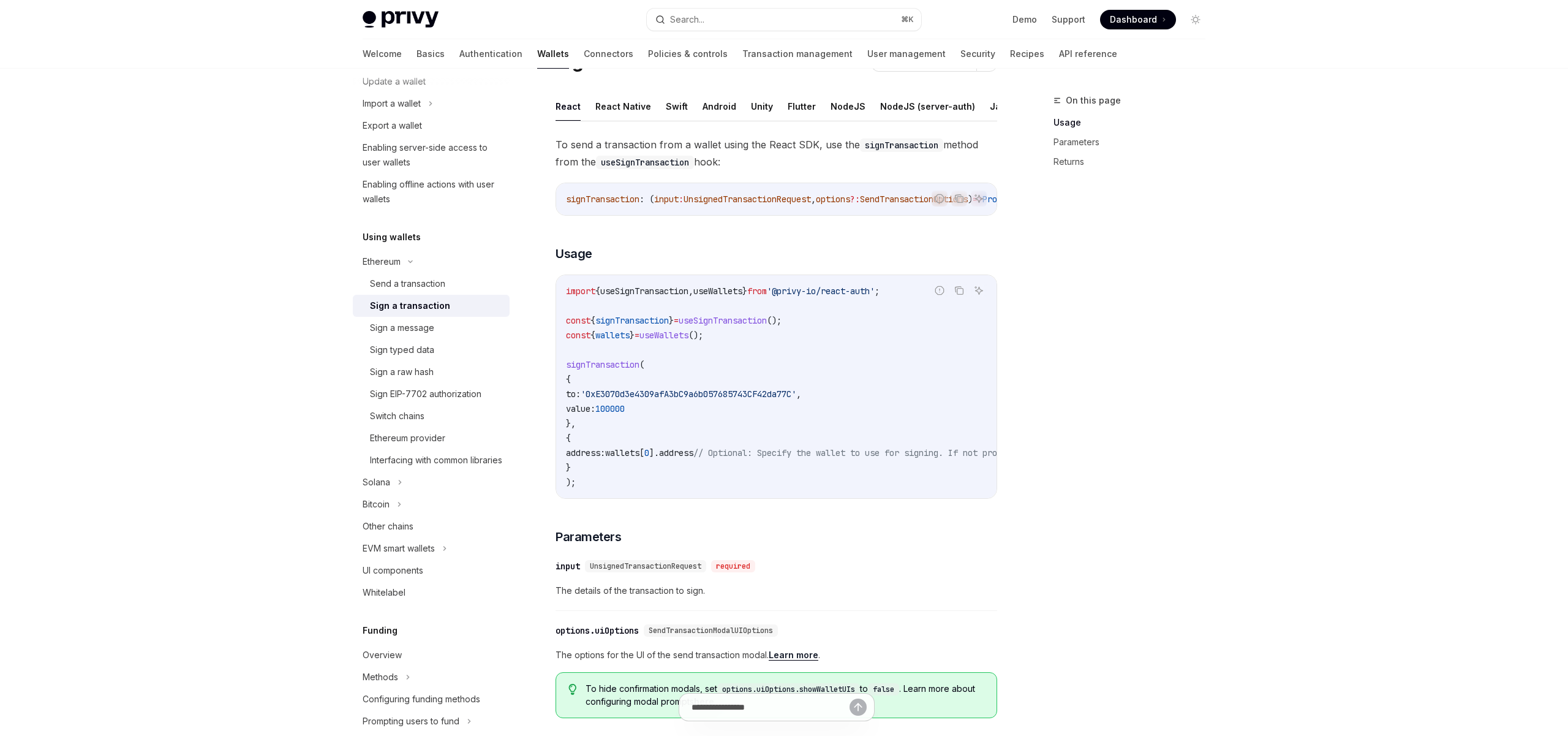
click at [635, 334] on span "}" at bounding box center [632, 335] width 5 height 11
click at [638, 331] on code "import { useSignTransaction , useWallets } from '@privy-io/react-auth' ; const …" at bounding box center [887, 386] width 642 height 206
click at [638, 326] on span "signTransaction" at bounding box center [632, 320] width 73 height 11
click at [630, 340] on span "wallets" at bounding box center [612, 335] width 34 height 11
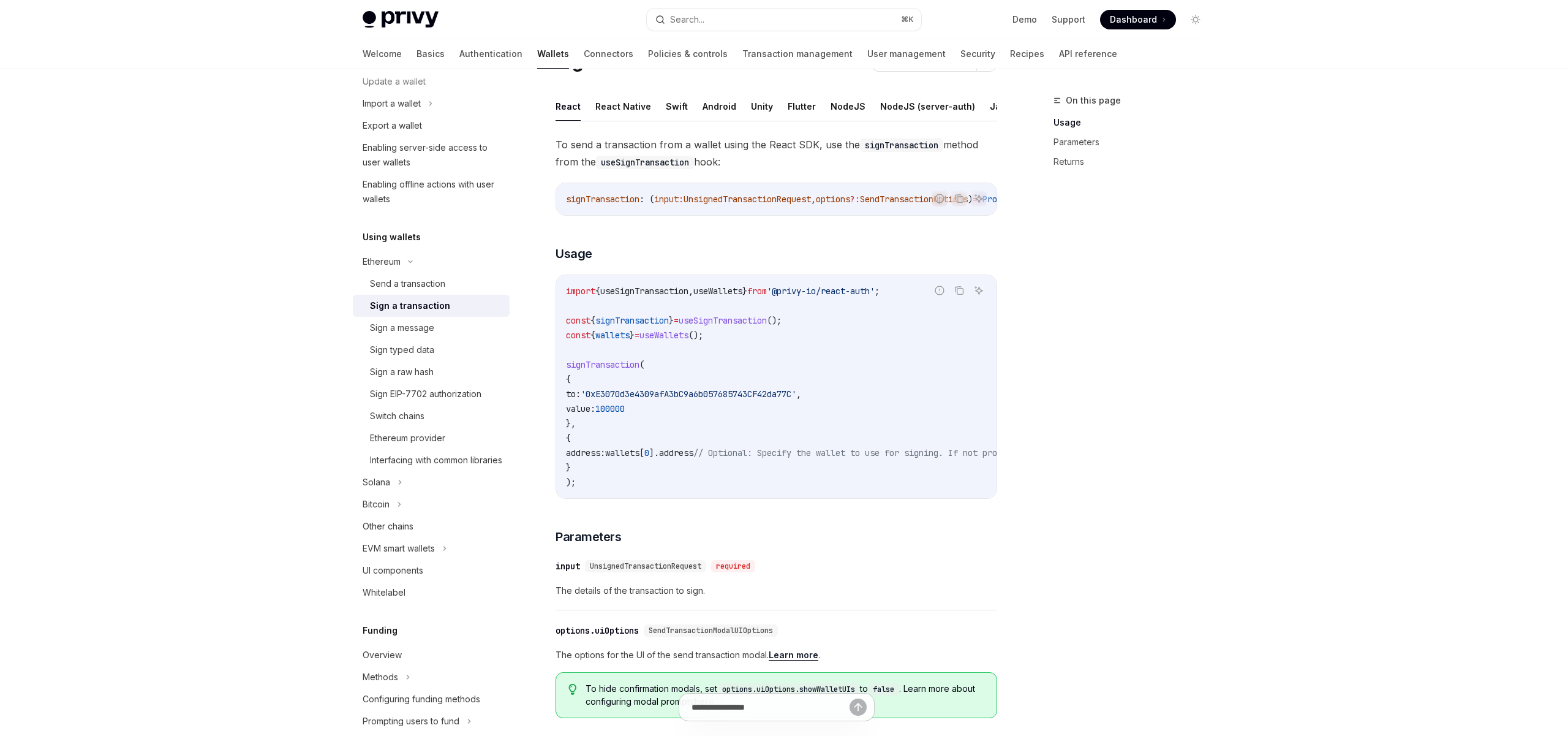
click at [653, 326] on span "signTransaction" at bounding box center [632, 320] width 73 height 11
click at [639, 358] on code "import { useSignTransaction , useWallets } from '@privy-io/react-auth' ; const …" at bounding box center [887, 386] width 642 height 206
click at [671, 385] on code "import { useSignTransaction , useWallets } from '@privy-io/react-auth' ; const …" at bounding box center [887, 386] width 642 height 206
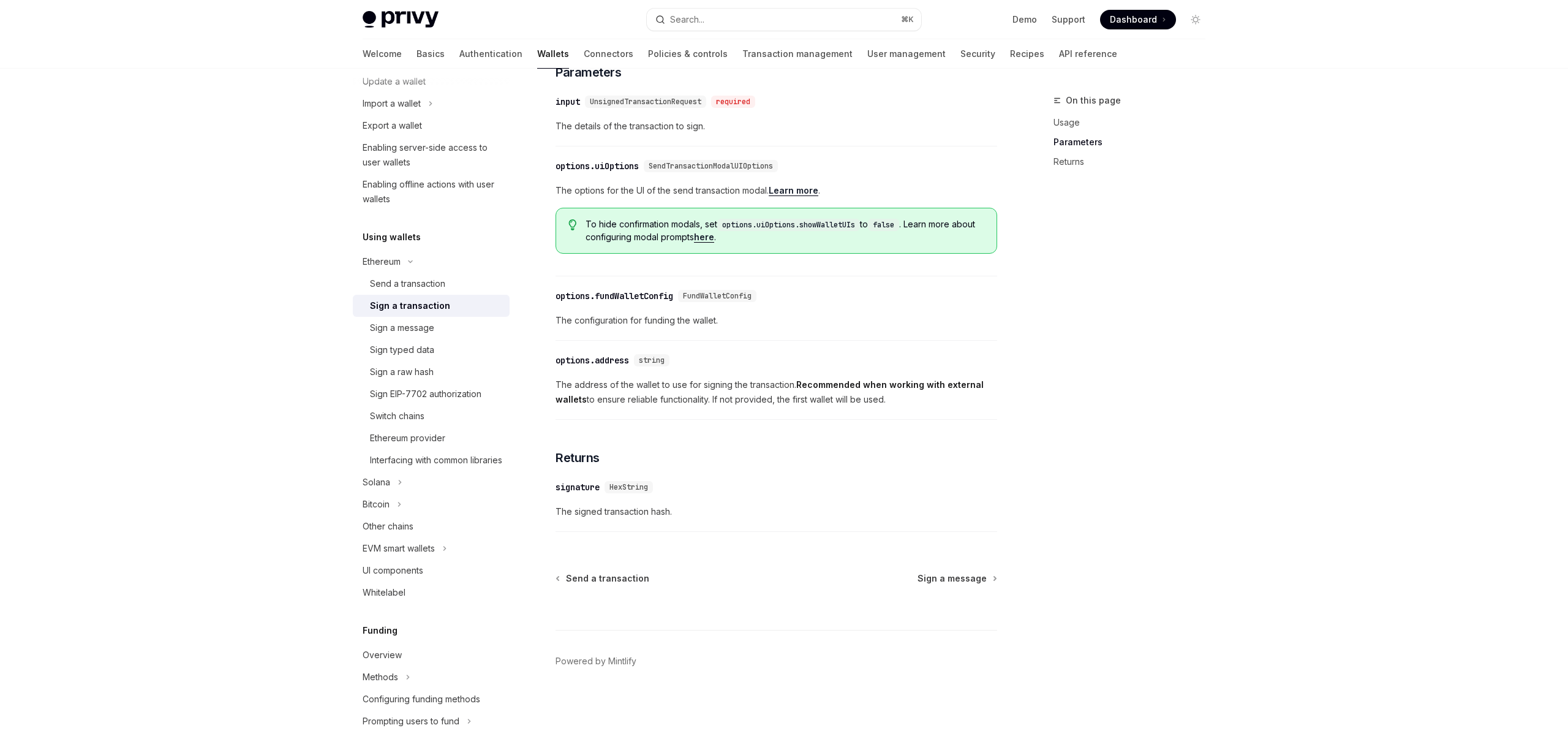
scroll to position [531, 0]
drag, startPoint x: 661, startPoint y: 516, endPoint x: 574, endPoint y: 516, distance: 87.0
click at [574, 516] on span "The signed transaction hash." at bounding box center [777, 512] width 442 height 15
click at [564, 517] on span "The signed transaction hash." at bounding box center [777, 512] width 442 height 15
drag, startPoint x: 573, startPoint y: 517, endPoint x: 671, endPoint y: 518, distance: 98.0
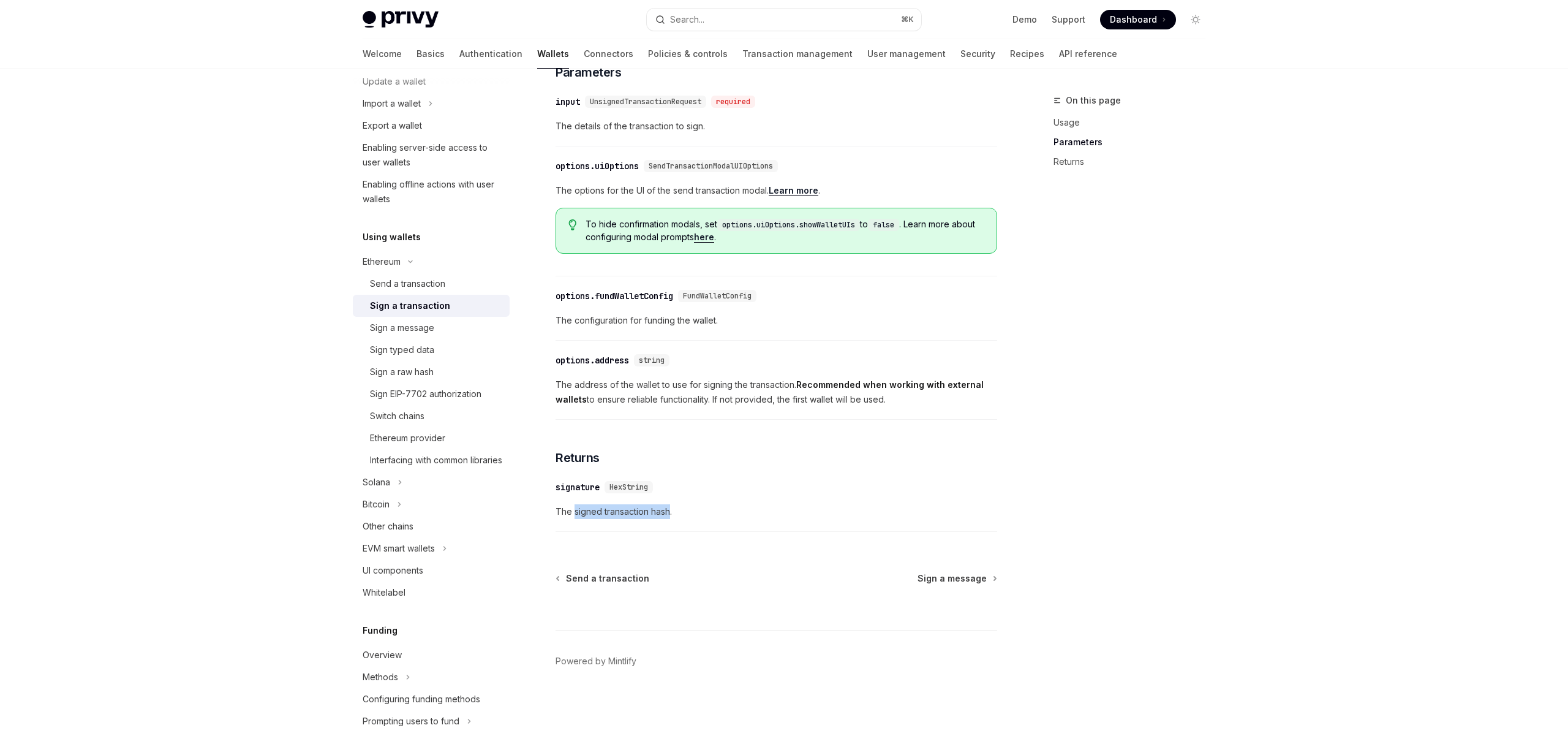
click at [671, 518] on span "The signed transaction hash." at bounding box center [777, 512] width 442 height 15
click at [679, 519] on span "The signed transaction hash." at bounding box center [777, 512] width 442 height 15
drag, startPoint x: 678, startPoint y: 517, endPoint x: 554, endPoint y: 516, distance: 124.0
click at [554, 516] on div "Ethereum Sign a transaction OpenAI Open in ChatGPT OpenAI Open in ChatGPT React…" at bounding box center [661, 151] width 676 height 1169
click at [603, 514] on span "The signed transaction hash." at bounding box center [777, 512] width 442 height 15
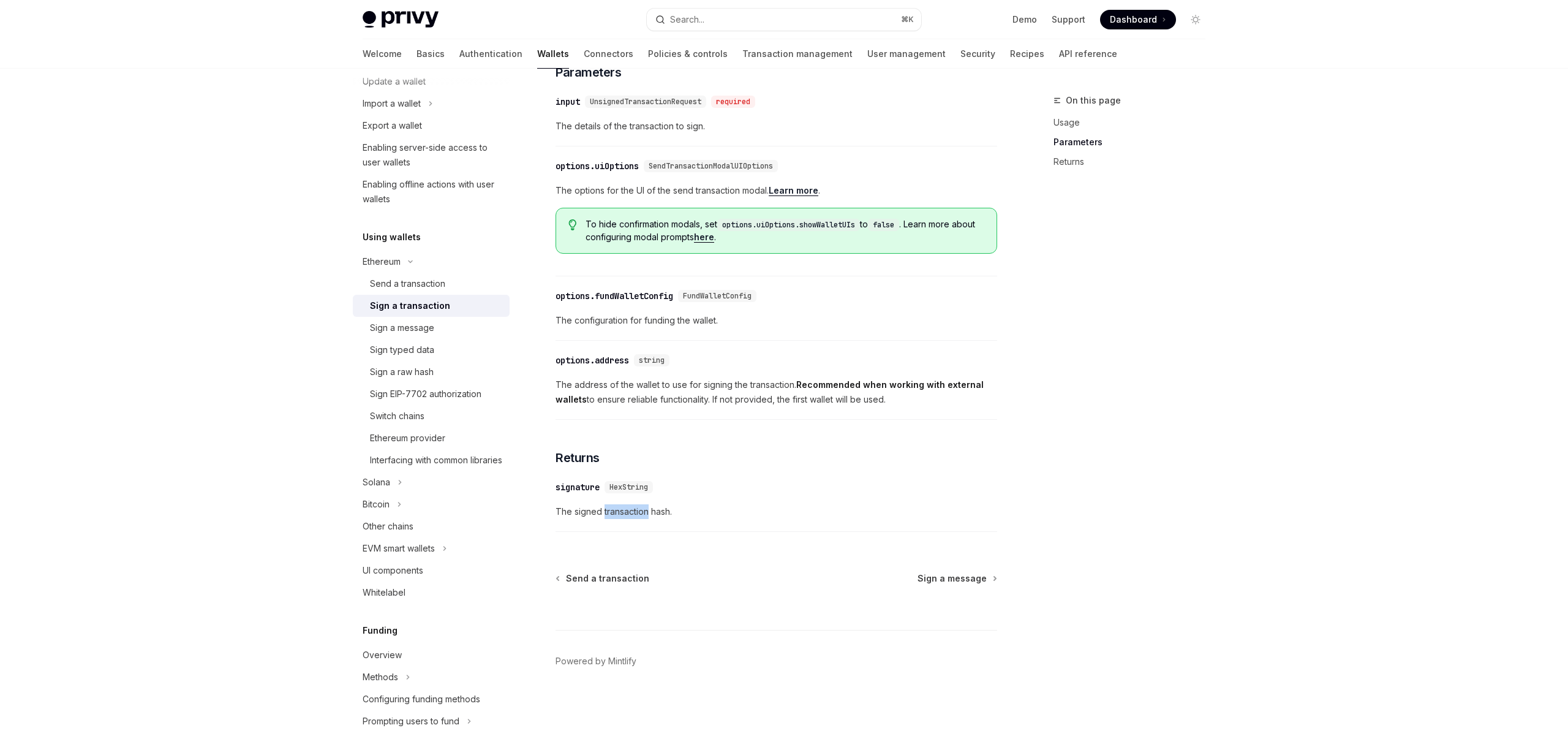
click at [603, 514] on span "The signed transaction hash." at bounding box center [777, 512] width 442 height 15
click at [656, 518] on span "The signed transaction hash." at bounding box center [777, 512] width 442 height 15
click at [704, 519] on span "The signed transaction hash." at bounding box center [777, 512] width 442 height 15
drag, startPoint x: 704, startPoint y: 519, endPoint x: 574, endPoint y: 516, distance: 130.0
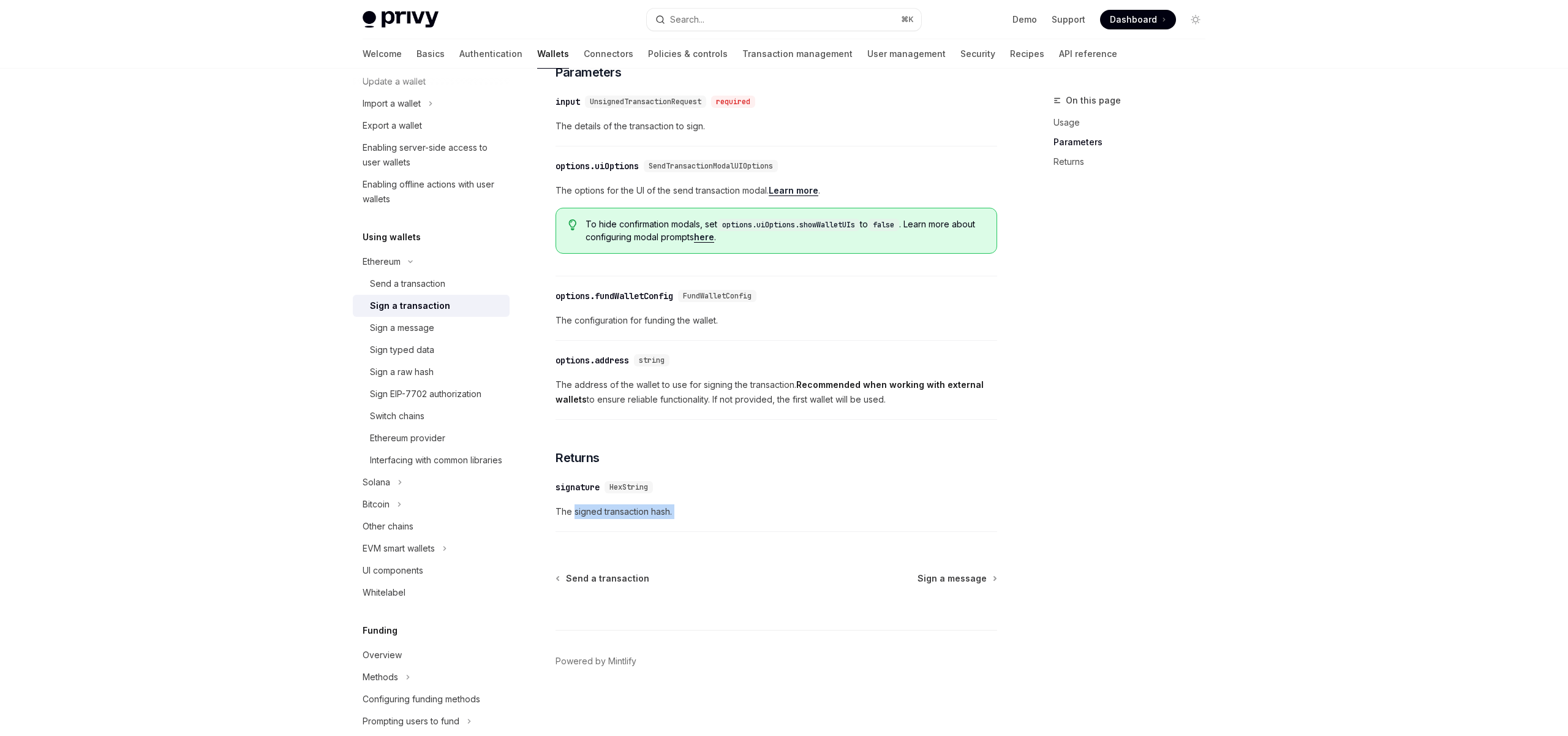
click at [574, 516] on span "The signed transaction hash." at bounding box center [777, 512] width 442 height 15
drag, startPoint x: 556, startPoint y: 517, endPoint x: 686, endPoint y: 518, distance: 130.0
click at [686, 518] on span "The signed transaction hash." at bounding box center [777, 512] width 442 height 15
drag, startPoint x: 647, startPoint y: 516, endPoint x: 548, endPoint y: 516, distance: 99.0
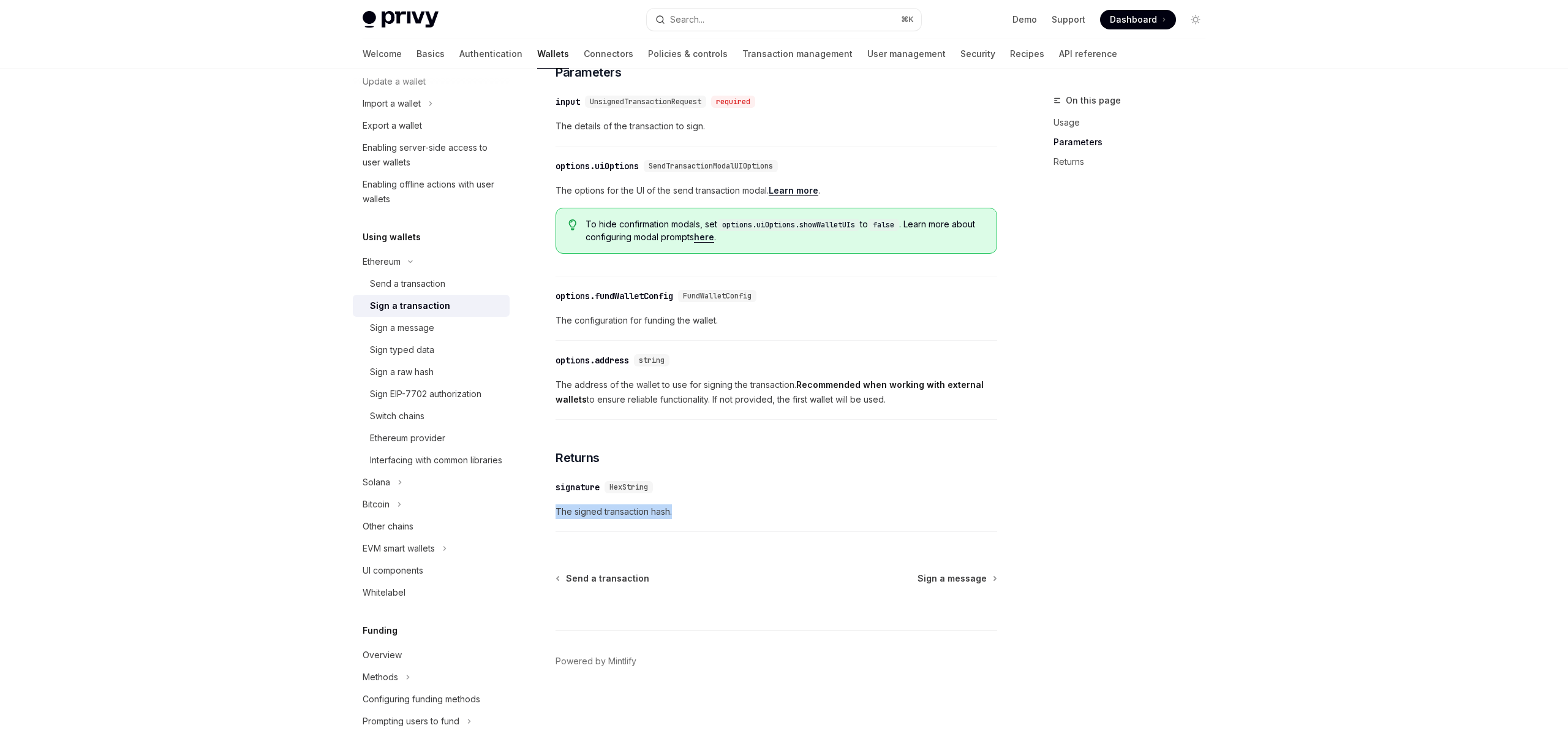
click at [548, 516] on div "Ethereum Sign a transaction OpenAI Open in ChatGPT OpenAI Open in ChatGPT React…" at bounding box center [661, 151] width 676 height 1169
click at [588, 517] on span "The signed transaction hash." at bounding box center [777, 512] width 442 height 15
drag, startPoint x: 677, startPoint y: 518, endPoint x: 547, endPoint y: 518, distance: 130.0
click at [547, 518] on div "Ethereum Sign a transaction OpenAI Open in ChatGPT OpenAI Open in ChatGPT React…" at bounding box center [661, 151] width 676 height 1169
click at [743, 514] on span "The signed transaction hash." at bounding box center [777, 512] width 442 height 15
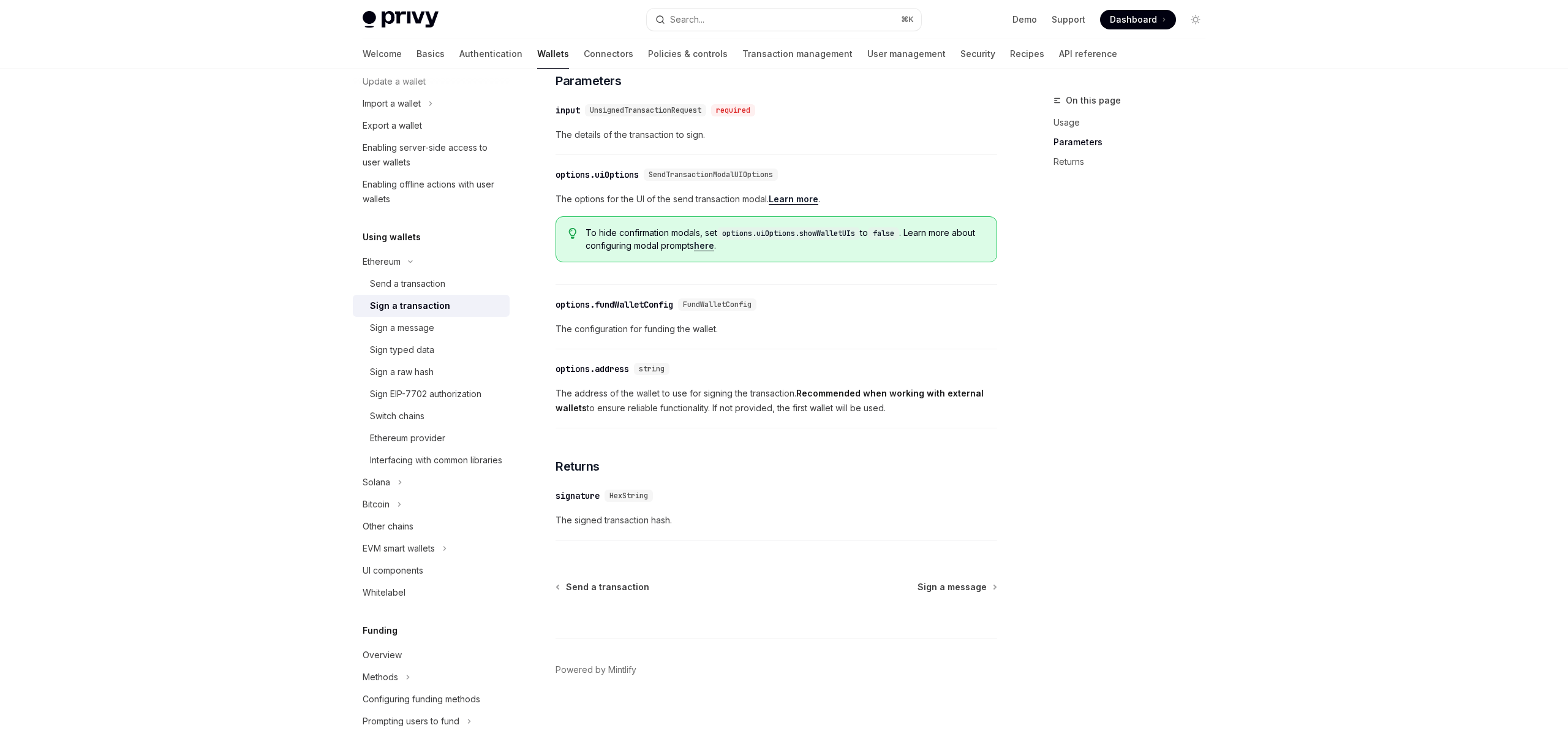
scroll to position [536, 0]
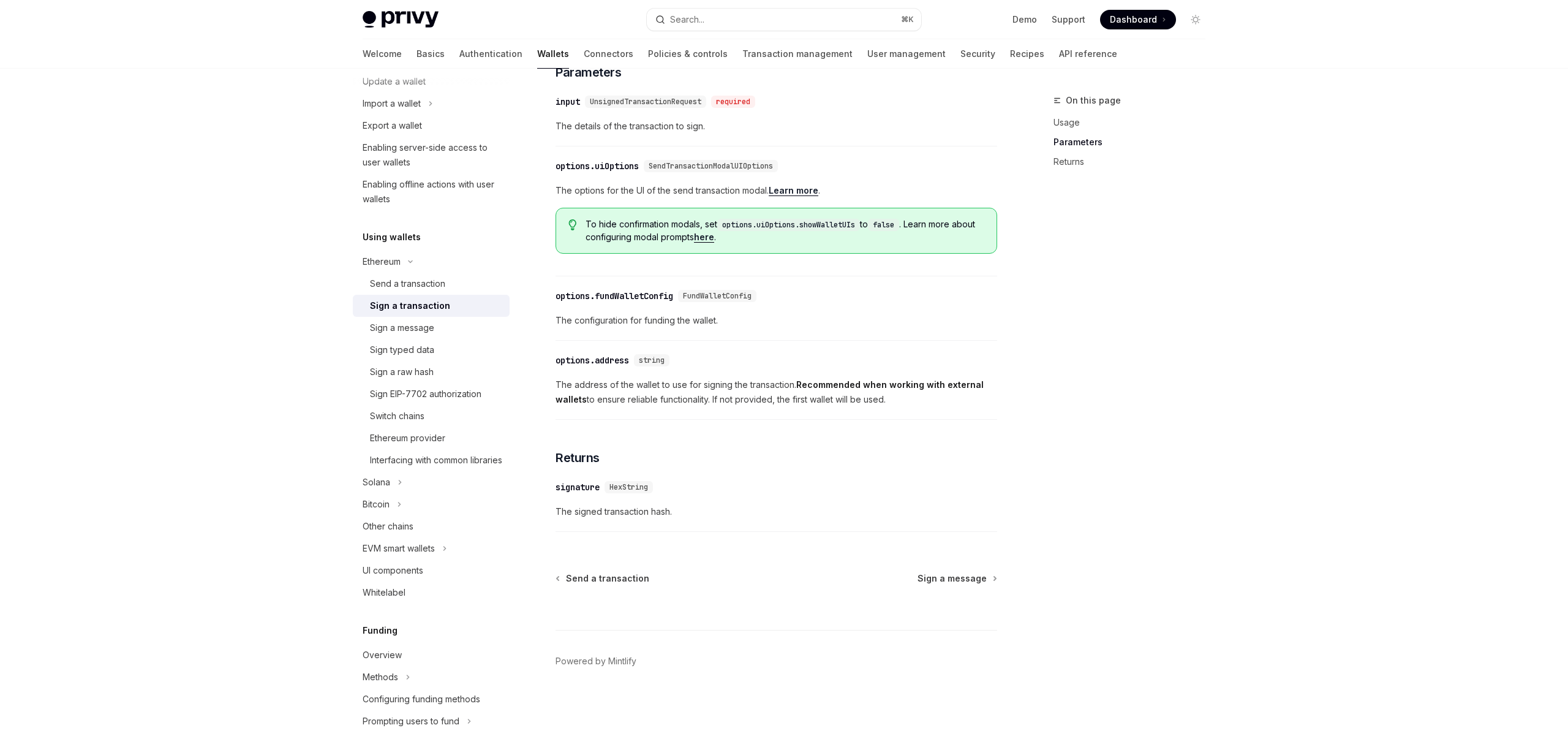
click at [634, 511] on span "The signed transaction hash." at bounding box center [777, 512] width 442 height 15
click at [1059, 49] on link "API reference" at bounding box center [1088, 54] width 58 height 29
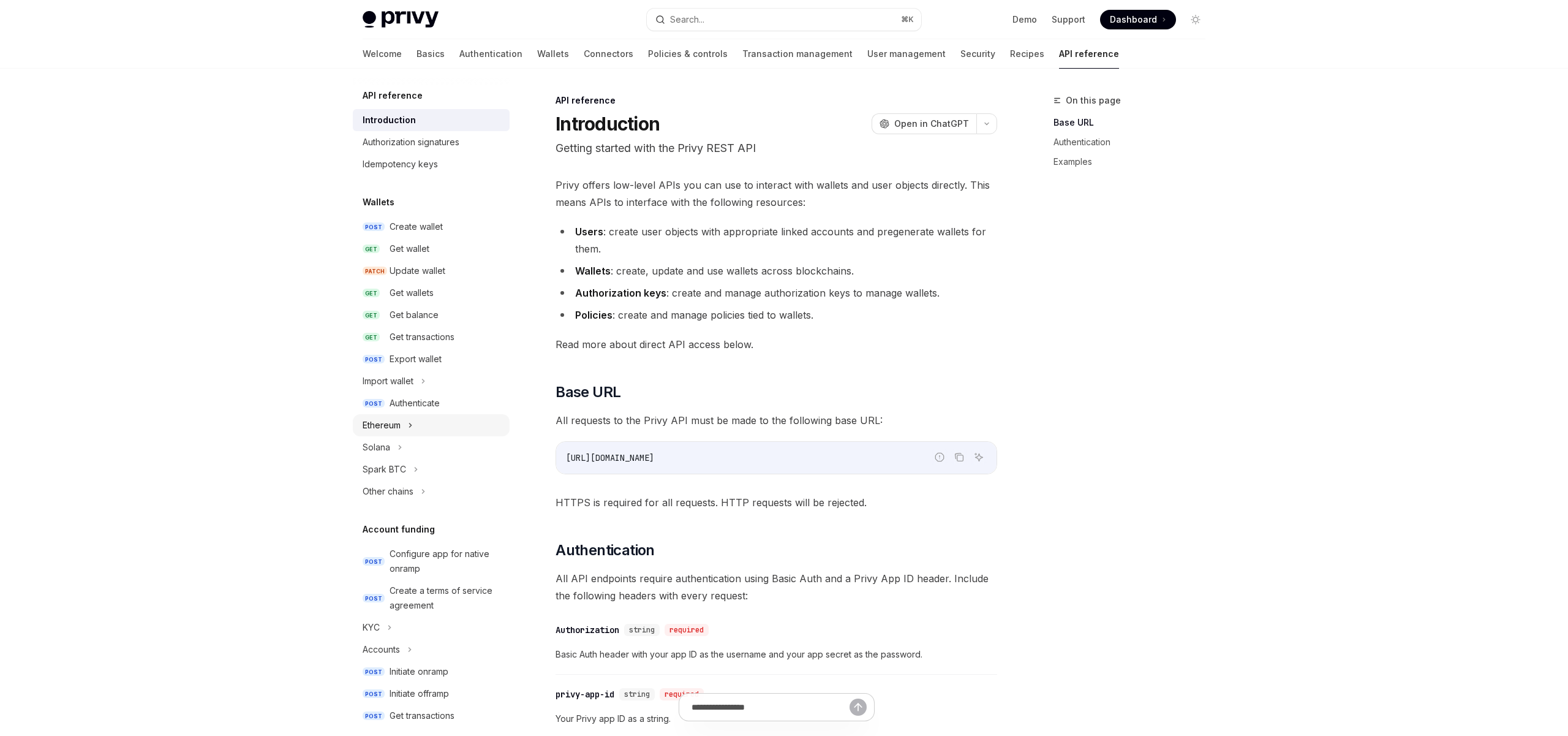
click at [401, 428] on div "Ethereum" at bounding box center [431, 425] width 157 height 22
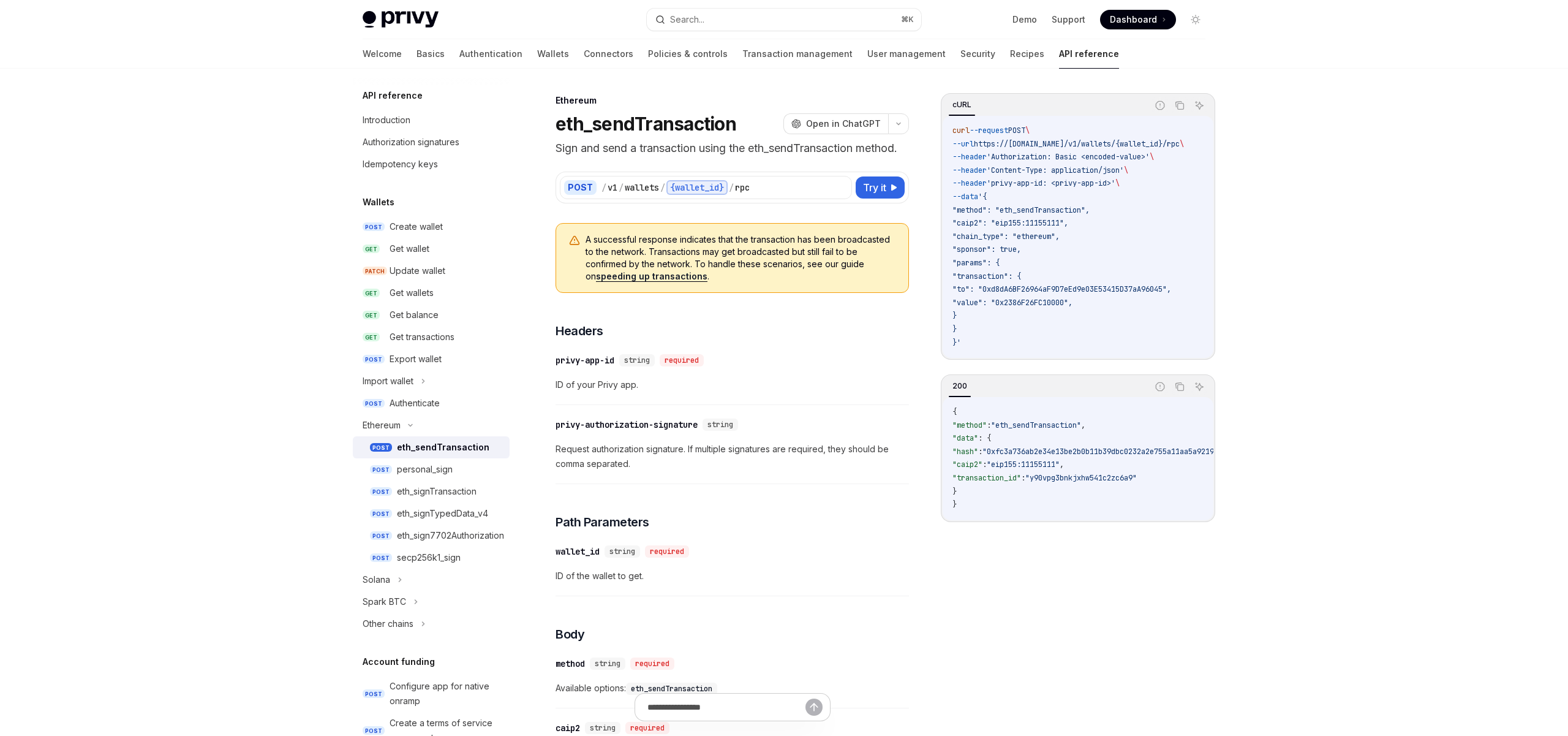
click at [434, 447] on div "eth_sendTransaction" at bounding box center [443, 447] width 93 height 15
type textarea "*"
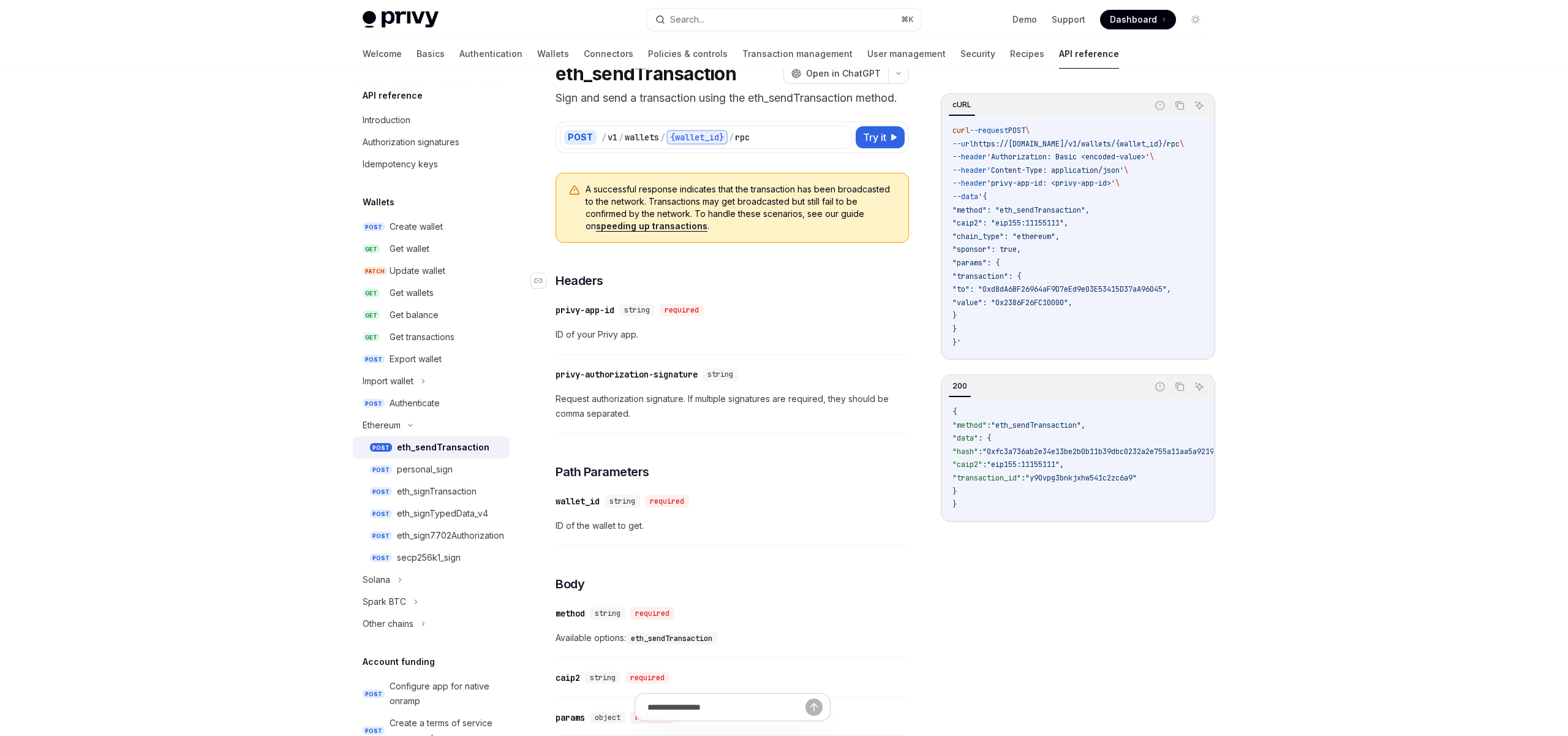
scroll to position [49, 0]
drag, startPoint x: 1016, startPoint y: 130, endPoint x: 1035, endPoint y: 183, distance: 56.3
click at [1035, 183] on code "curl --request POST \ --url https://api.privy.io/v1/wallets/{wallet_id}/rpc \ -…" at bounding box center [1082, 236] width 261 height 225
click at [1052, 186] on span "'privy-app-id: <privy-app-id>'" at bounding box center [1051, 183] width 129 height 10
click at [1034, 157] on span "'Authorization: Basic <encoded-value>'" at bounding box center [1068, 157] width 163 height 10
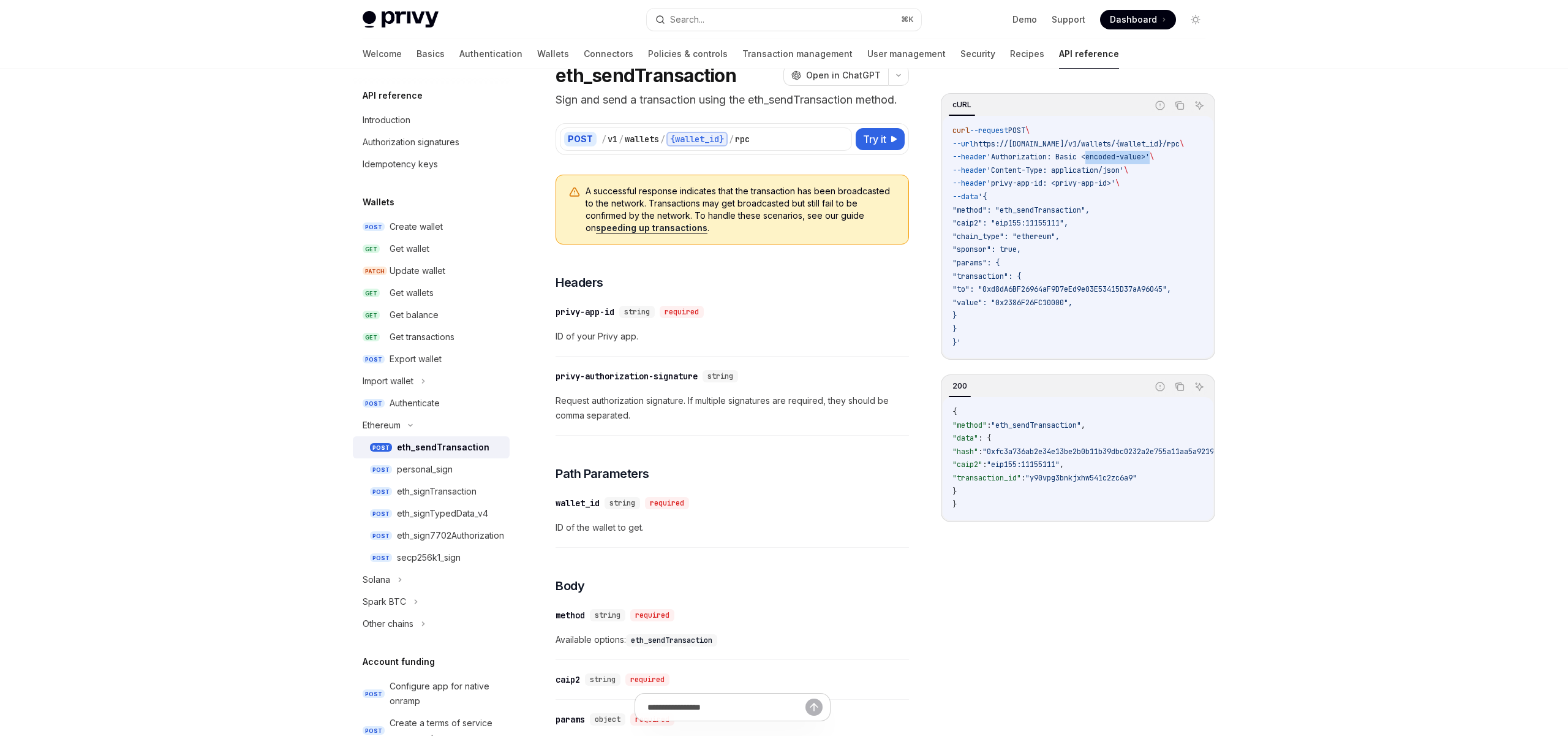
drag, startPoint x: 1164, startPoint y: 157, endPoint x: 1097, endPoint y: 159, distance: 67.0
click at [1097, 159] on span "'Authorization: Basic <encoded-value>'" at bounding box center [1068, 157] width 163 height 10
drag, startPoint x: 978, startPoint y: 155, endPoint x: 1121, endPoint y: 183, distance: 145.7
click at [1121, 183] on code "curl --request POST \ --url https://api.privy.io/v1/wallets/{wallet_id}/rpc \ -…" at bounding box center [1082, 236] width 261 height 225
drag, startPoint x: 964, startPoint y: 209, endPoint x: 1025, endPoint y: 331, distance: 136.4
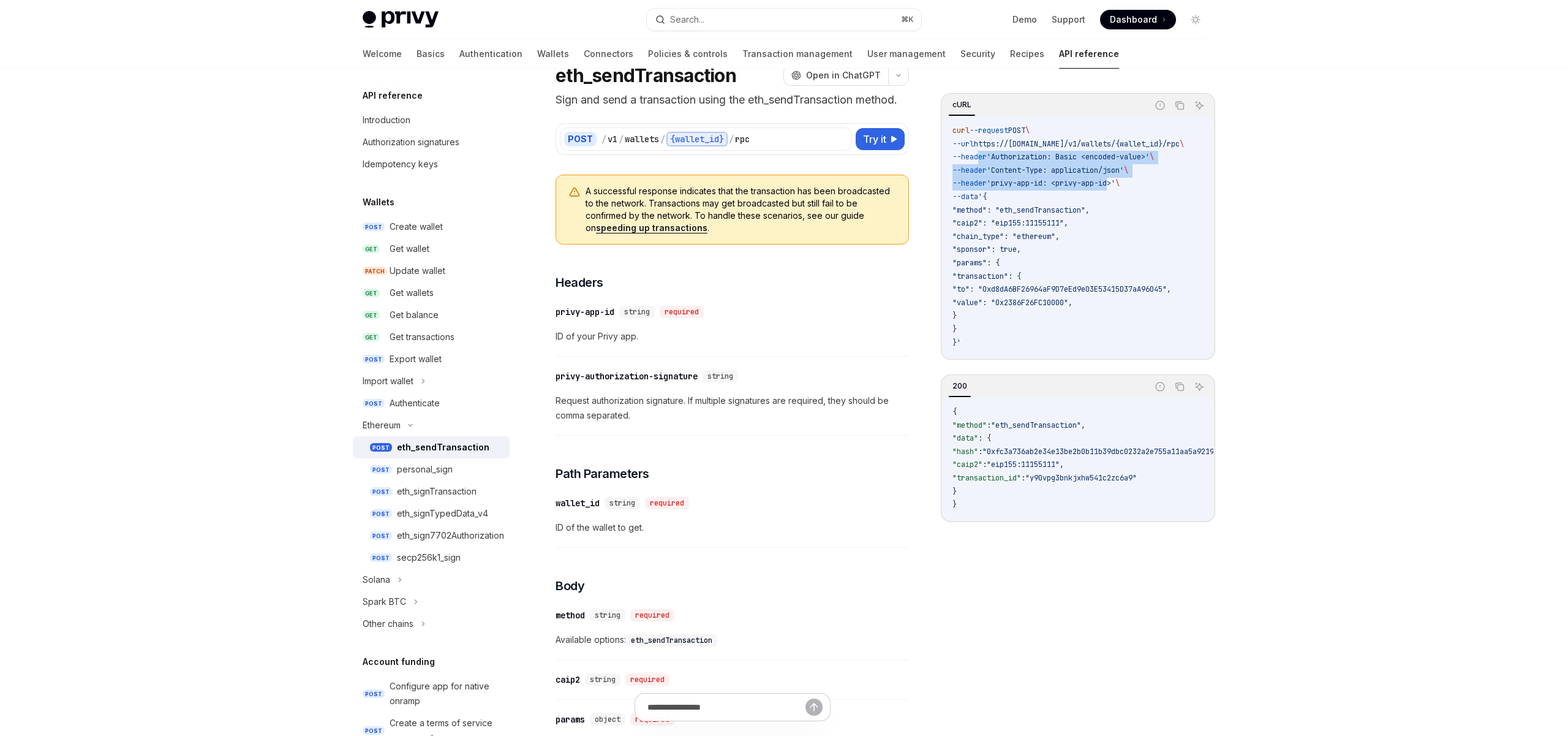
click at [1025, 331] on code "curl --request POST \ --url https://api.privy.io/v1/wallets/{wallet_id}/rpc \ -…" at bounding box center [1082, 236] width 261 height 225
click at [1030, 328] on code "curl --request POST \ --url https://api.privy.io/v1/wallets/{wallet_id}/rpc \ -…" at bounding box center [1082, 236] width 261 height 225
drag, startPoint x: 1161, startPoint y: 158, endPoint x: 1044, endPoint y: 156, distance: 117.0
click at [1044, 156] on span "'Authorization: Basic <encoded-value>'" at bounding box center [1068, 157] width 163 height 10
drag, startPoint x: 1133, startPoint y: 172, endPoint x: 1052, endPoint y: 170, distance: 81.0
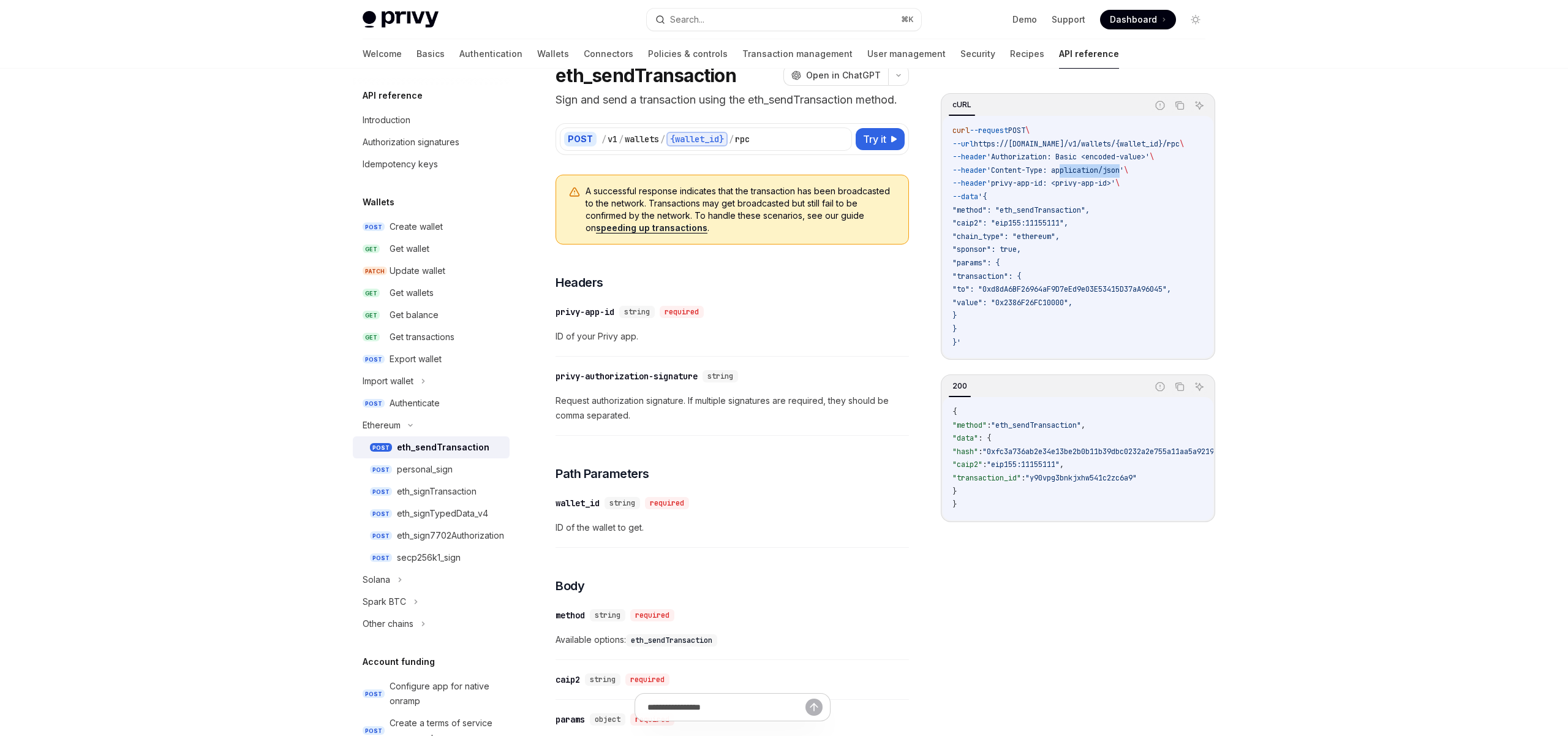
click at [1056, 170] on span "'Content-Type: application/json'" at bounding box center [1056, 170] width 137 height 10
drag, startPoint x: 1128, startPoint y: 185, endPoint x: 1066, endPoint y: 185, distance: 62.0
click at [1066, 185] on span "'privy-app-id: <privy-app-id>'" at bounding box center [1051, 183] width 129 height 10
click at [1034, 178] on code "curl --request POST \ --url https://api.privy.io/v1/wallets/{wallet_id}/rpc \ -…" at bounding box center [1082, 236] width 261 height 225
drag, startPoint x: 1056, startPoint y: 179, endPoint x: 996, endPoint y: 179, distance: 60.0
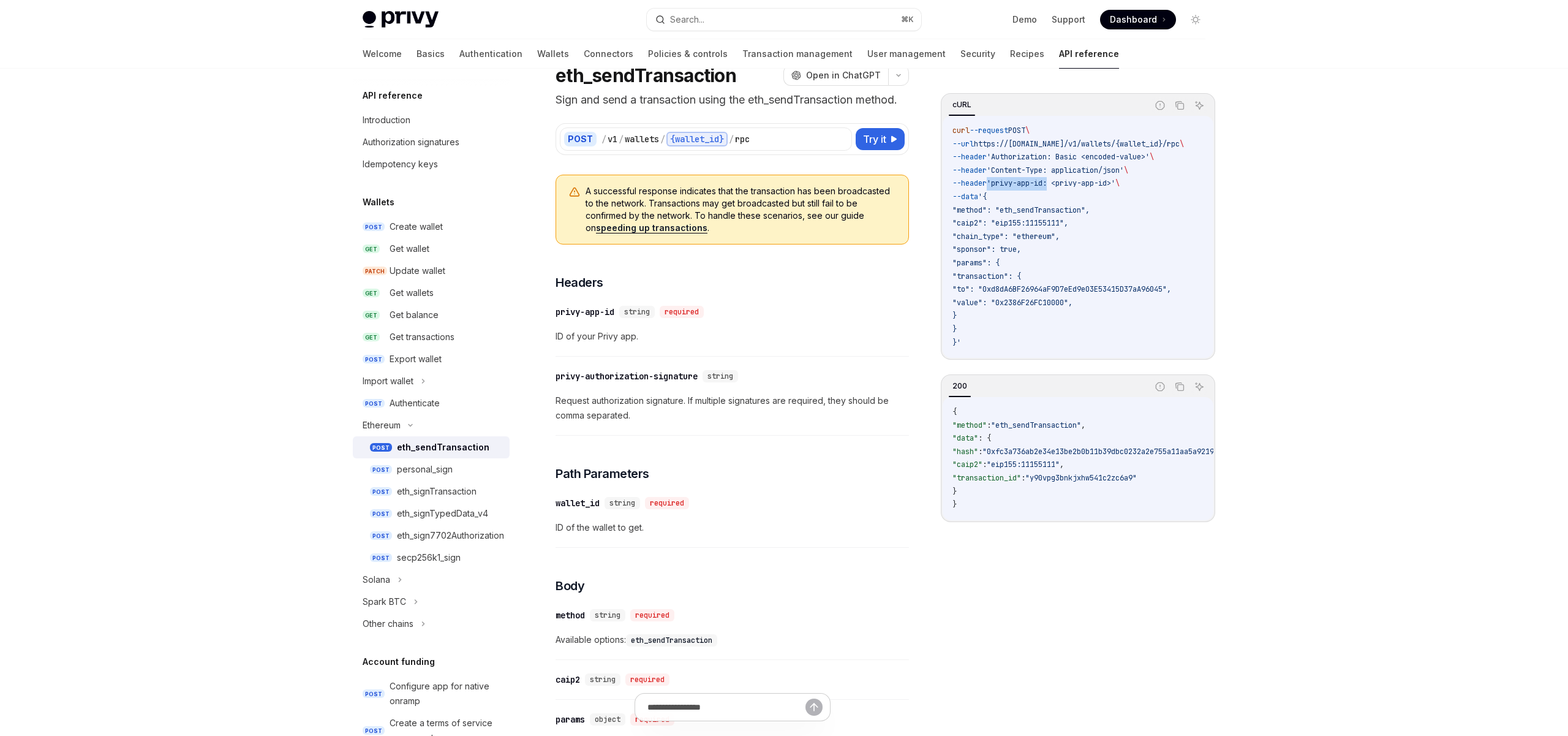
click at [996, 179] on span "--header 'privy-app-id: <privy-app-id>' \" at bounding box center [1036, 183] width 167 height 10
click at [1075, 179] on span "'privy-app-id: <privy-app-id>'" at bounding box center [1051, 183] width 129 height 10
click at [1054, 456] on span ""0xfc3a736ab2e34e13be2b0b11b39dbc0232a2e755a11aa5a9219890d3b2c6c7d8"" at bounding box center [1128, 451] width 292 height 10
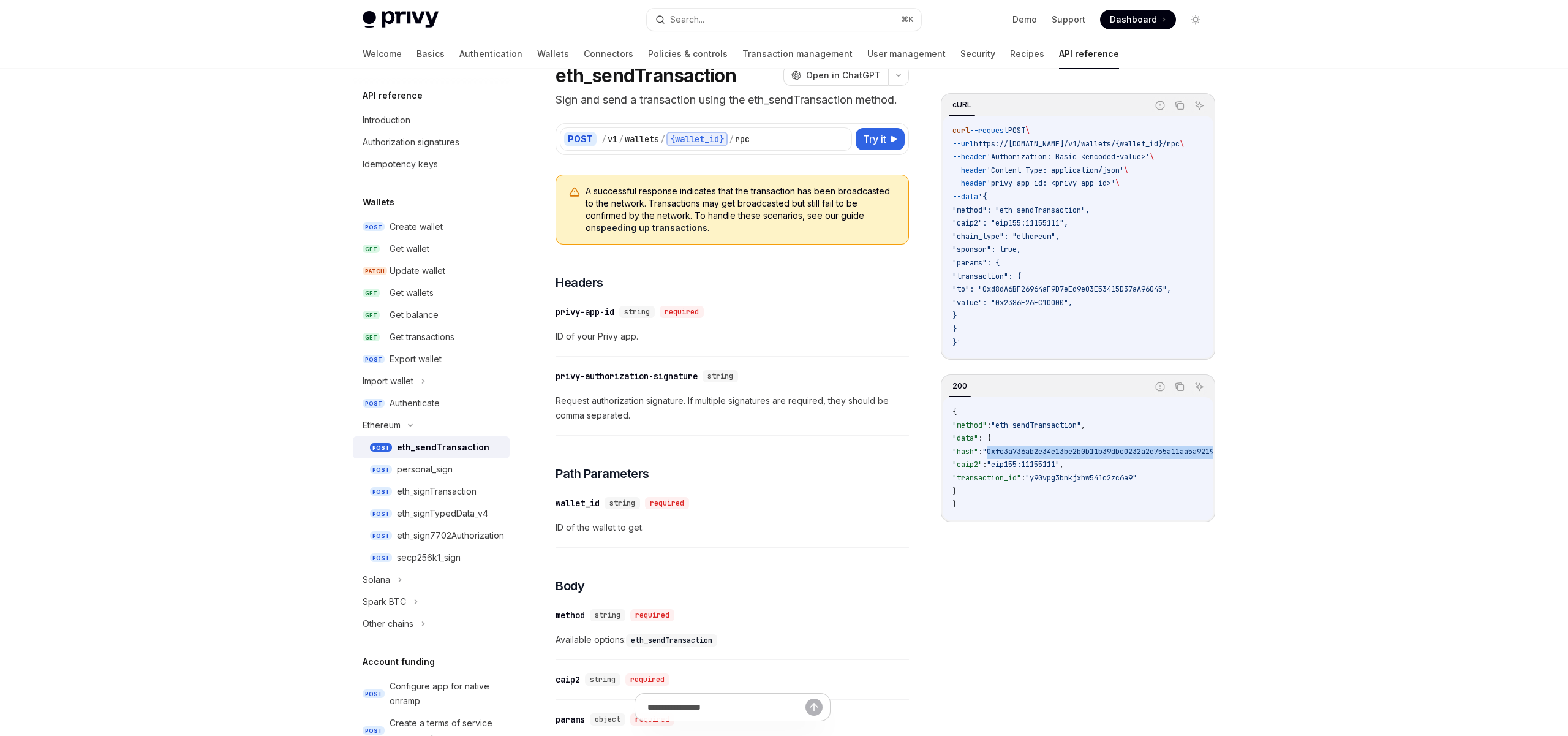
copy span "0xfc3a736ab2e34e13be2b0b11b39dbc0232a2e755a11aa5a9219890d3b2c6c7d8"
click at [867, 289] on h3 "​ Headers" at bounding box center [733, 282] width 354 height 17
click at [537, 55] on link "Wallets" at bounding box center [553, 54] width 32 height 29
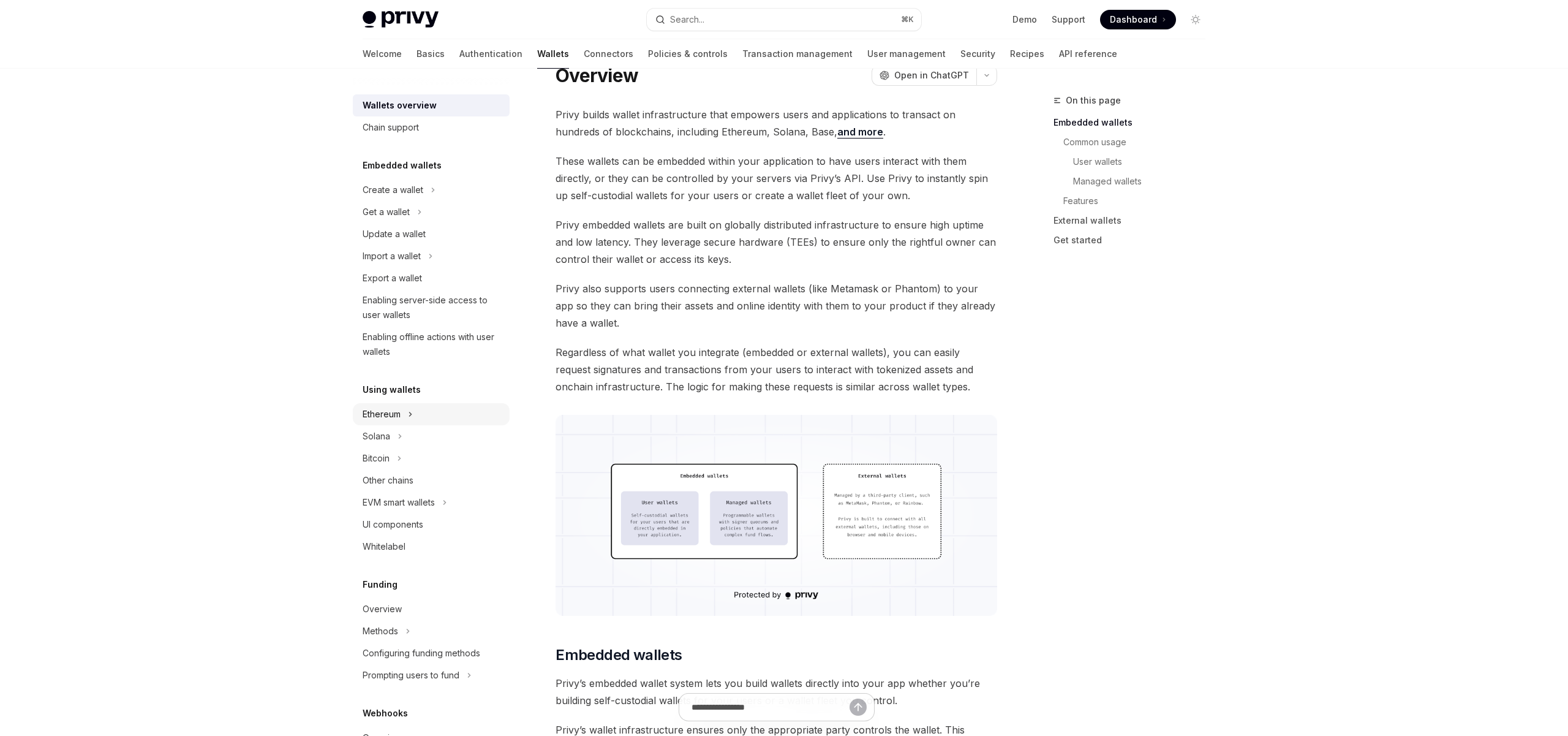
click at [412, 411] on icon at bounding box center [410, 414] width 5 height 15
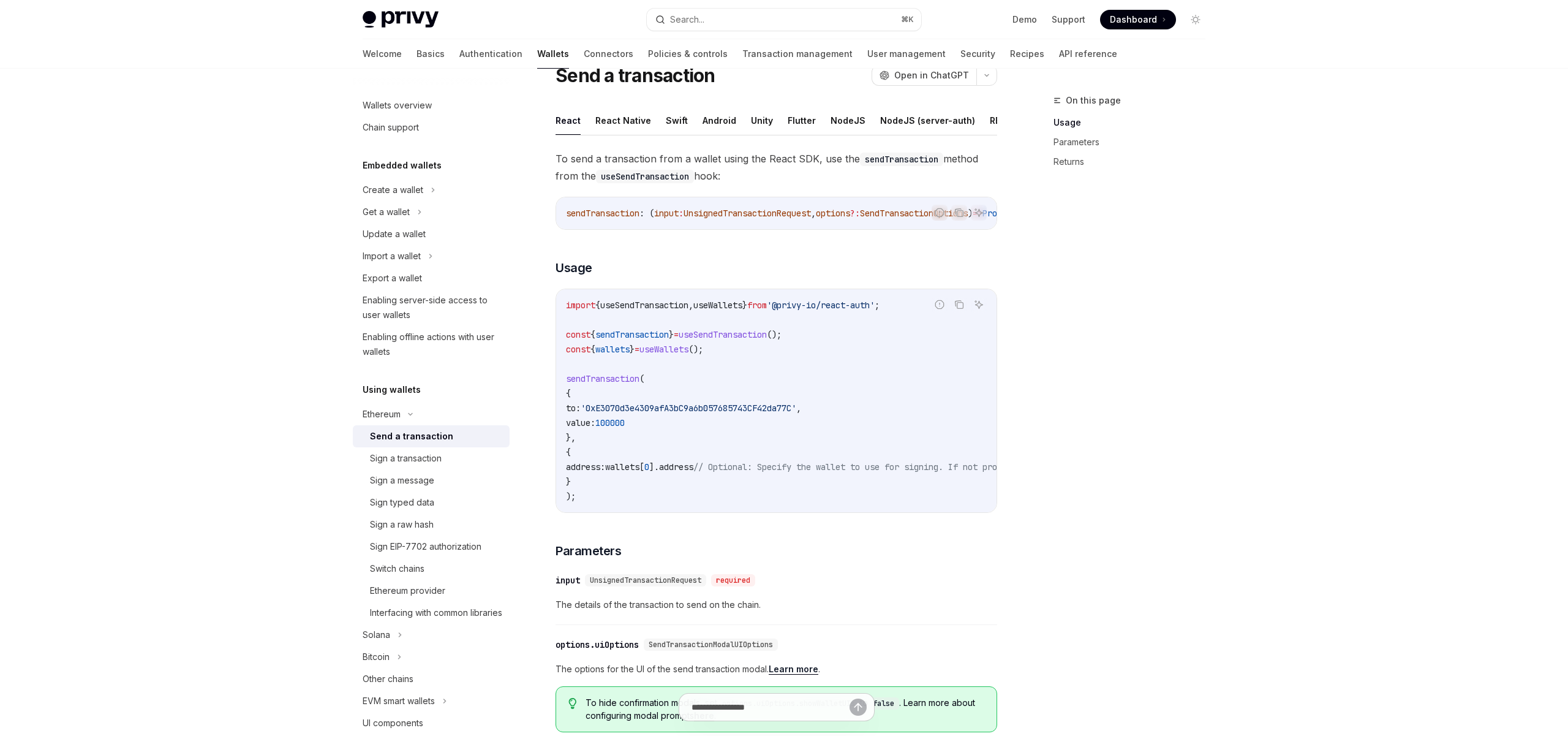
click at [414, 441] on div "Send a transaction" at bounding box center [411, 436] width 83 height 15
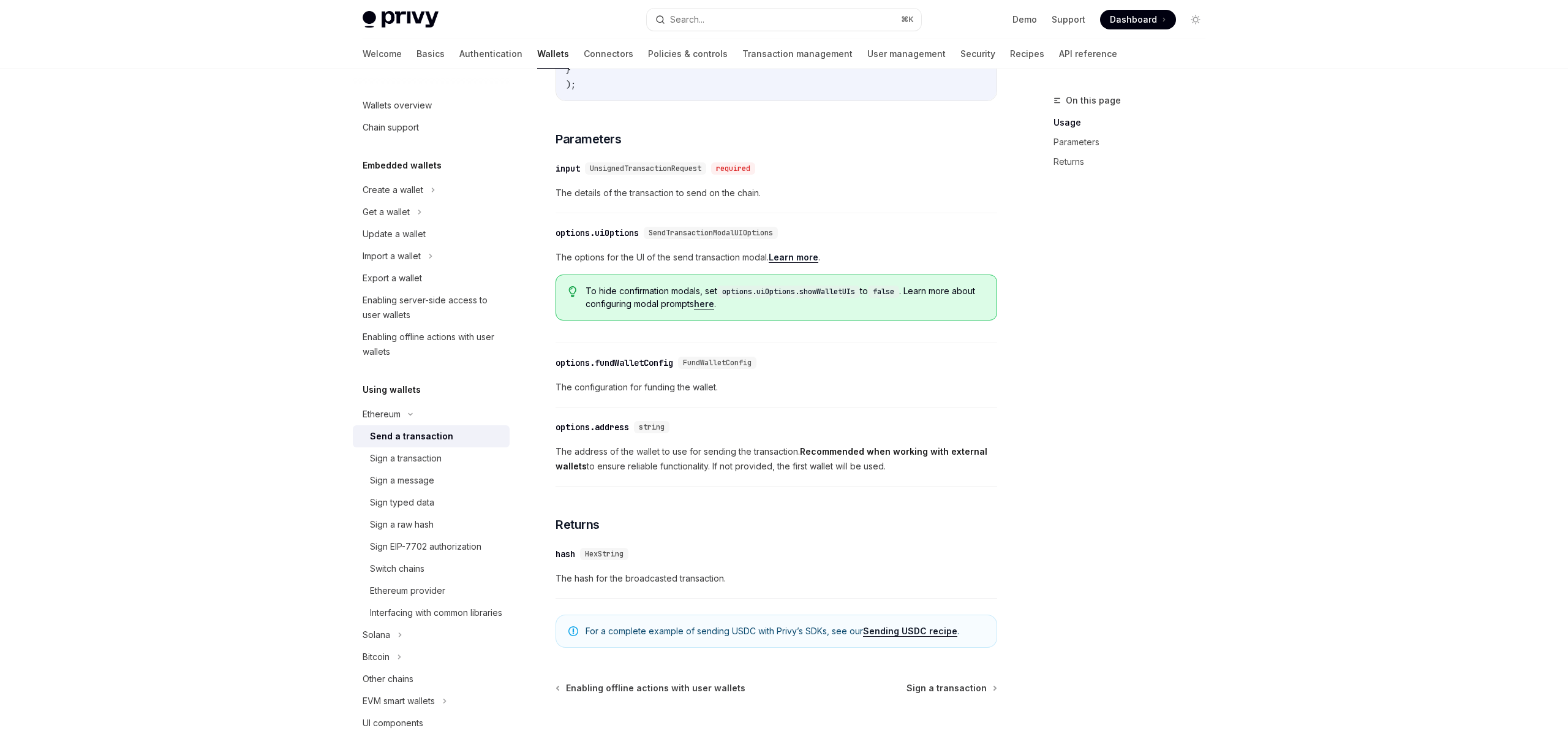
scroll to position [579, 0]
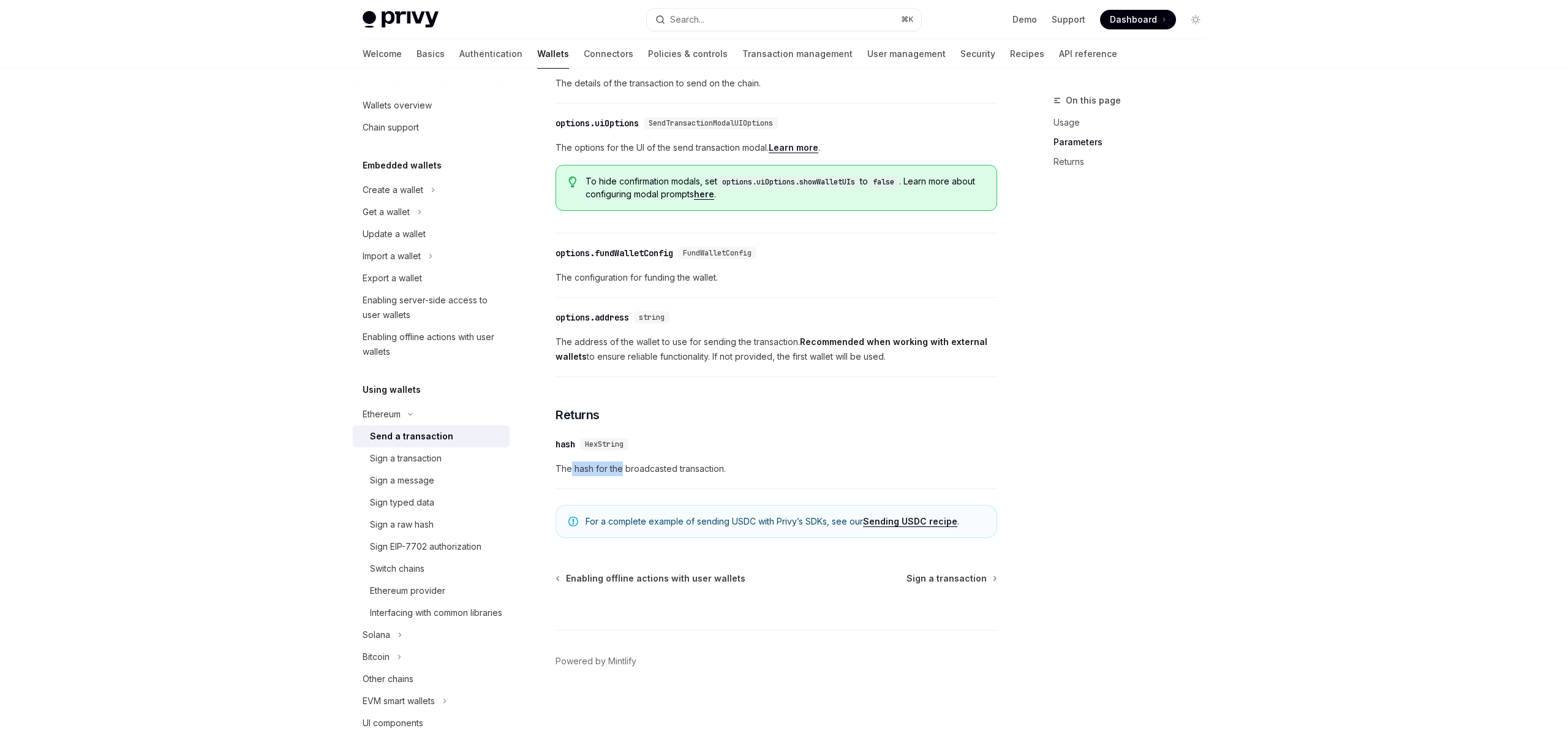
drag, startPoint x: 572, startPoint y: 468, endPoint x: 621, endPoint y: 470, distance: 49.0
click at [621, 470] on span "The hash for the broadcasted transaction." at bounding box center [777, 468] width 442 height 15
click at [653, 467] on span "The hash for the broadcasted transaction." at bounding box center [777, 468] width 442 height 15
click at [705, 470] on span "The hash for the broadcasted transaction." at bounding box center [777, 468] width 442 height 15
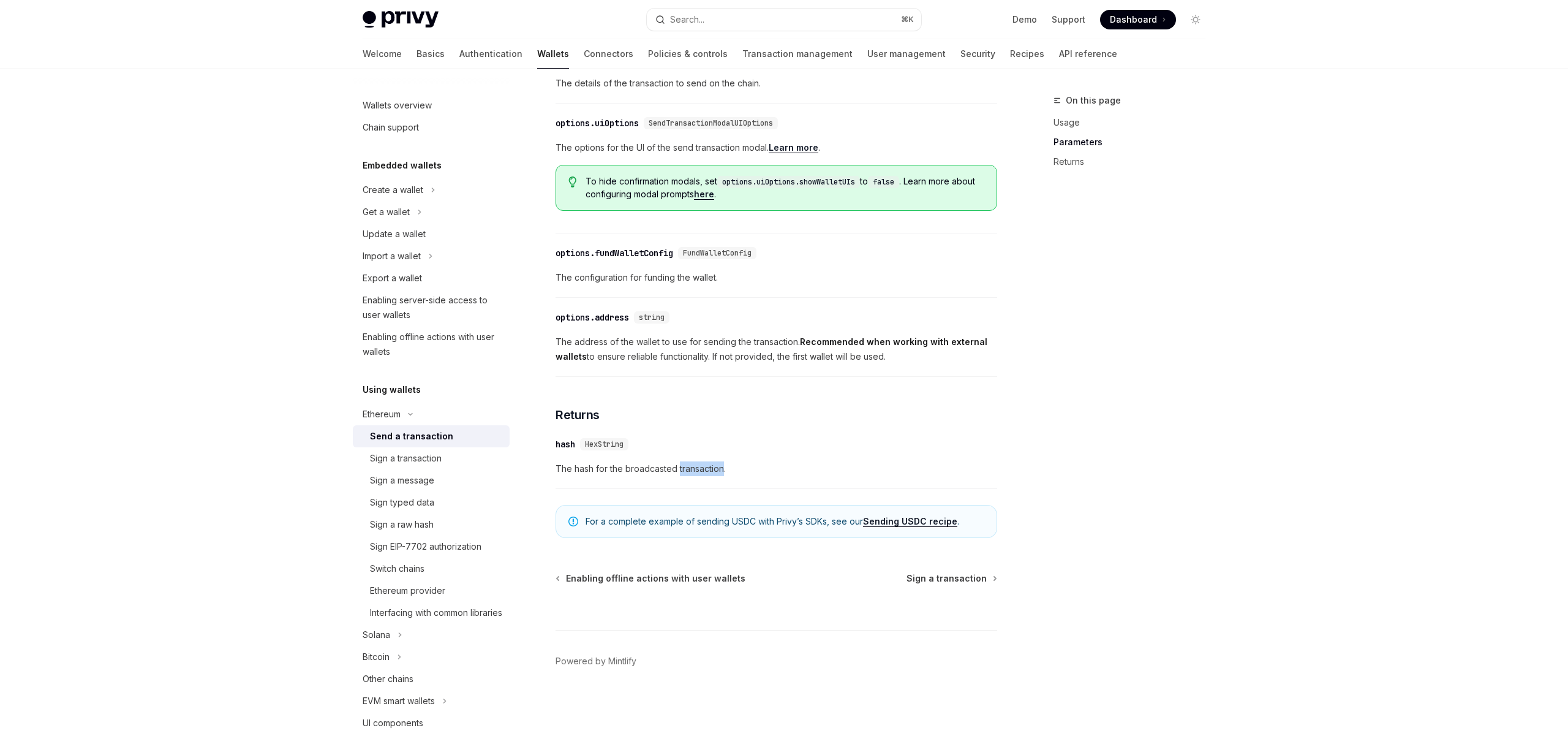
click at [705, 470] on span "The hash for the broadcasted transaction." at bounding box center [777, 468] width 442 height 15
drag, startPoint x: 557, startPoint y: 467, endPoint x: 728, endPoint y: 471, distance: 171.0
click at [728, 471] on span "The hash for the broadcasted transaction." at bounding box center [777, 468] width 442 height 15
click at [660, 468] on span "The hash for the broadcasted transaction." at bounding box center [777, 468] width 442 height 15
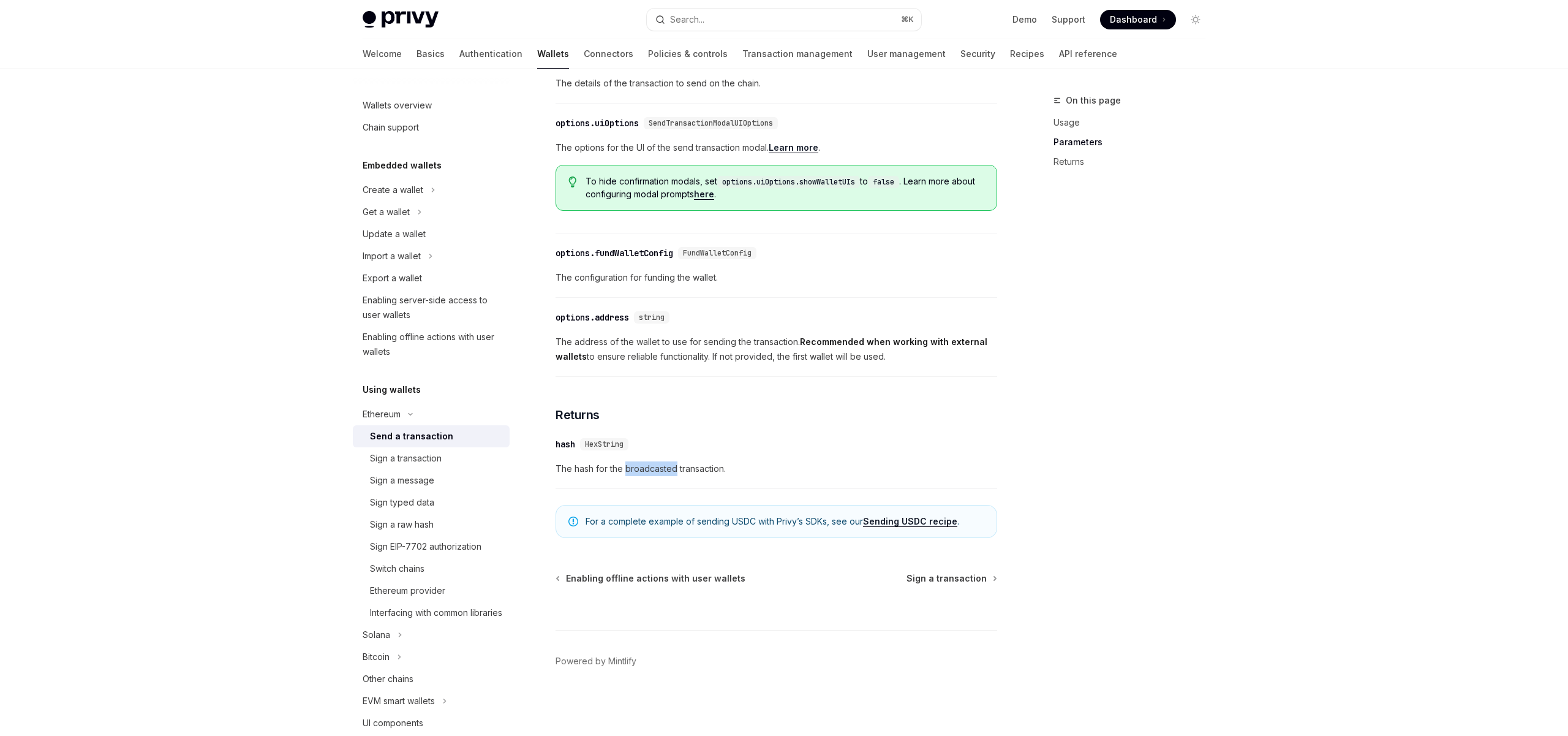
click at [660, 468] on span "The hash for the broadcasted transaction." at bounding box center [777, 468] width 442 height 15
drag, startPoint x: 725, startPoint y: 468, endPoint x: 557, endPoint y: 469, distance: 168.0
click at [557, 469] on span "The hash for the broadcasted transaction." at bounding box center [777, 468] width 442 height 15
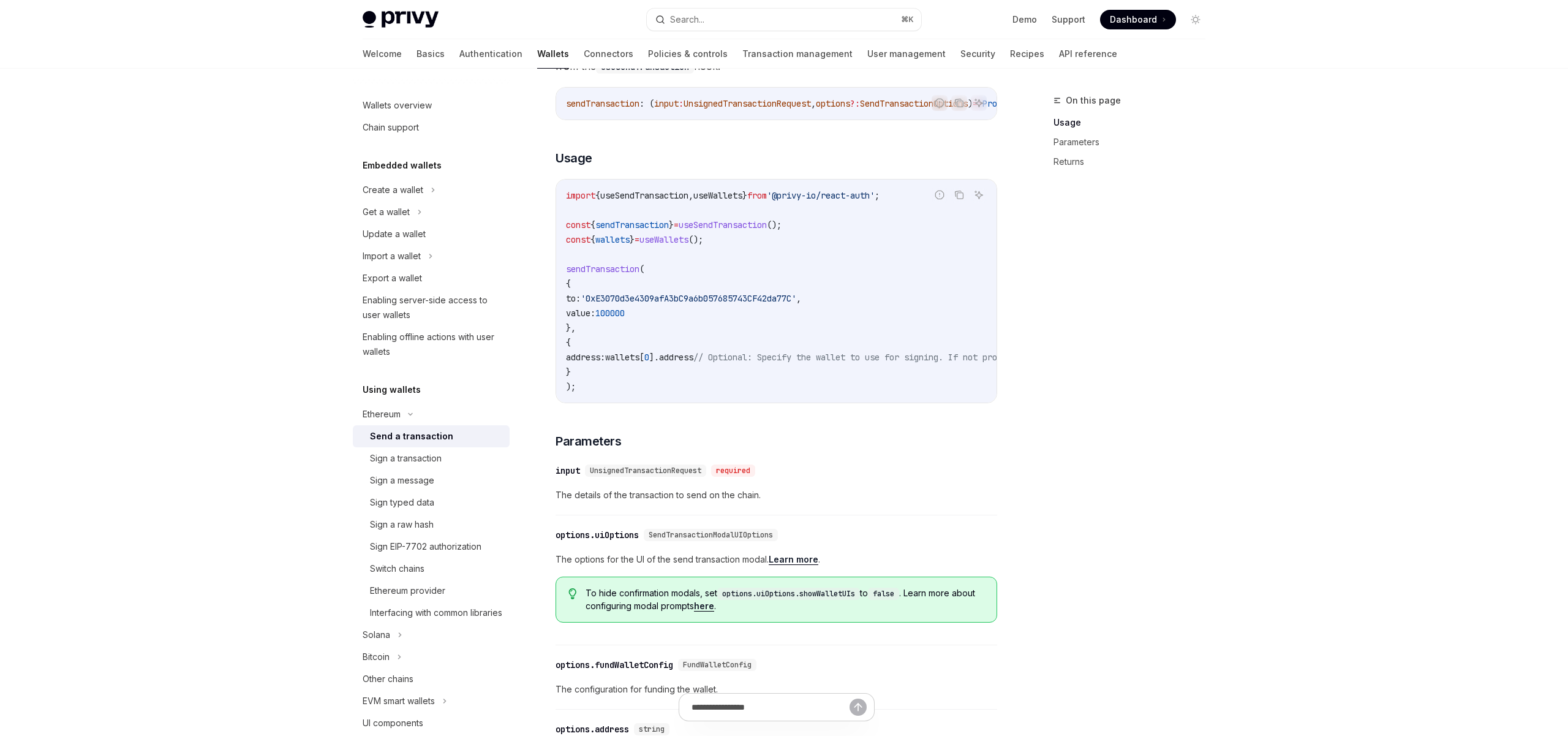
scroll to position [162, 0]
click at [647, 298] on span "'0xE3070d3e4309afA3bC9a6b057685743CF42da77C'" at bounding box center [688, 294] width 216 height 11
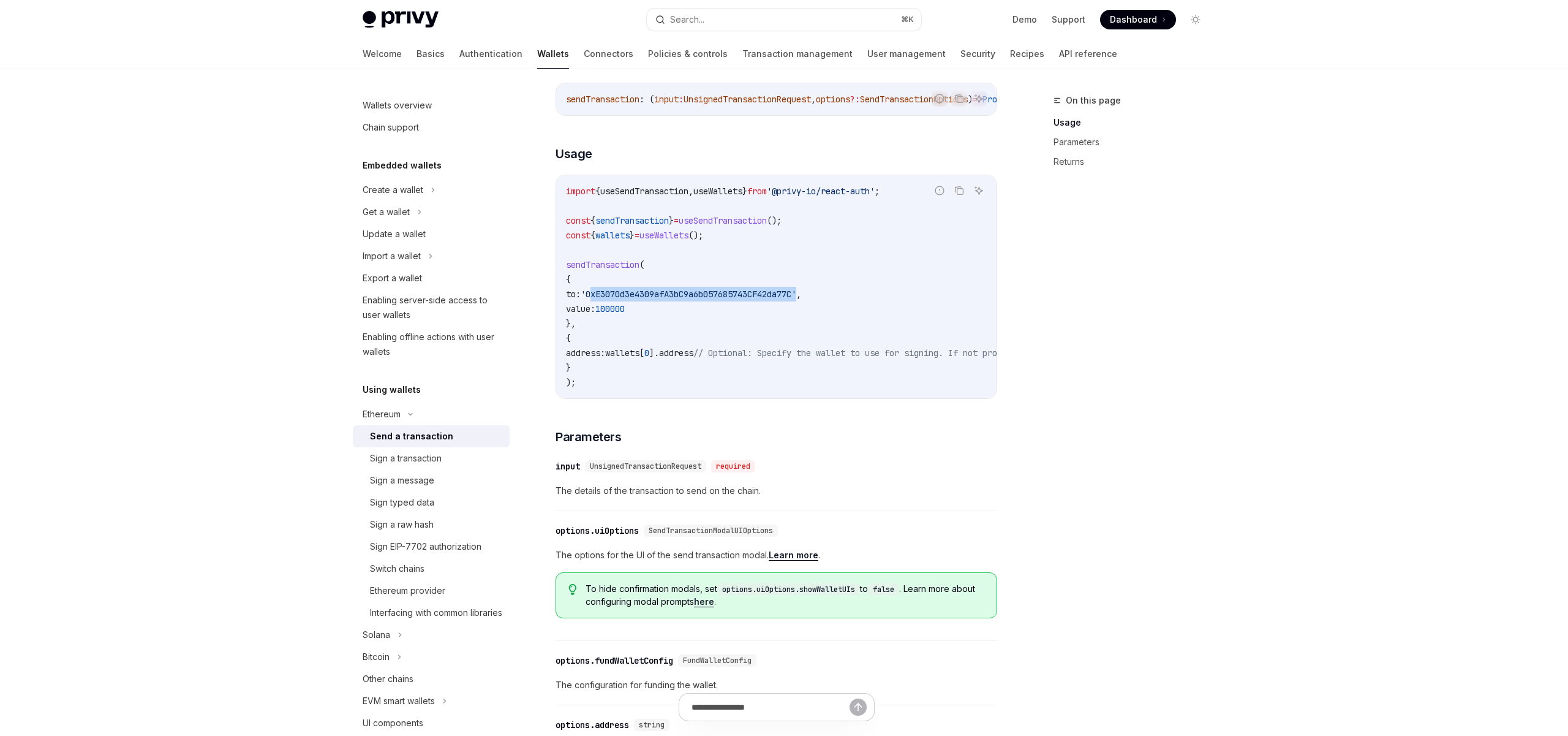
click at [647, 298] on span "'0xE3070d3e4309afA3bC9a6b057685743CF42da77C'" at bounding box center [688, 294] width 216 height 11
click at [625, 314] on span "100000" at bounding box center [610, 308] width 29 height 11
click at [669, 299] on span "'0xE3070d3e4309afA3bC9a6b057685743CF42da77C'" at bounding box center [688, 294] width 216 height 11
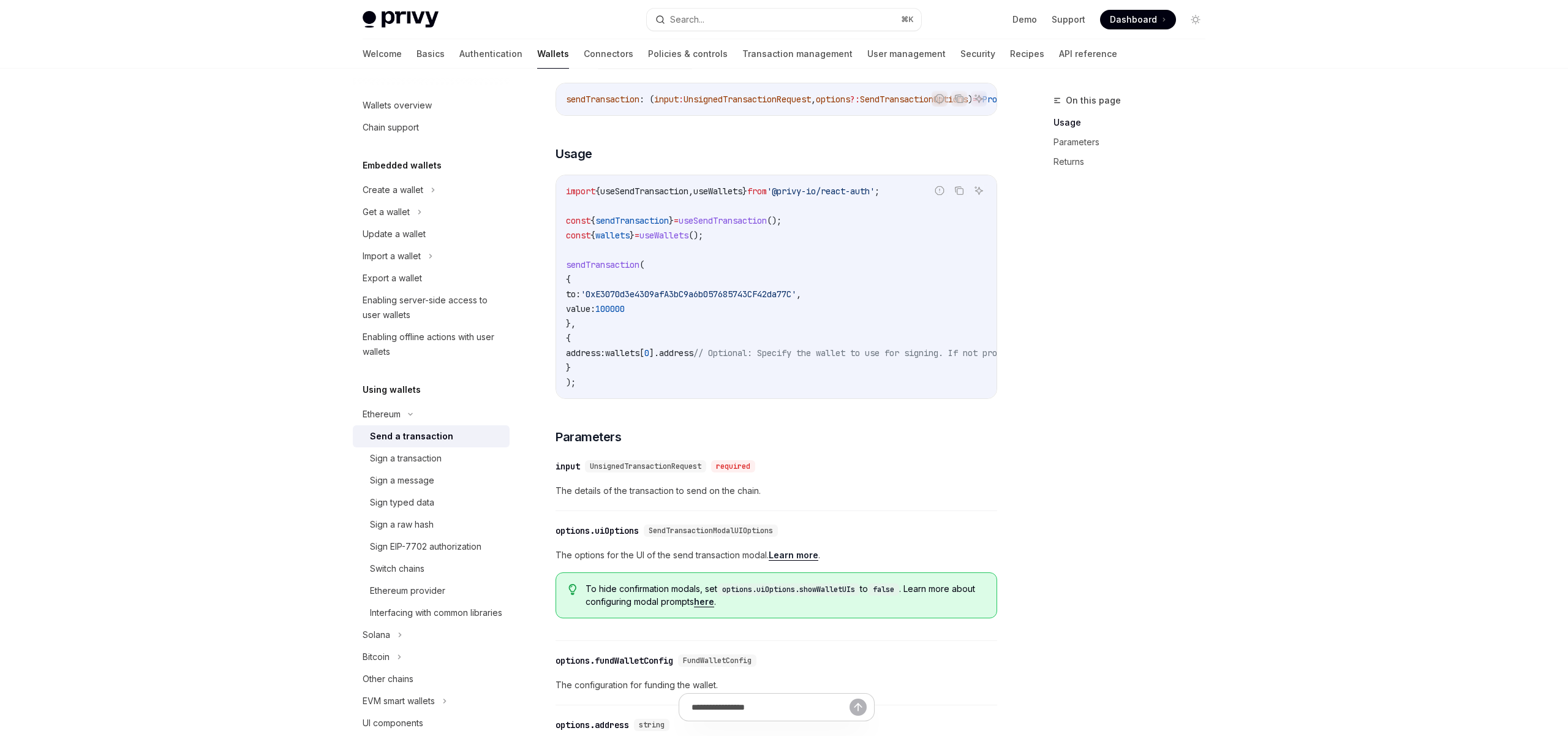
click at [630, 320] on code "import { useSendTransaction , useWallets } from '@privy-io/react-auth' ; const …" at bounding box center [887, 286] width 642 height 206
click at [671, 300] on span "'0xE3070d3e4309afA3bC9a6b057685743CF42da77C'" at bounding box center [688, 294] width 216 height 11
click at [625, 314] on span "100000" at bounding box center [610, 308] width 29 height 11
click at [633, 324] on code "import { useSendTransaction , useWallets } from '@privy-io/react-auth' ; const …" at bounding box center [887, 286] width 642 height 206
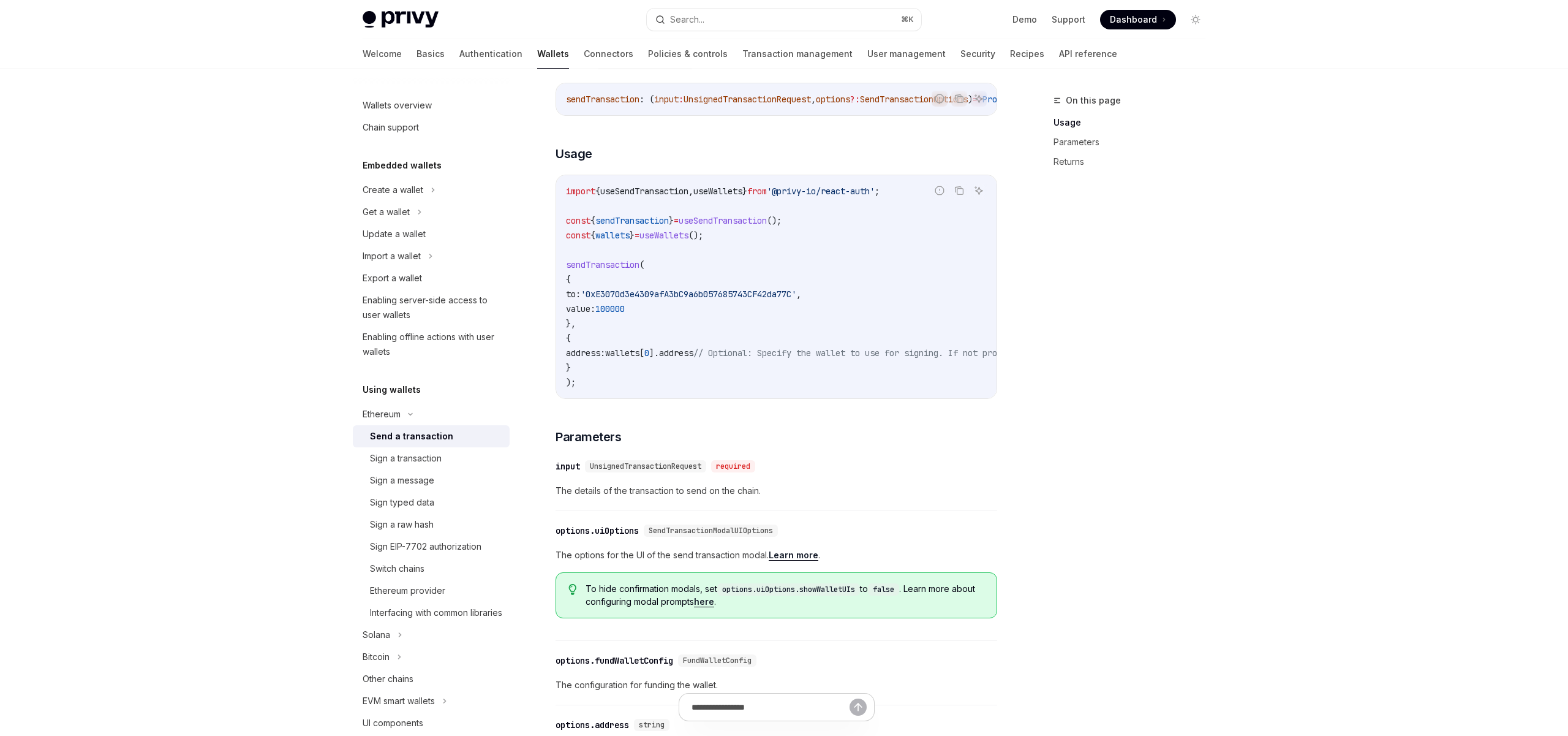
click at [639, 356] on span "wallets" at bounding box center [622, 353] width 34 height 11
drag, startPoint x: 721, startPoint y: 358, endPoint x: 647, endPoint y: 360, distance: 74.0
click at [647, 358] on span "address: wallets [ 0 ]. address // Optional: Specify the wallet to use for sign…" at bounding box center [872, 353] width 613 height 11
click at [628, 358] on span "wallets" at bounding box center [622, 353] width 34 height 11
click at [683, 300] on span "'0xE3070d3e4309afA3bC9a6b057685743CF42da77C'" at bounding box center [688, 294] width 216 height 11
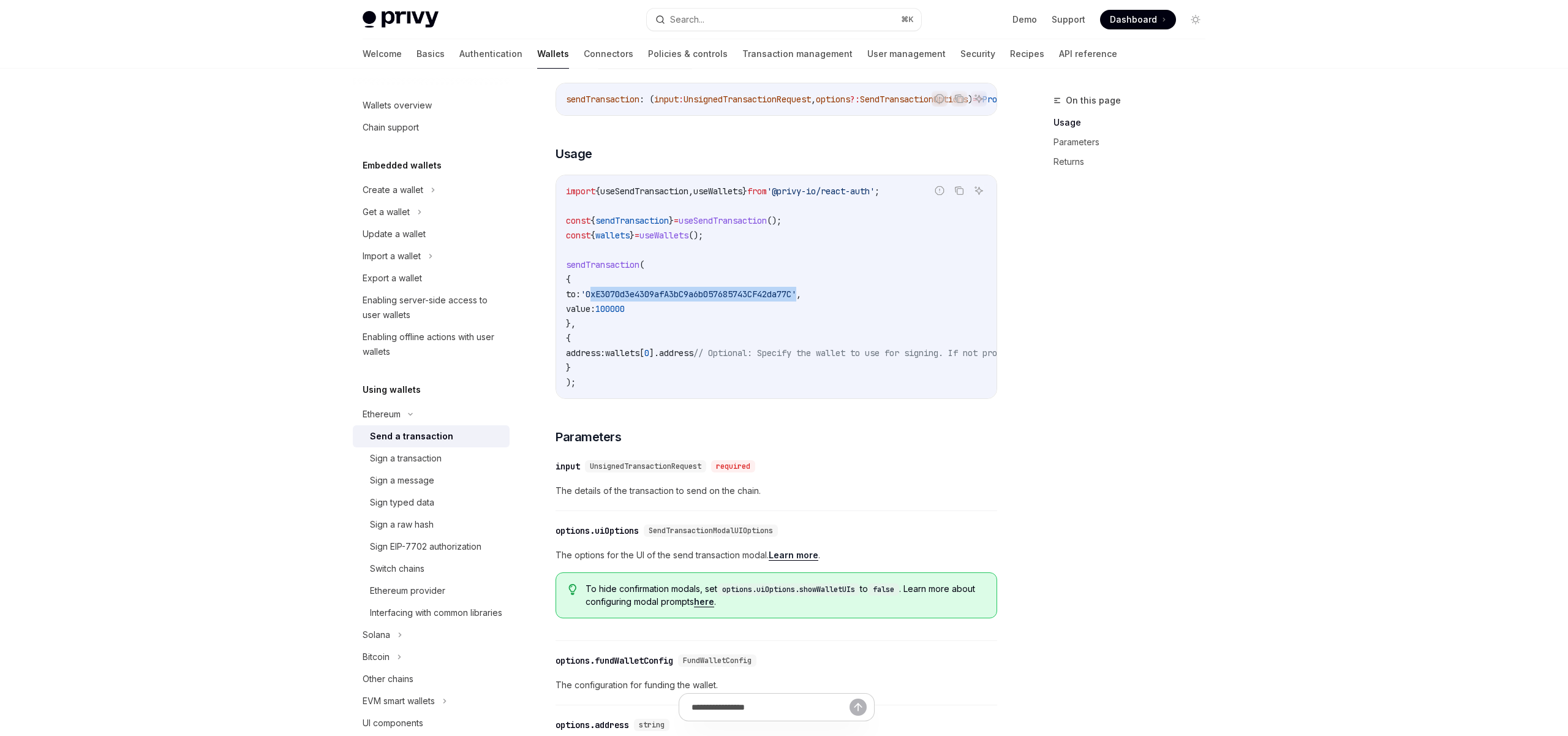
click at [683, 300] on span "'0xE3070d3e4309afA3bC9a6b057685743CF42da77C'" at bounding box center [688, 294] width 216 height 11
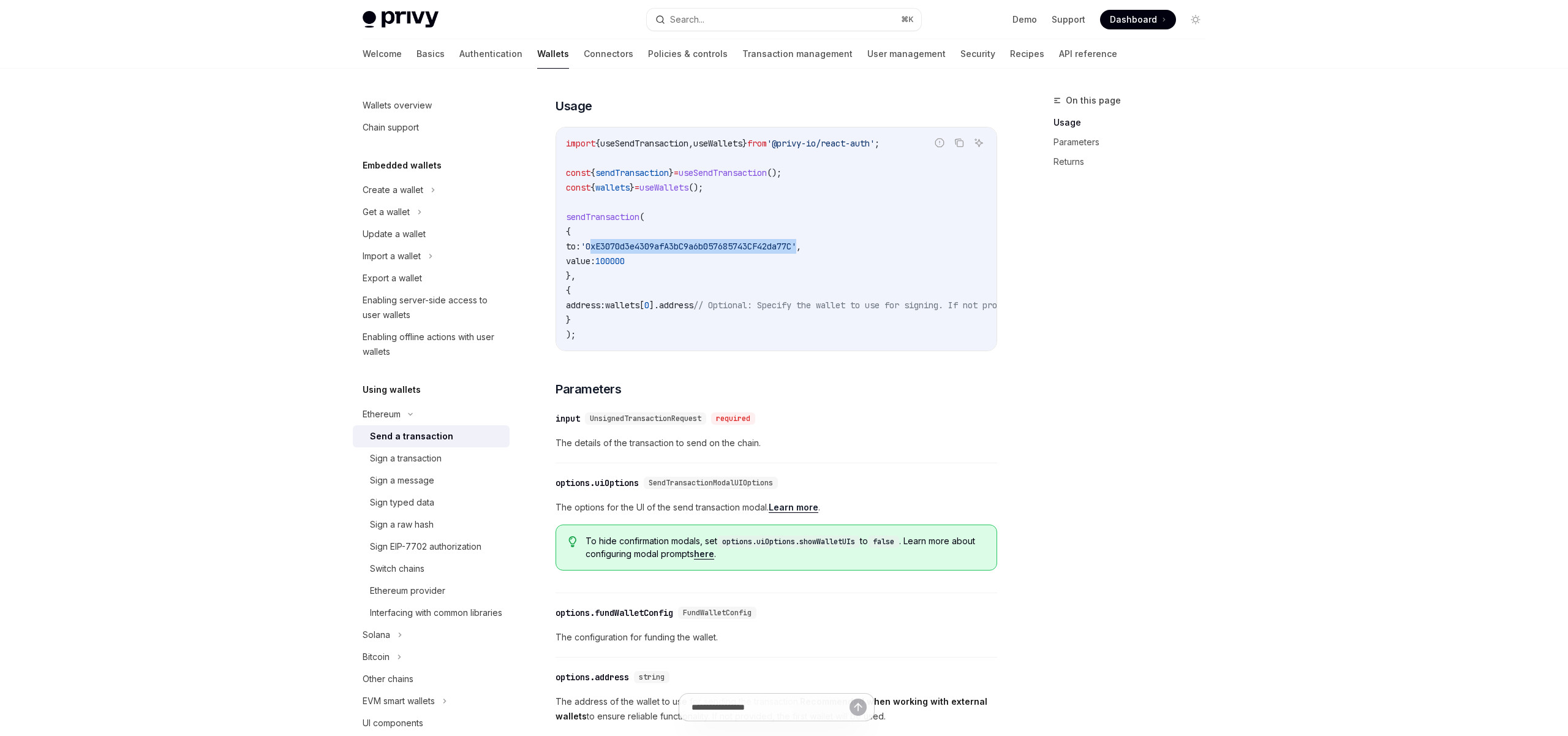
scroll to position [0, 0]
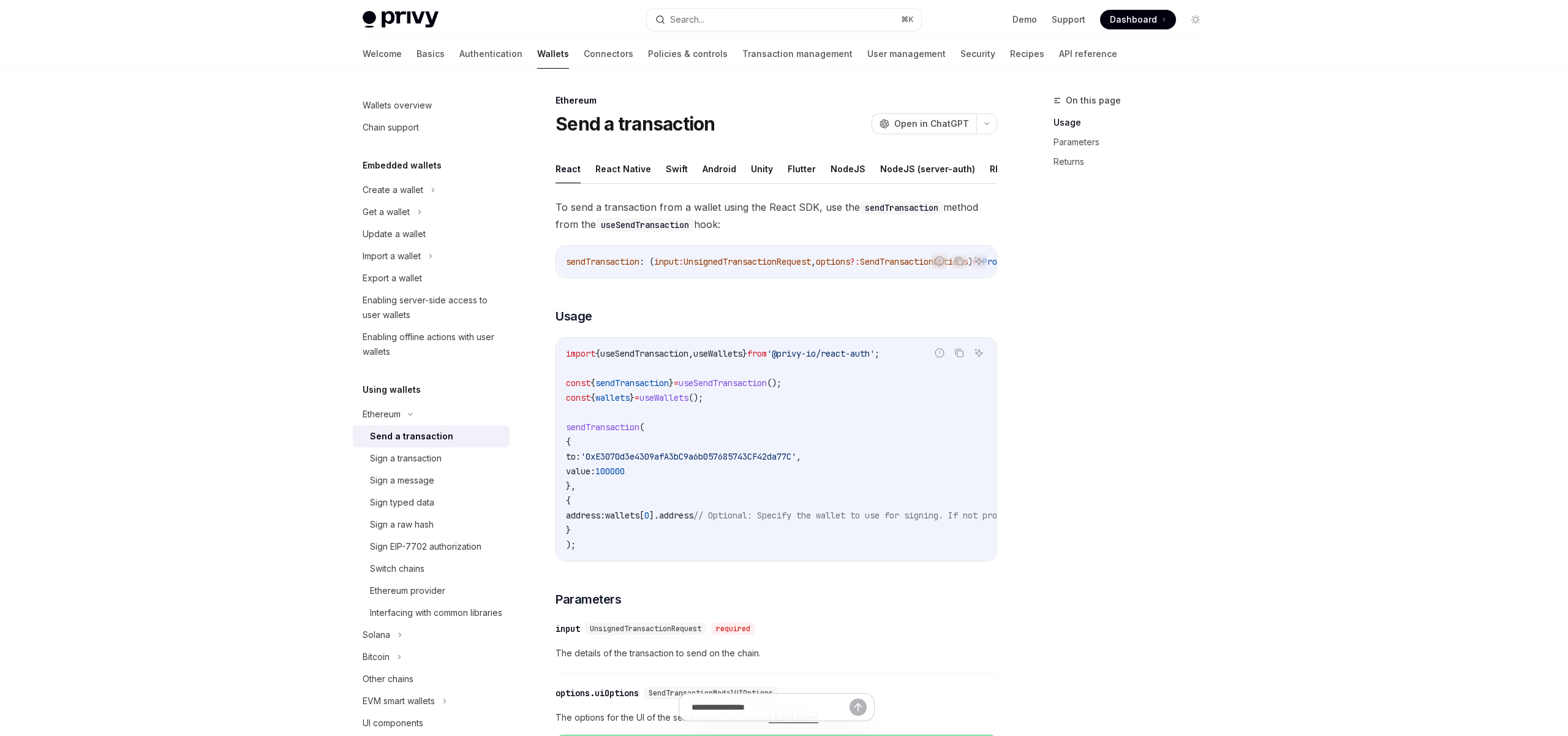
click at [600, 427] on span "sendTransaction" at bounding box center [603, 427] width 73 height 11
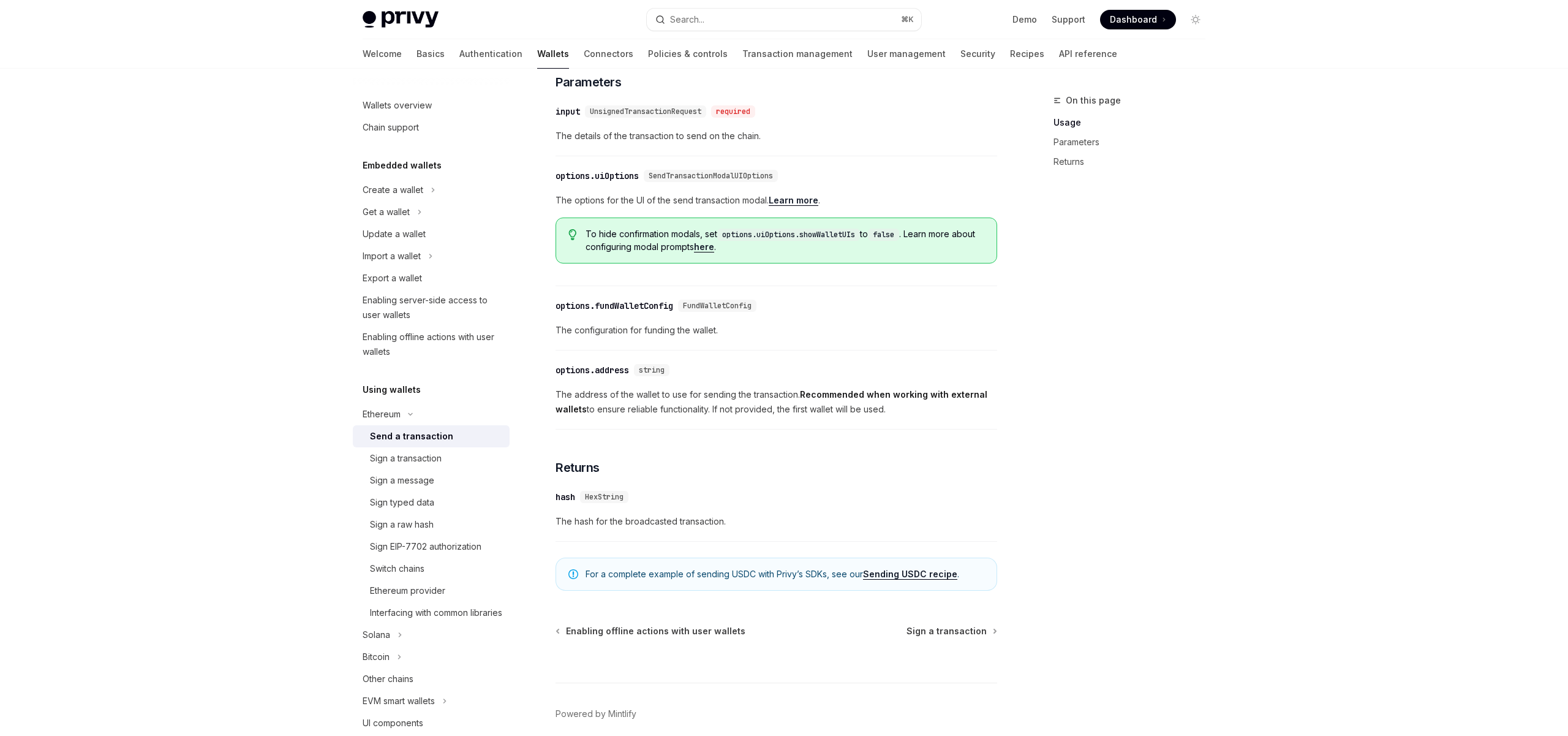
scroll to position [579, 0]
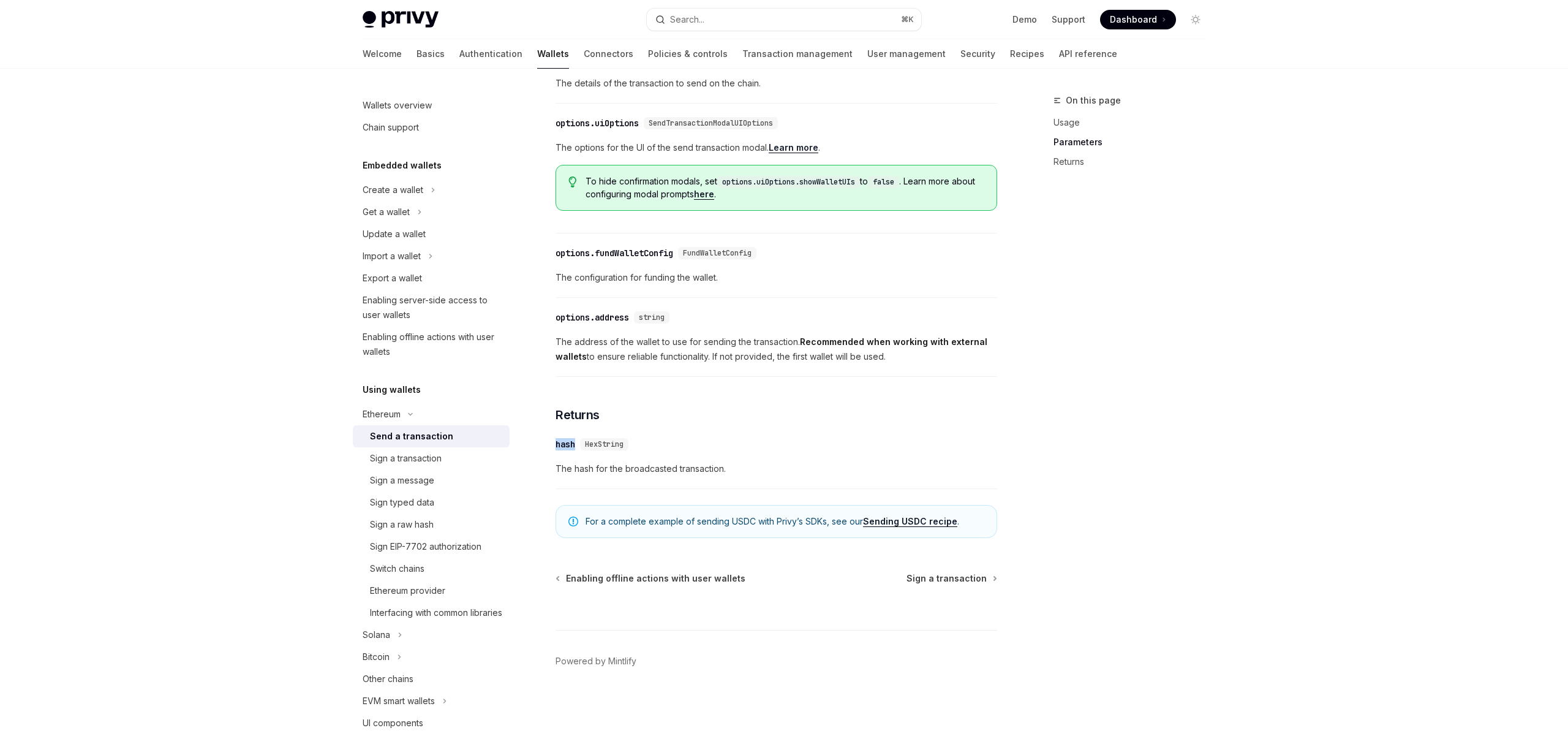
drag, startPoint x: 550, startPoint y: 445, endPoint x: 578, endPoint y: 445, distance: 28.0
click at [578, 445] on div "Ethereum Send a transaction OpenAI Open in ChatGPT OpenAI Open in ChatGPT React…" at bounding box center [661, 129] width 676 height 1212
drag, startPoint x: 556, startPoint y: 469, endPoint x: 674, endPoint y: 470, distance: 118.0
click at [674, 470] on span "The hash for the broadcasted transaction." at bounding box center [777, 468] width 442 height 15
click at [653, 468] on span "The hash for the broadcasted transaction." at bounding box center [777, 468] width 442 height 15
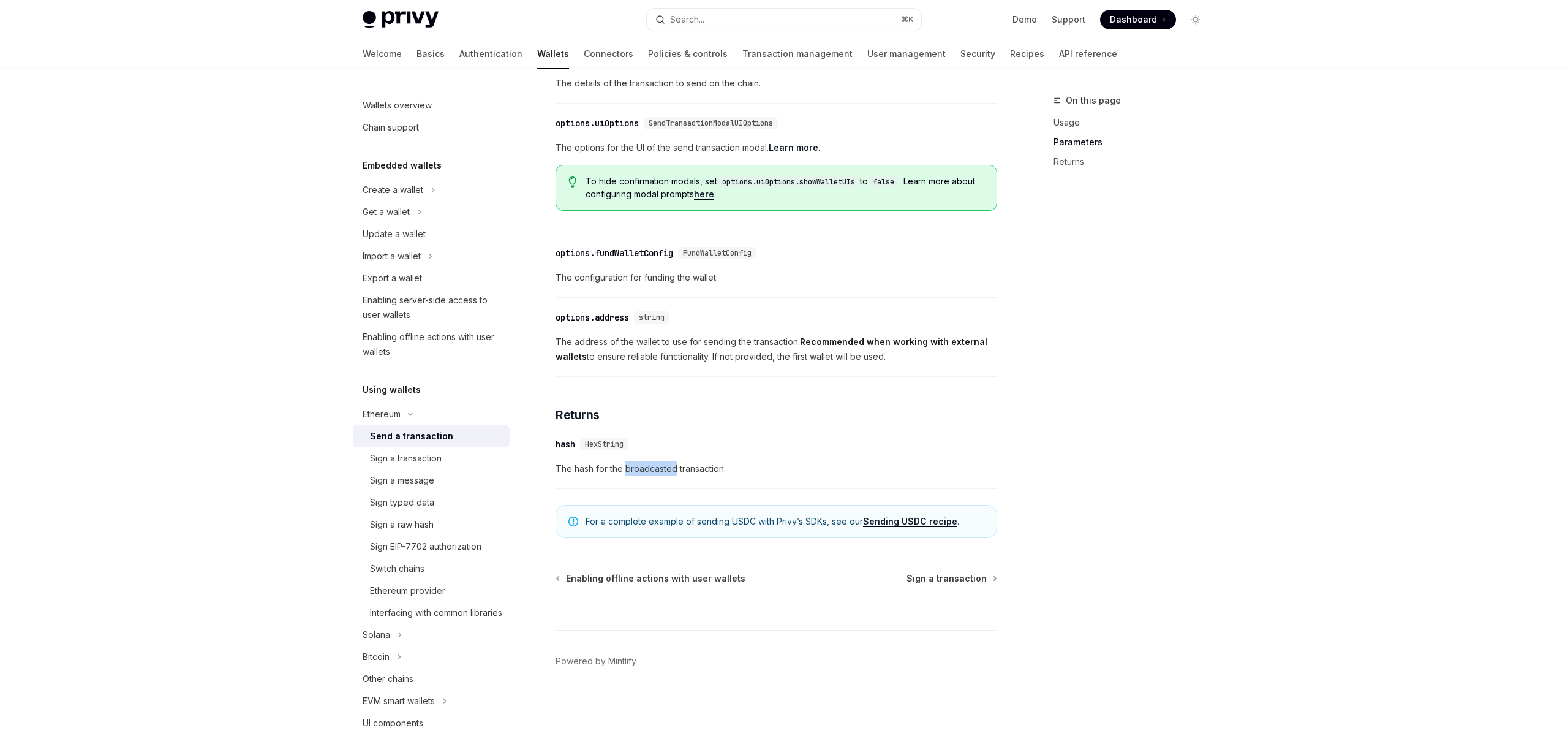
click at [653, 468] on span "The hash for the broadcasted transaction." at bounding box center [777, 468] width 442 height 15
drag, startPoint x: 727, startPoint y: 468, endPoint x: 608, endPoint y: 474, distance: 119.2
click at [608, 474] on span "The hash for the broadcasted transaction." at bounding box center [777, 468] width 442 height 15
click at [574, 474] on span "The hash for the broadcasted transaction." at bounding box center [777, 468] width 442 height 15
drag, startPoint x: 554, startPoint y: 469, endPoint x: 765, endPoint y: 470, distance: 211.0
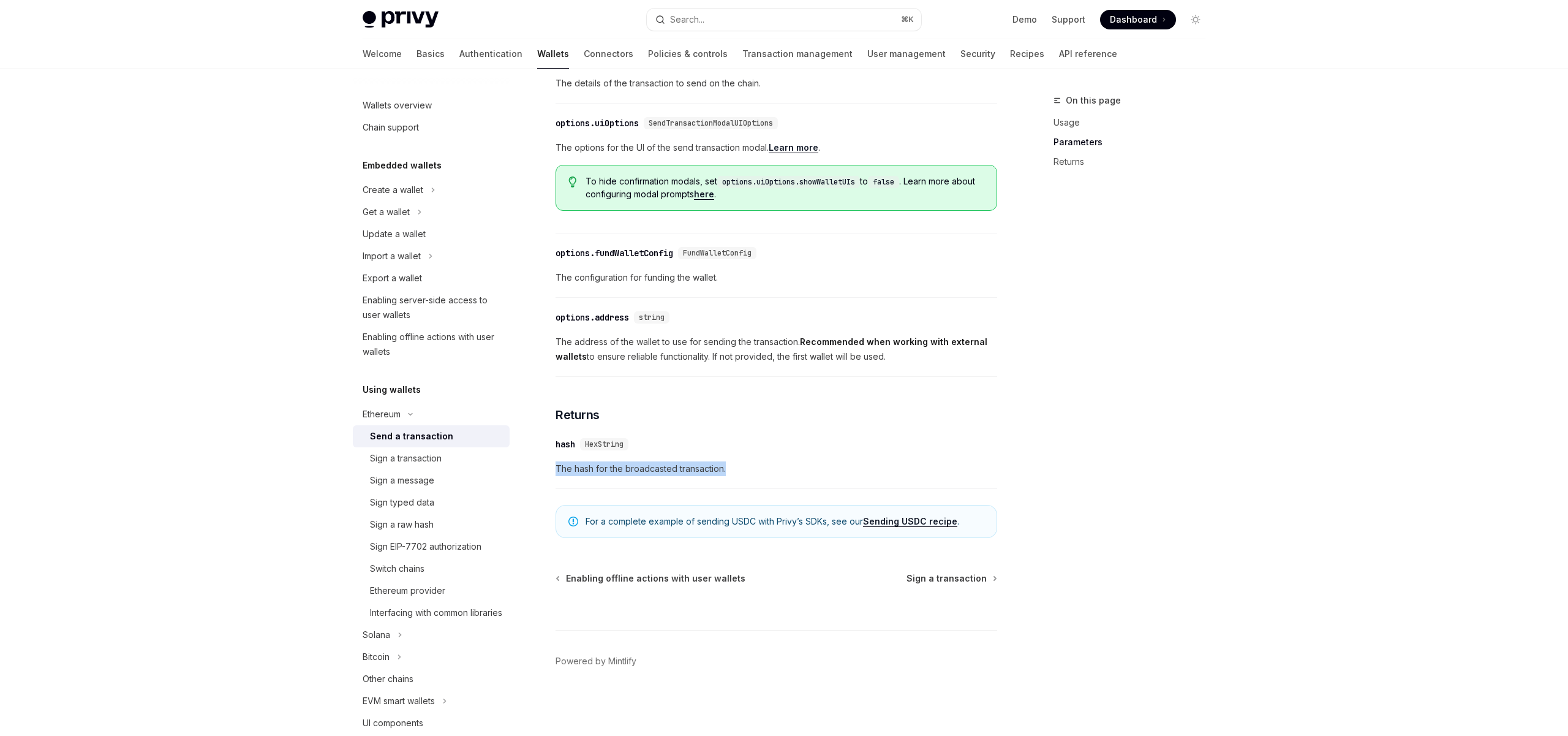
click at [765, 470] on div "Ethereum Send a transaction OpenAI Open in ChatGPT OpenAI Open in ChatGPT React…" at bounding box center [661, 129] width 676 height 1212
click at [765, 470] on span "The hash for the broadcasted transaction." at bounding box center [777, 468] width 442 height 15
drag, startPoint x: 736, startPoint y: 466, endPoint x: 556, endPoint y: 468, distance: 180.0
click at [556, 468] on span "The hash for the broadcasted transaction." at bounding box center [777, 468] width 442 height 15
click at [576, 470] on span "The hash for the broadcasted transaction." at bounding box center [777, 468] width 442 height 15
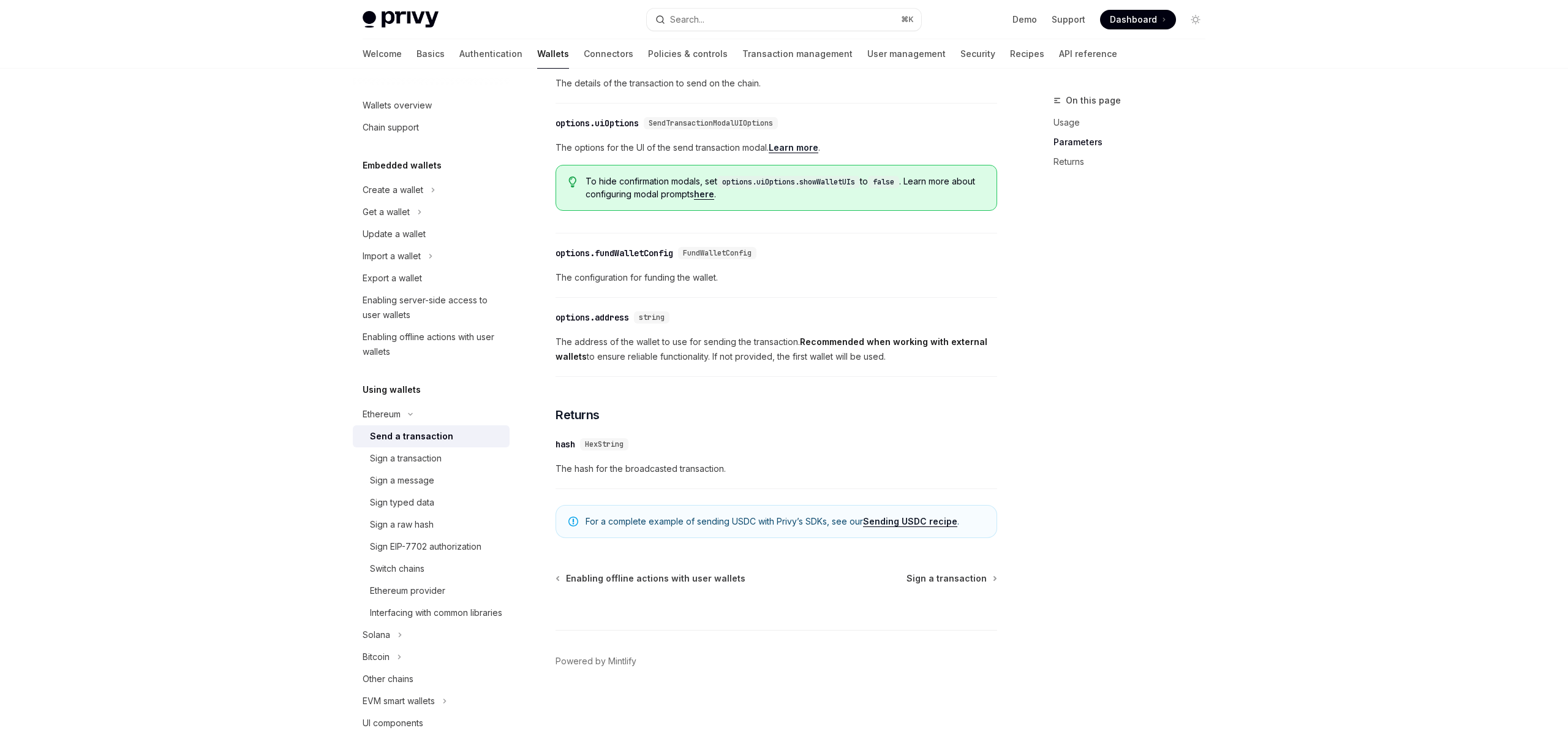
click at [789, 470] on span "The hash for the broadcasted transaction." at bounding box center [777, 468] width 442 height 15
click at [688, 368] on div "​ options.address string The address of the wallet to use for sending the trans…" at bounding box center [777, 340] width 442 height 73
drag, startPoint x: 731, startPoint y: 474, endPoint x: 557, endPoint y: 467, distance: 174.1
click at [557, 467] on span "The hash for the broadcasted transaction." at bounding box center [777, 468] width 442 height 15
click at [554, 468] on div "Ethereum Send a transaction OpenAI Open in ChatGPT OpenAI Open in ChatGPT React…" at bounding box center [661, 129] width 676 height 1212
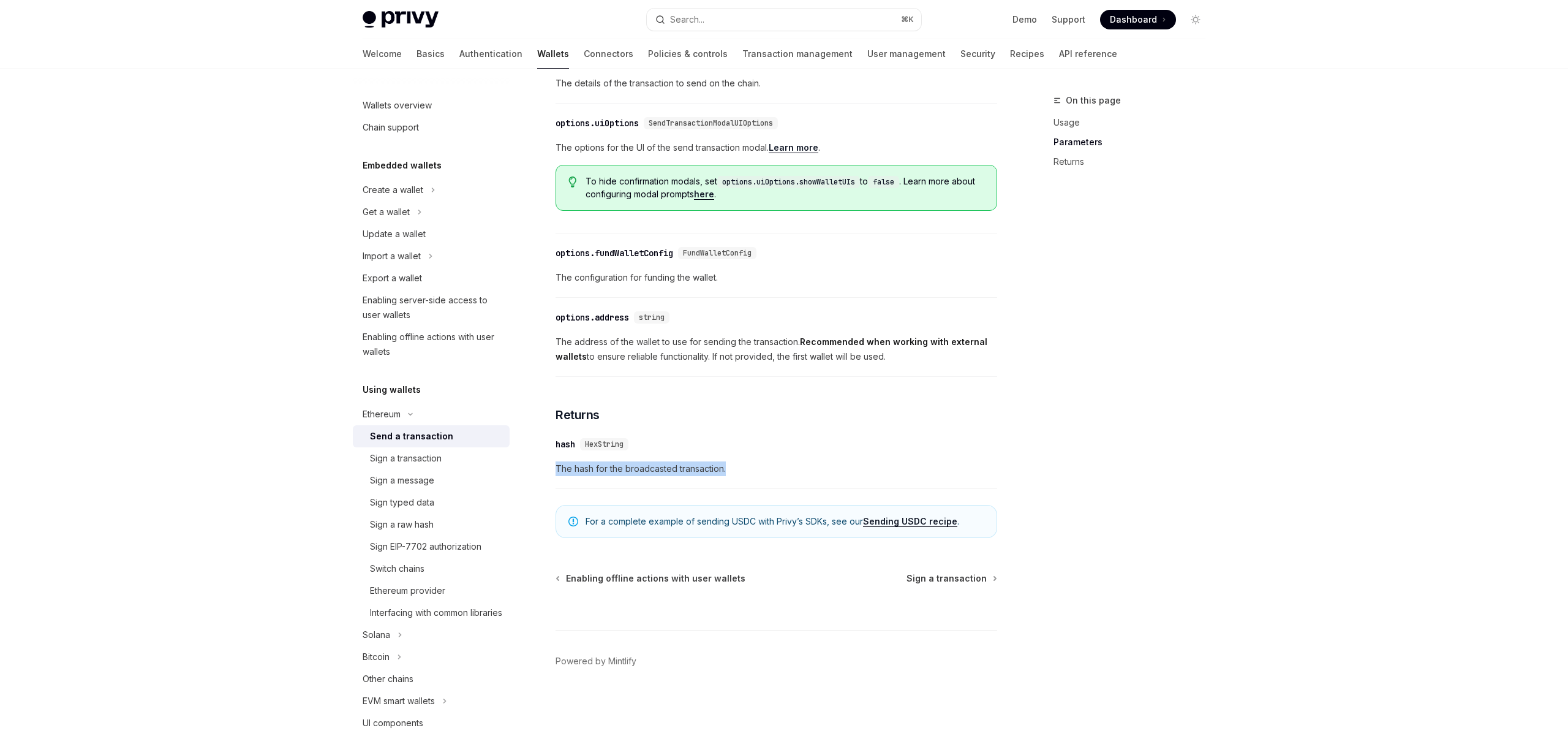
drag, startPoint x: 556, startPoint y: 468, endPoint x: 739, endPoint y: 467, distance: 183.0
click at [739, 467] on span "The hash for the broadcasted transaction." at bounding box center [777, 468] width 442 height 15
click at [739, 467] on span "The hash for the broadcasted transaction." at bounding box center [777, 468] width 442 height 15
drag, startPoint x: 739, startPoint y: 467, endPoint x: 554, endPoint y: 465, distance: 185.0
click at [554, 465] on div "Ethereum Send a transaction OpenAI Open in ChatGPT OpenAI Open in ChatGPT React…" at bounding box center [661, 129] width 676 height 1212
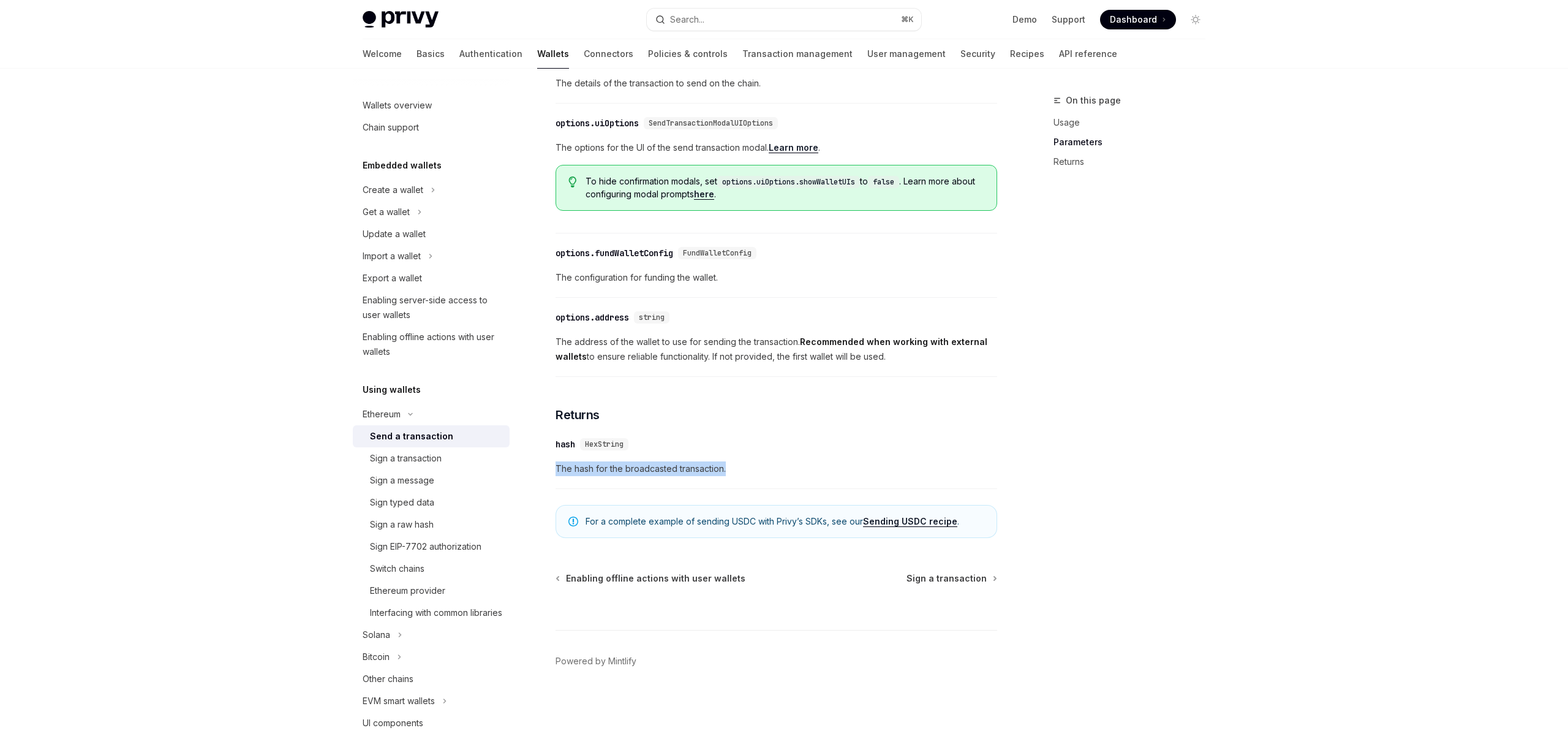
click at [555, 467] on div "Ethereum Send a transaction OpenAI Open in ChatGPT OpenAI Open in ChatGPT React…" at bounding box center [661, 129] width 676 height 1212
drag, startPoint x: 555, startPoint y: 467, endPoint x: 751, endPoint y: 474, distance: 196.1
click at [751, 474] on div "Ethereum Send a transaction OpenAI Open in ChatGPT OpenAI Open in ChatGPT React…" at bounding box center [661, 129] width 676 height 1212
click at [751, 474] on span "The hash for the broadcasted transaction." at bounding box center [777, 468] width 442 height 15
drag, startPoint x: 741, startPoint y: 470, endPoint x: 550, endPoint y: 472, distance: 191.0
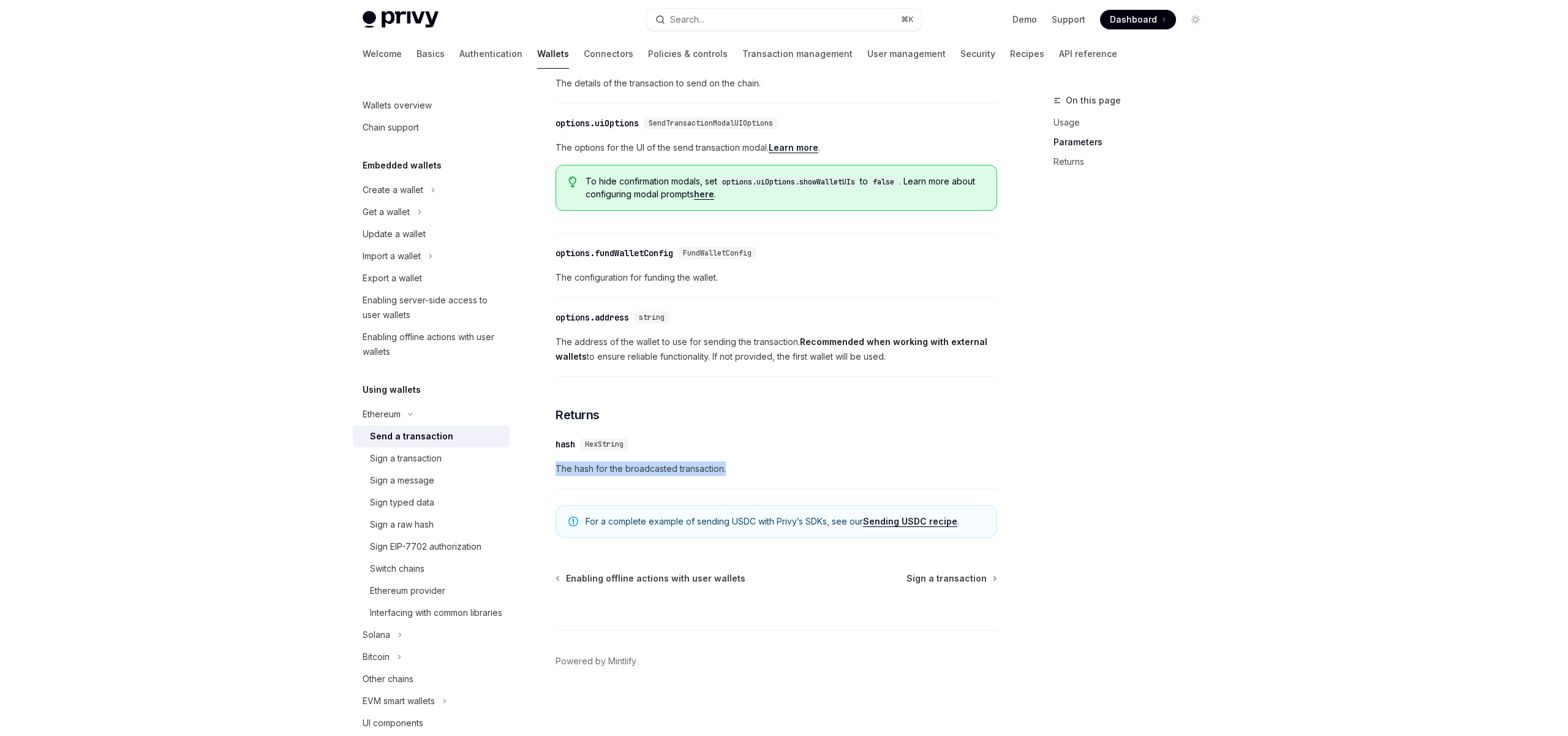
click at [550, 472] on div "Ethereum Send a transaction OpenAI Open in ChatGPT OpenAI Open in ChatGPT React…" at bounding box center [661, 129] width 676 height 1212
click at [574, 486] on div "​ hash HexString The hash for the broadcasted transaction." at bounding box center [777, 459] width 442 height 58
drag, startPoint x: 554, startPoint y: 466, endPoint x: 797, endPoint y: 466, distance: 243.0
click at [798, 466] on div "Ethereum Send a transaction OpenAI Open in ChatGPT OpenAI Open in ChatGPT React…" at bounding box center [661, 129] width 676 height 1212
click at [777, 466] on span "The hash for the broadcasted transaction." at bounding box center [777, 468] width 442 height 15
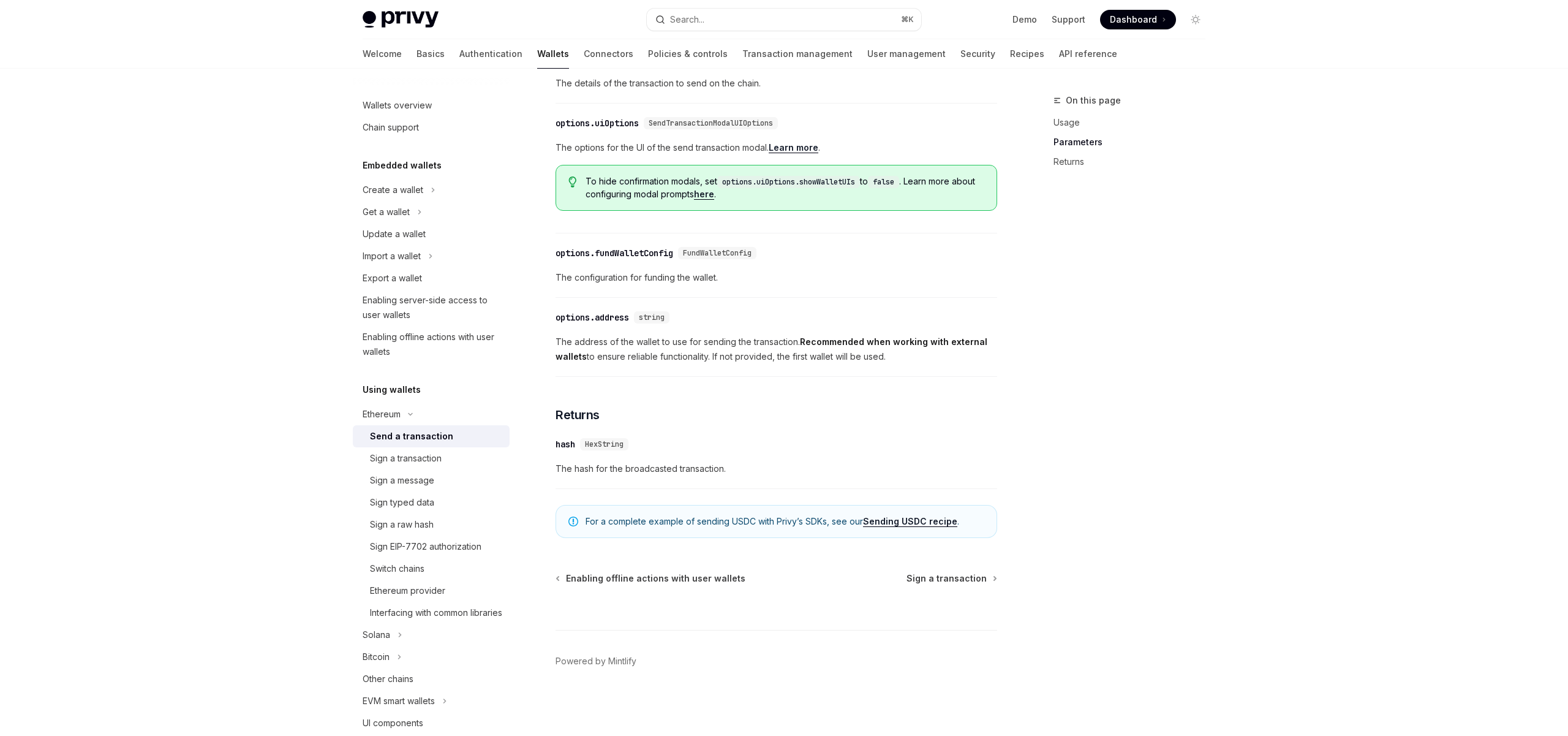
click at [754, 466] on span "The hash for the broadcasted transaction." at bounding box center [777, 468] width 442 height 15
click at [413, 459] on div "Sign a transaction" at bounding box center [405, 458] width 71 height 15
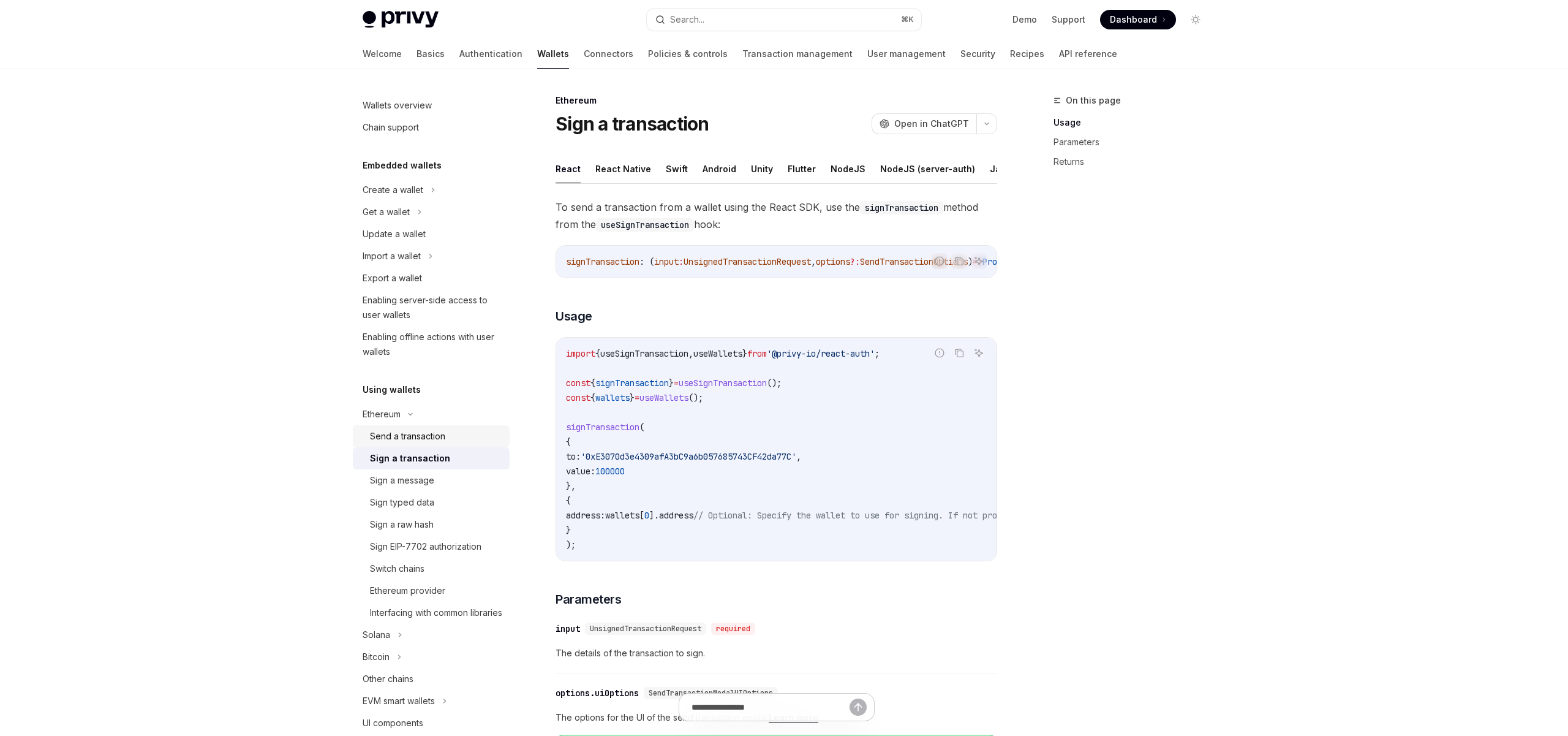
click at [420, 437] on div "Send a transaction" at bounding box center [407, 436] width 75 height 15
click at [421, 452] on div "Sign a transaction" at bounding box center [405, 458] width 71 height 15
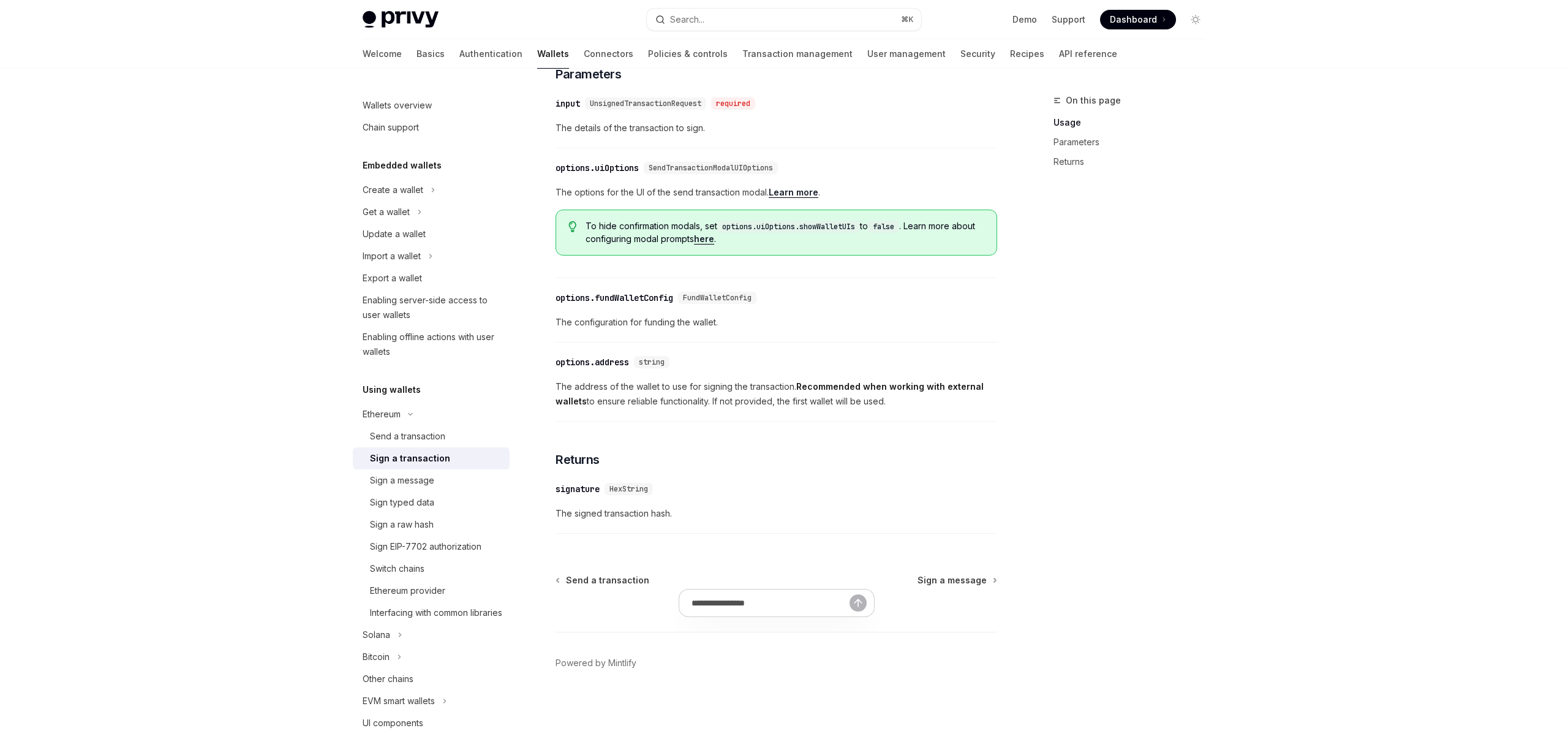
scroll to position [536, 0]
drag, startPoint x: 672, startPoint y: 512, endPoint x: 584, endPoint y: 512, distance: 88.0
click at [584, 512] on span "The signed transaction hash." at bounding box center [777, 512] width 442 height 15
click at [556, 512] on span "The signed transaction hash." at bounding box center [777, 512] width 442 height 15
click at [709, 512] on span "The signed transaction hash." at bounding box center [777, 512] width 442 height 15
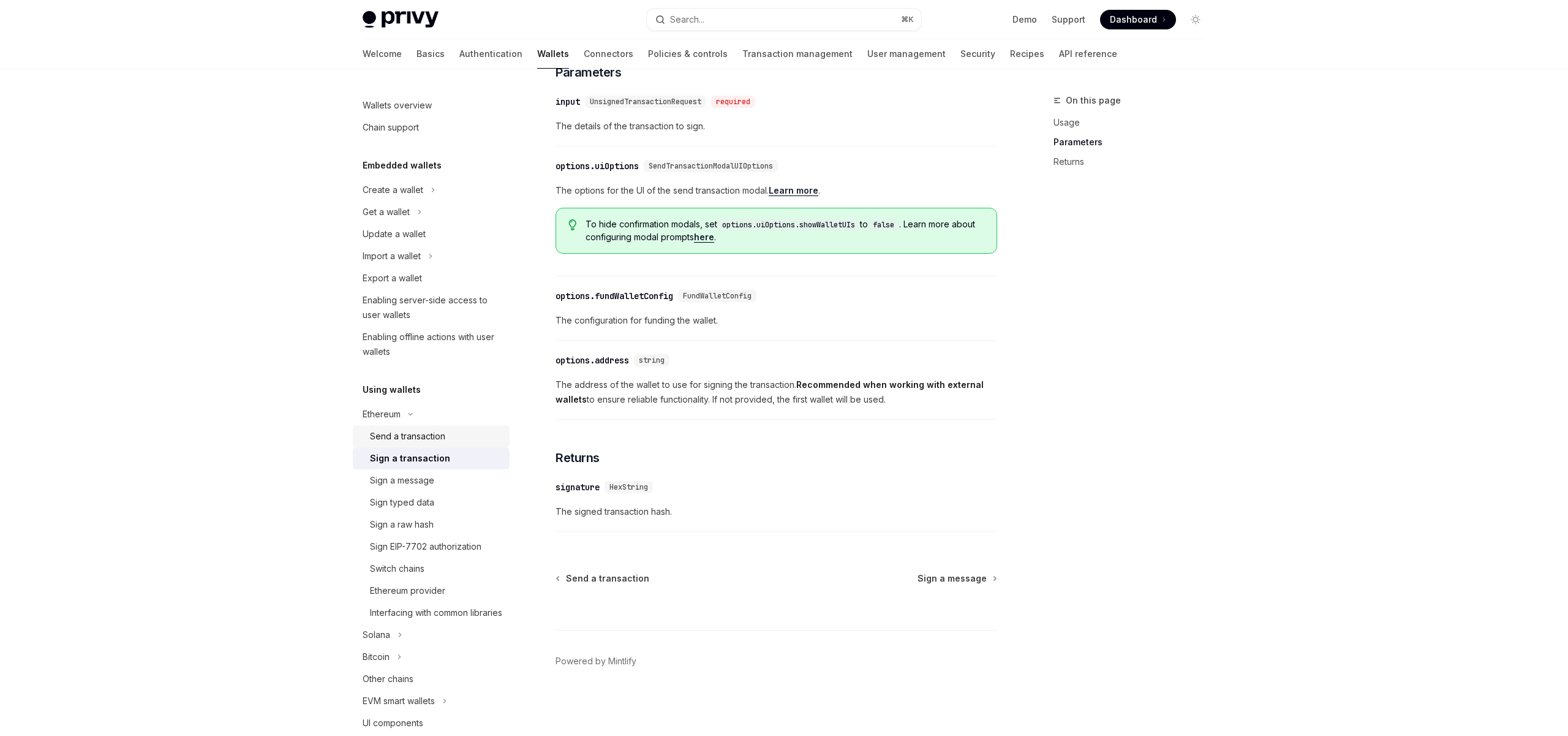
click at [398, 434] on div "Send a transaction" at bounding box center [407, 436] width 75 height 15
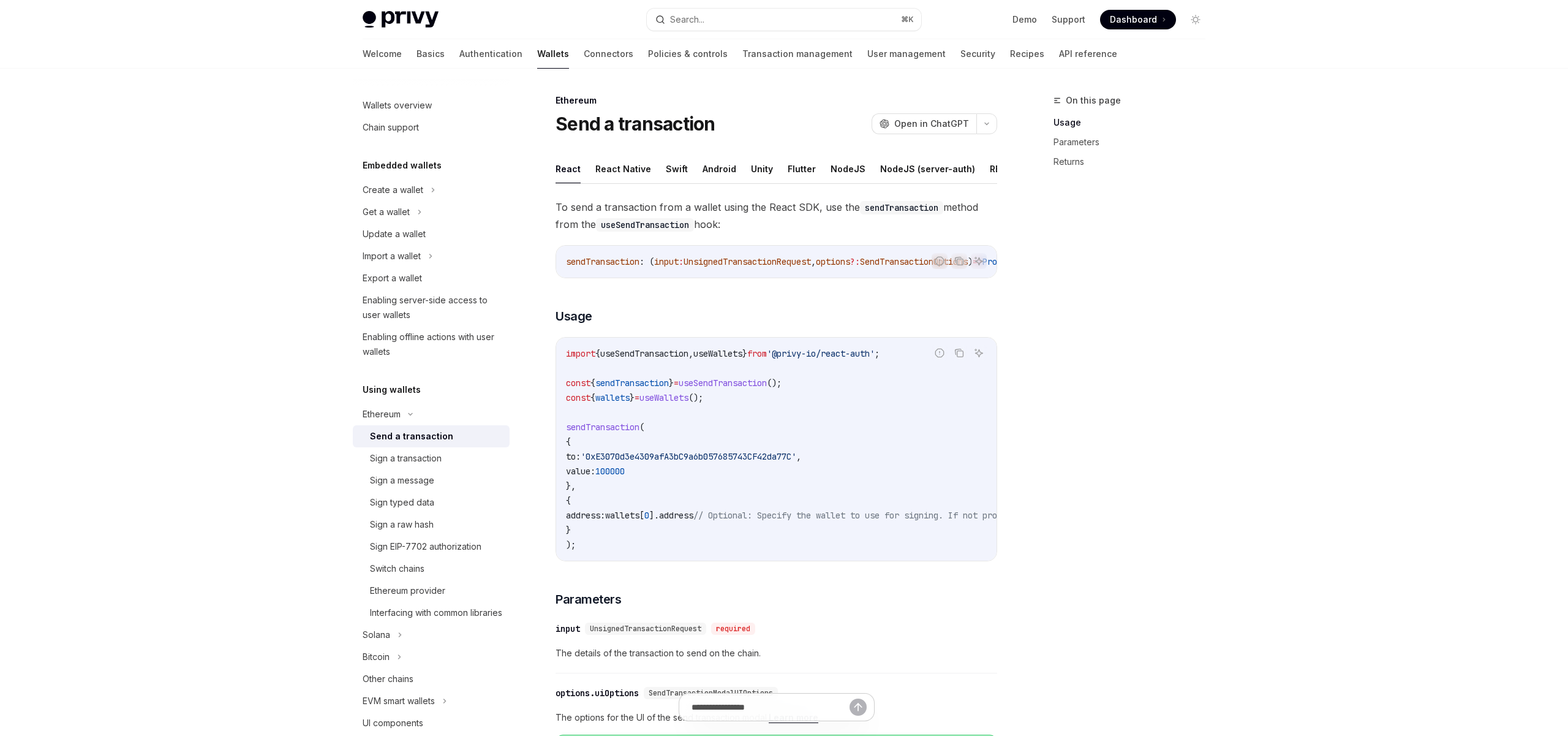
click at [644, 462] on span "'0xE3070d3e4309afA3bC9a6b057685743CF42da77C'" at bounding box center [688, 456] width 216 height 11
click at [625, 476] on span "100000" at bounding box center [610, 471] width 29 height 11
click at [595, 493] on code "import { useSendTransaction , useWallets } from '@privy-io/react-auth' ; const …" at bounding box center [887, 449] width 642 height 206
drag, startPoint x: 603, startPoint y: 492, endPoint x: 558, endPoint y: 432, distance: 75.0
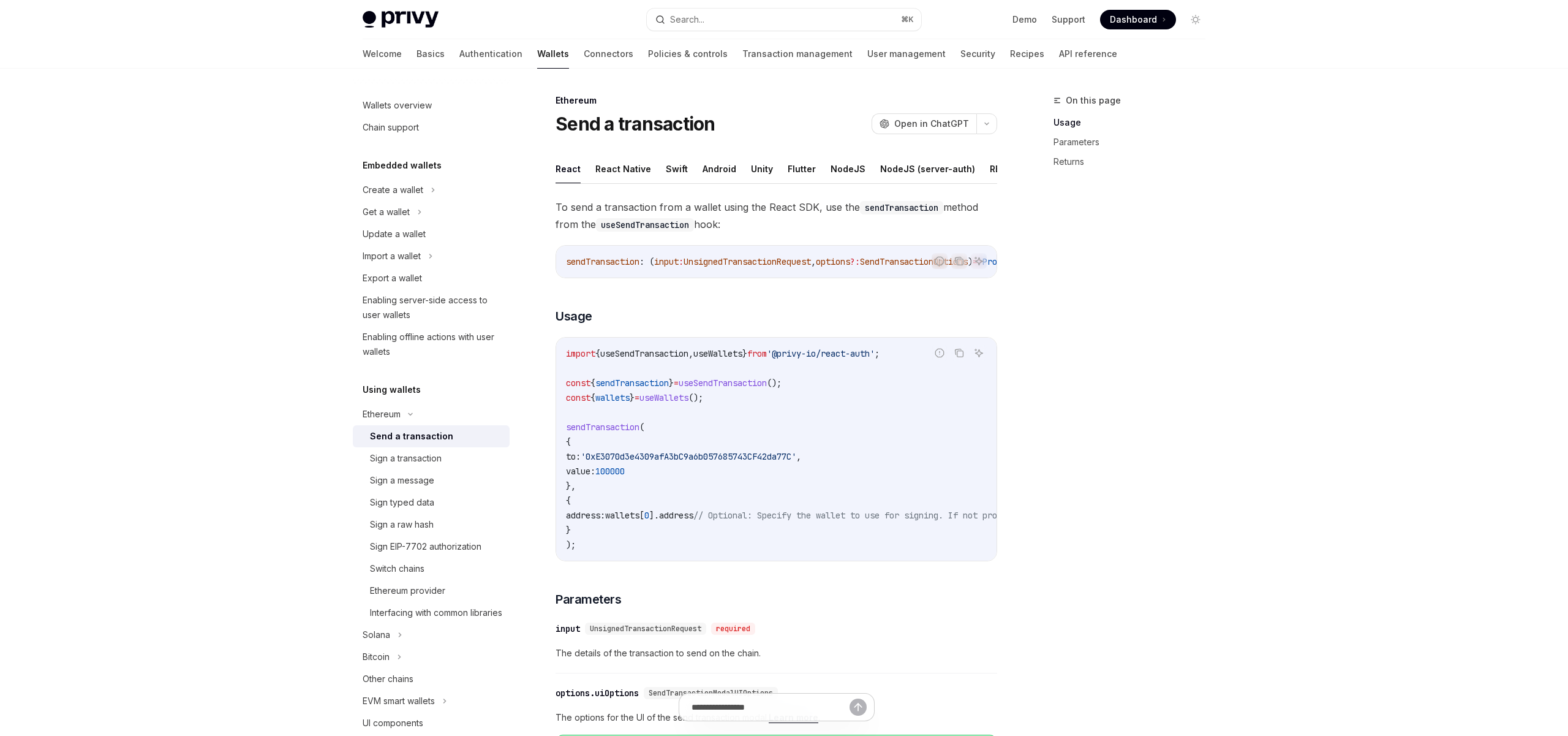
click at [558, 432] on div "import { useSendTransaction , useWallets } from '@privy-io/react-auth' ; const …" at bounding box center [777, 449] width 440 height 223
click at [627, 484] on code "import { useSendTransaction , useWallets } from '@privy-io/react-auth' ; const …" at bounding box center [887, 449] width 642 height 206
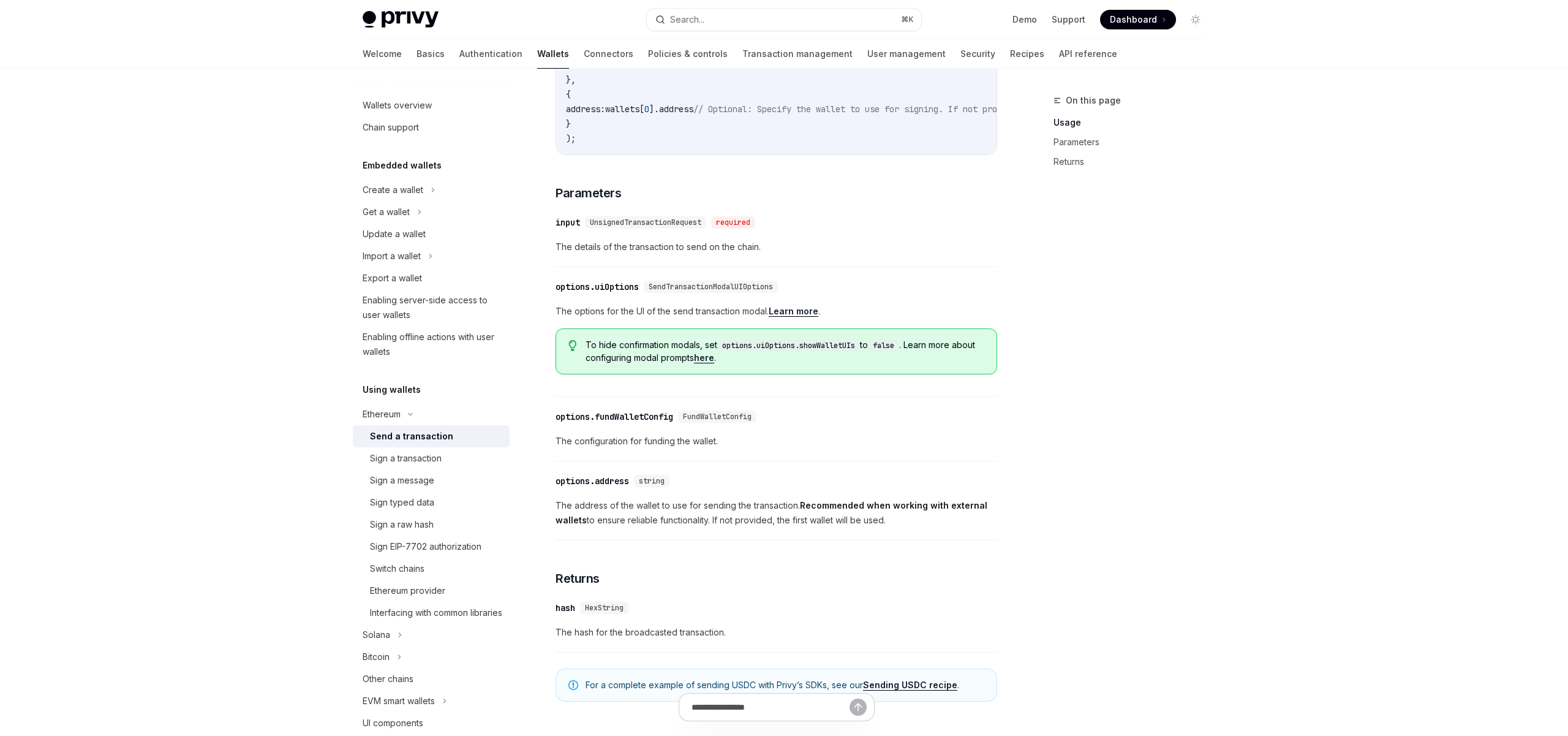
scroll to position [579, 0]
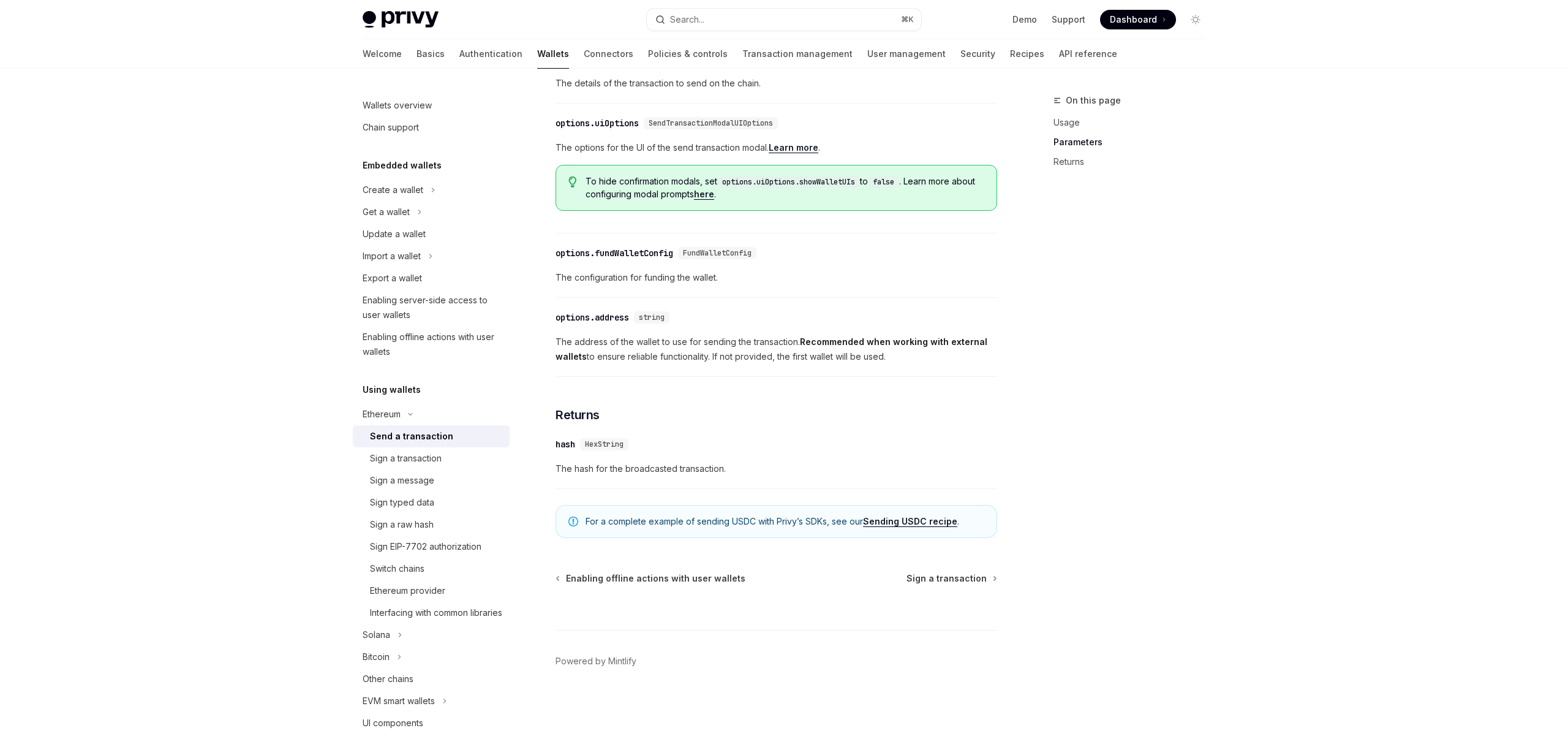
click at [926, 423] on div "To send a transaction from a wallet using the React SDK, use the sendTransactio…" at bounding box center [777, 62] width 442 height 866
drag, startPoint x: 727, startPoint y: 472, endPoint x: 551, endPoint y: 467, distance: 176.1
click at [551, 467] on div "Ethereum Send a transaction OpenAI Open in ChatGPT OpenAI Open in ChatGPT React…" at bounding box center [661, 129] width 676 height 1212
click at [696, 472] on span "The hash for the broadcasted transaction." at bounding box center [777, 468] width 442 height 15
drag, startPoint x: 747, startPoint y: 470, endPoint x: 550, endPoint y: 468, distance: 197.0
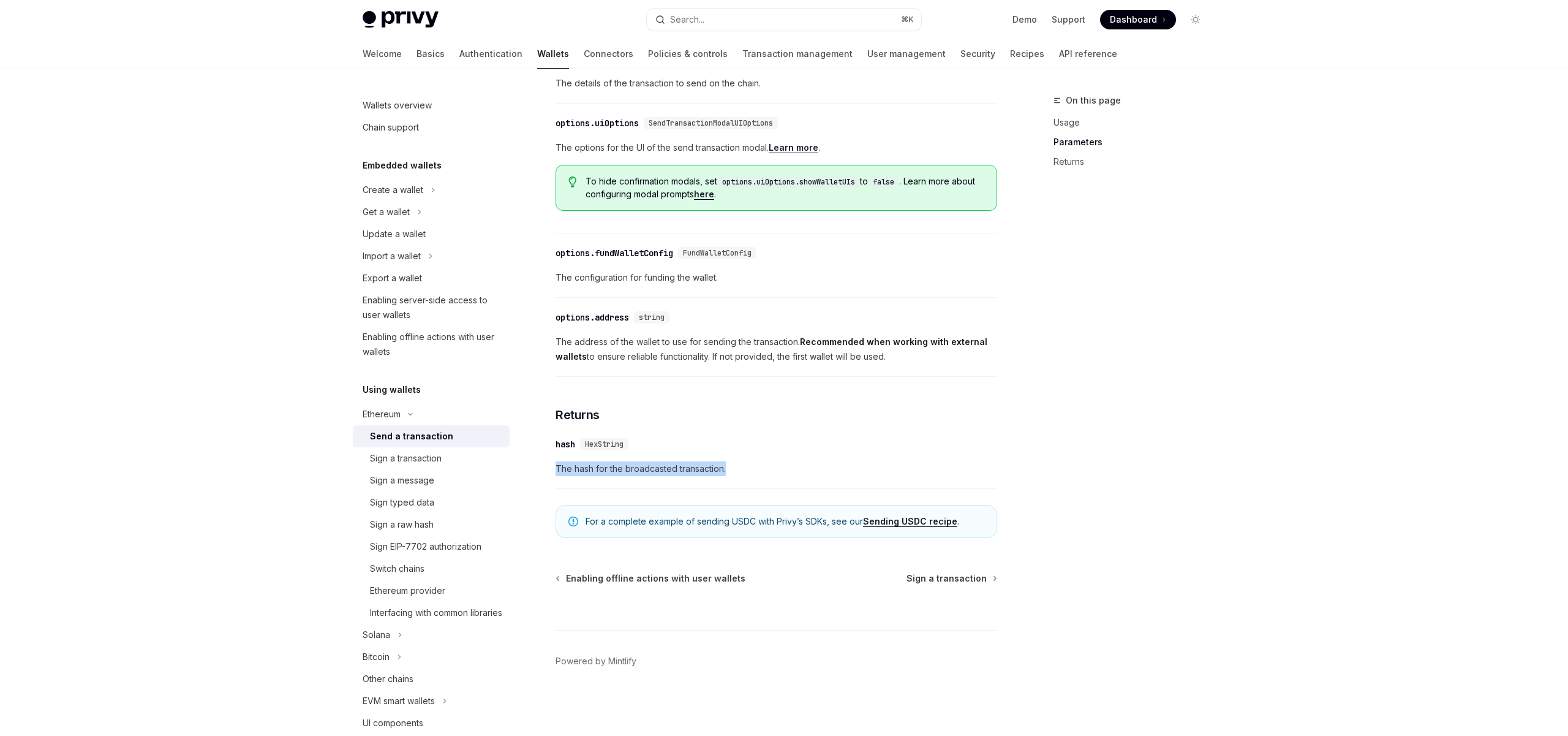
click at [550, 468] on div "Ethereum Send a transaction OpenAI Open in ChatGPT OpenAI Open in ChatGPT React…" at bounding box center [661, 129] width 676 height 1212
click at [551, 468] on div "Ethereum Send a transaction OpenAI Open in ChatGPT OpenAI Open in ChatGPT React…" at bounding box center [661, 129] width 676 height 1212
click at [418, 437] on div "Send a transaction" at bounding box center [411, 436] width 83 height 15
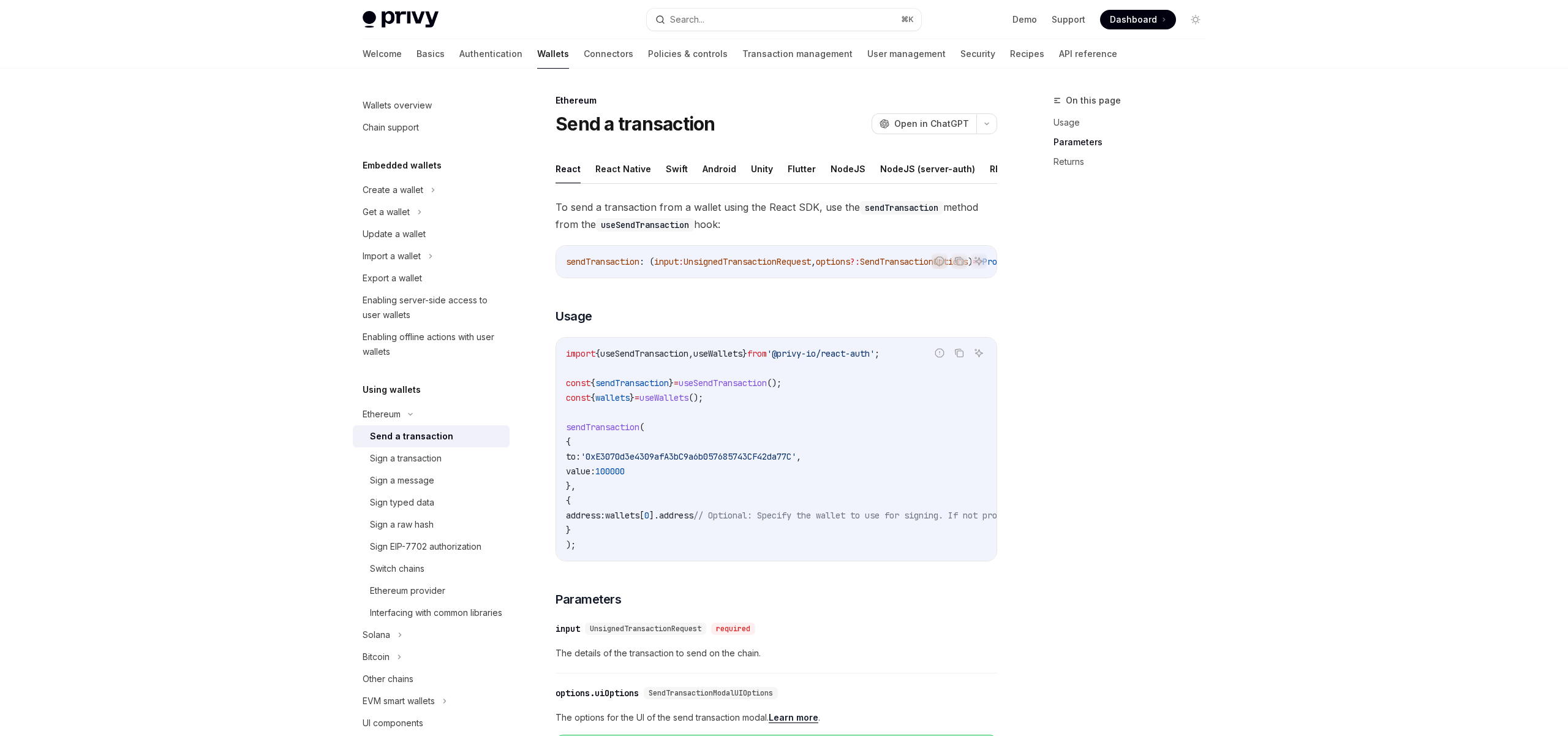
type textarea "*"
click at [747, 306] on div "To send a transaction from a wallet using the React SDK, use the sendTransactio…" at bounding box center [777, 631] width 442 height 866
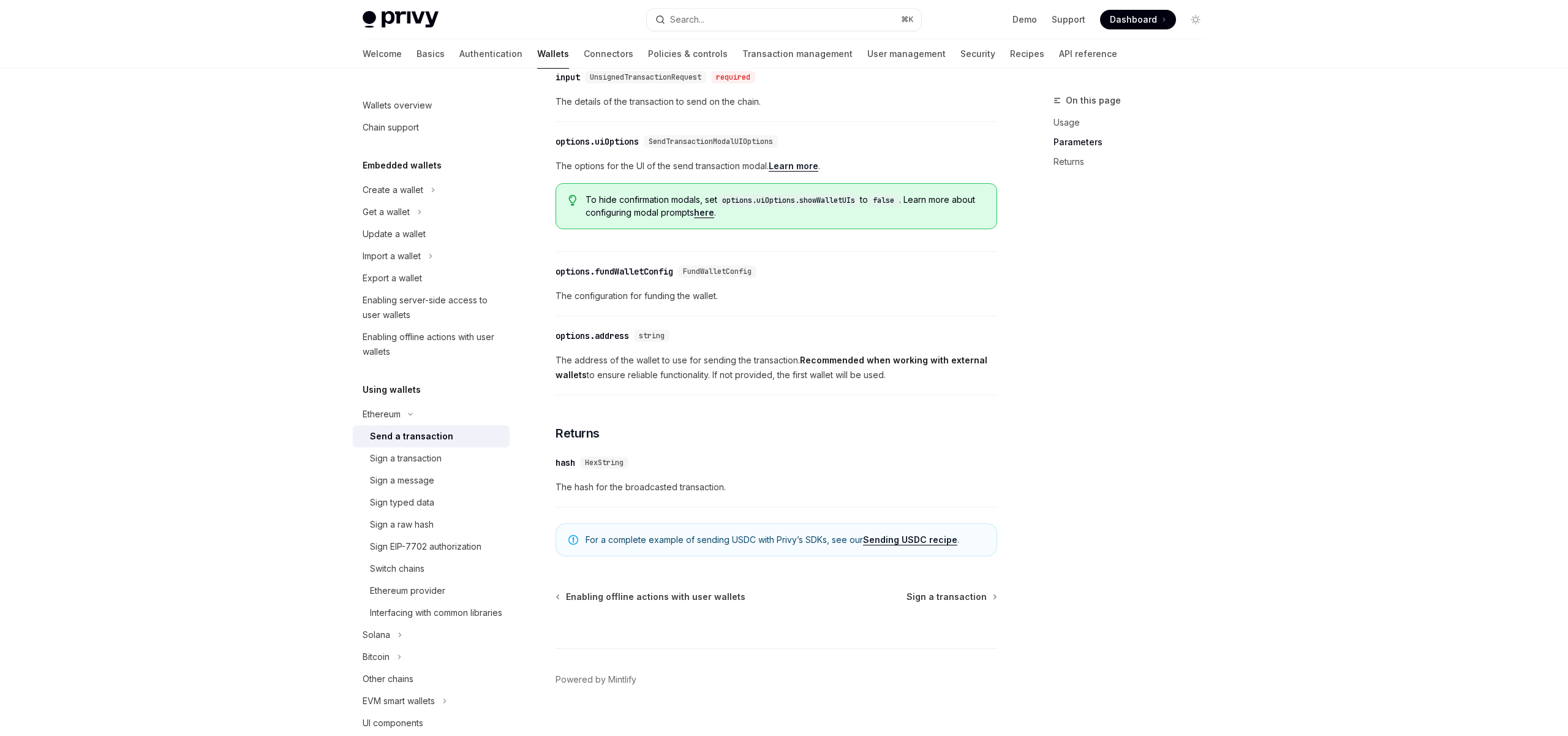
scroll to position [553, 0]
click at [216, 326] on div "Privy Docs home page Search... ⌘ K Demo Support Dashboard Dashboard Search... N…" at bounding box center [784, 100] width 1568 height 1305
click at [278, 396] on div "Privy Docs home page Search... ⌘ K Demo Support Dashboard Dashboard Search... N…" at bounding box center [784, 100] width 1568 height 1305
